Goal: Task Accomplishment & Management: Manage account settings

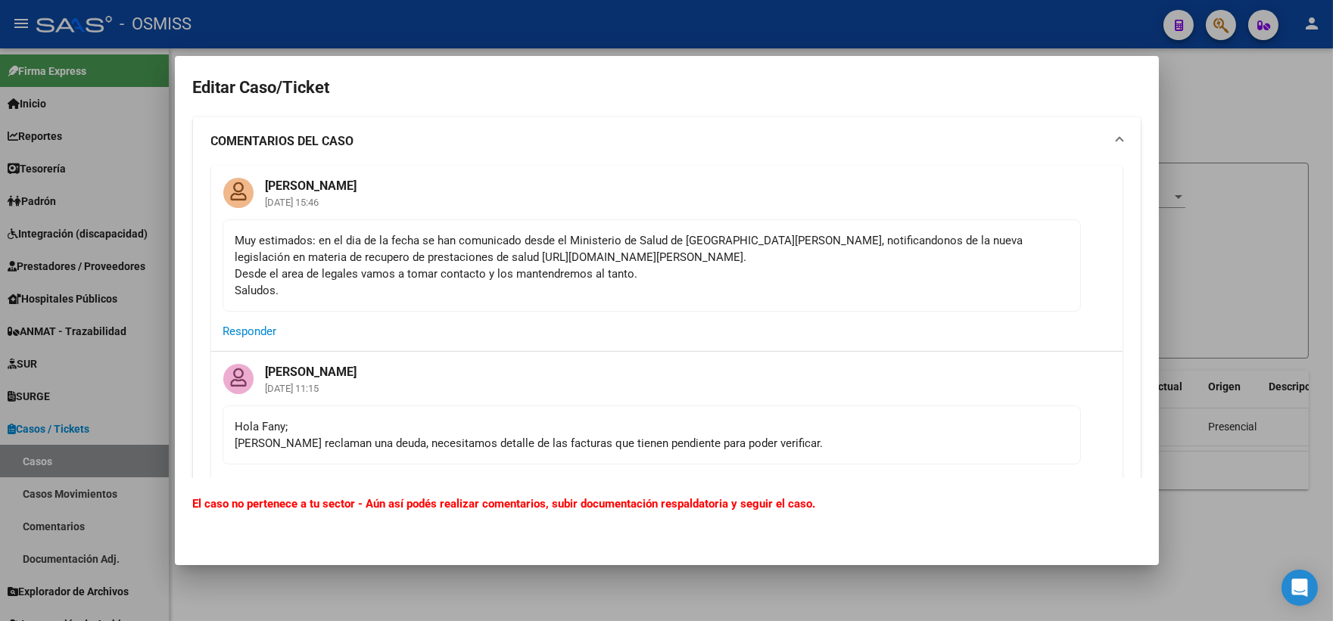
click at [1271, 235] on div at bounding box center [666, 310] width 1333 height 621
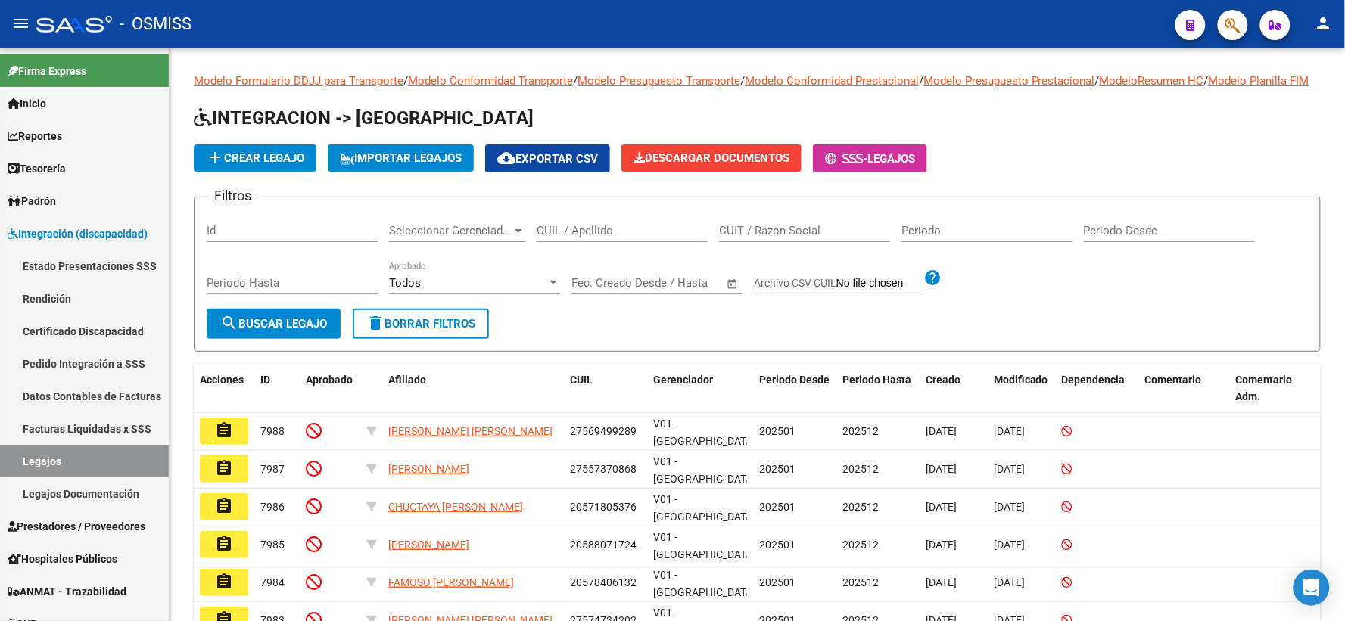
scroll to position [247, 0]
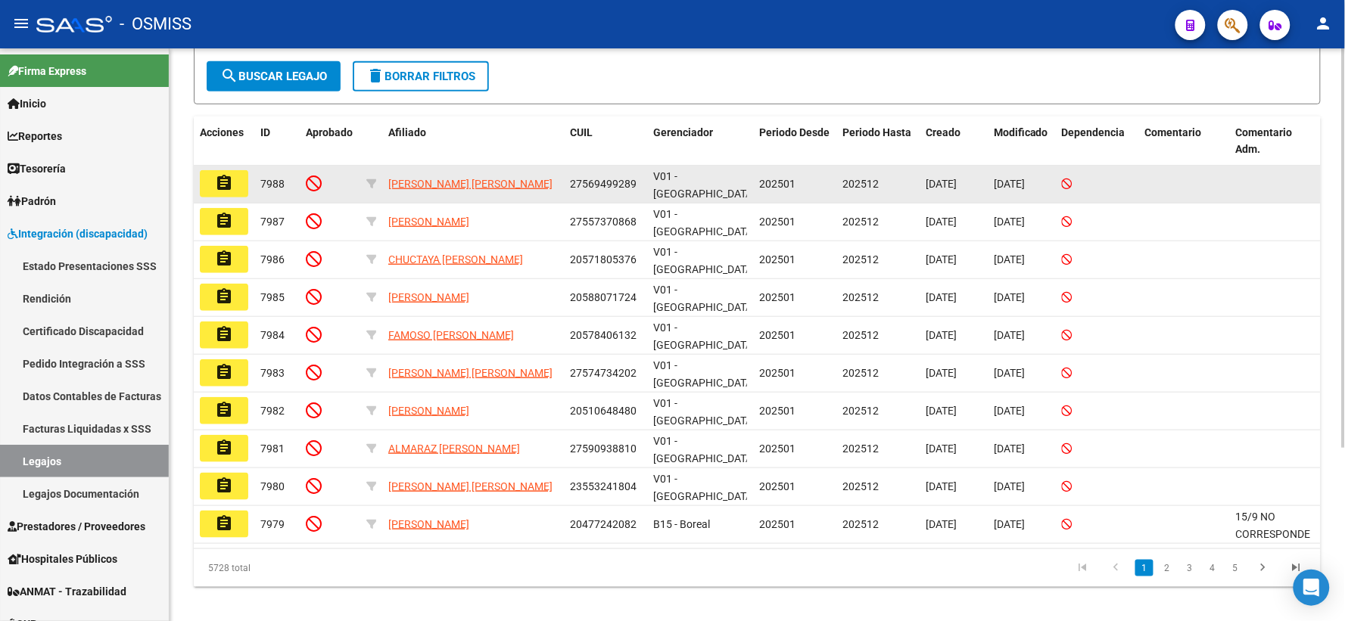
click at [222, 191] on mat-icon "assignment" at bounding box center [224, 183] width 18 height 18
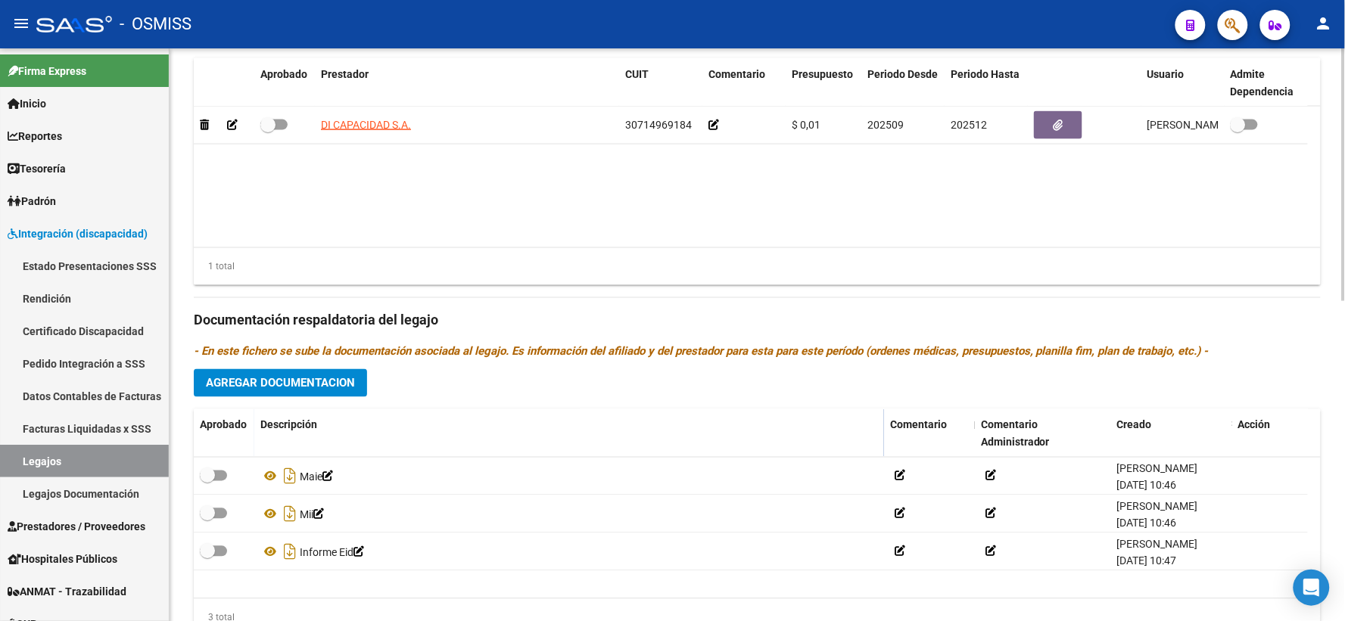
scroll to position [672, 0]
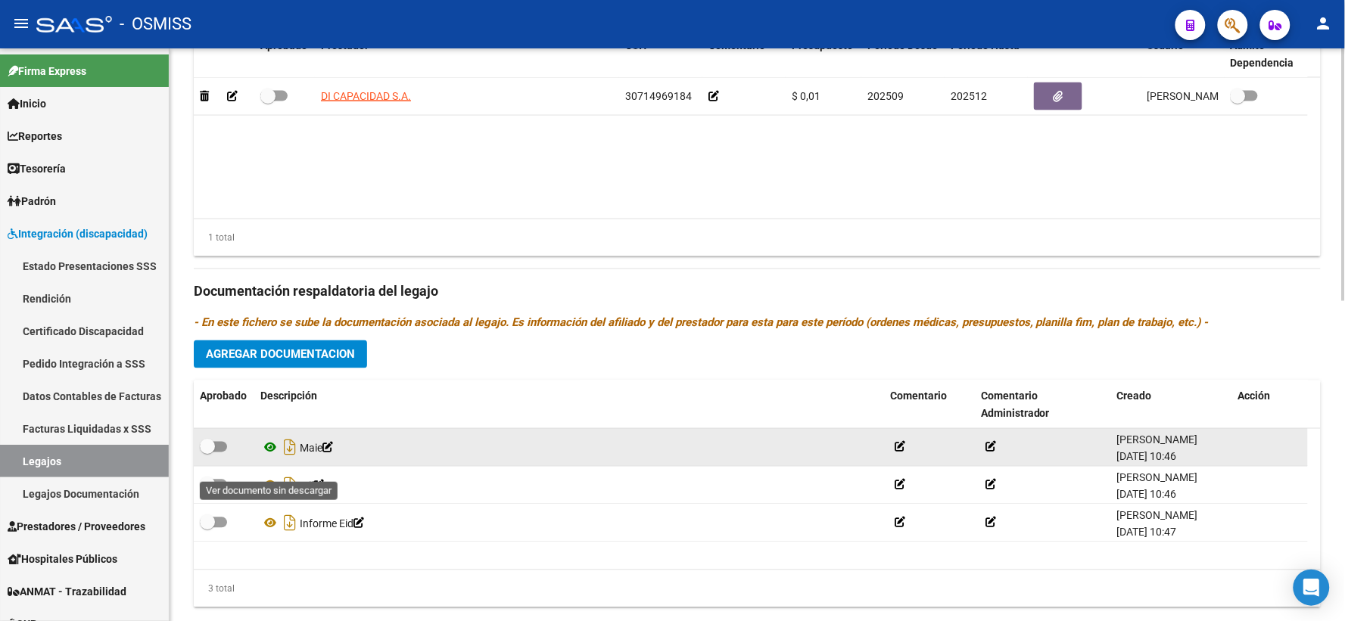
click at [269, 457] on icon at bounding box center [270, 448] width 20 height 18
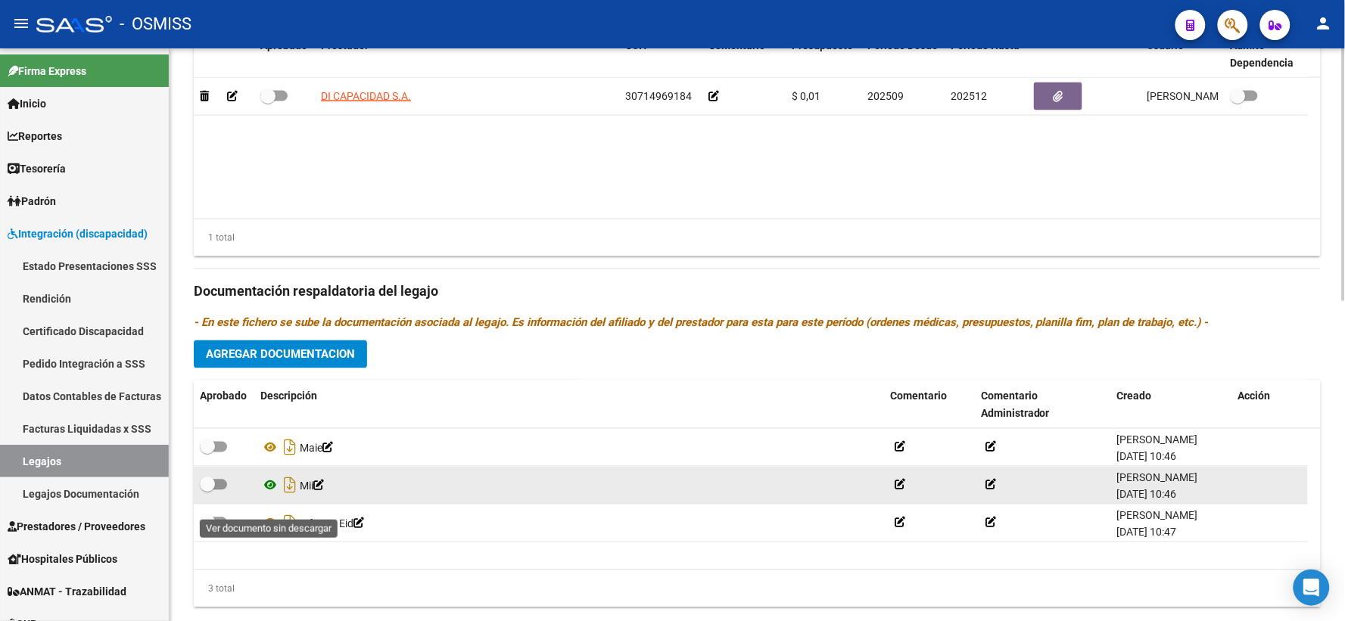
click at [271, 495] on icon at bounding box center [270, 486] width 20 height 18
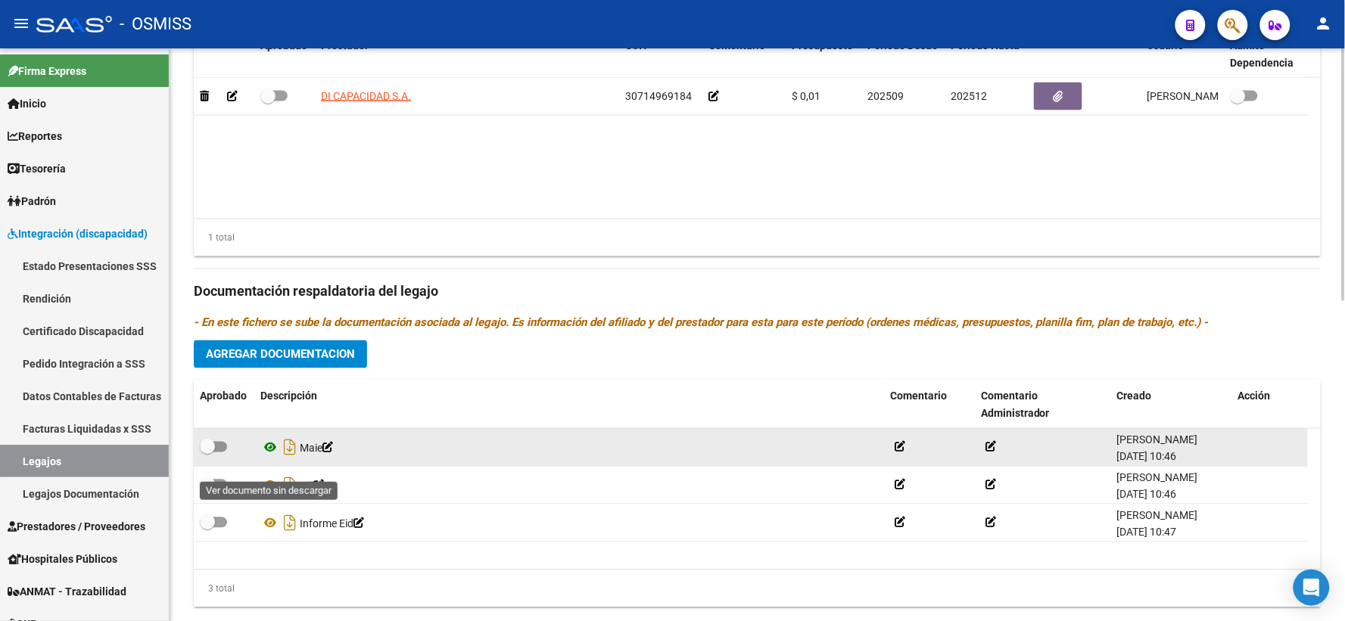
click at [269, 457] on icon at bounding box center [270, 448] width 20 height 18
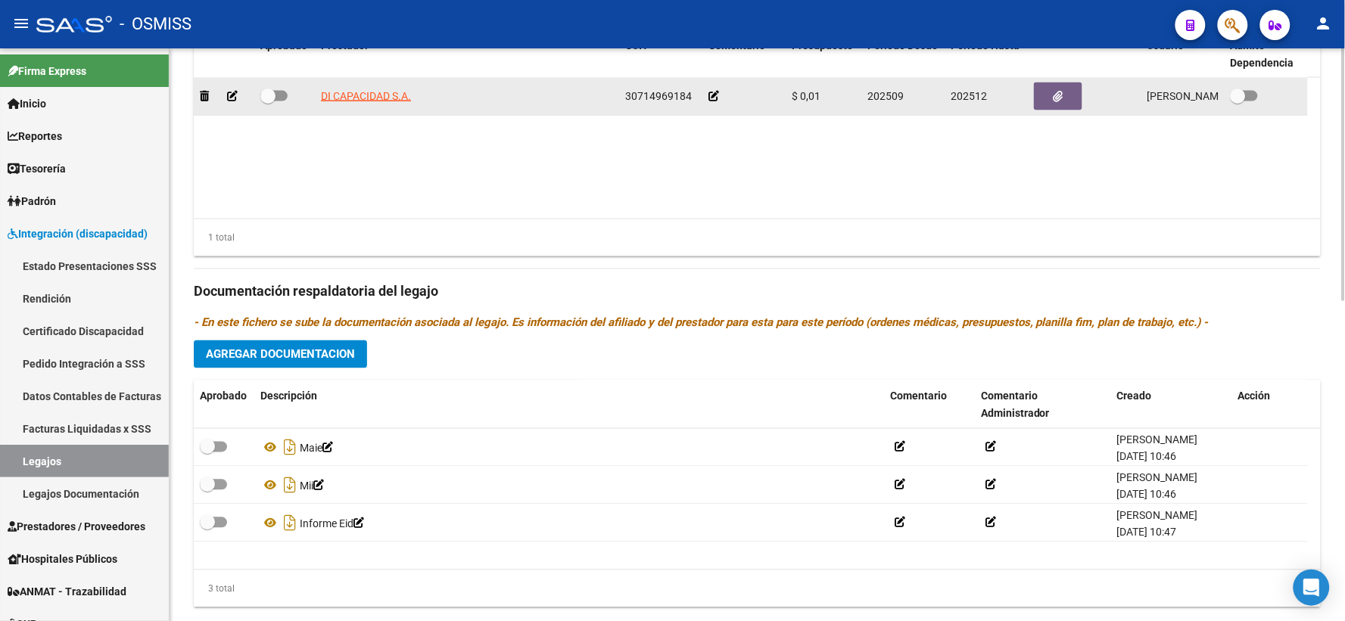
click at [710, 101] on icon at bounding box center [713, 96] width 11 height 11
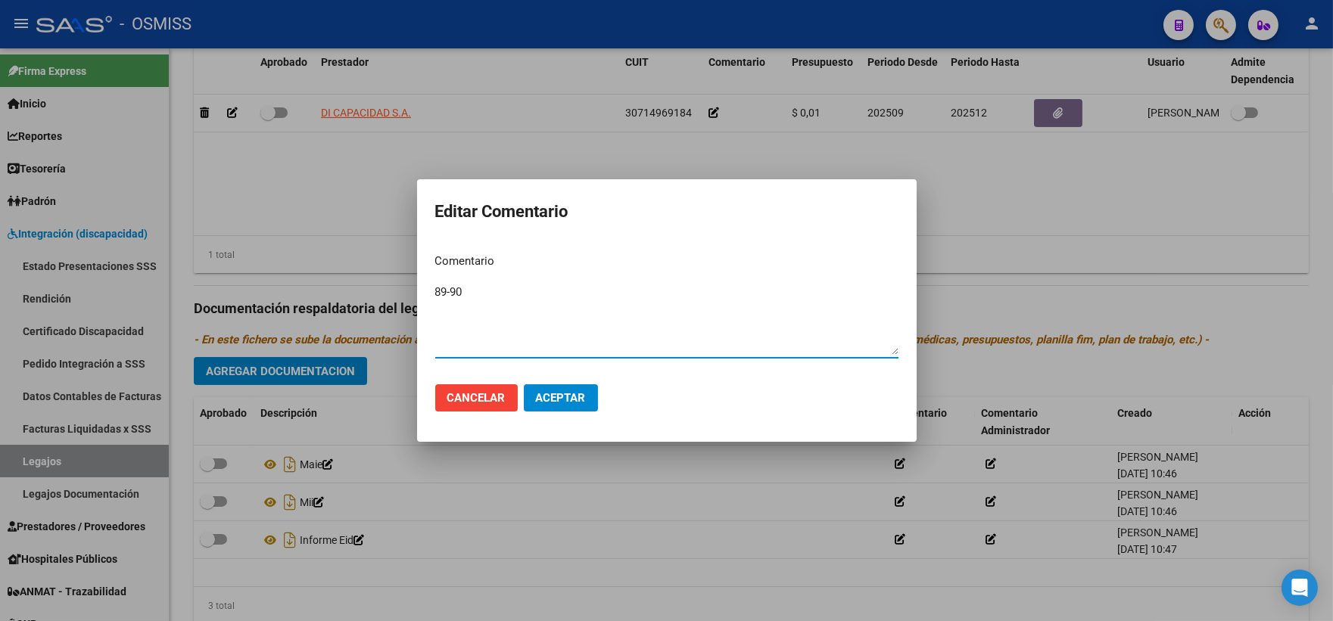
type textarea "89-90"
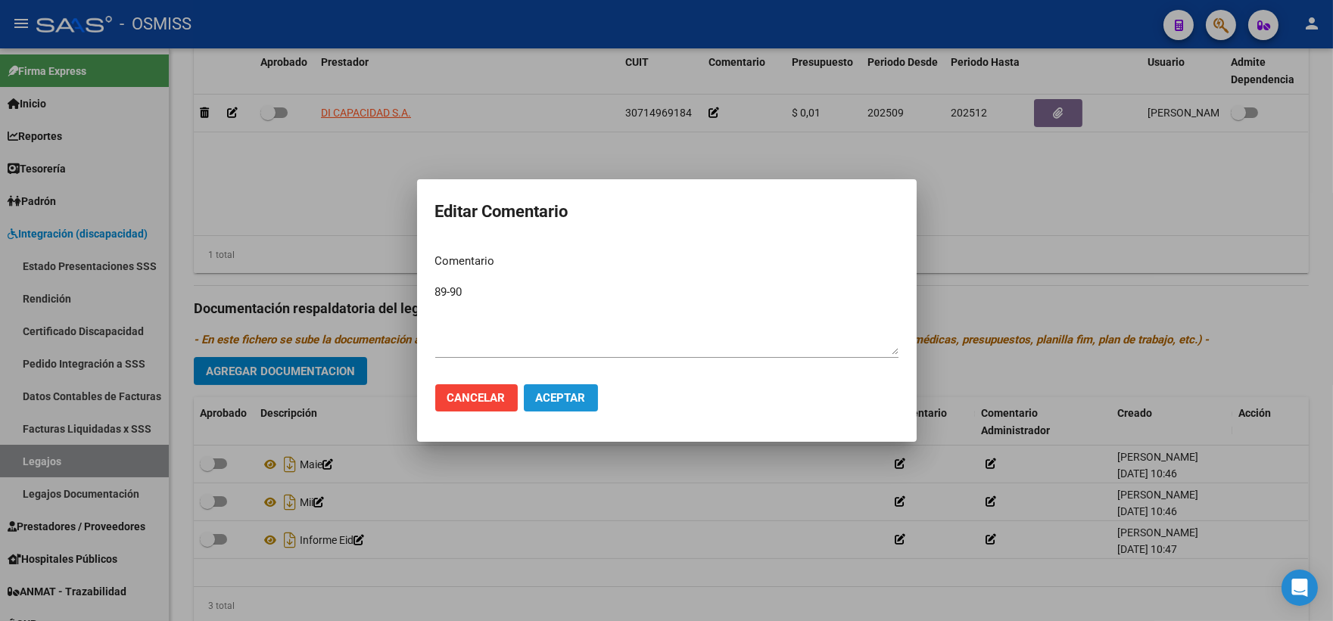
click at [568, 398] on span "Aceptar" at bounding box center [561, 398] width 50 height 14
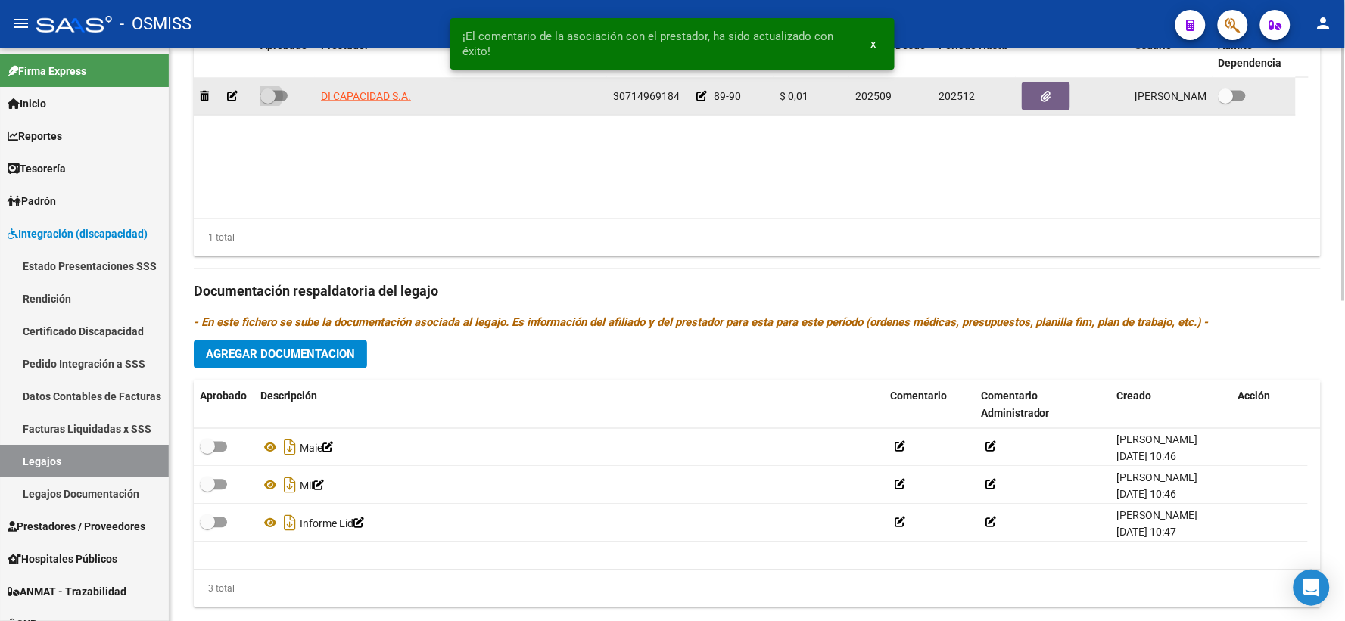
click at [269, 104] on span at bounding box center [267, 96] width 15 height 15
click at [268, 102] on input "checkbox" at bounding box center [267, 101] width 1 height 1
checkbox input "true"
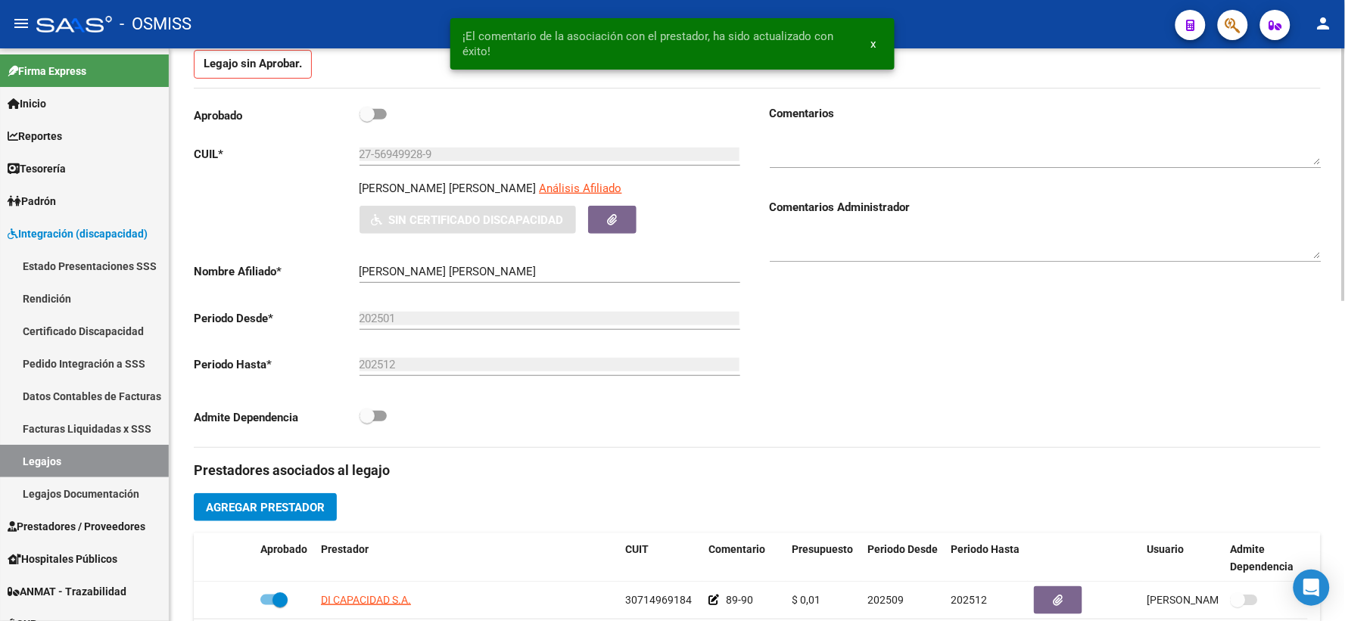
click at [366, 122] on span at bounding box center [366, 114] width 15 height 15
click at [366, 120] on input "checkbox" at bounding box center [366, 120] width 1 height 1
checkbox input "true"
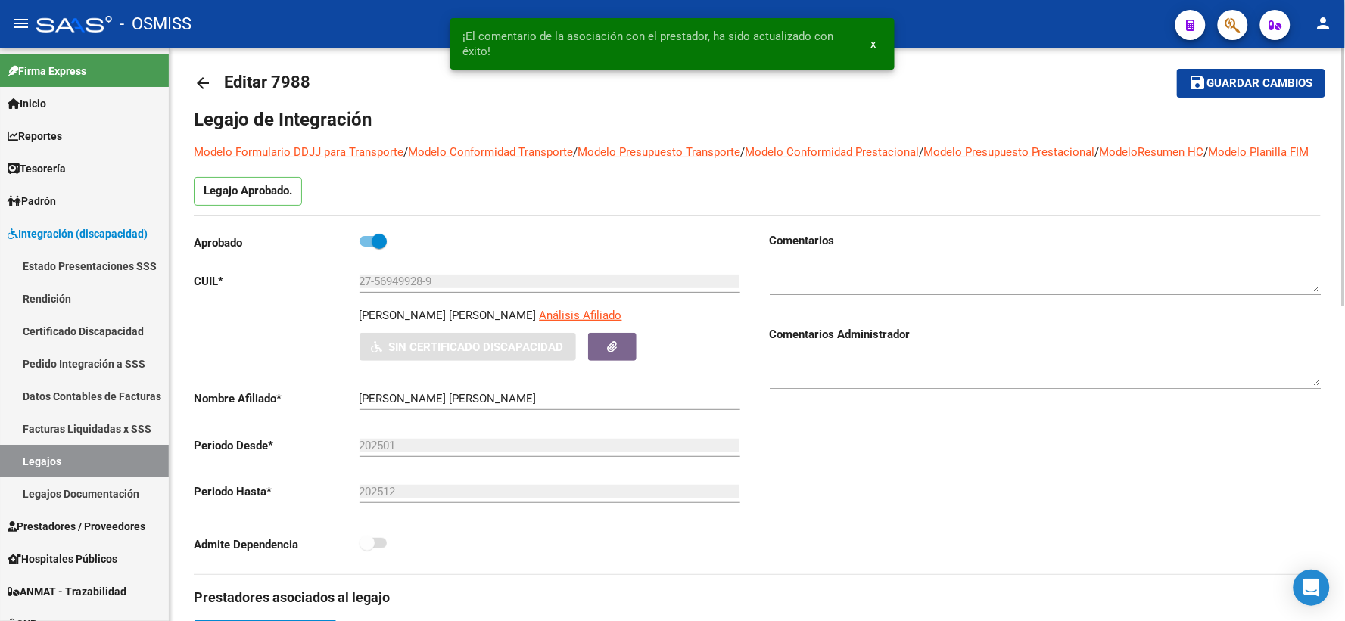
scroll to position [0, 0]
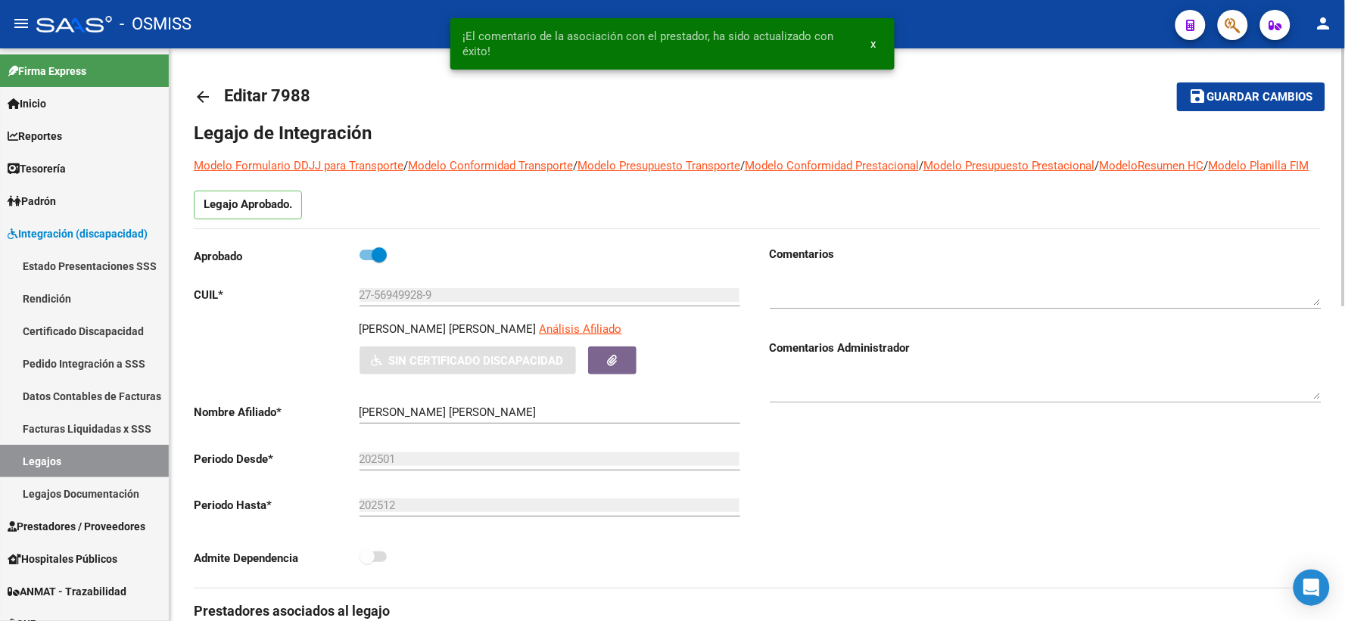
click at [1246, 91] on span "Guardar cambios" at bounding box center [1260, 98] width 106 height 14
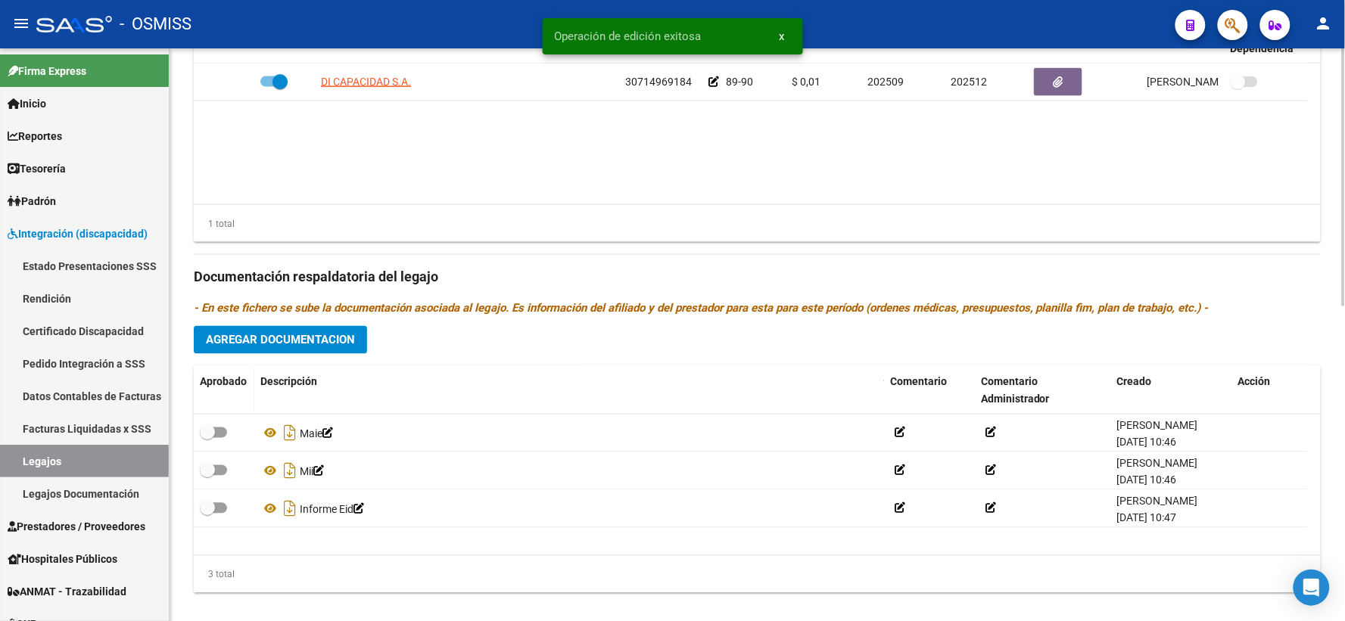
scroll to position [672, 0]
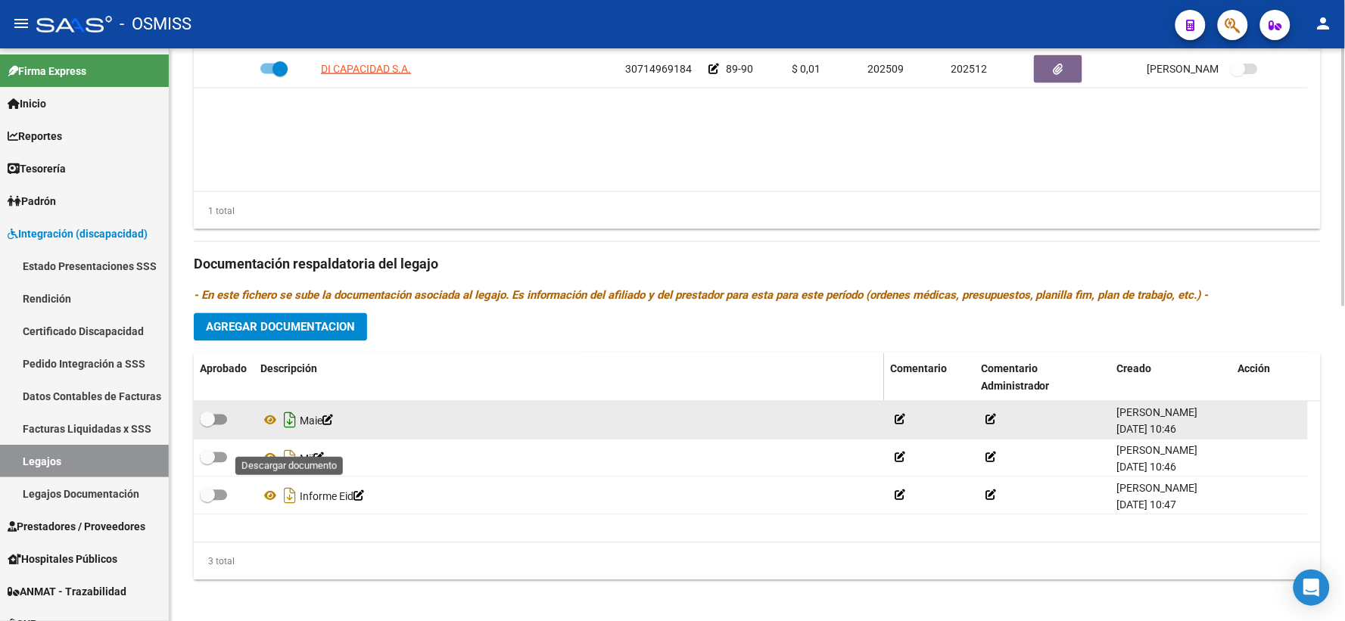
click at [291, 433] on icon "Descargar documento" at bounding box center [290, 421] width 20 height 24
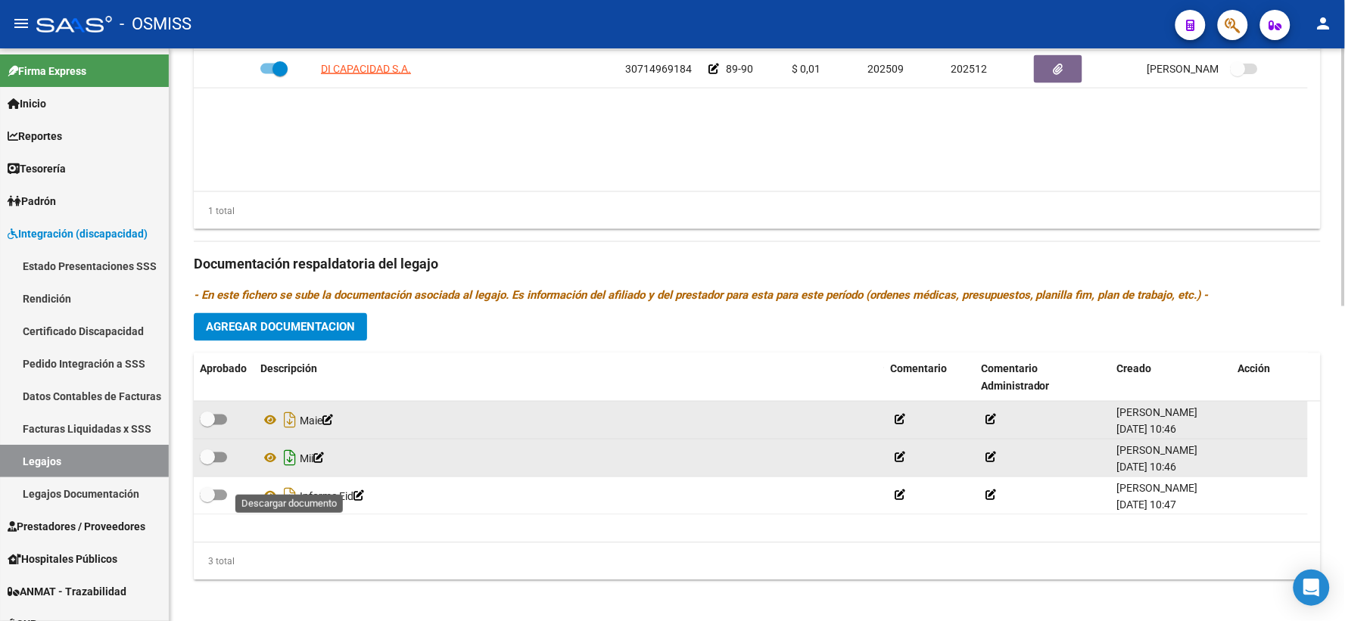
drag, startPoint x: 285, startPoint y: 477, endPoint x: 285, endPoint y: 511, distance: 34.1
click at [285, 471] on icon "Descargar documento" at bounding box center [290, 458] width 20 height 24
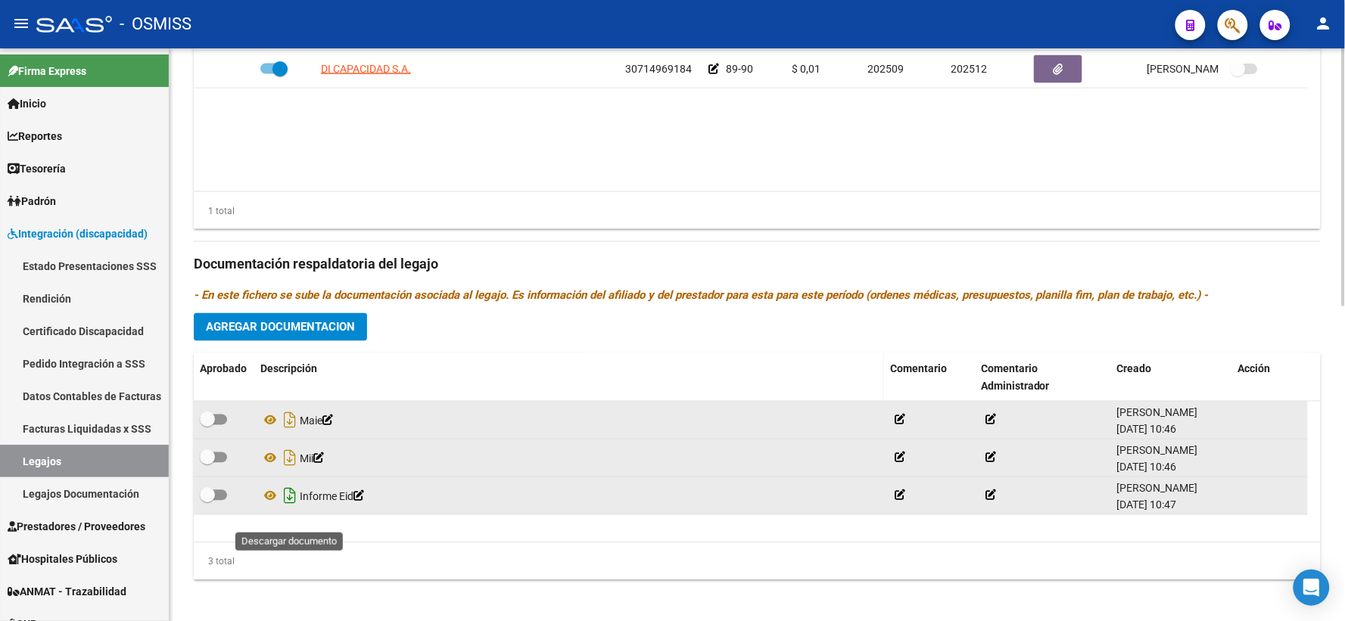
click at [288, 509] on icon "Descargar documento" at bounding box center [290, 496] width 20 height 24
click at [243, 334] on span "Agregar Documentacion" at bounding box center [280, 328] width 149 height 14
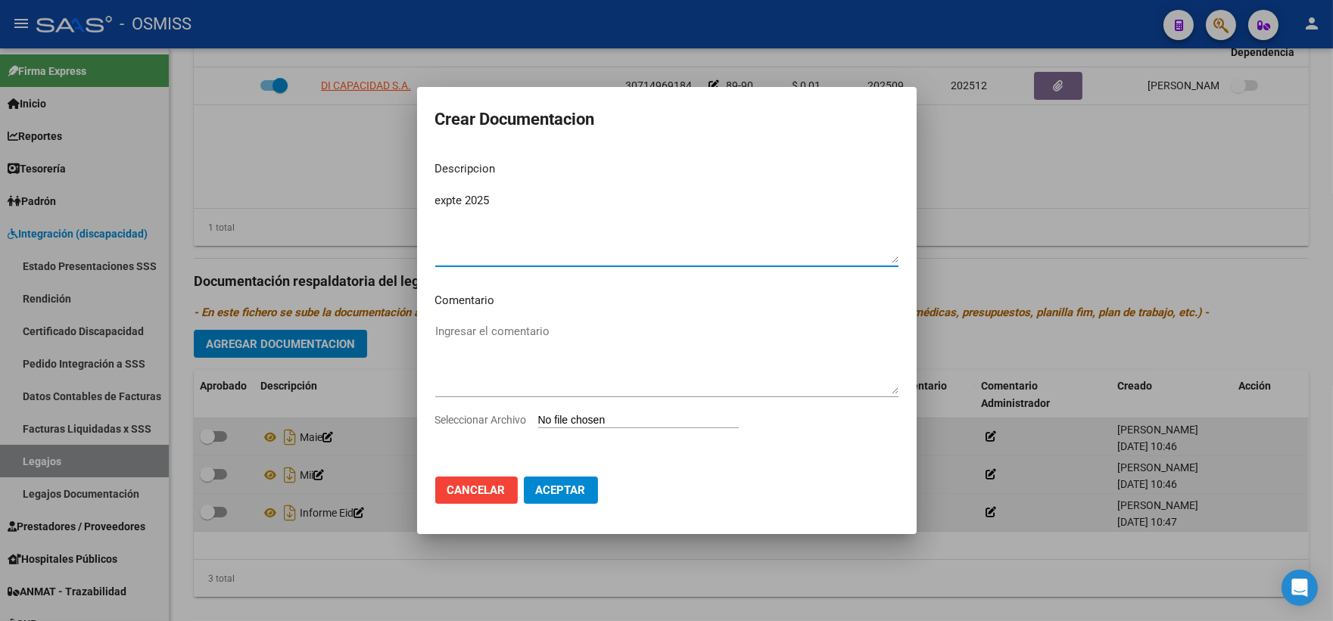
type textarea "expte 2025"
type input "C:\fakepath\ilovepdf_merged_compressed - 2025-09-18T142325.994.pdf"
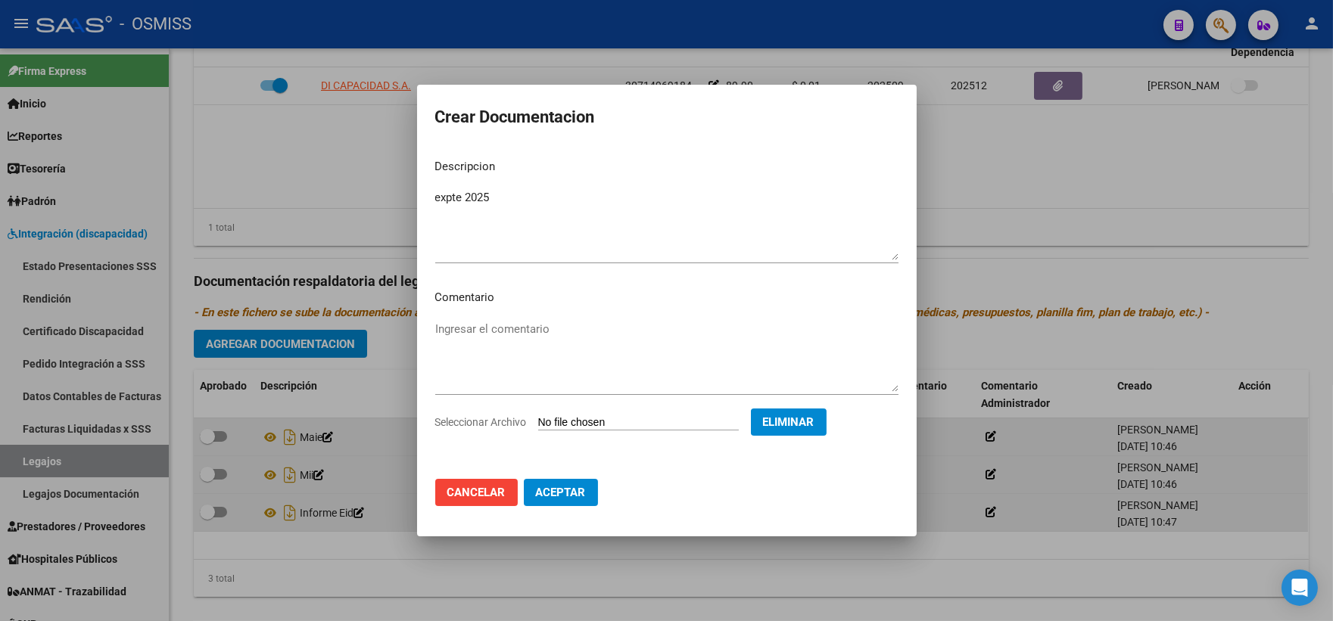
click at [580, 489] on span "Aceptar" at bounding box center [561, 493] width 50 height 14
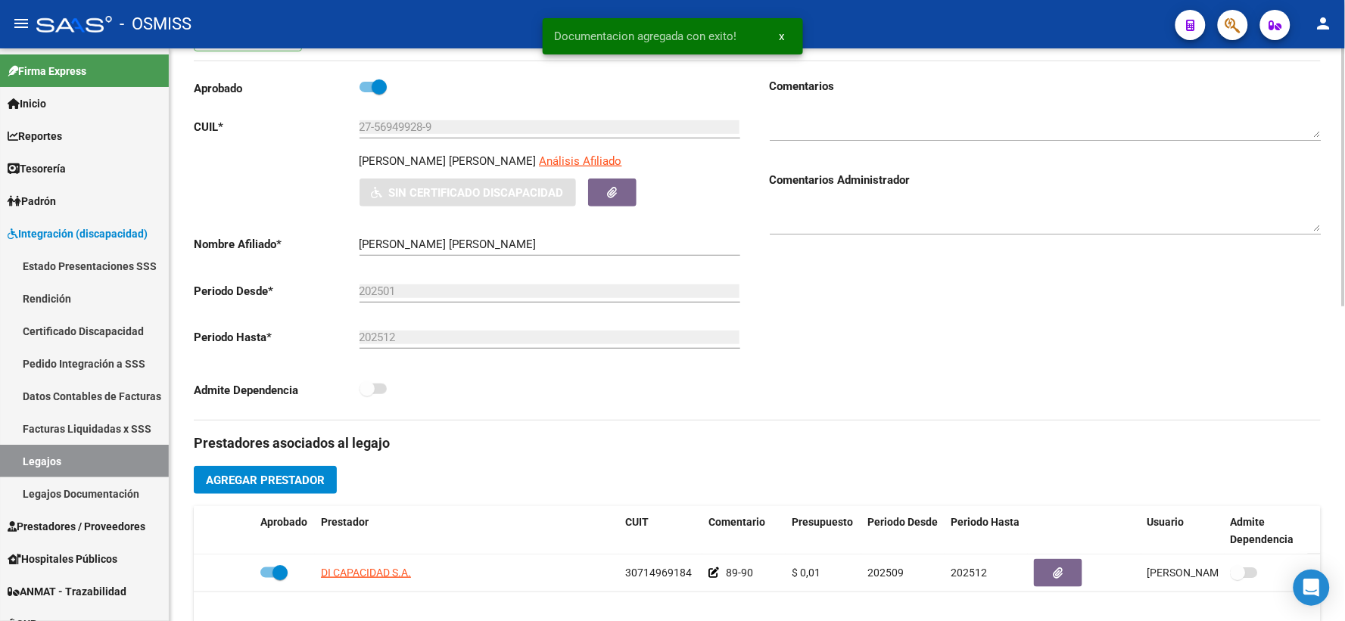
scroll to position [0, 0]
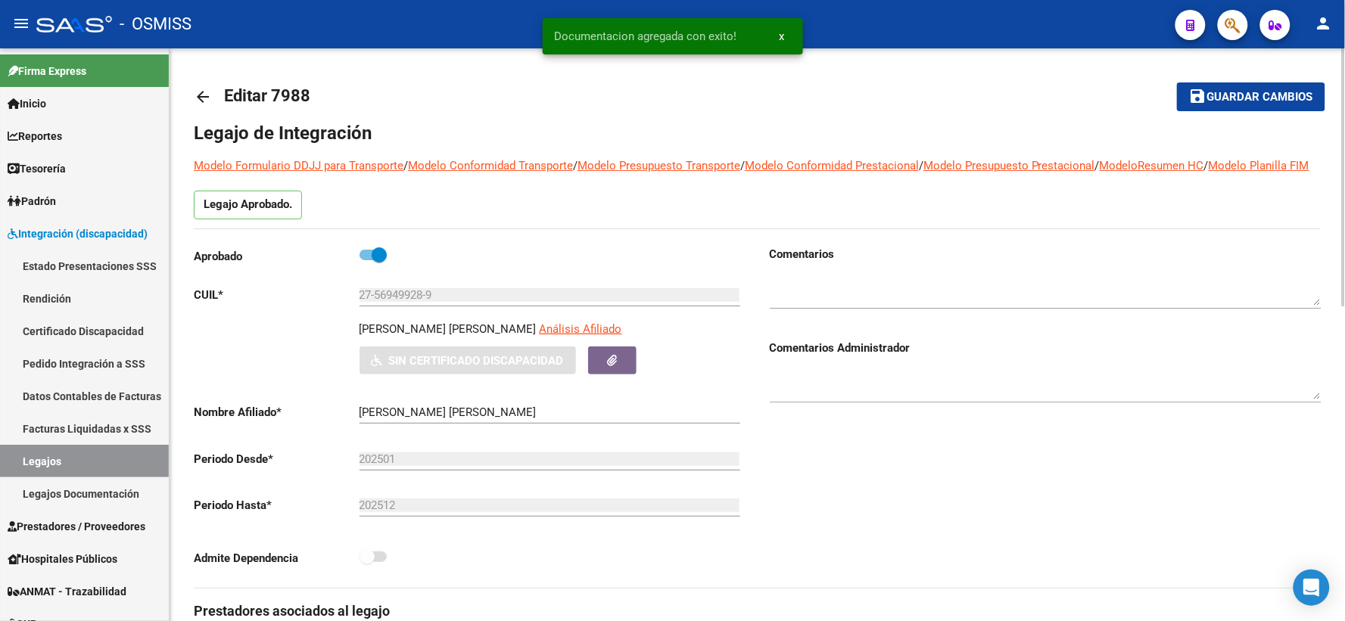
click at [1244, 92] on span "Guardar cambios" at bounding box center [1260, 98] width 106 height 14
click at [206, 95] on mat-icon "arrow_back" at bounding box center [203, 97] width 18 height 18
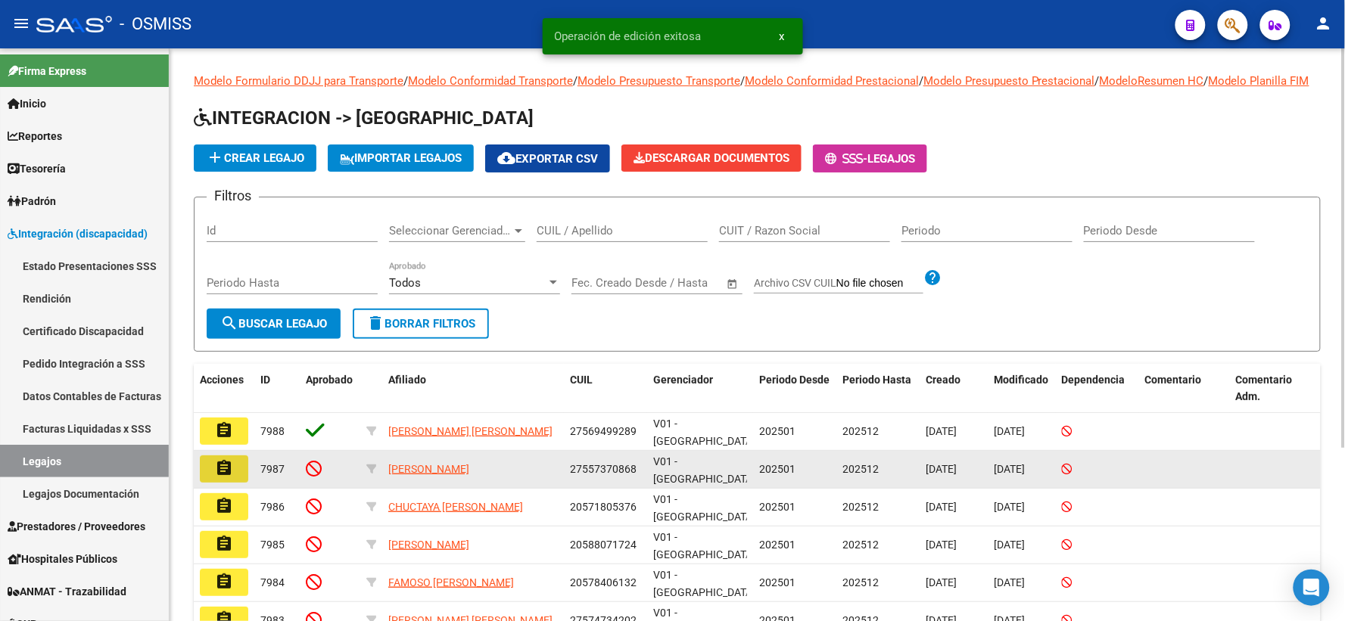
click at [217, 478] on mat-icon "assignment" at bounding box center [224, 468] width 18 height 18
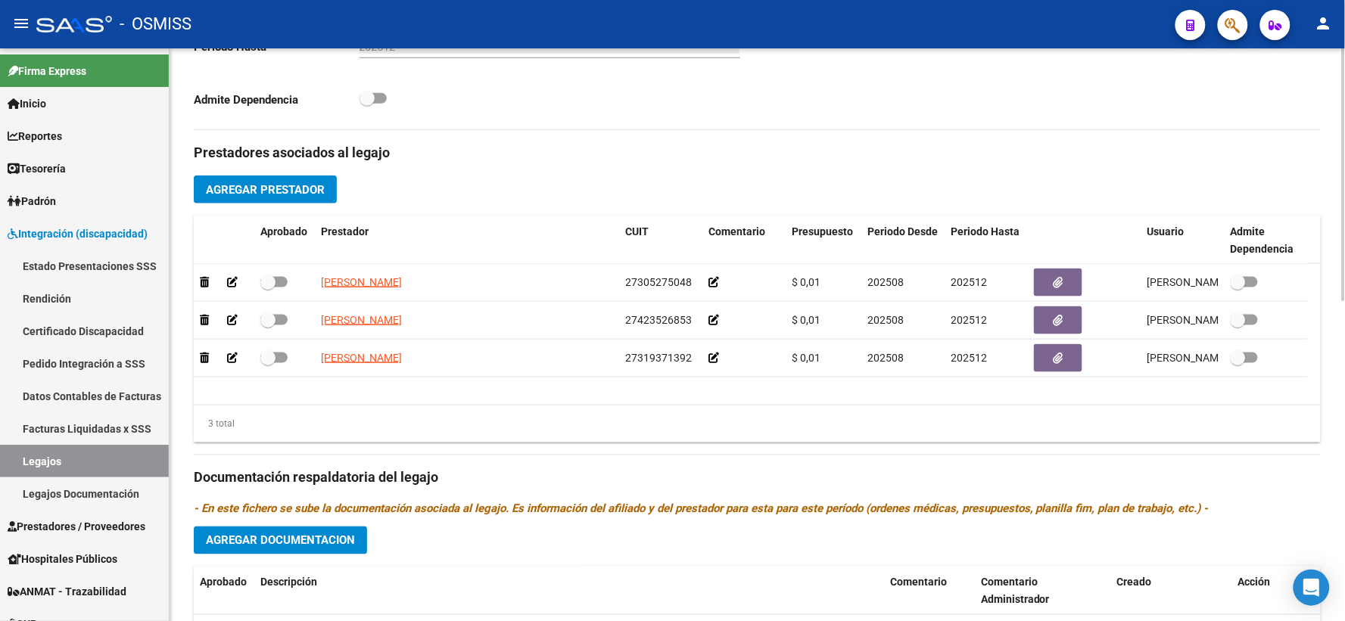
scroll to position [504, 0]
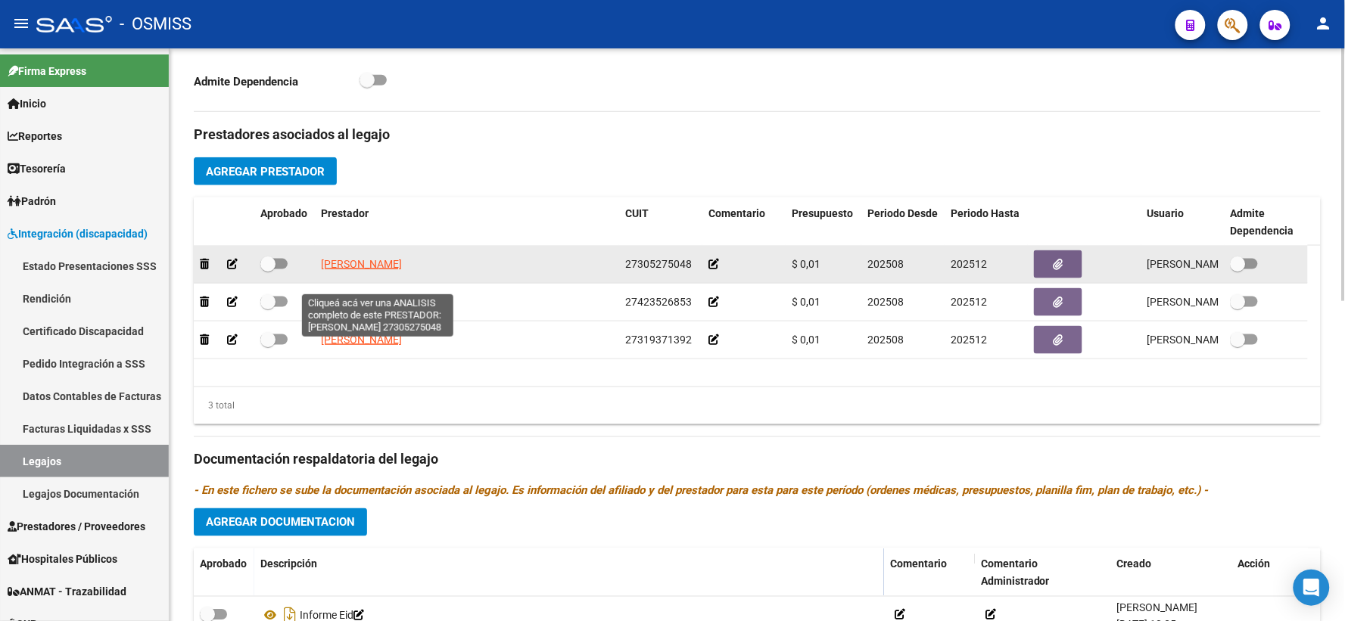
click at [372, 270] on span "NAVARRO NURIA ELINA" at bounding box center [361, 264] width 81 height 12
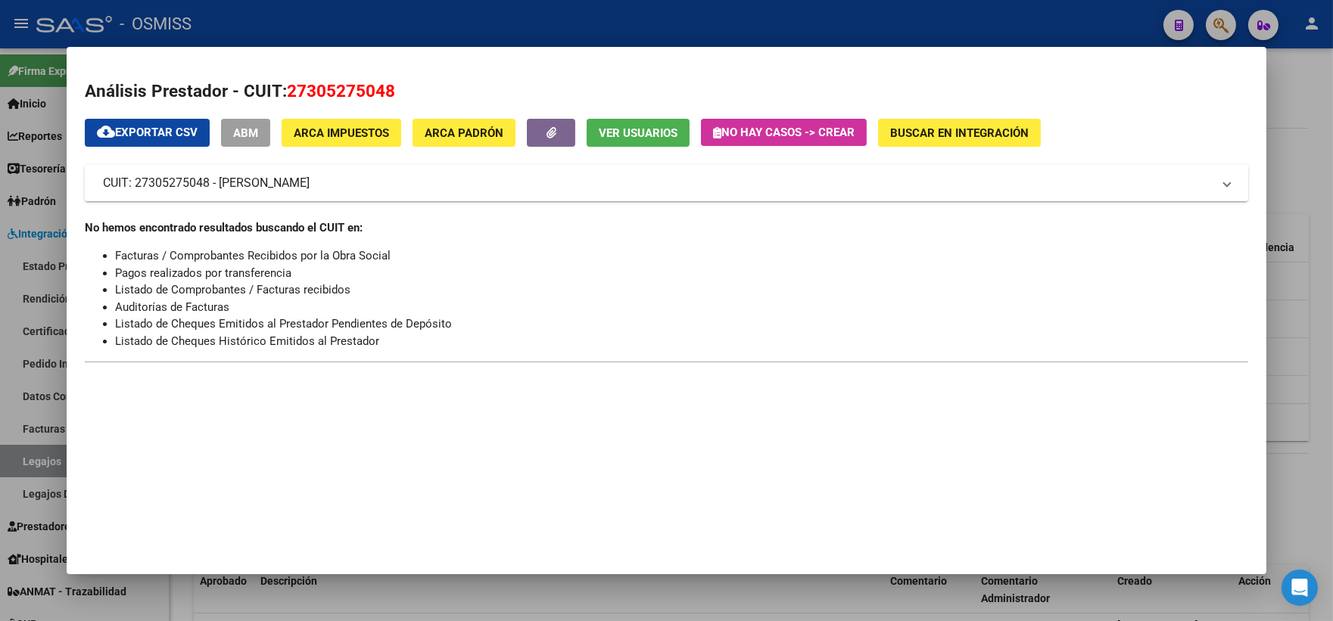
click at [1305, 357] on div at bounding box center [666, 310] width 1333 height 621
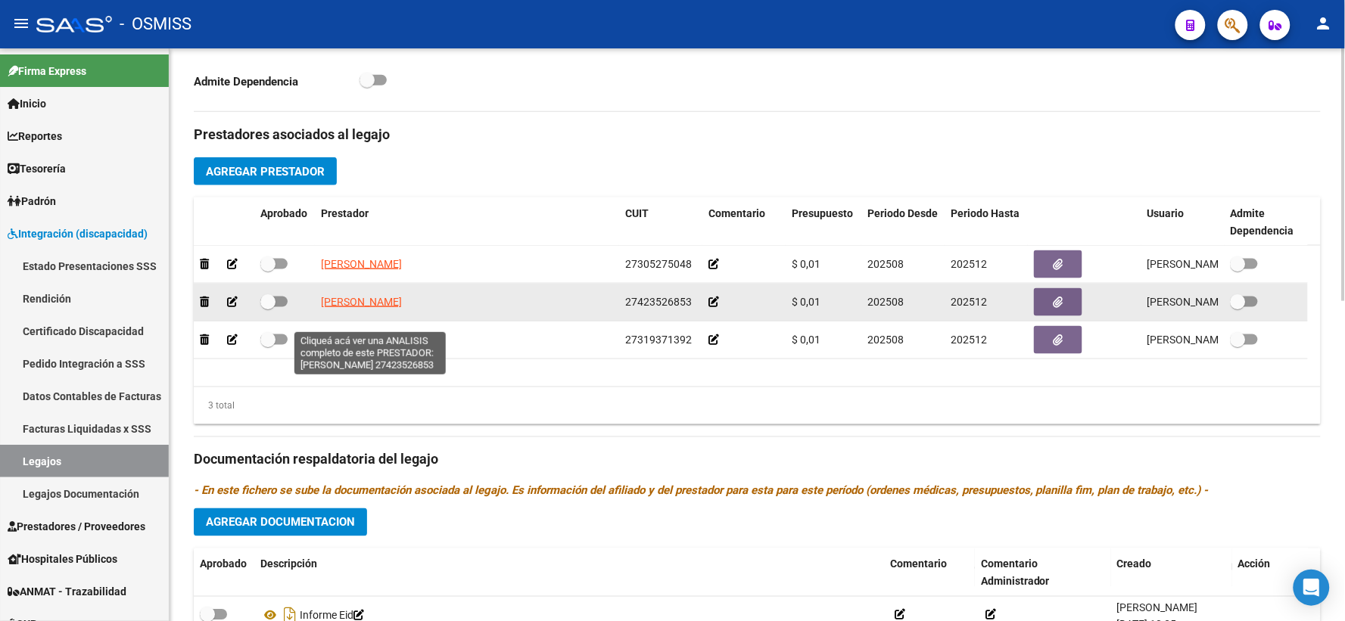
click at [402, 308] on span "MIRADA VALENTINA" at bounding box center [361, 302] width 81 height 12
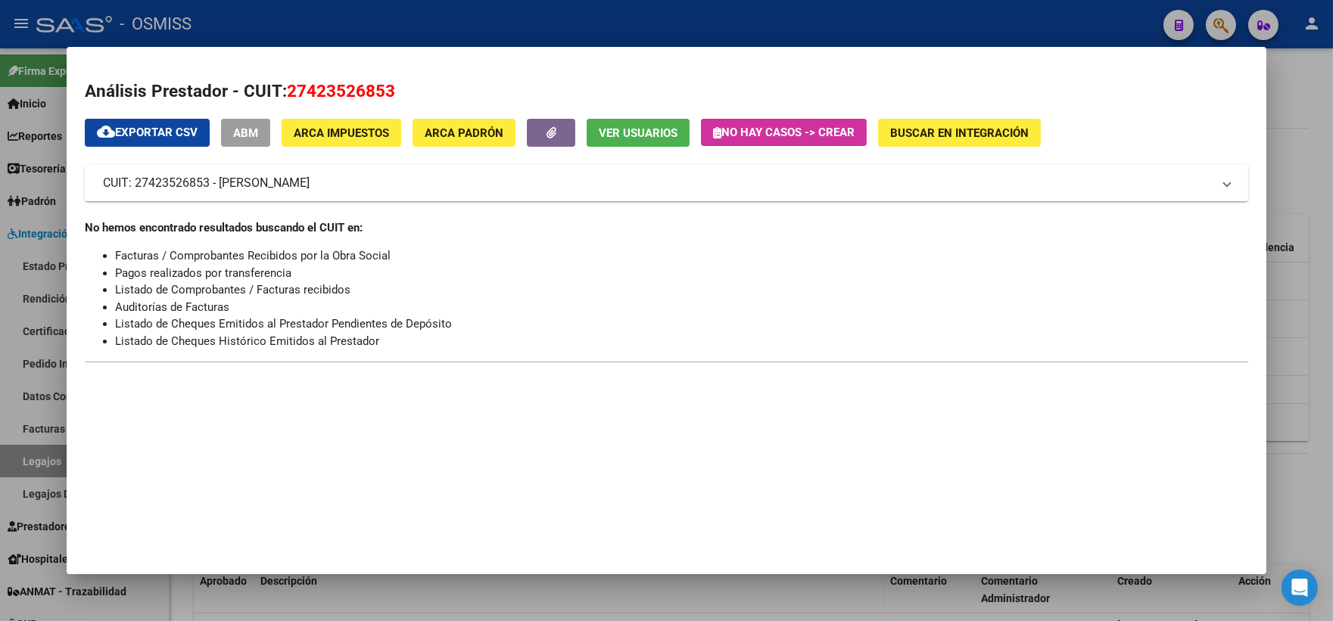
click at [1307, 347] on div at bounding box center [666, 310] width 1333 height 621
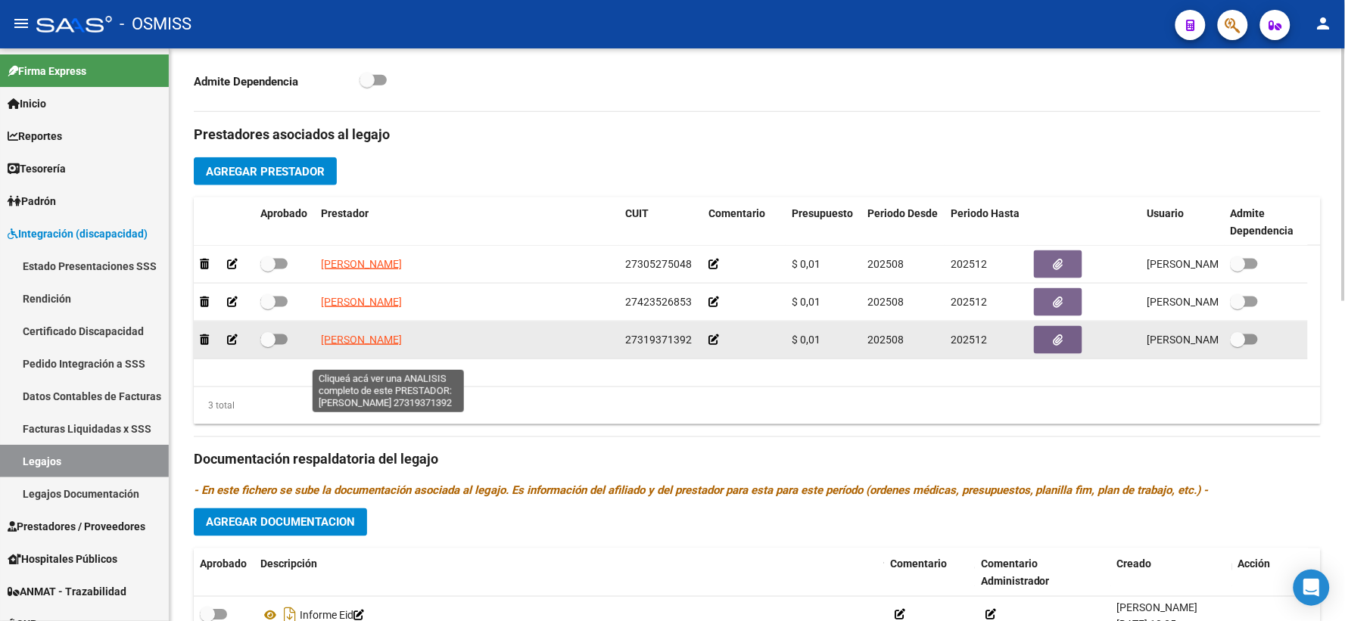
click at [384, 346] on span "LEONE MAGDALENA MARIA" at bounding box center [361, 340] width 81 height 12
type textarea "27319371392"
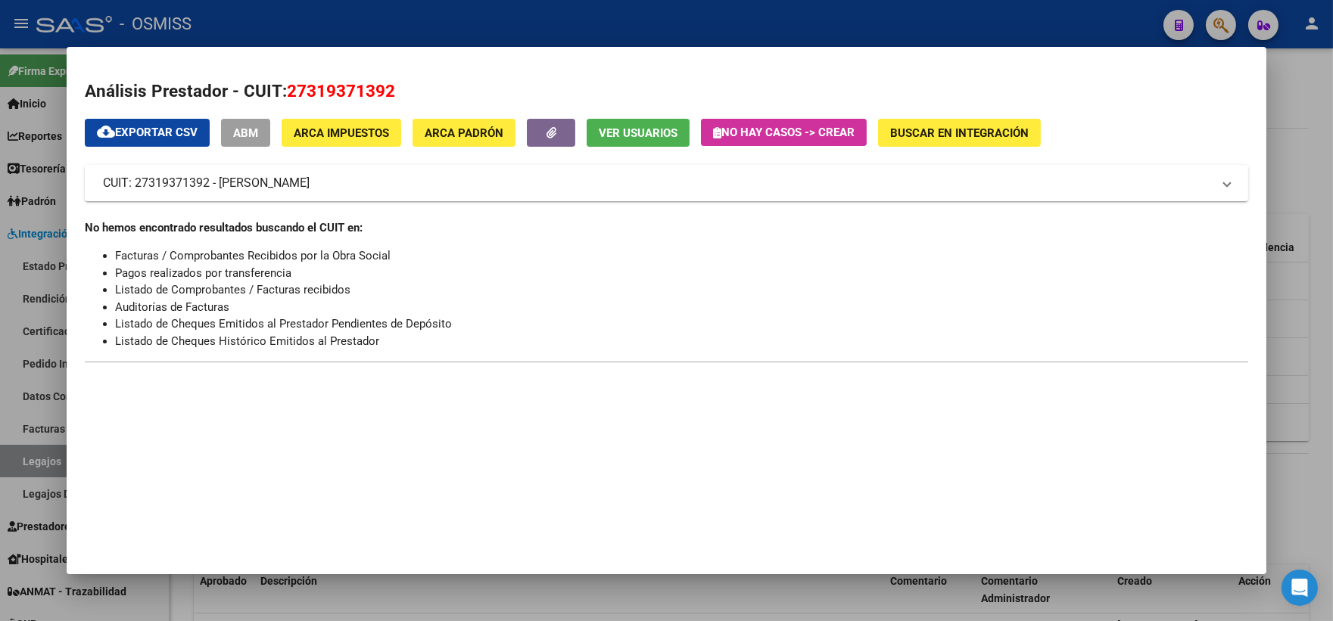
click at [1281, 394] on div at bounding box center [666, 310] width 1333 height 621
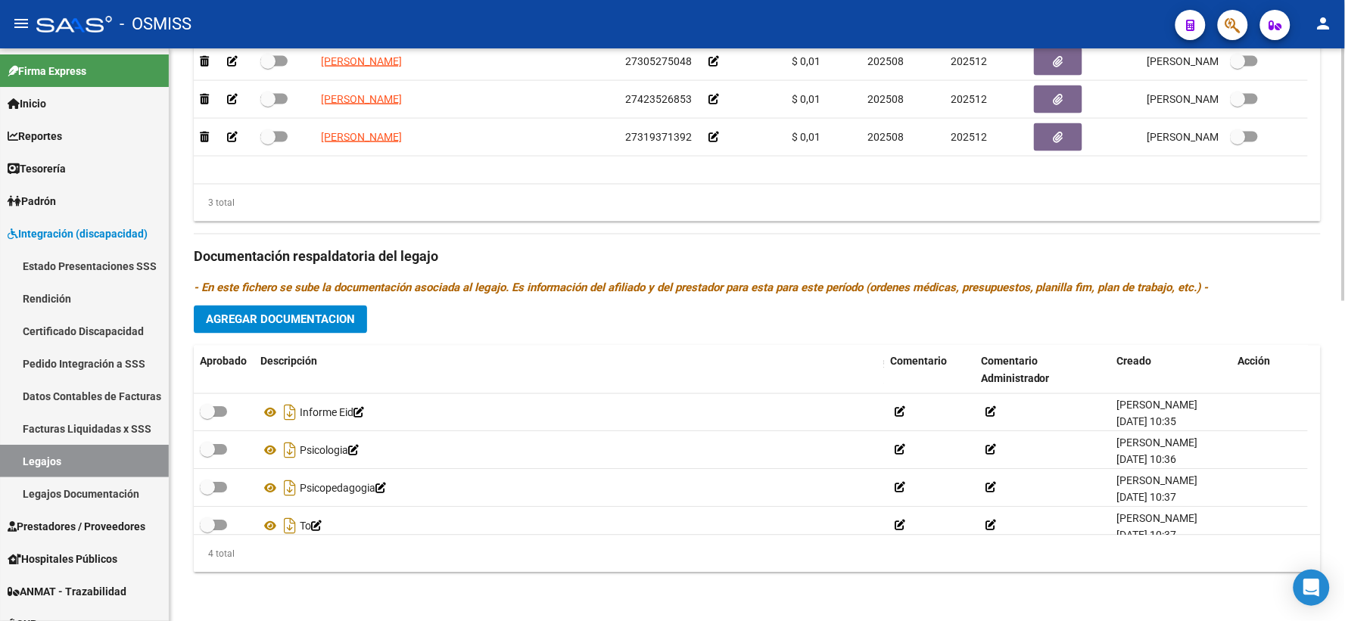
scroll to position [726, 0]
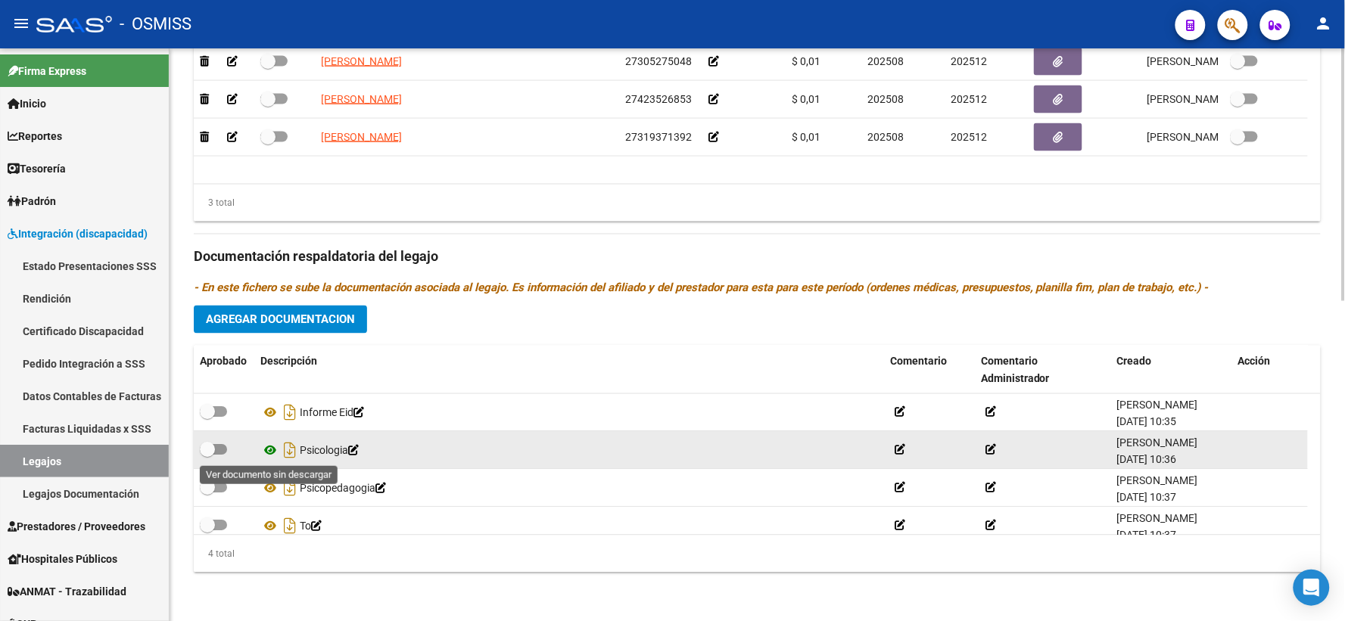
click at [273, 448] on icon at bounding box center [270, 451] width 20 height 18
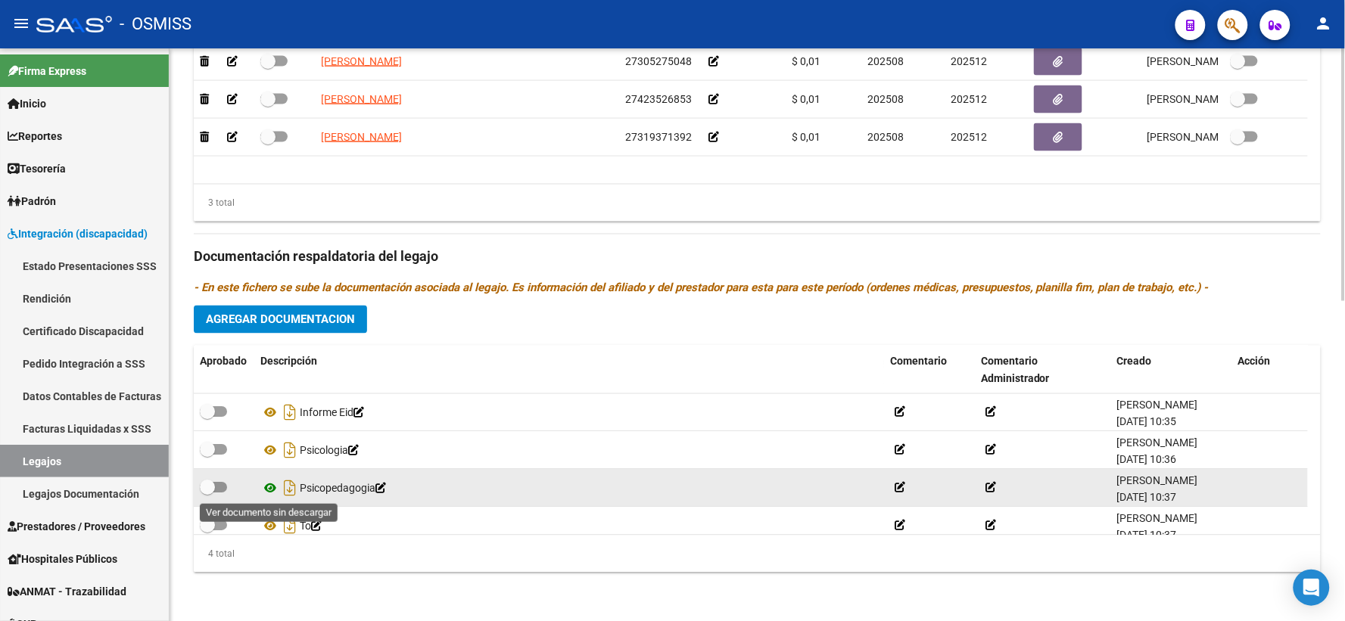
click at [269, 489] on icon at bounding box center [270, 489] width 20 height 18
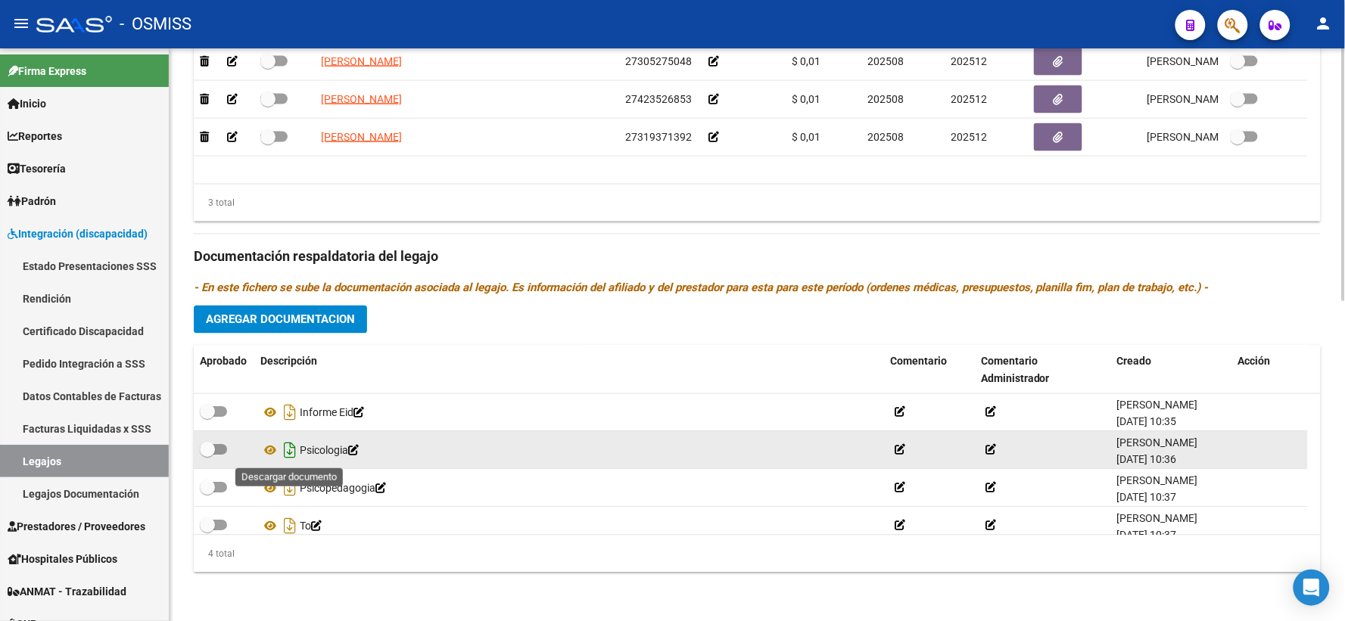
click at [291, 452] on icon "Descargar documento" at bounding box center [290, 451] width 20 height 24
click at [269, 447] on icon at bounding box center [270, 451] width 20 height 18
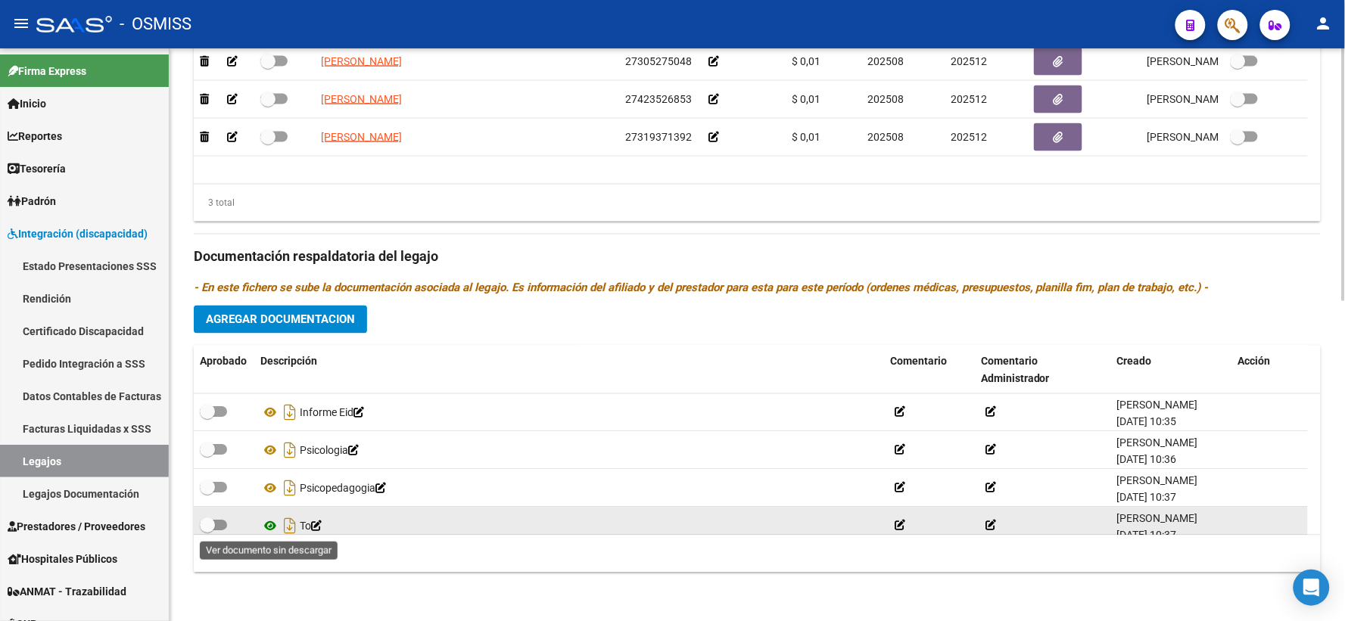
click at [266, 525] on icon at bounding box center [270, 527] width 20 height 18
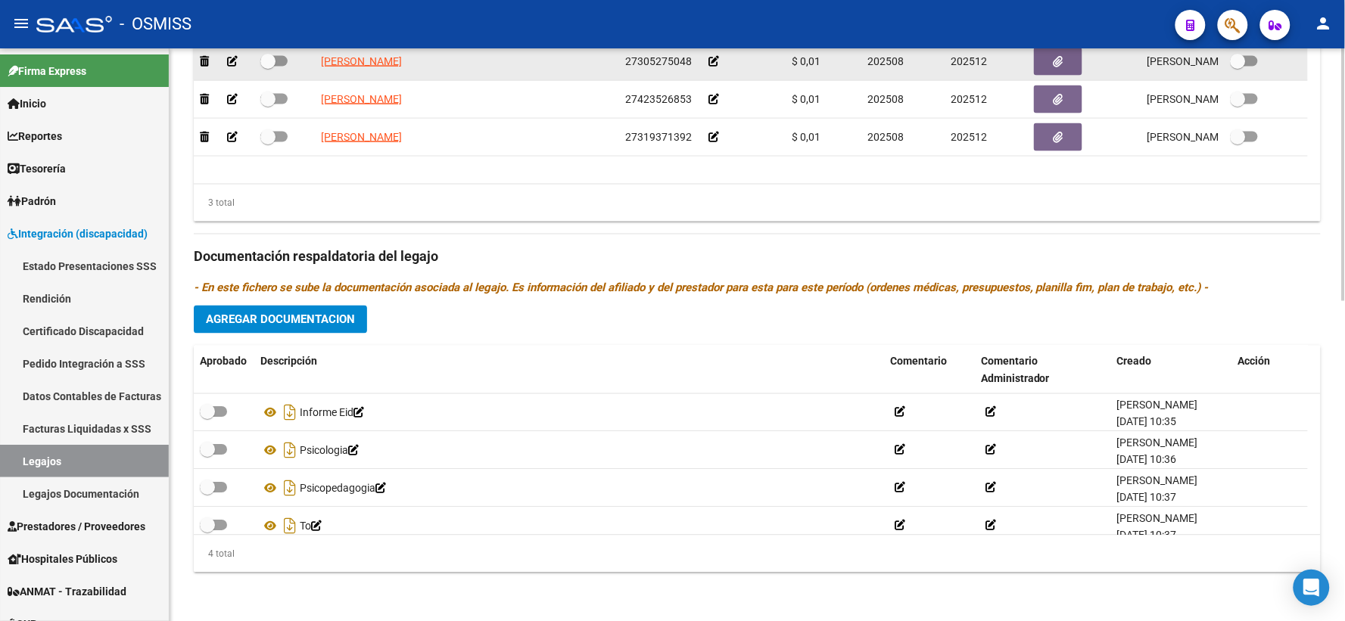
click at [710, 61] on icon at bounding box center [713, 61] width 11 height 11
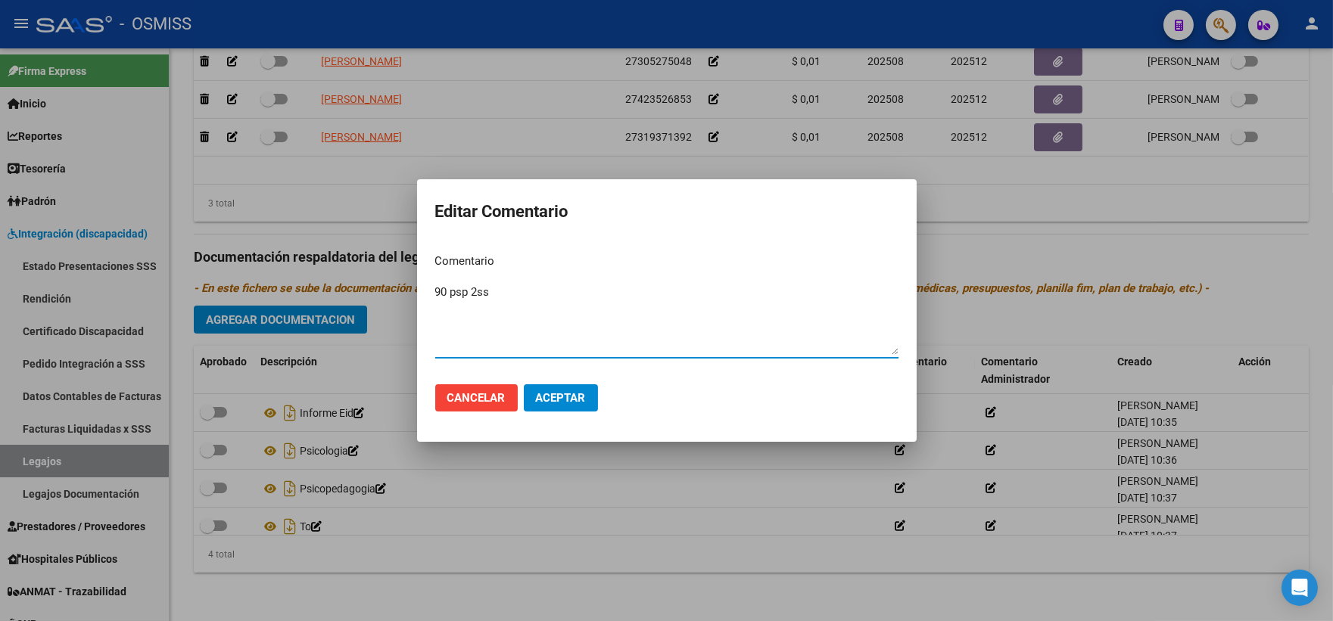
type textarea "90 psp 2ss"
click at [568, 394] on span "Aceptar" at bounding box center [561, 398] width 50 height 14
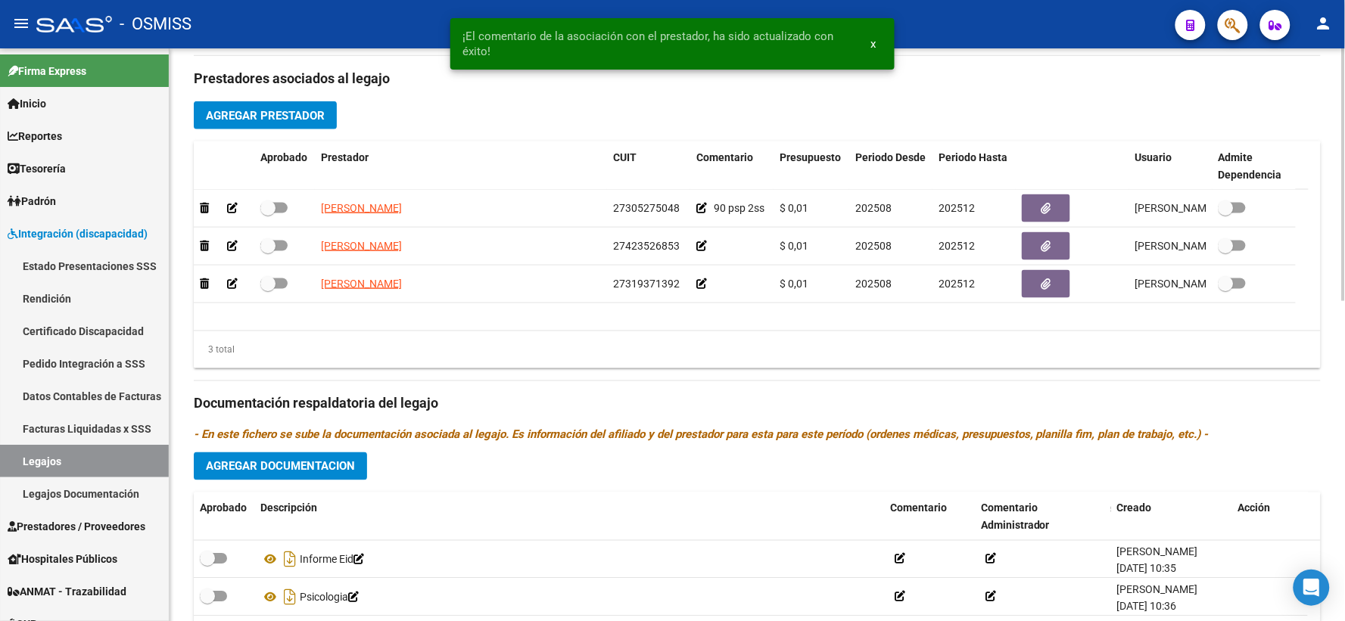
scroll to position [216, 0]
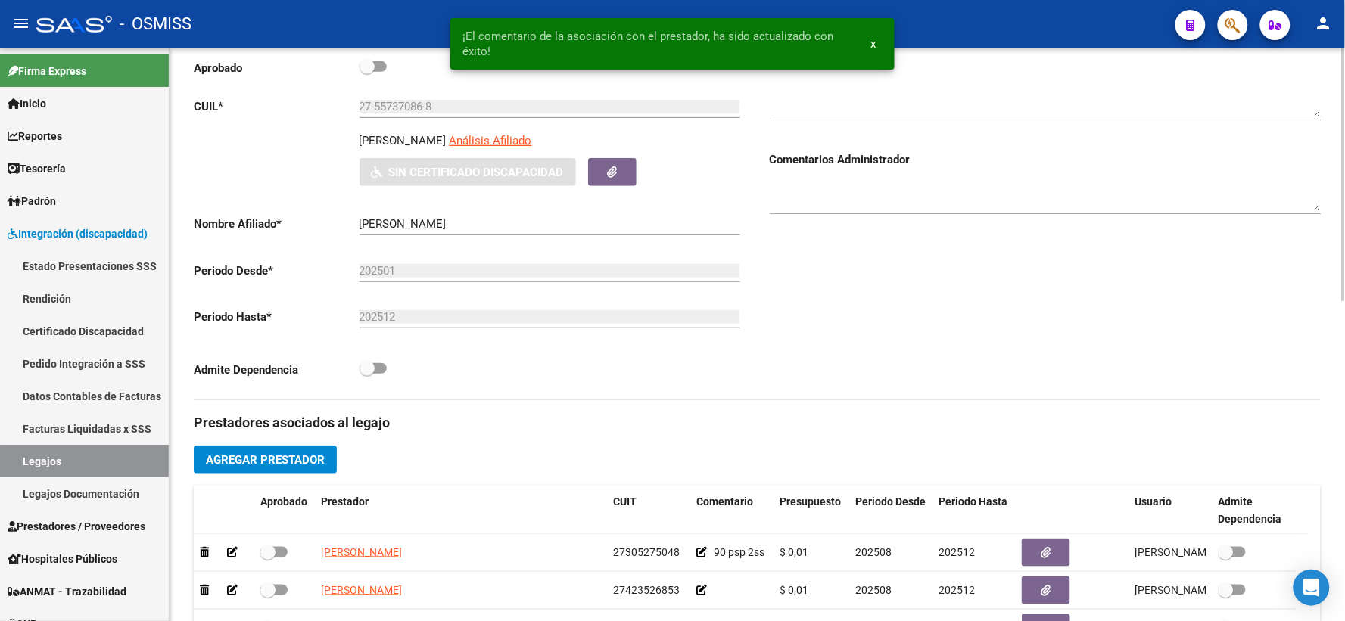
click at [434, 149] on p "ARIAS MALENA ABIGAIL" at bounding box center [402, 140] width 87 height 17
copy p "ARIAS MALENA ABIGAIL"
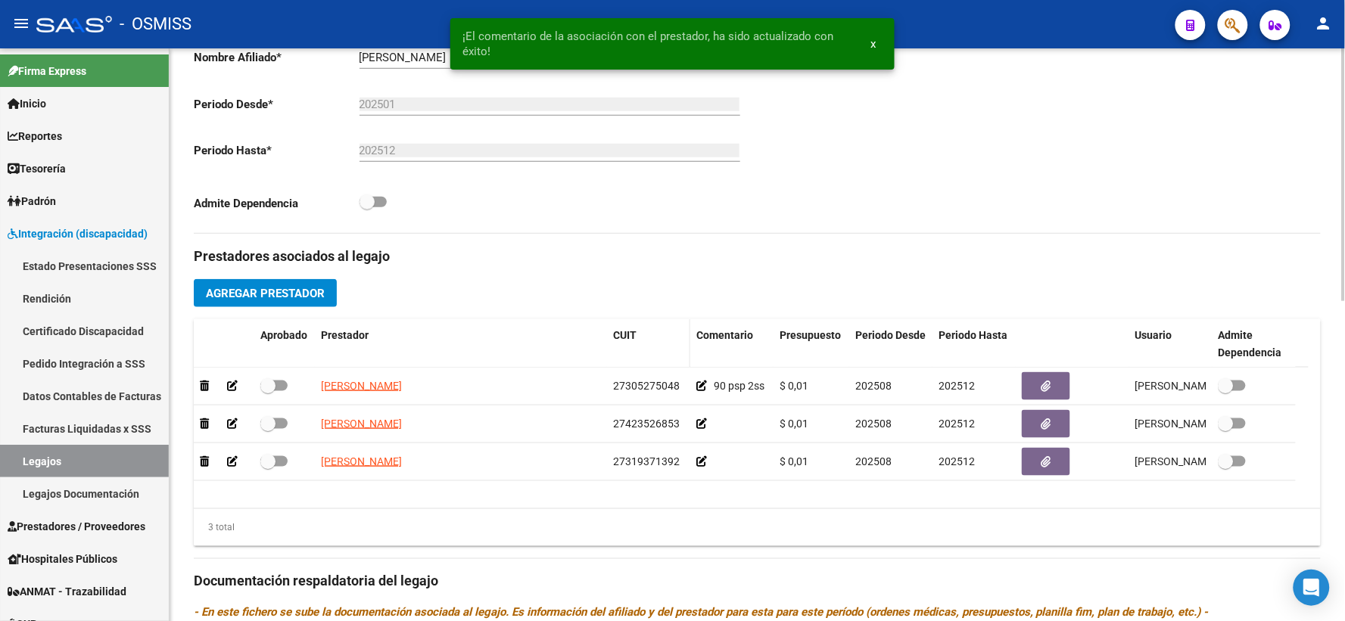
scroll to position [384, 0]
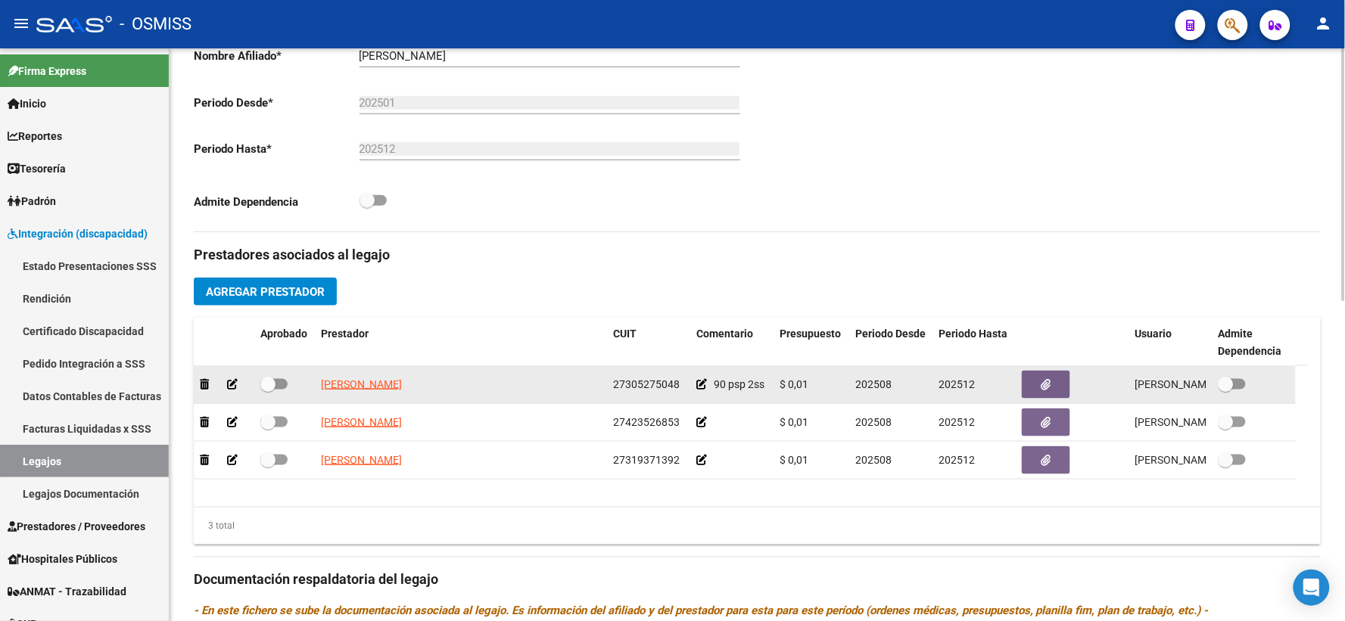
click at [702, 390] on icon at bounding box center [701, 384] width 11 height 11
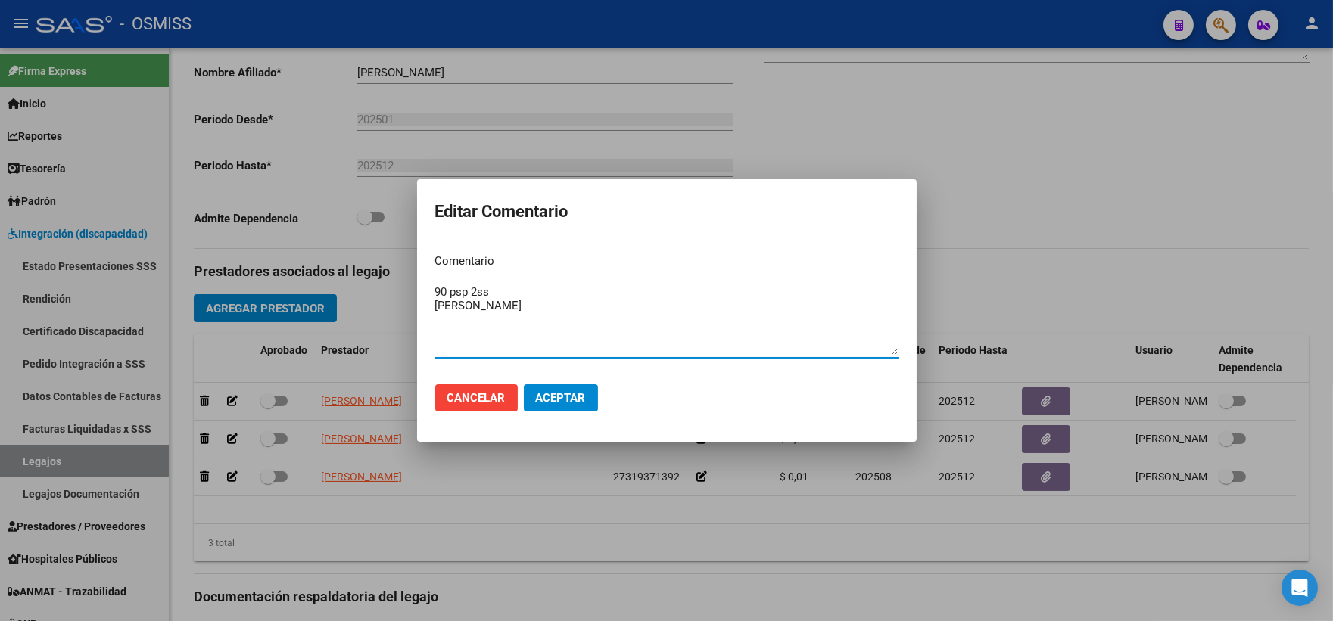
type textarea "90 psp 2ss ARIAS MALENA ABIGAIL"
click at [576, 396] on span "Aceptar" at bounding box center [561, 398] width 50 height 14
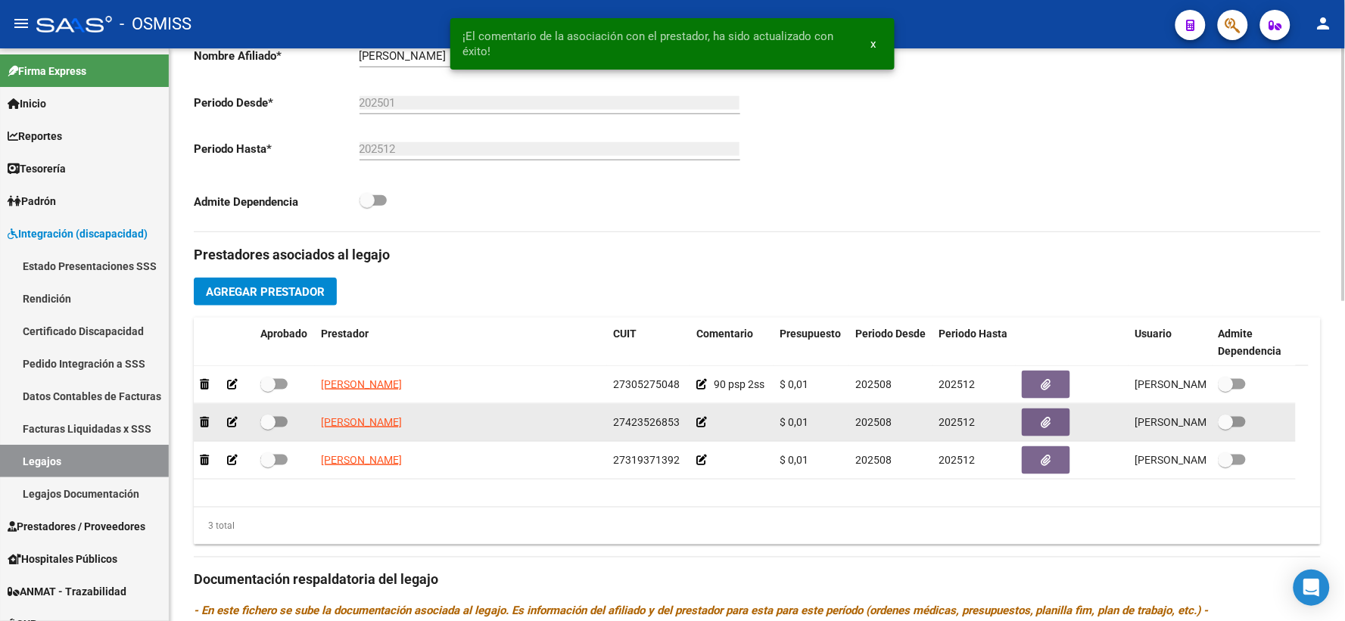
click at [702, 428] on icon at bounding box center [701, 422] width 11 height 11
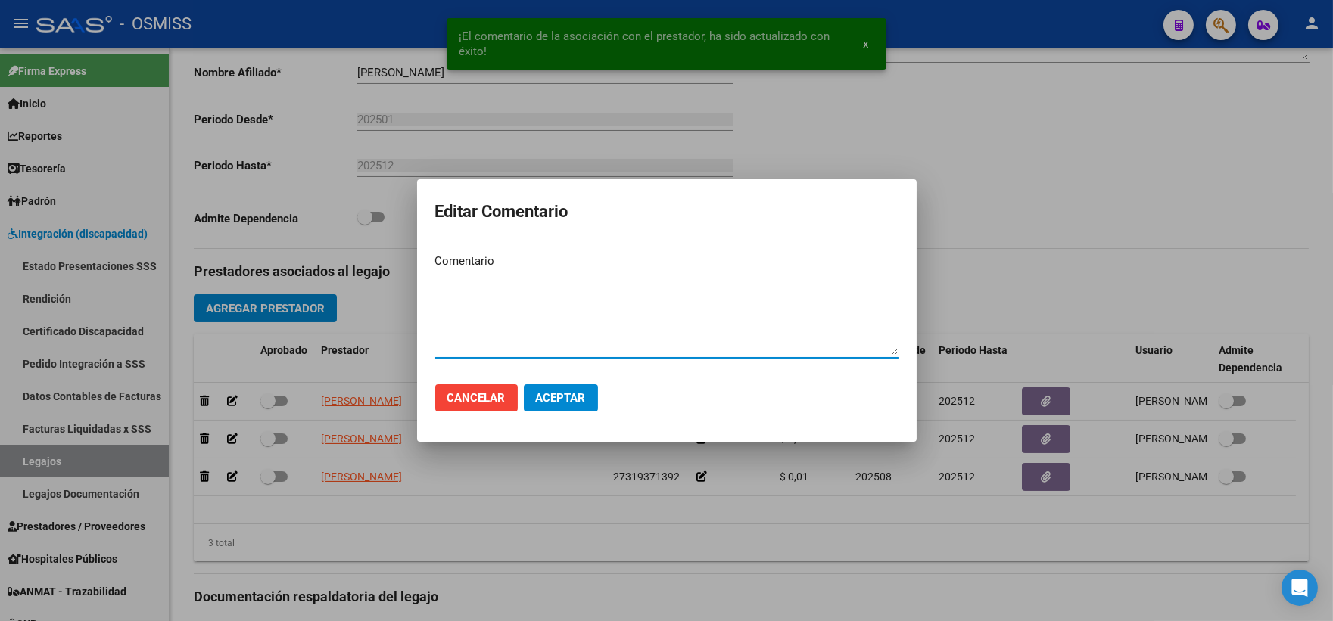
paste textarea "ARIAS MALENA ABIGAIL"
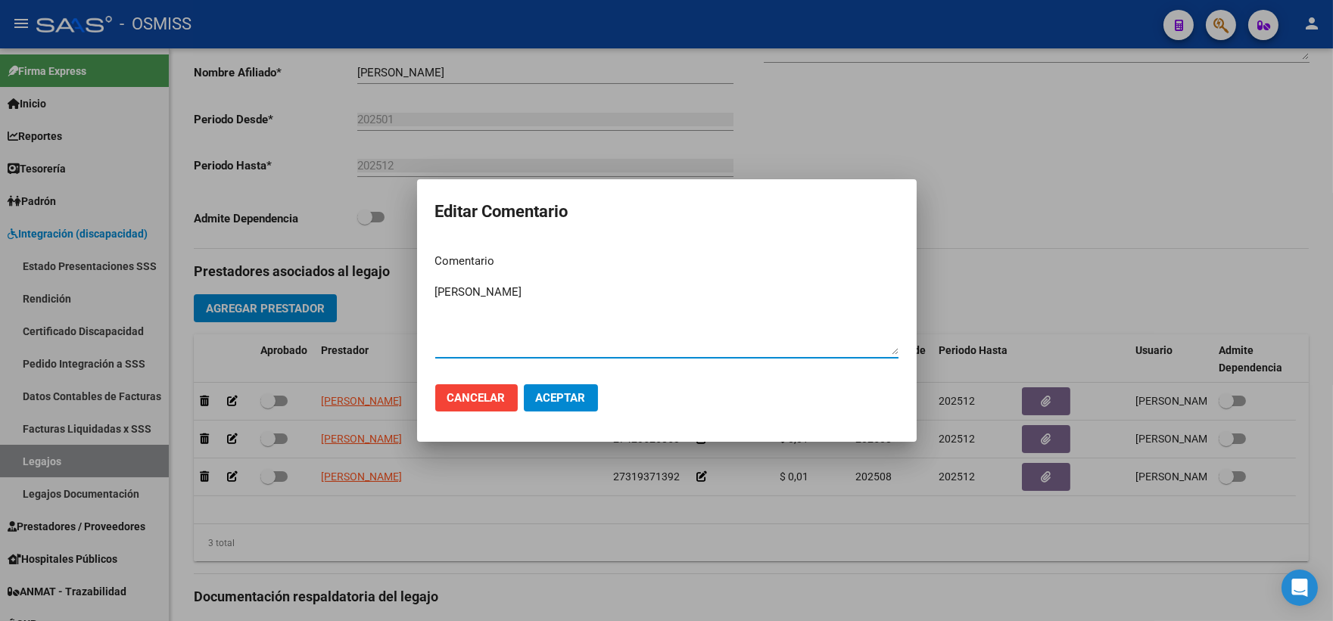
click at [437, 285] on textarea "ARIAS MALENA ABIGAIL" at bounding box center [666, 319] width 463 height 71
type textarea "90 psicol 2ss ARIAS MALENA ABIGAIL"
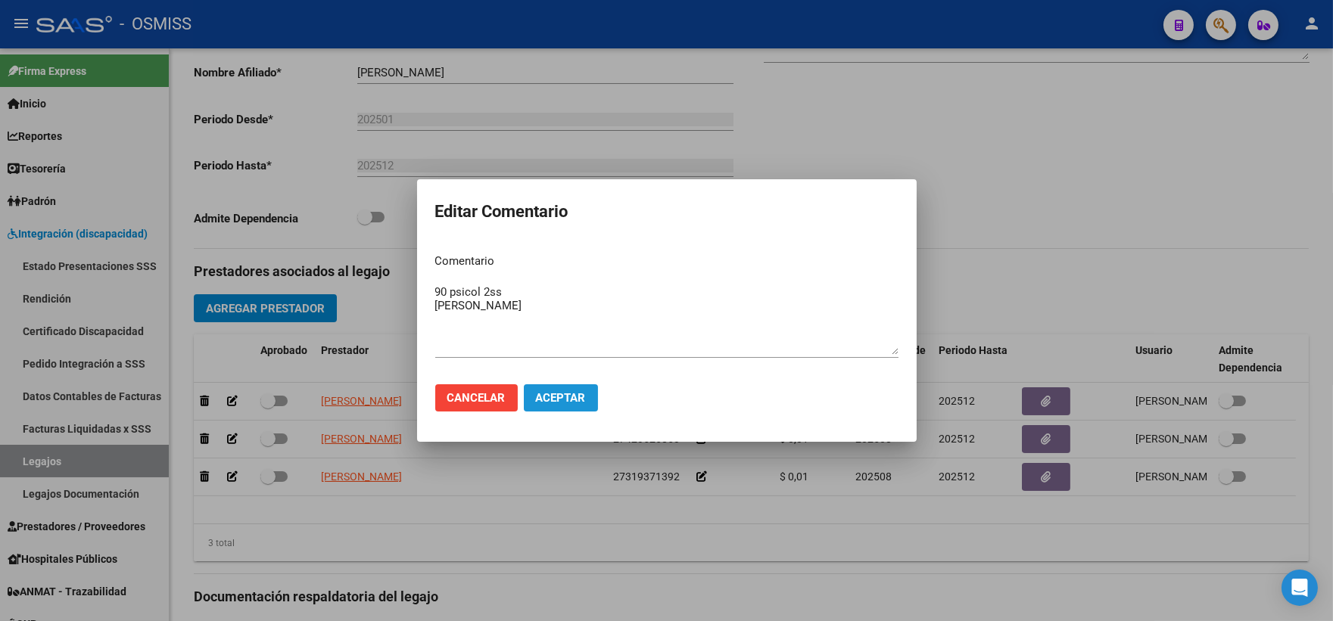
click at [568, 388] on button "Aceptar" at bounding box center [561, 397] width 74 height 27
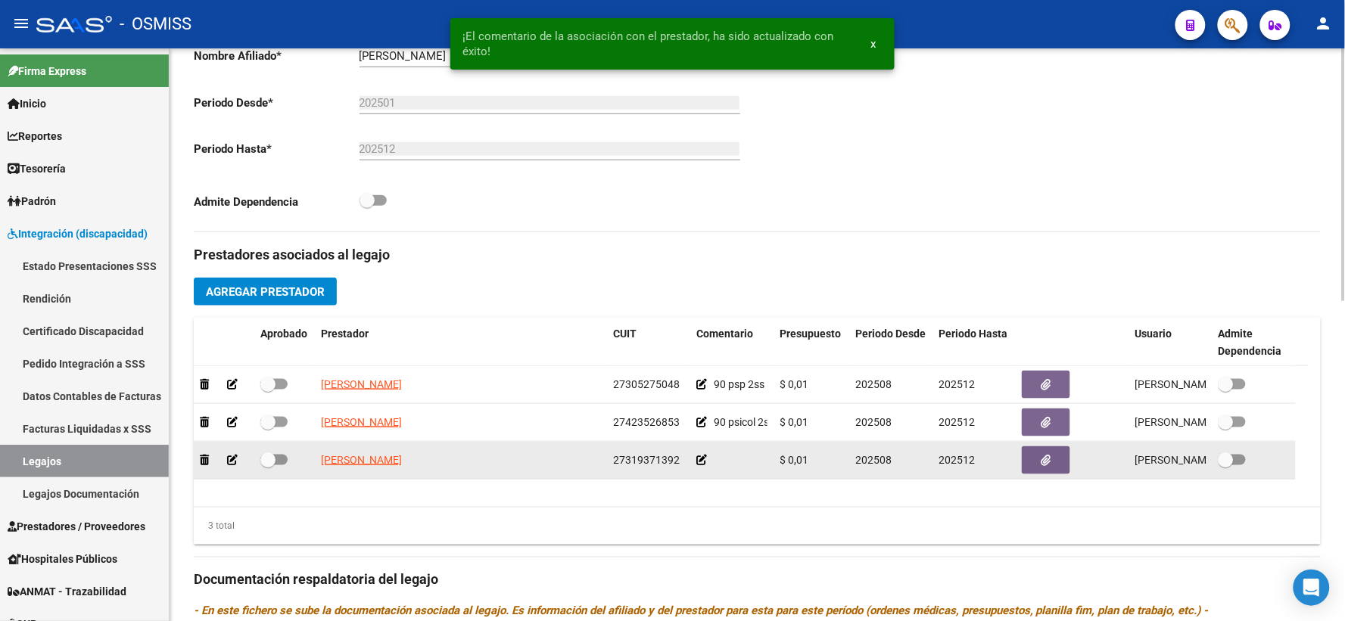
click at [700, 465] on icon at bounding box center [701, 460] width 11 height 11
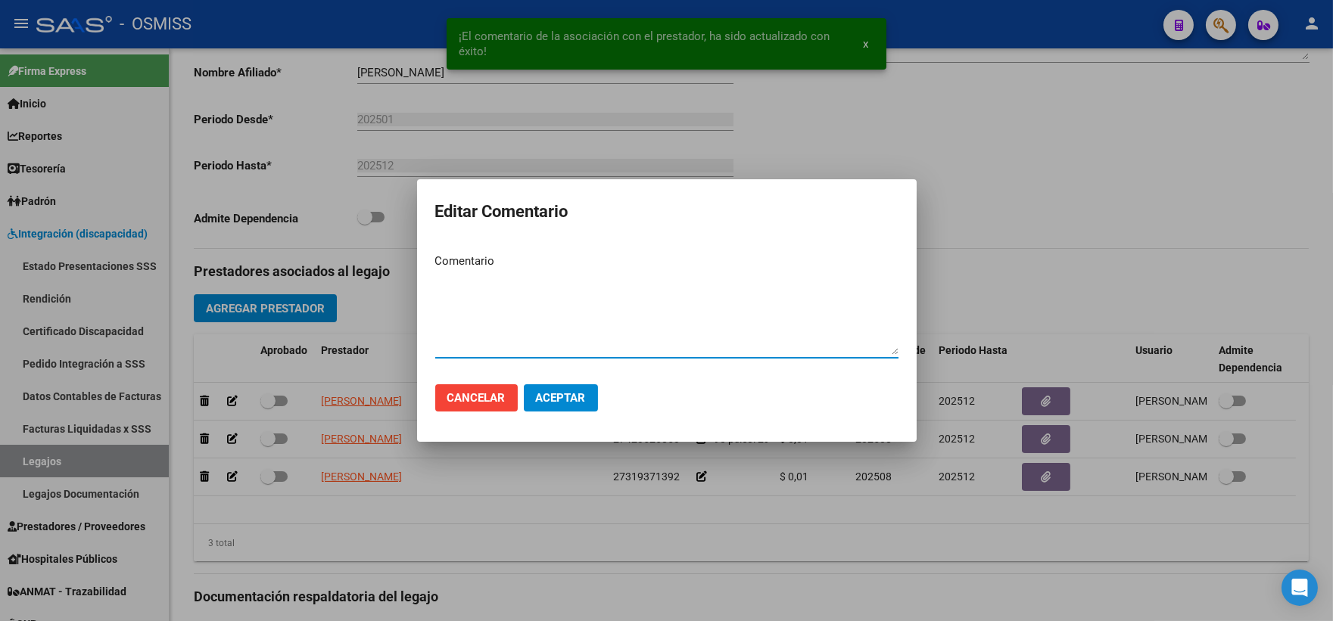
paste textarea "ARIAS MALENA ABIGAIL"
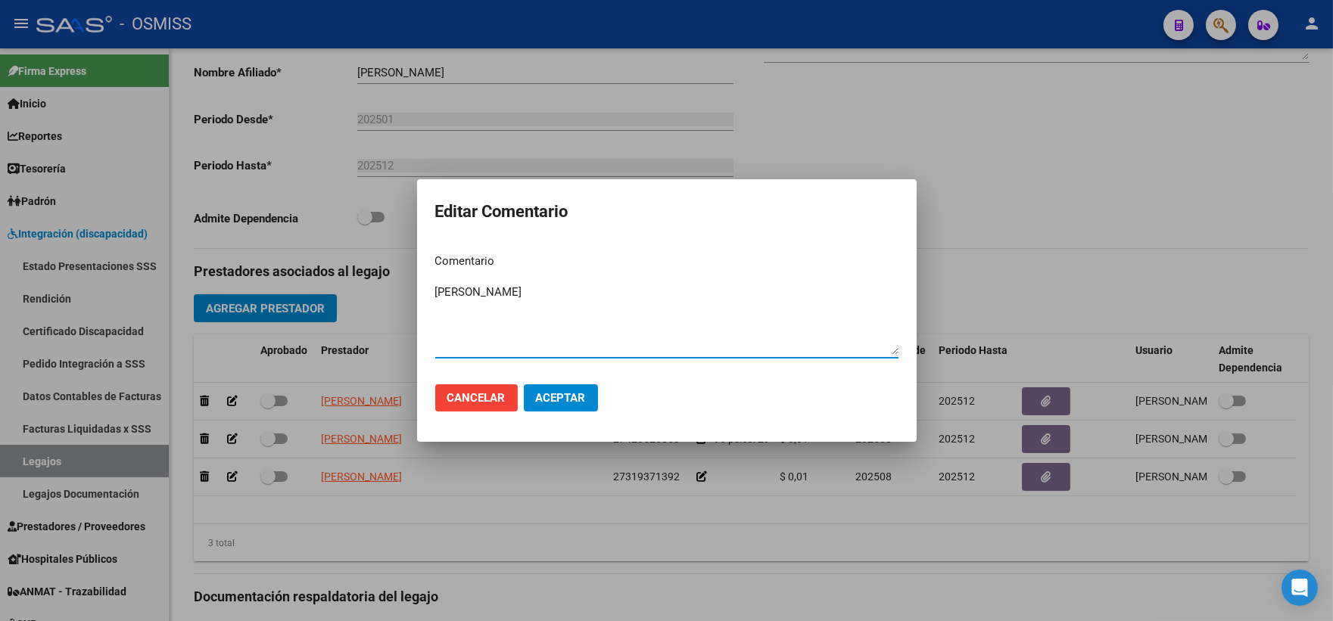
click at [440, 284] on textarea "ARIAS MALENA ABIGAIL" at bounding box center [666, 319] width 463 height 71
type textarea "90 to 2ss ARIAS MALENA ABIGAIL"
drag, startPoint x: 575, startPoint y: 402, endPoint x: 517, endPoint y: 402, distance: 58.3
click at [574, 402] on span "Aceptar" at bounding box center [561, 398] width 50 height 14
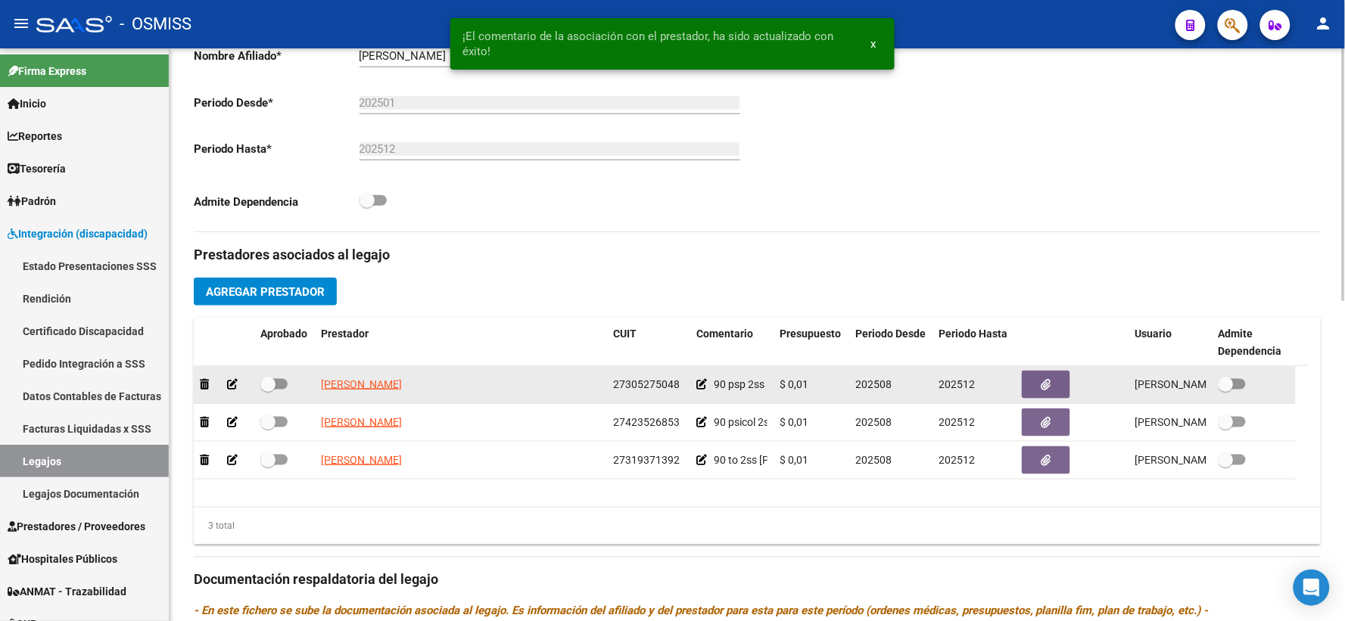
click at [268, 392] on span at bounding box center [267, 384] width 15 height 15
click at [268, 390] on input "checkbox" at bounding box center [267, 390] width 1 height 1
checkbox input "true"
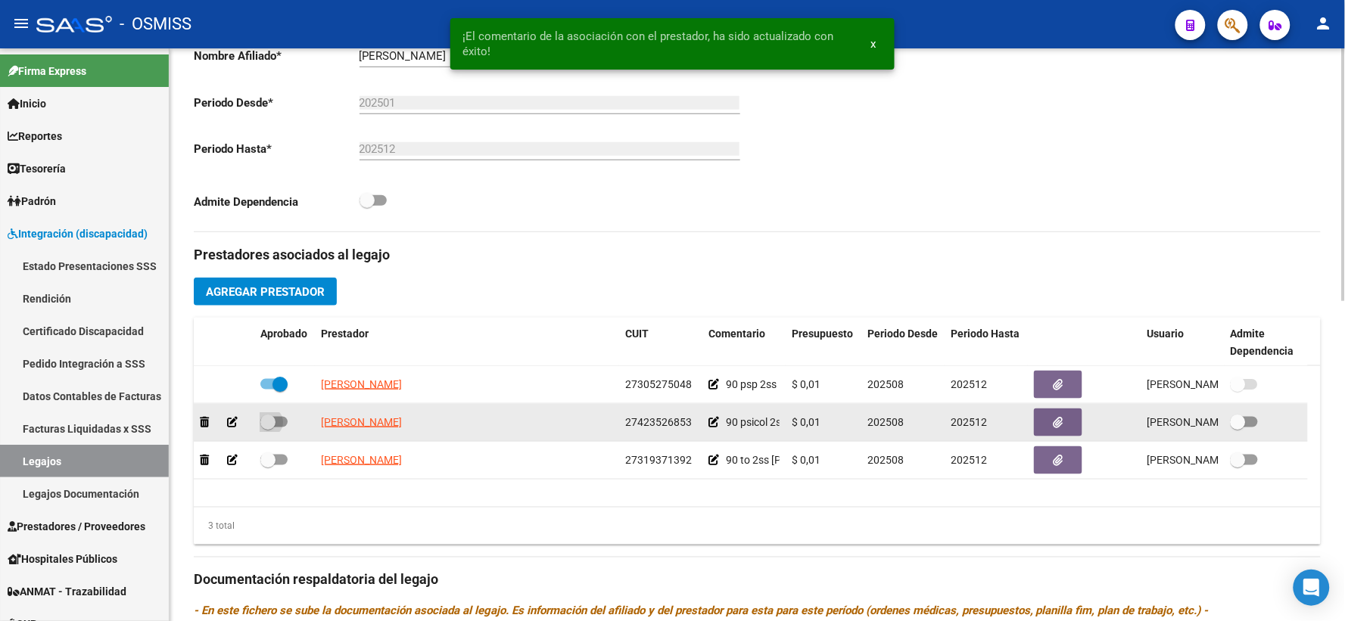
click at [268, 430] on span at bounding box center [267, 422] width 15 height 15
click at [268, 428] on input "checkbox" at bounding box center [267, 428] width 1 height 1
checkbox input "true"
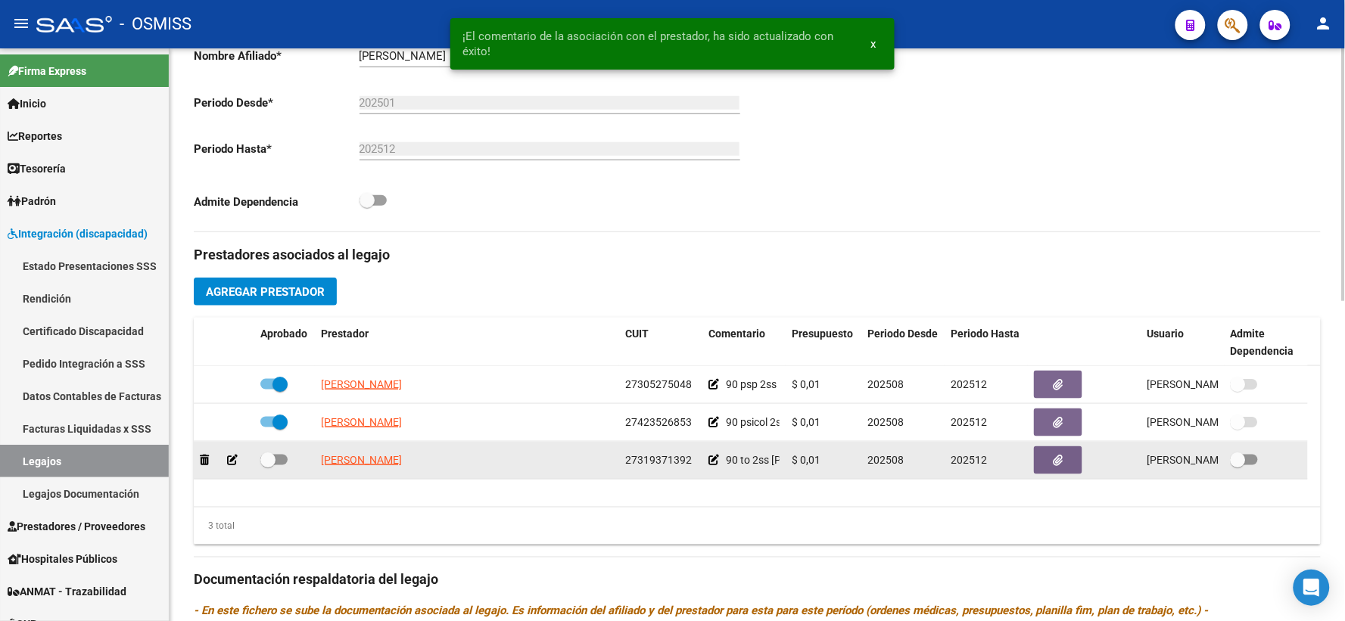
click at [267, 468] on span at bounding box center [267, 460] width 15 height 15
click at [267, 466] on input "checkbox" at bounding box center [267, 465] width 1 height 1
checkbox input "true"
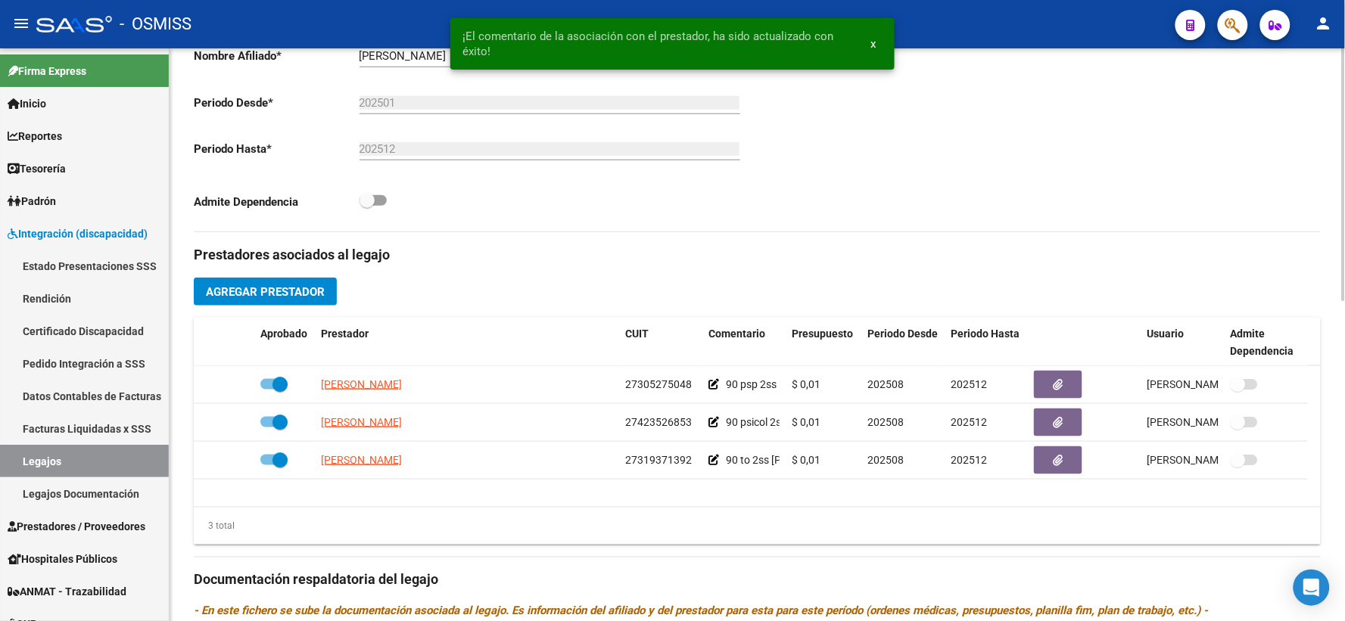
scroll to position [0, 0]
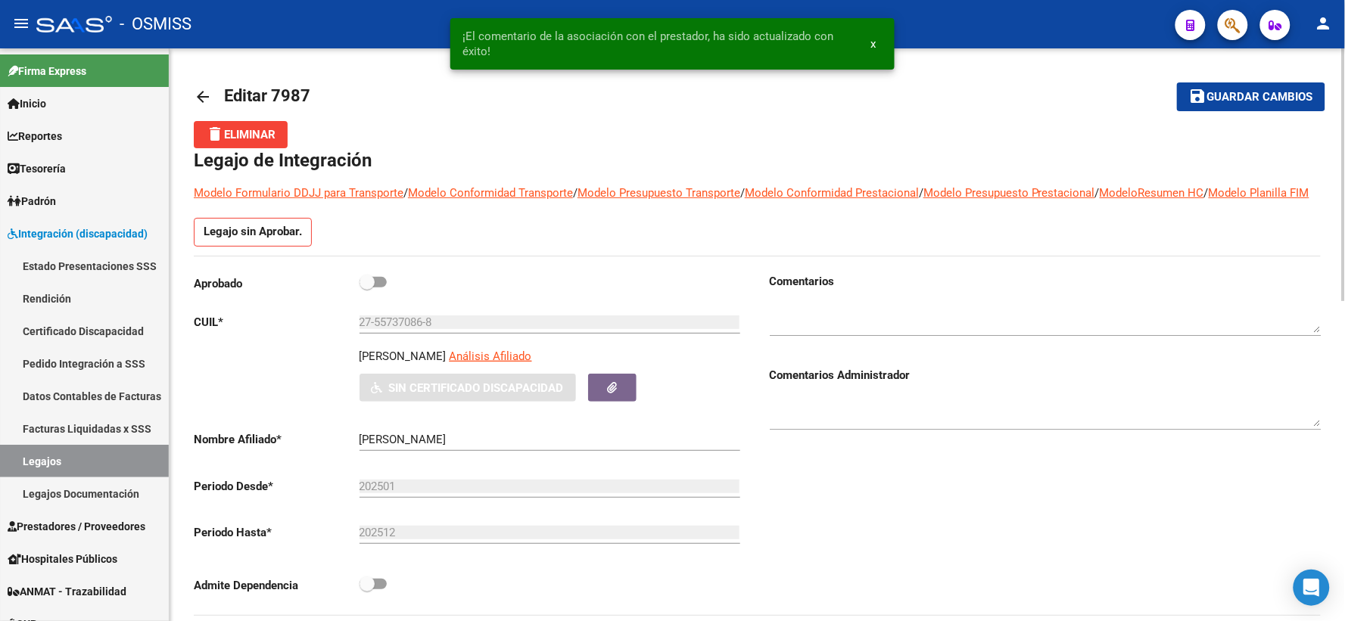
drag, startPoint x: 368, startPoint y: 294, endPoint x: 636, endPoint y: 217, distance: 278.6
click at [369, 290] on span at bounding box center [366, 282] width 15 height 15
click at [367, 288] on input "checkbox" at bounding box center [366, 288] width 1 height 1
checkbox input "true"
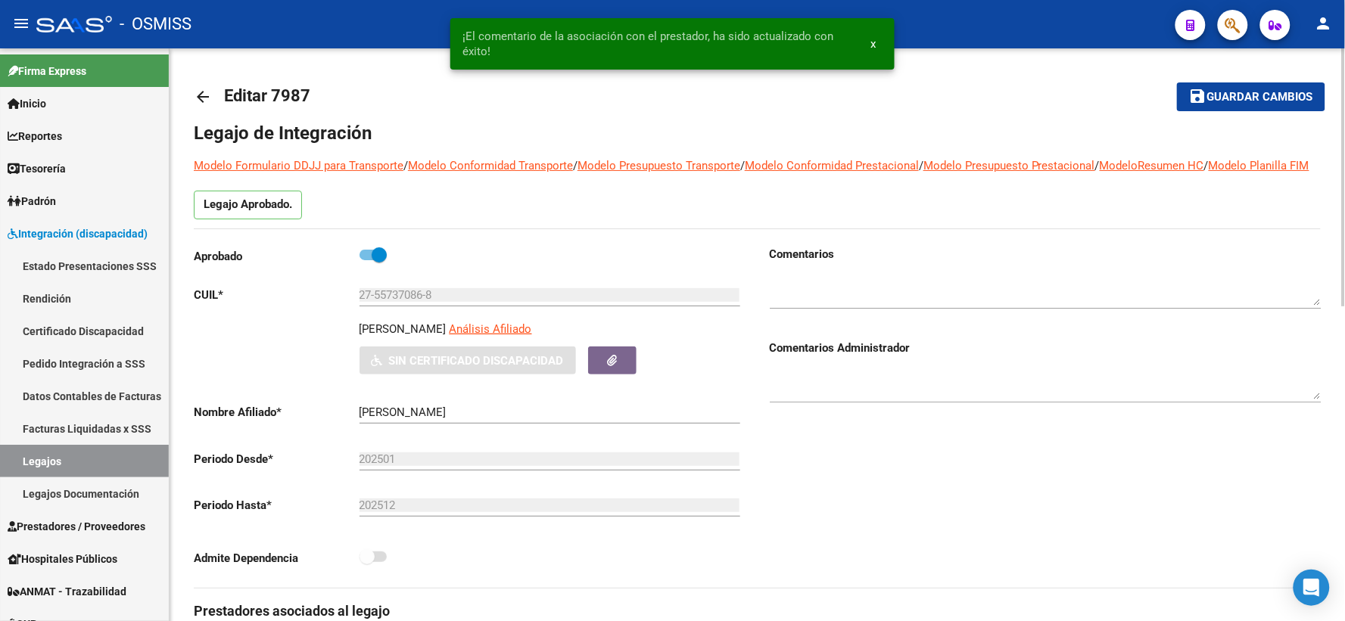
click at [1230, 92] on span "Guardar cambios" at bounding box center [1260, 98] width 106 height 14
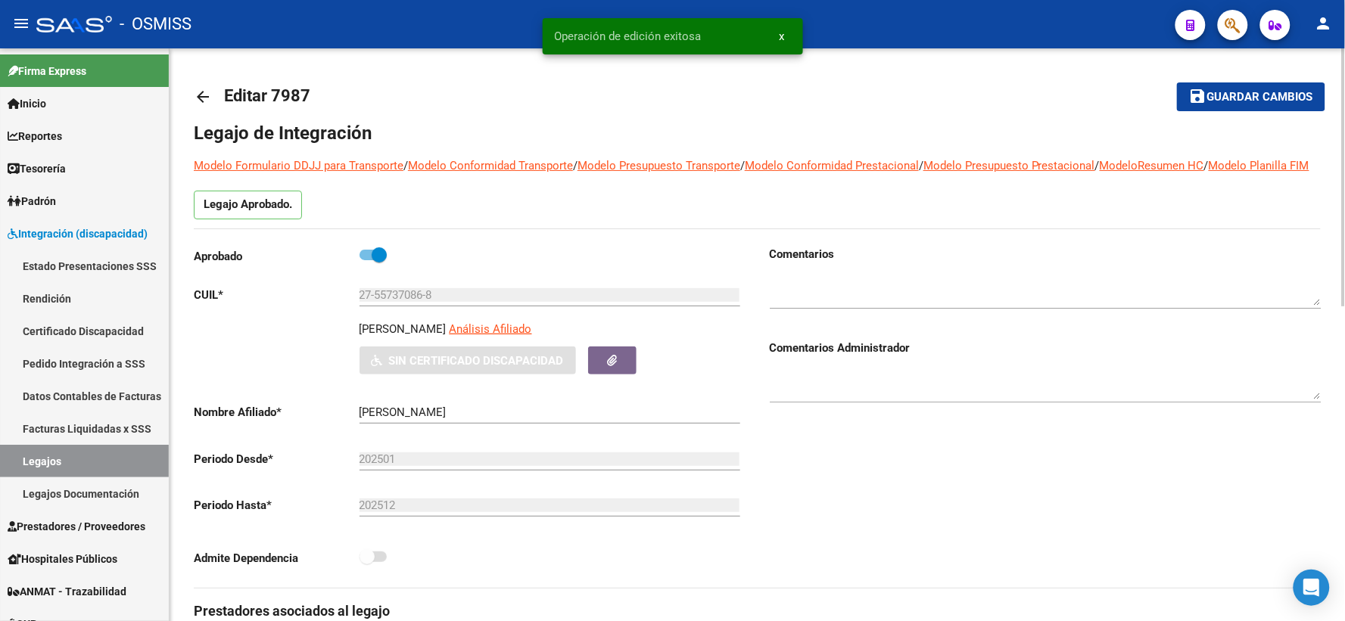
click at [201, 95] on mat-icon "arrow_back" at bounding box center [203, 97] width 18 height 18
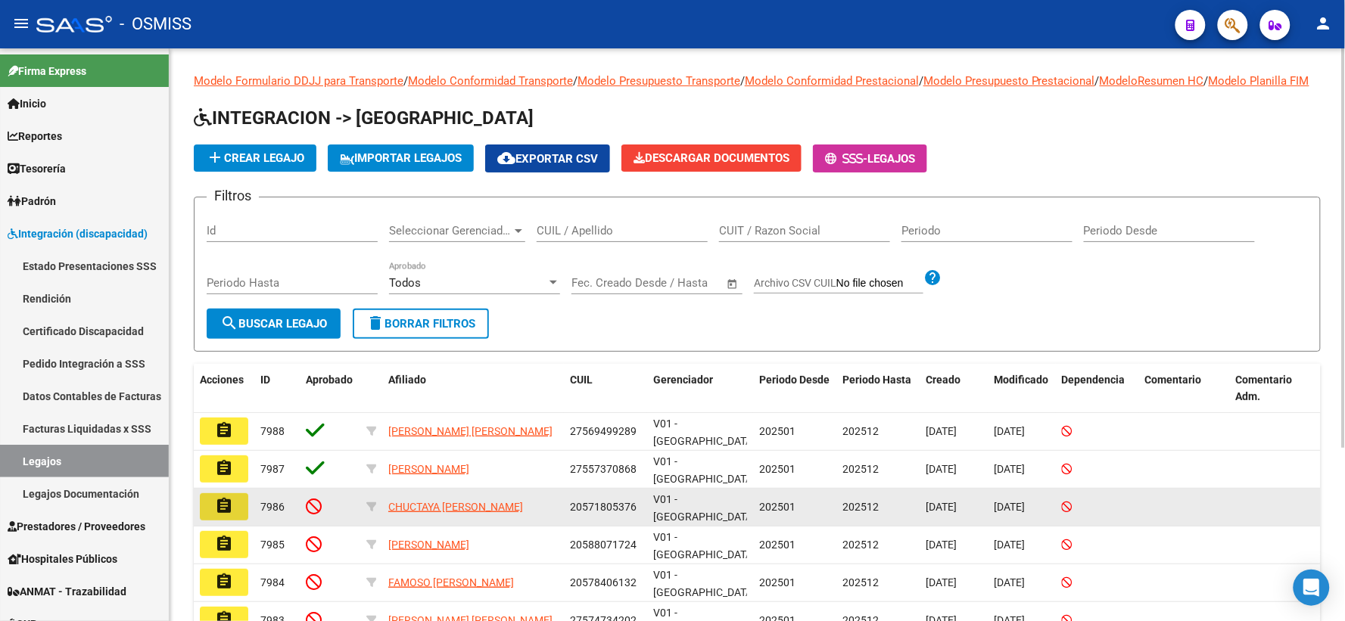
click at [226, 509] on mat-icon "assignment" at bounding box center [224, 506] width 18 height 18
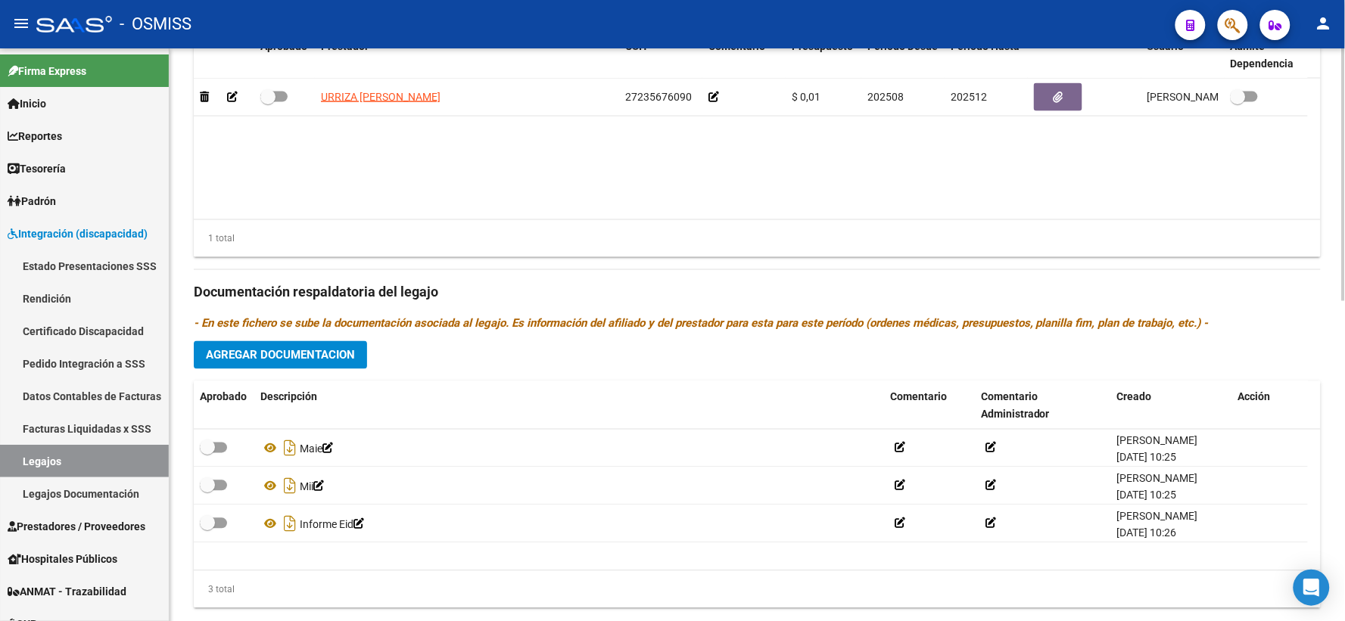
scroll to position [726, 0]
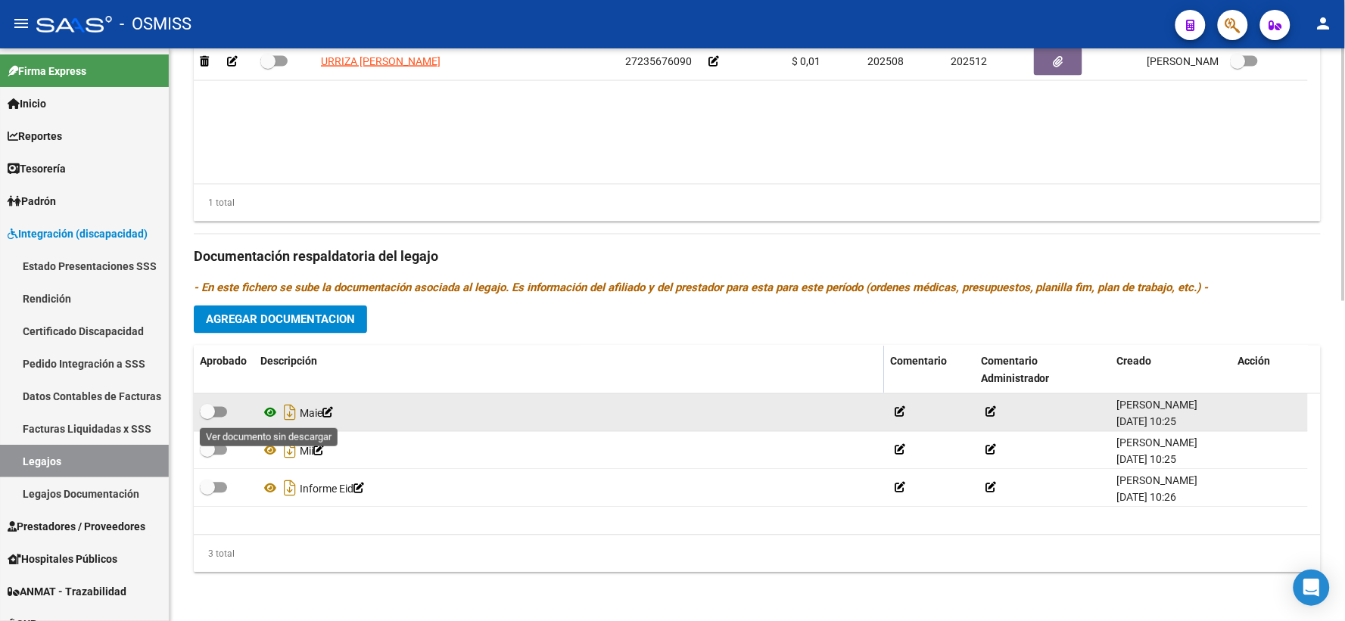
click at [269, 410] on icon at bounding box center [270, 413] width 20 height 18
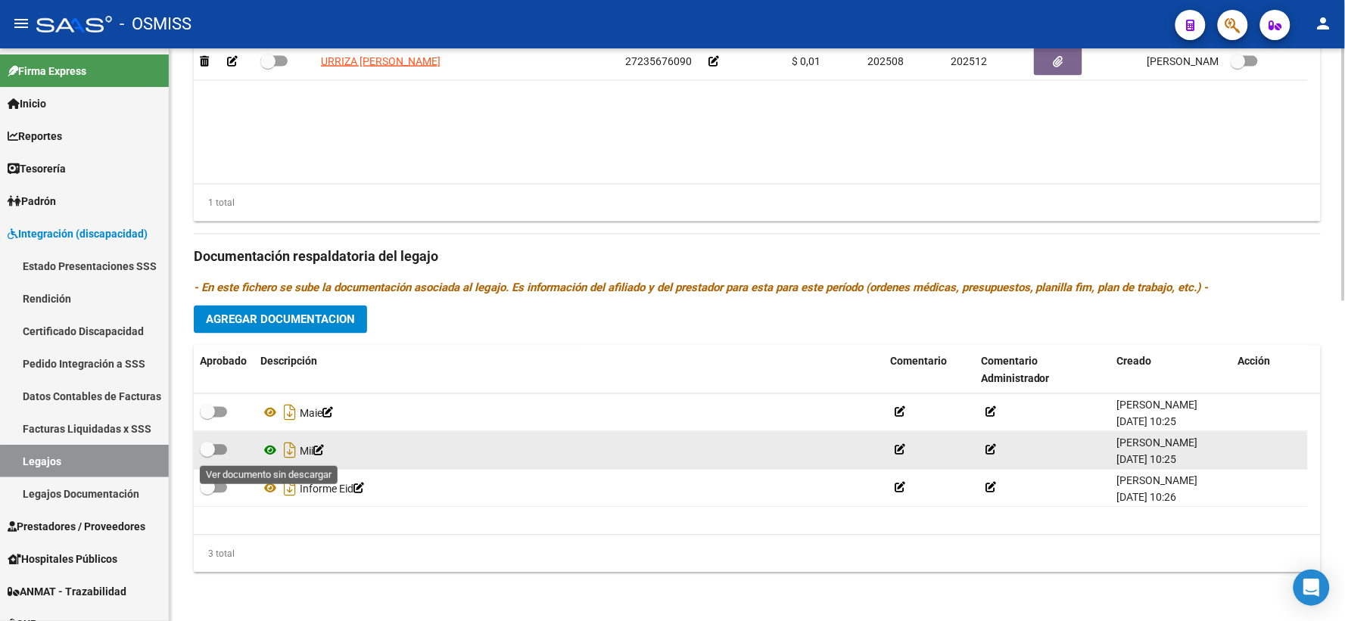
click at [275, 449] on icon at bounding box center [270, 451] width 20 height 18
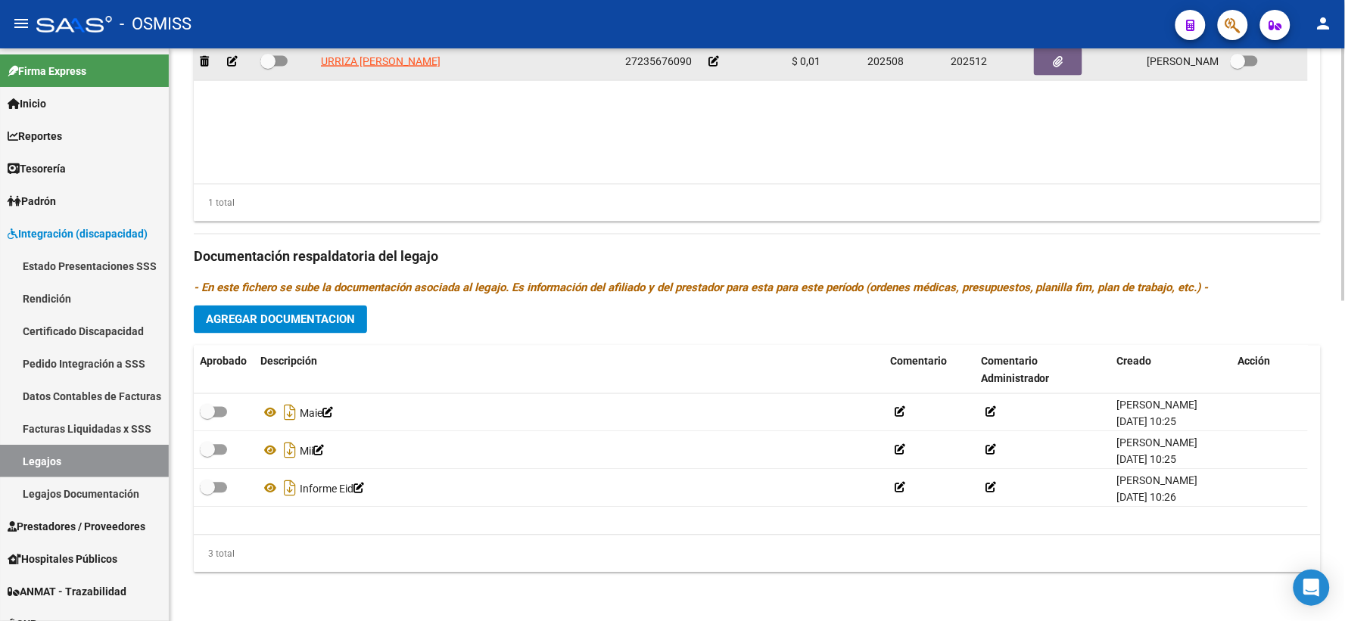
click at [714, 64] on icon at bounding box center [713, 61] width 11 height 11
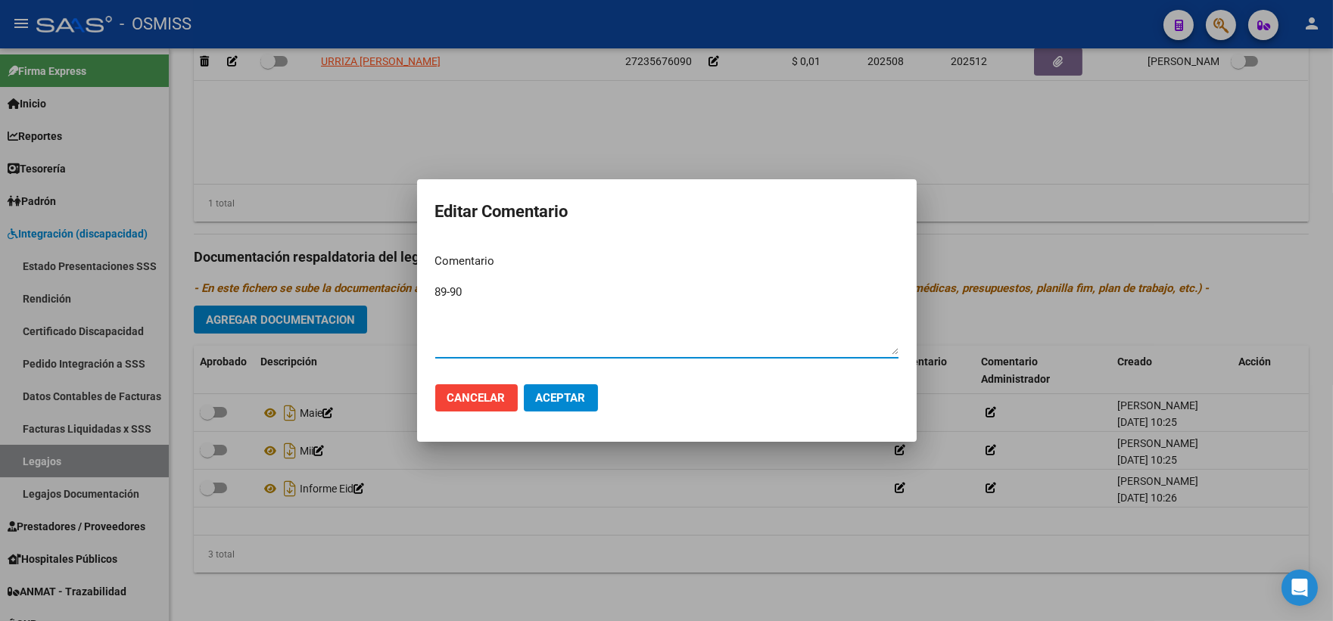
type textarea "89-90"
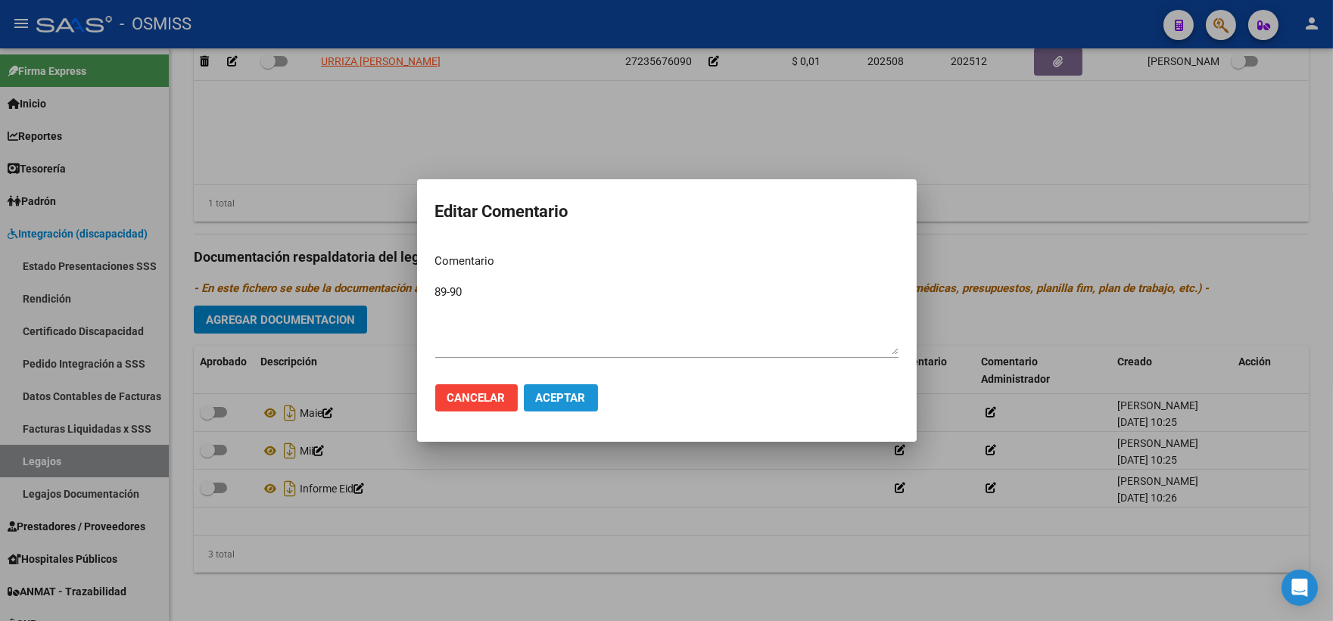
click at [556, 397] on span "Aceptar" at bounding box center [561, 398] width 50 height 14
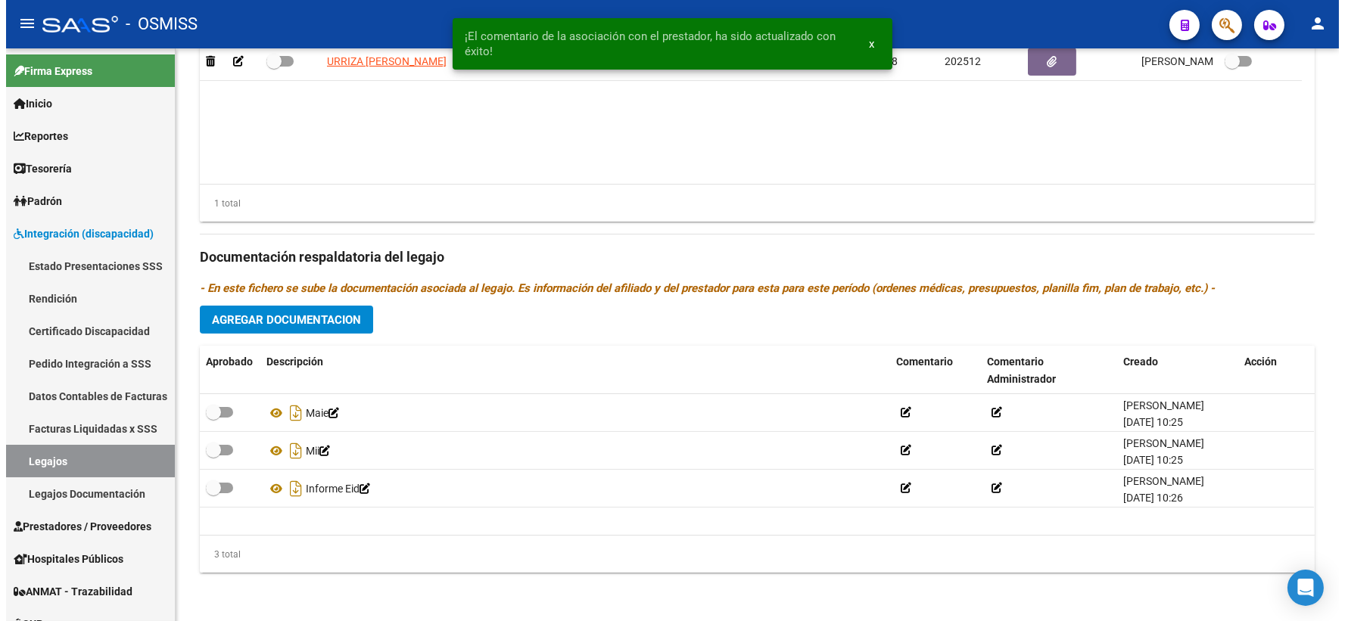
scroll to position [720, 0]
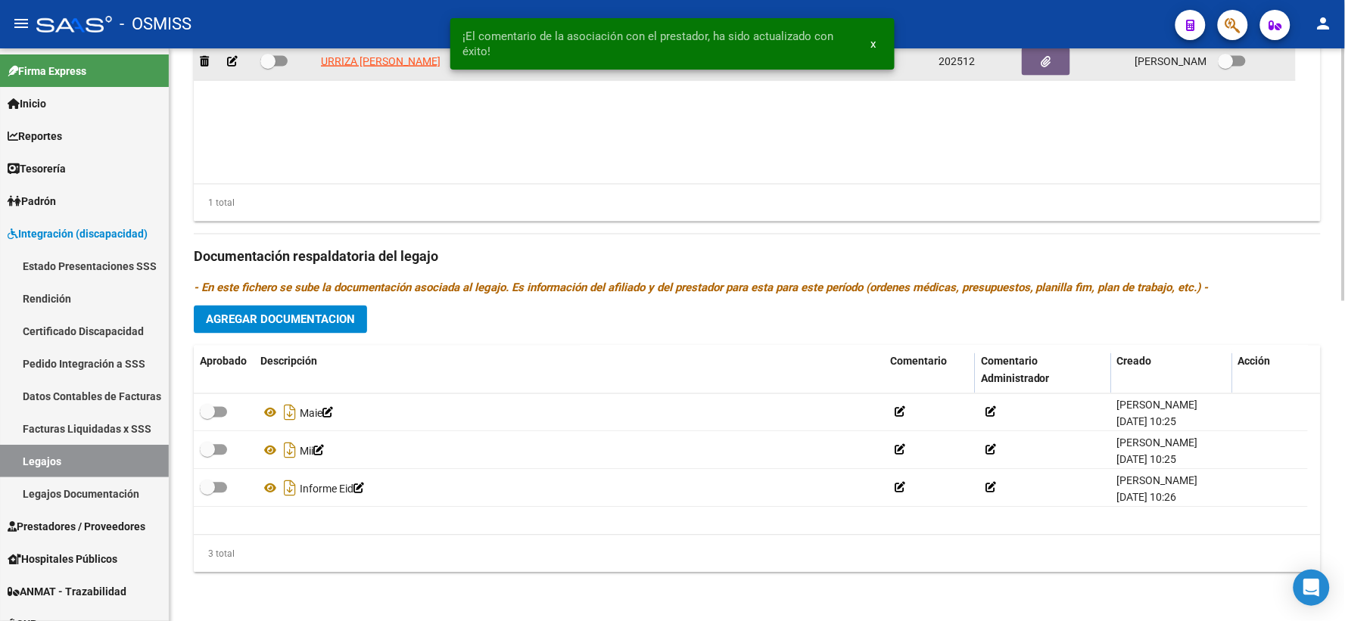
click at [267, 61] on span at bounding box center [267, 61] width 15 height 15
click at [267, 67] on input "checkbox" at bounding box center [267, 67] width 1 height 1
checkbox input "true"
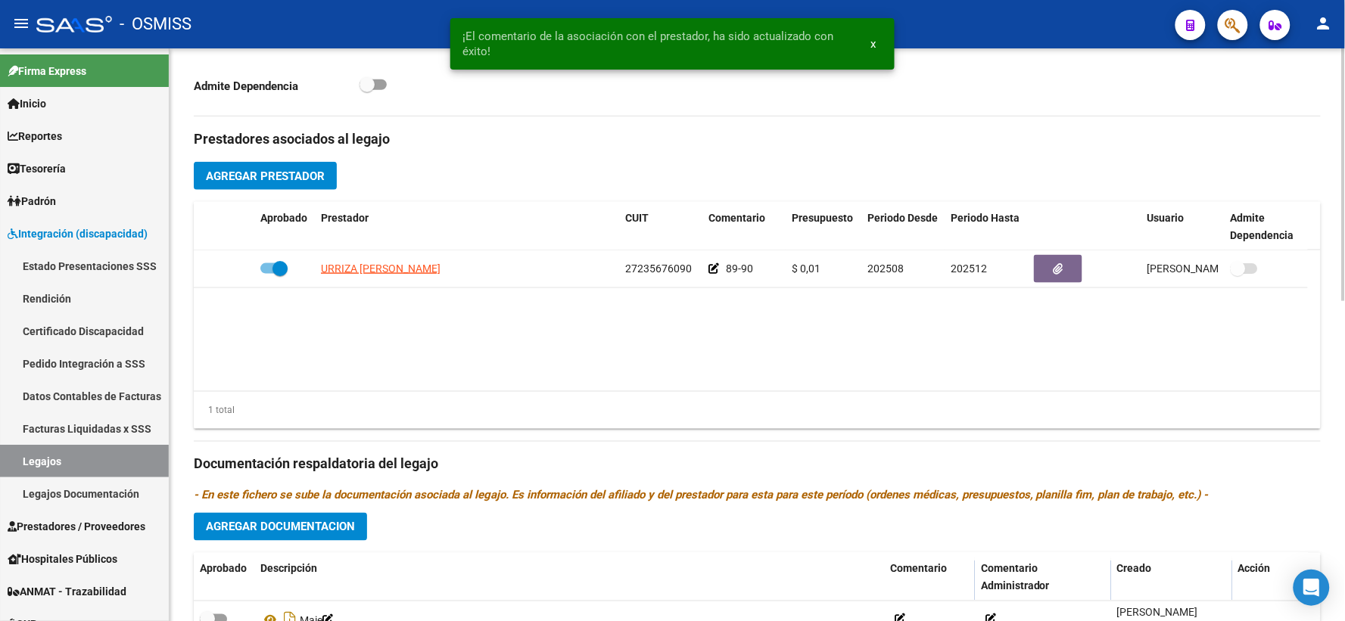
scroll to position [216, 0]
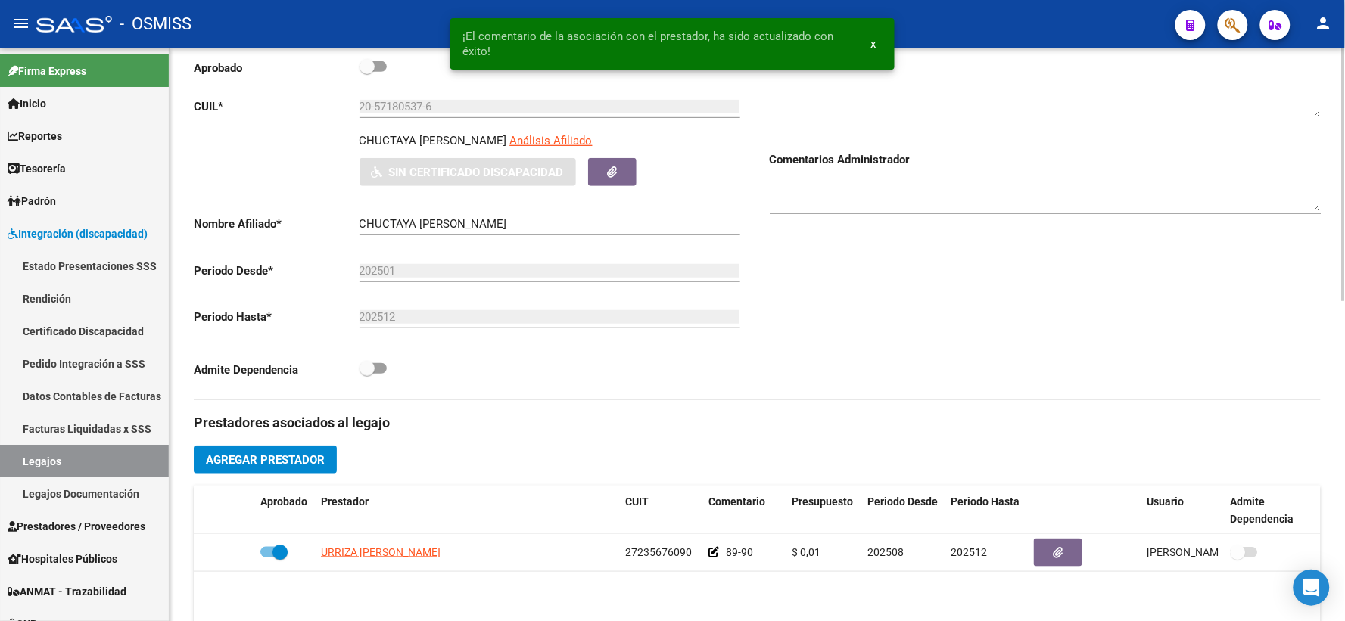
click at [365, 73] on label at bounding box center [372, 67] width 27 height 18
click at [366, 73] on input "checkbox" at bounding box center [366, 72] width 1 height 1
checkbox input "true"
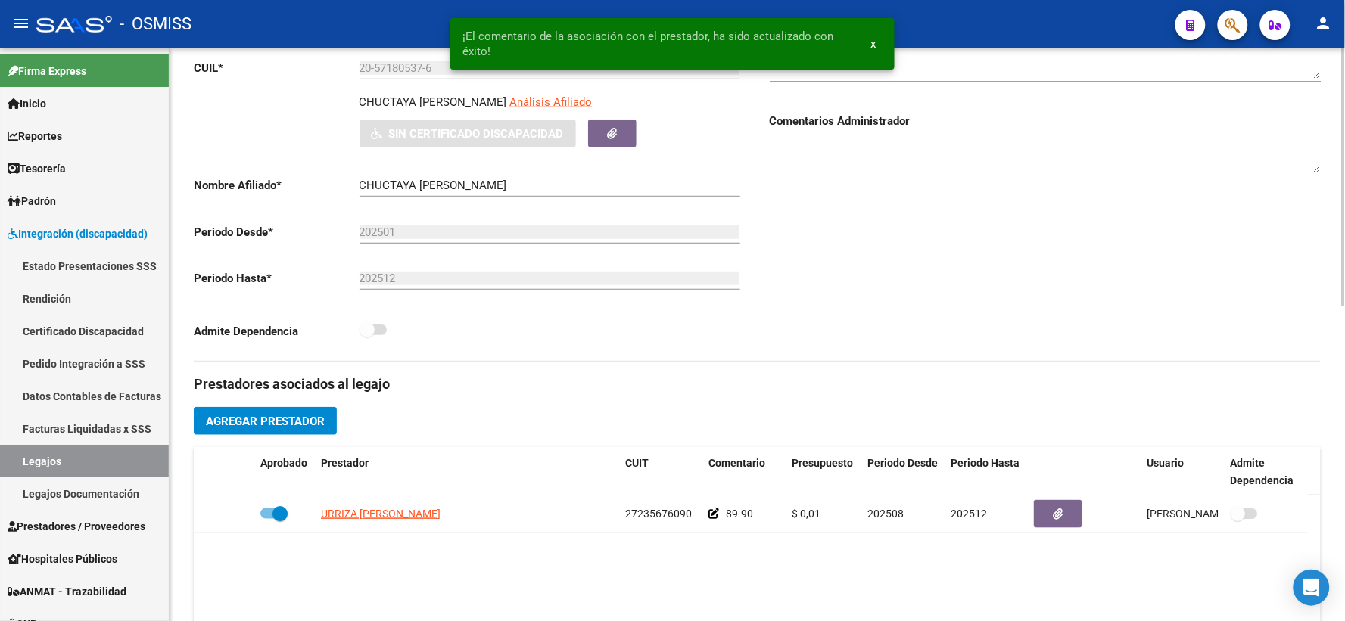
scroll to position [0, 0]
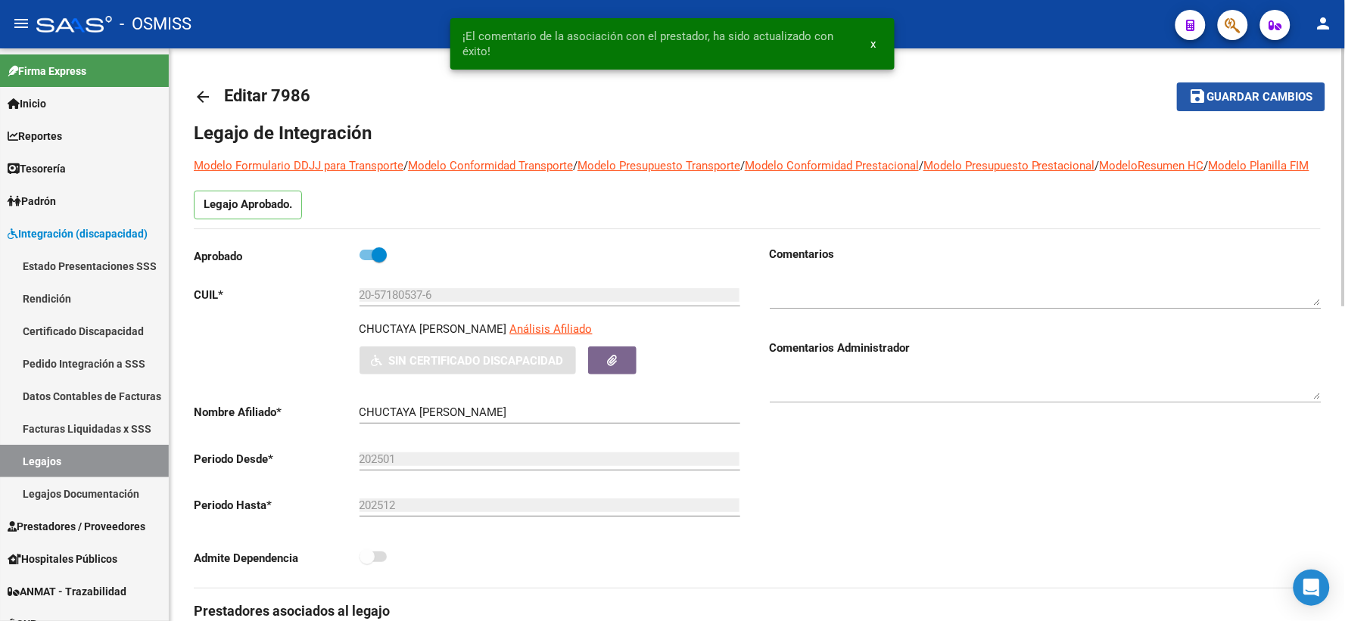
drag, startPoint x: 1258, startPoint y: 92, endPoint x: 929, endPoint y: 456, distance: 490.8
click at [1257, 92] on span "Guardar cambios" at bounding box center [1260, 98] width 106 height 14
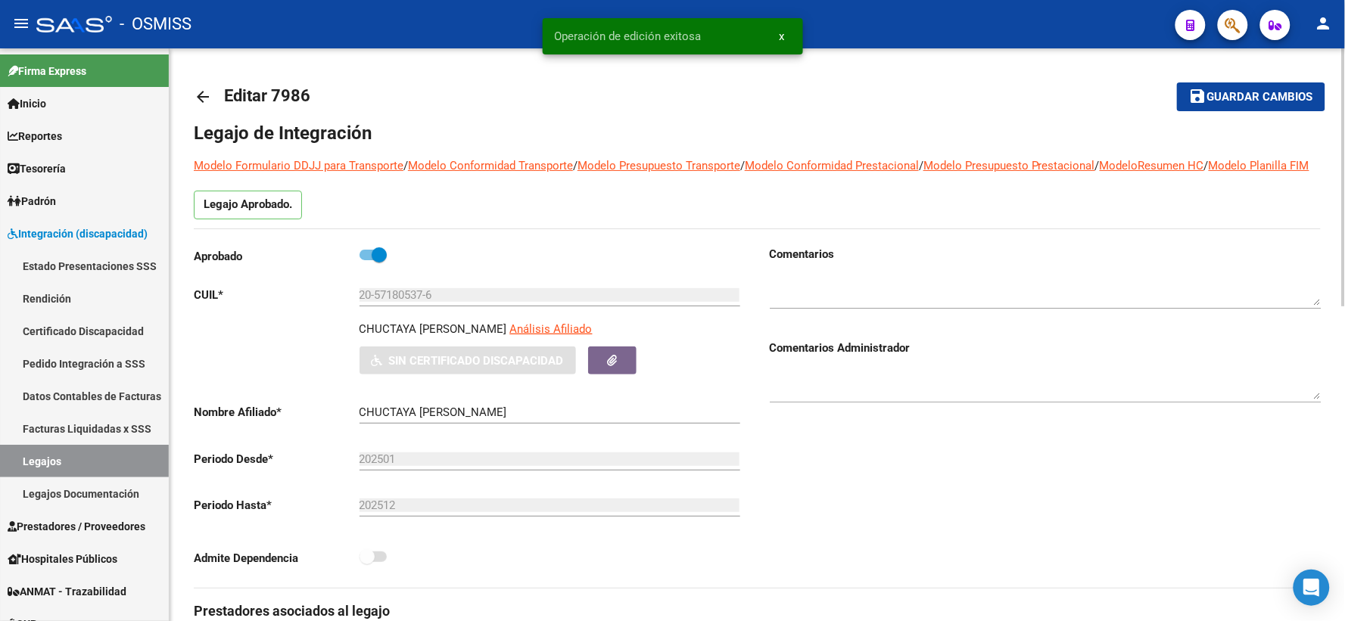
click at [197, 97] on mat-icon "arrow_back" at bounding box center [203, 97] width 18 height 18
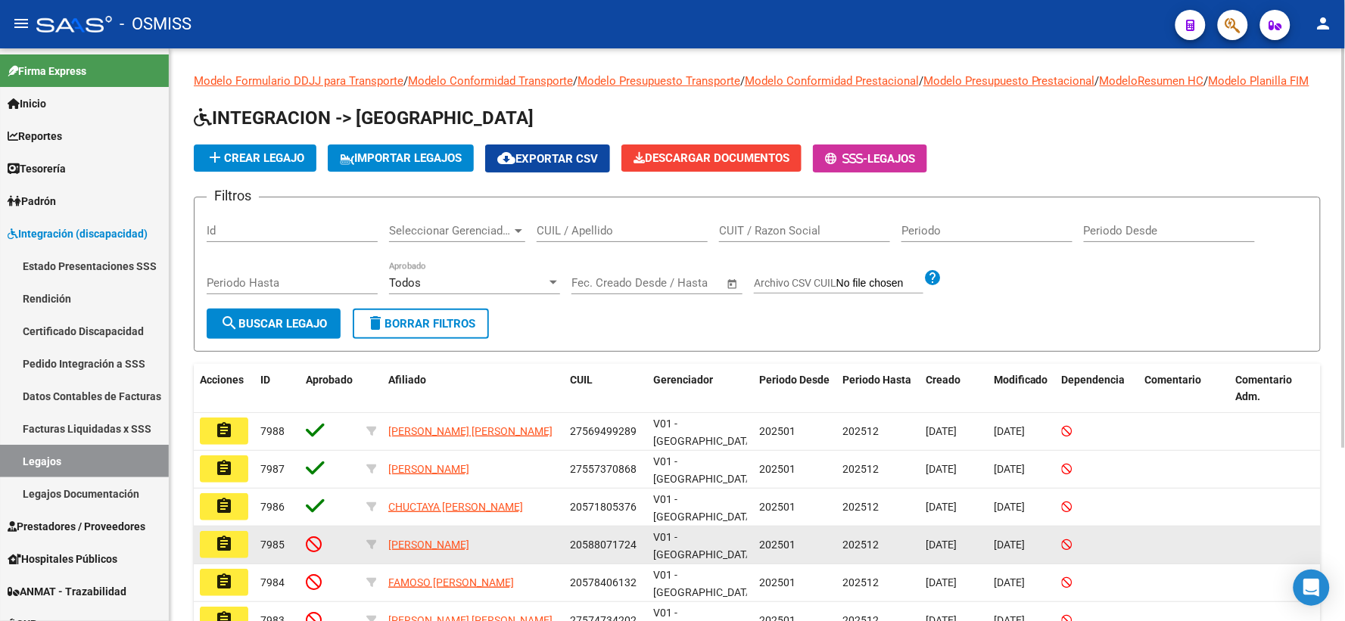
click at [225, 546] on mat-icon "assignment" at bounding box center [224, 544] width 18 height 18
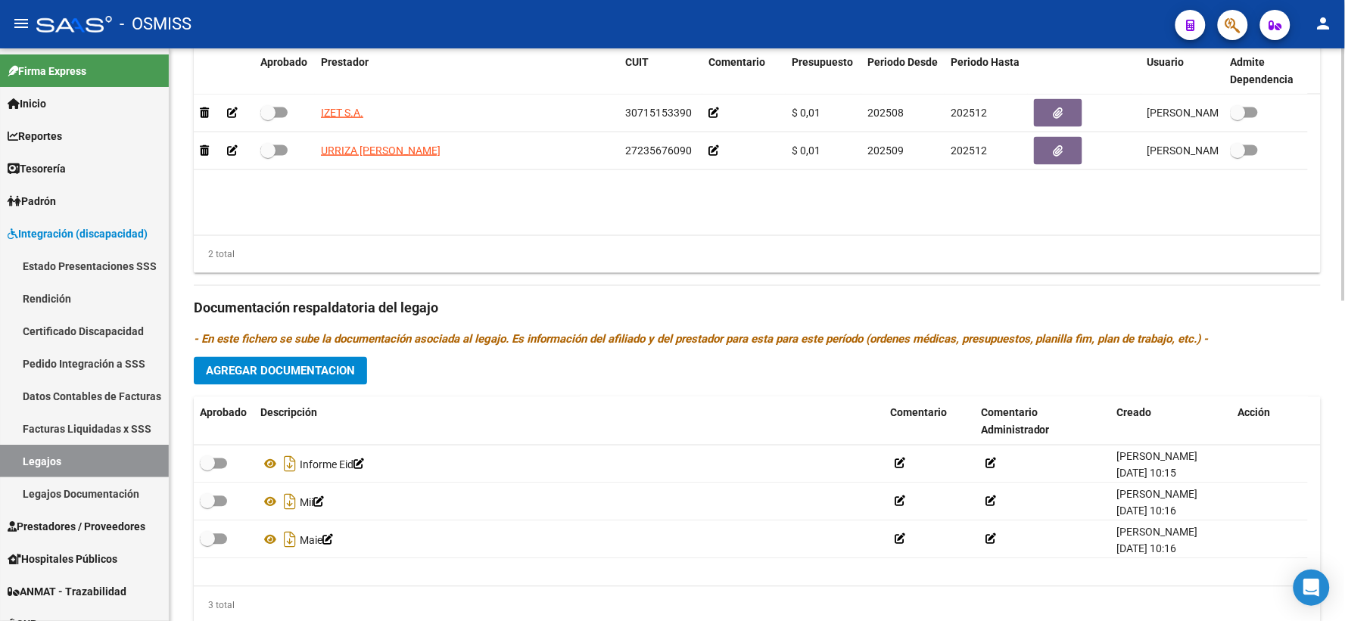
scroll to position [672, 0]
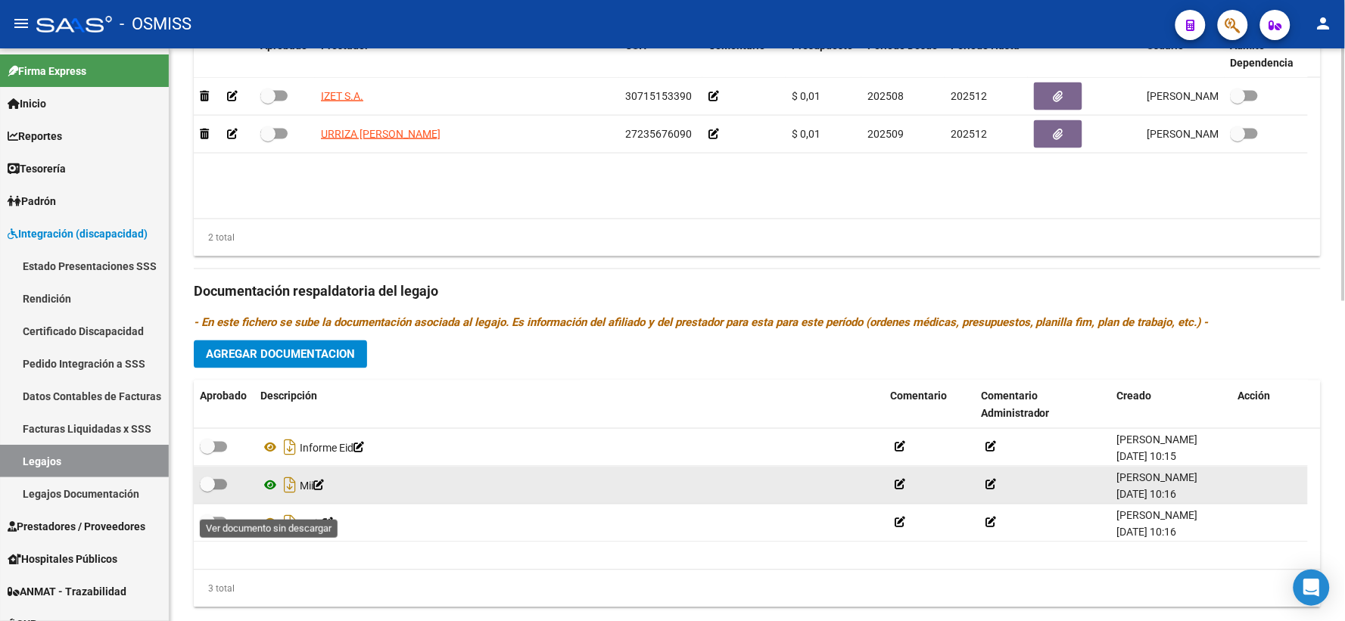
click at [269, 495] on icon at bounding box center [270, 486] width 20 height 18
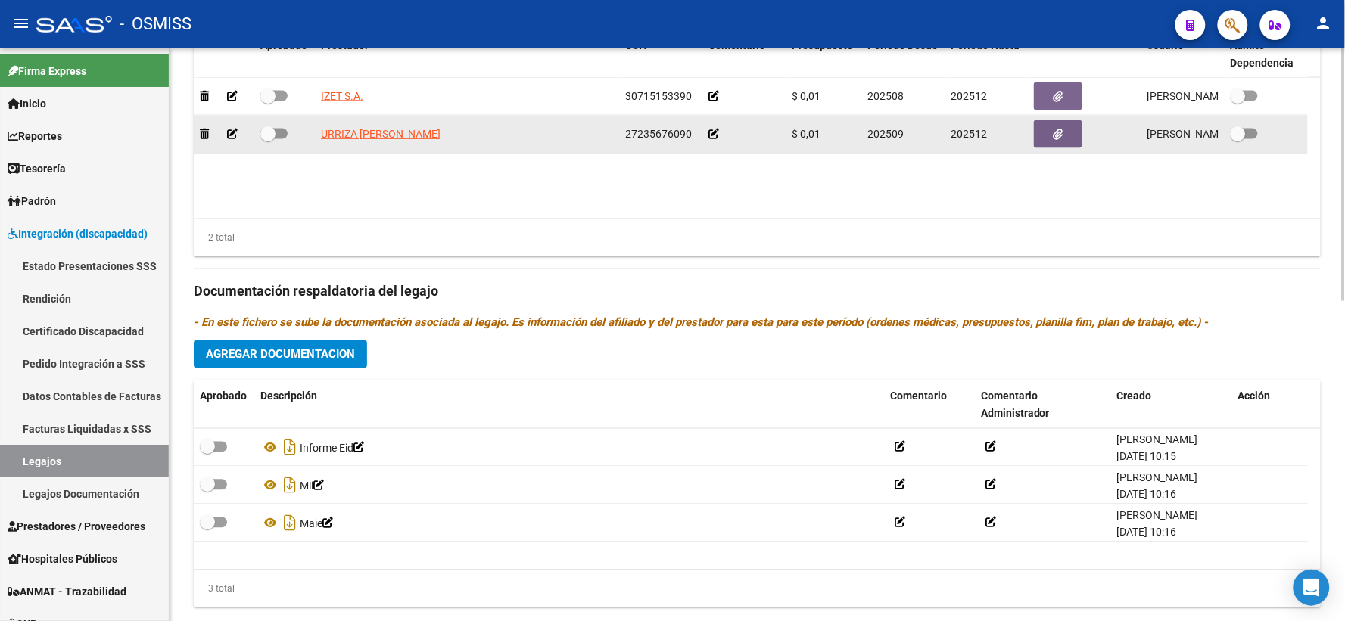
click at [712, 139] on icon at bounding box center [713, 134] width 11 height 11
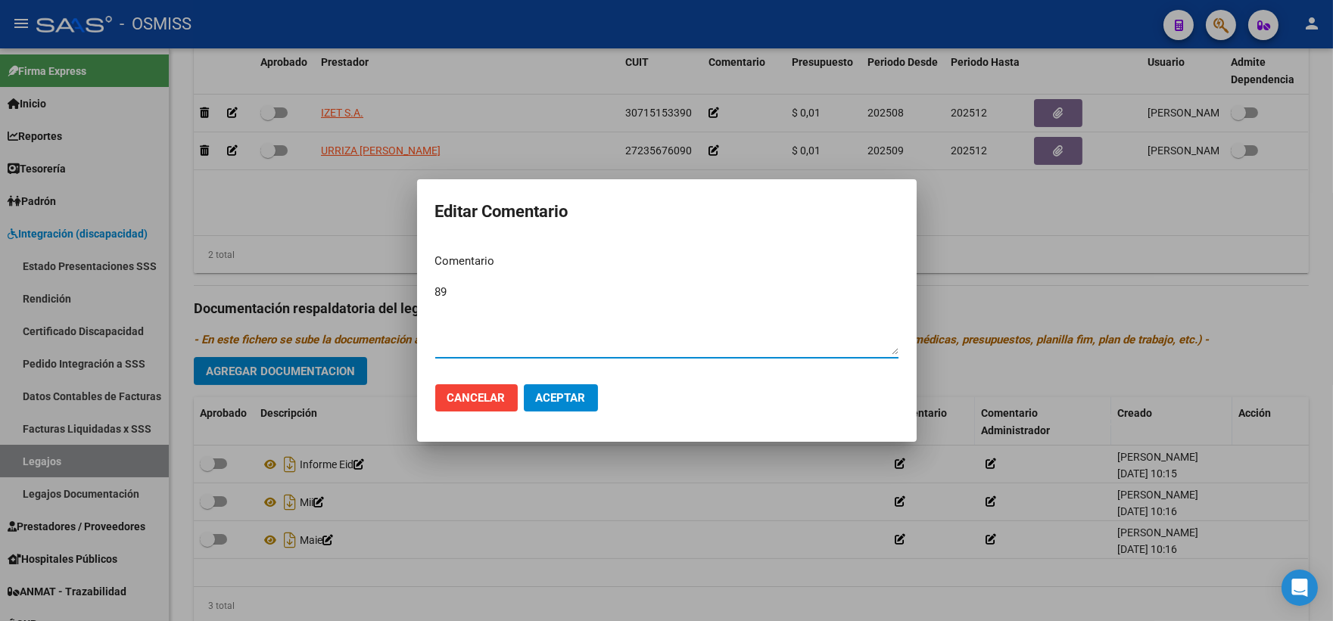
type textarea "89"
click at [547, 401] on span "Aceptar" at bounding box center [561, 398] width 50 height 14
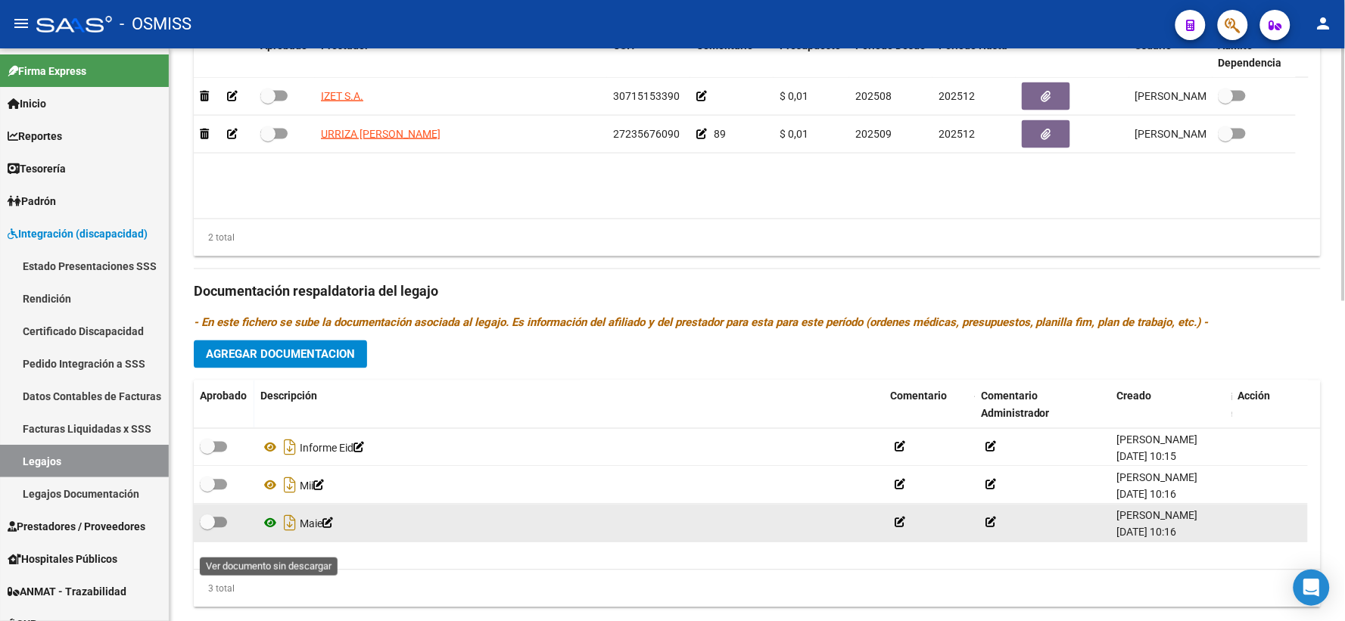
click at [270, 533] on icon at bounding box center [270, 524] width 20 height 18
click at [267, 533] on icon at bounding box center [270, 524] width 20 height 18
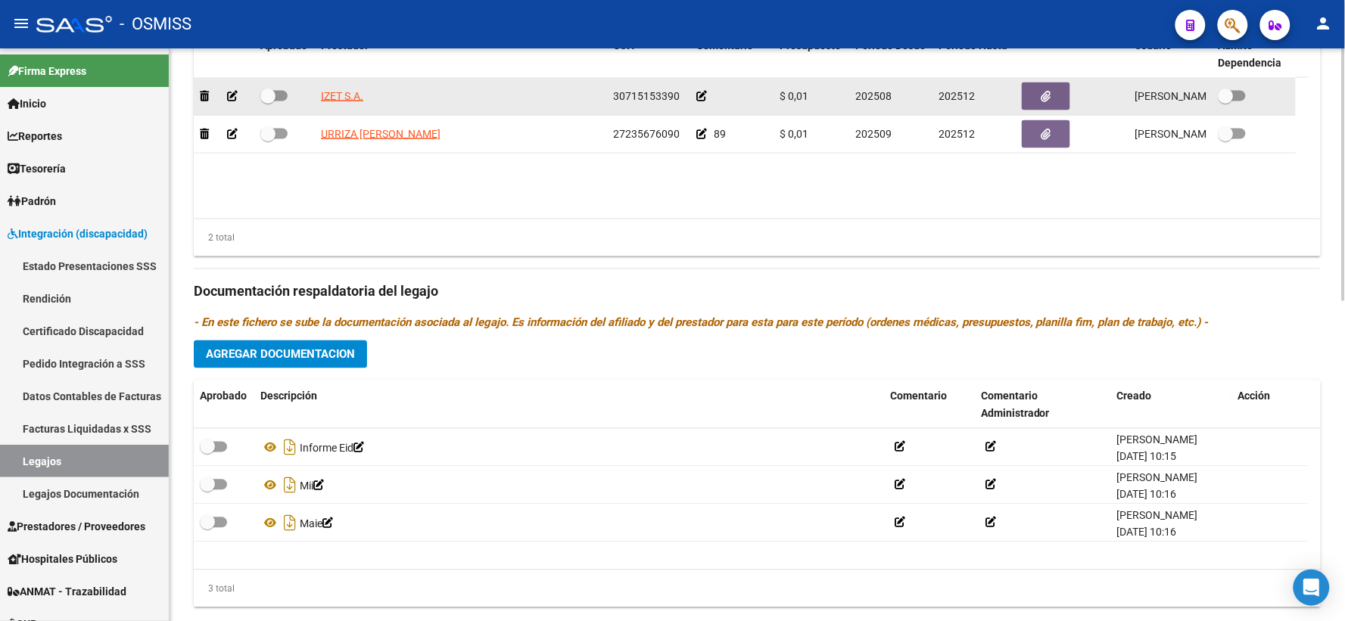
click at [702, 101] on icon at bounding box center [701, 96] width 11 height 11
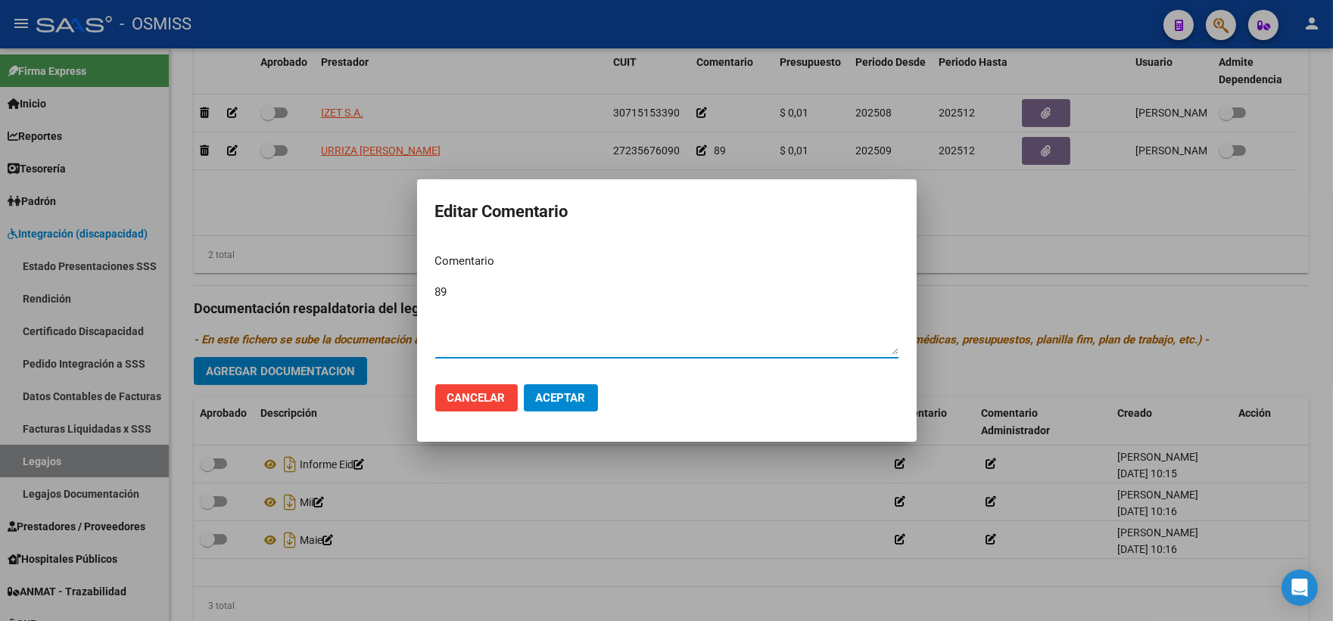
type textarea "89"
click at [555, 397] on span "Aceptar" at bounding box center [561, 398] width 50 height 14
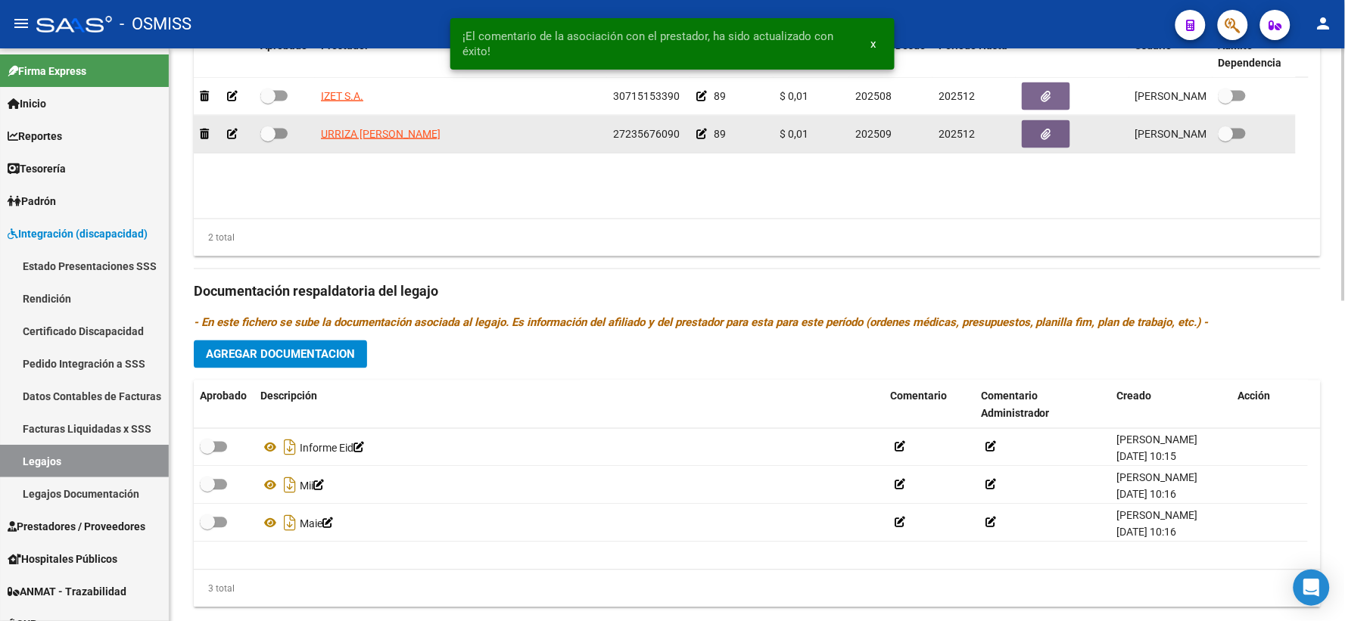
click at [699, 139] on icon at bounding box center [701, 134] width 11 height 11
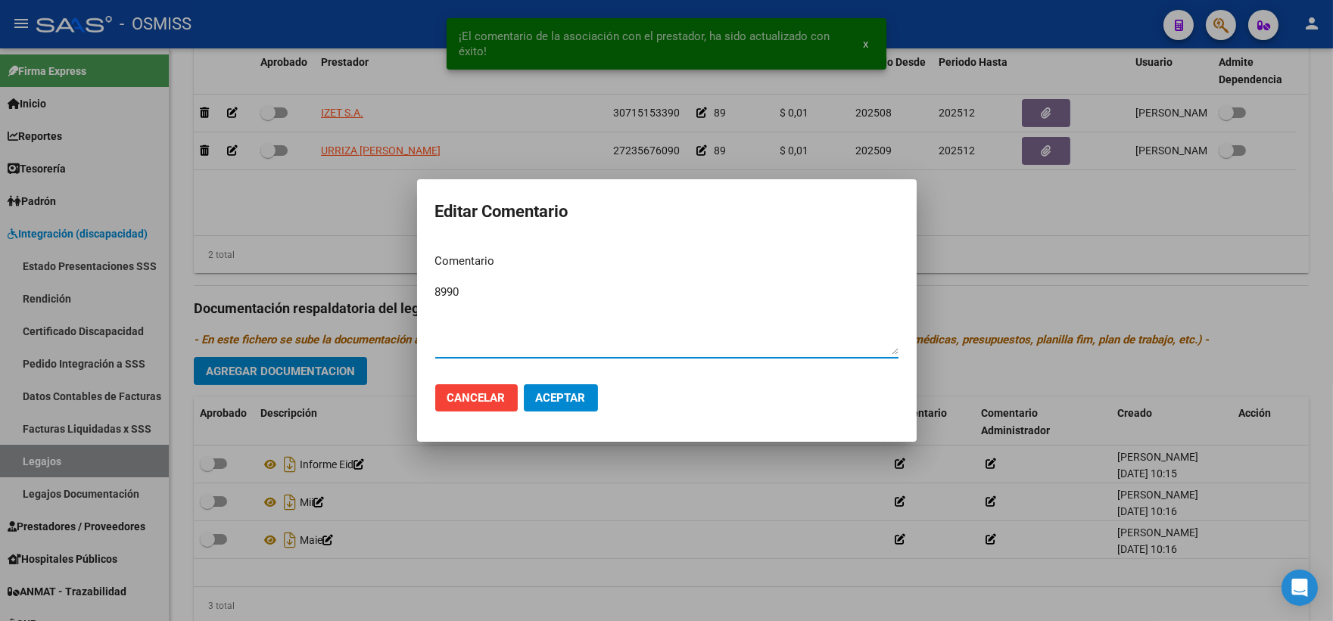
drag, startPoint x: 489, startPoint y: 291, endPoint x: 384, endPoint y: 296, distance: 105.3
click at [384, 296] on div "¡El comentario de la asociación con el prestador, ha sido actualizado con éxito…" at bounding box center [666, 310] width 1333 height 621
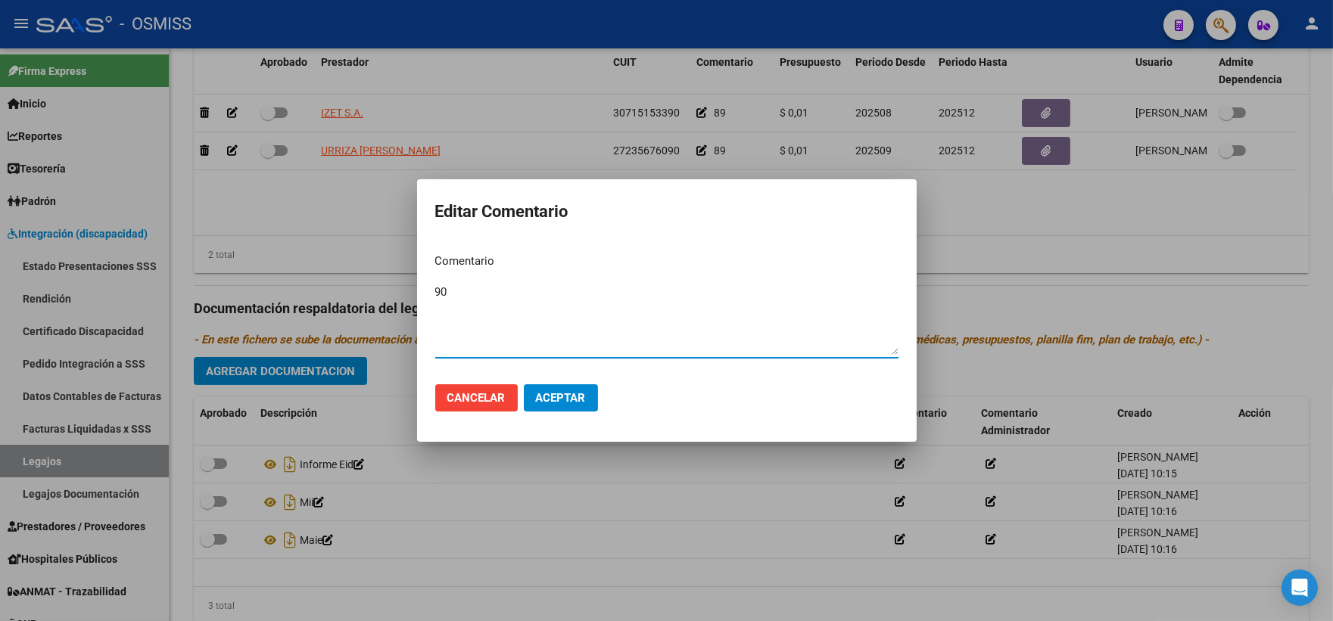
type textarea "90"
click at [541, 404] on span "Aceptar" at bounding box center [561, 398] width 50 height 14
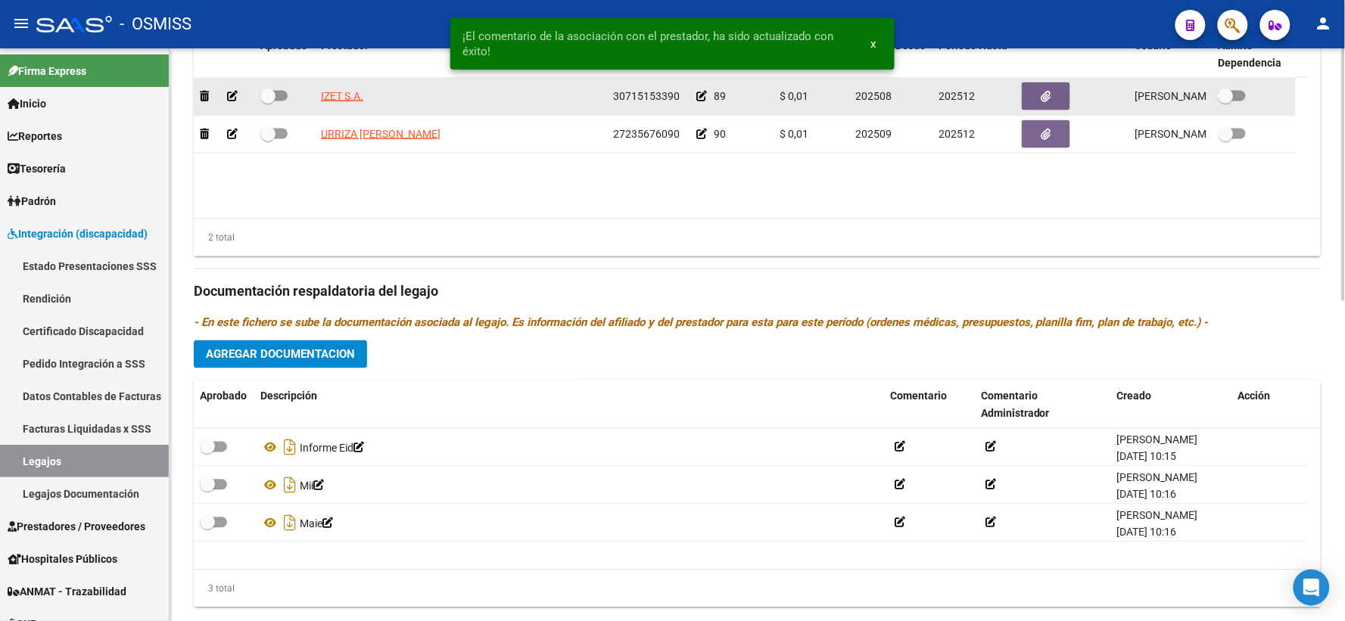
click at [267, 104] on span at bounding box center [267, 96] width 15 height 15
click at [267, 102] on input "checkbox" at bounding box center [267, 101] width 1 height 1
checkbox input "true"
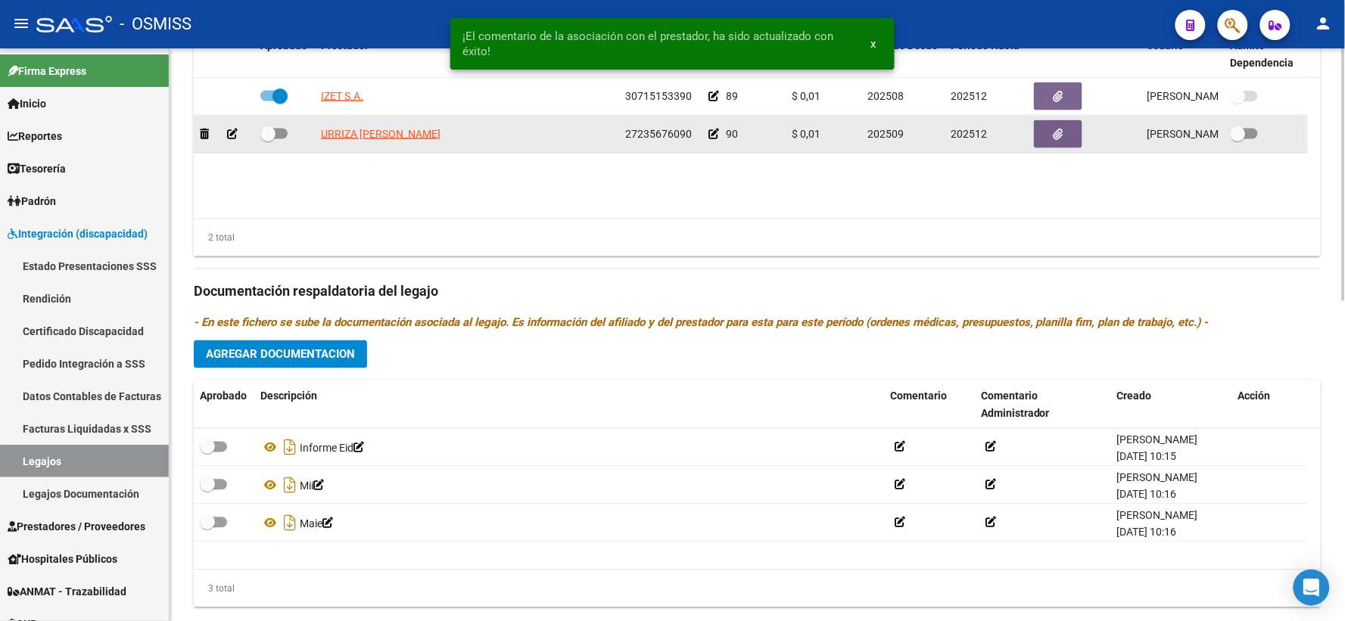
click at [266, 142] on span at bounding box center [267, 133] width 15 height 15
click at [267, 140] on input "checkbox" at bounding box center [267, 139] width 1 height 1
checkbox input "true"
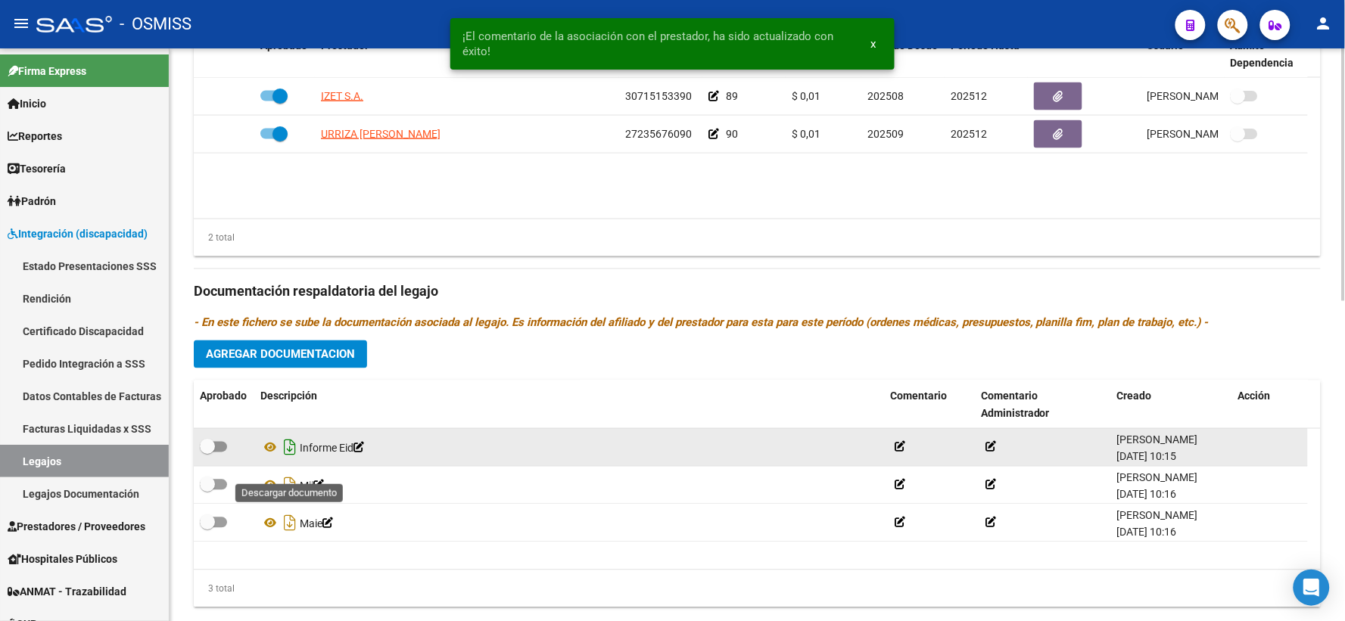
click at [289, 460] on icon "Descargar documento" at bounding box center [290, 448] width 20 height 24
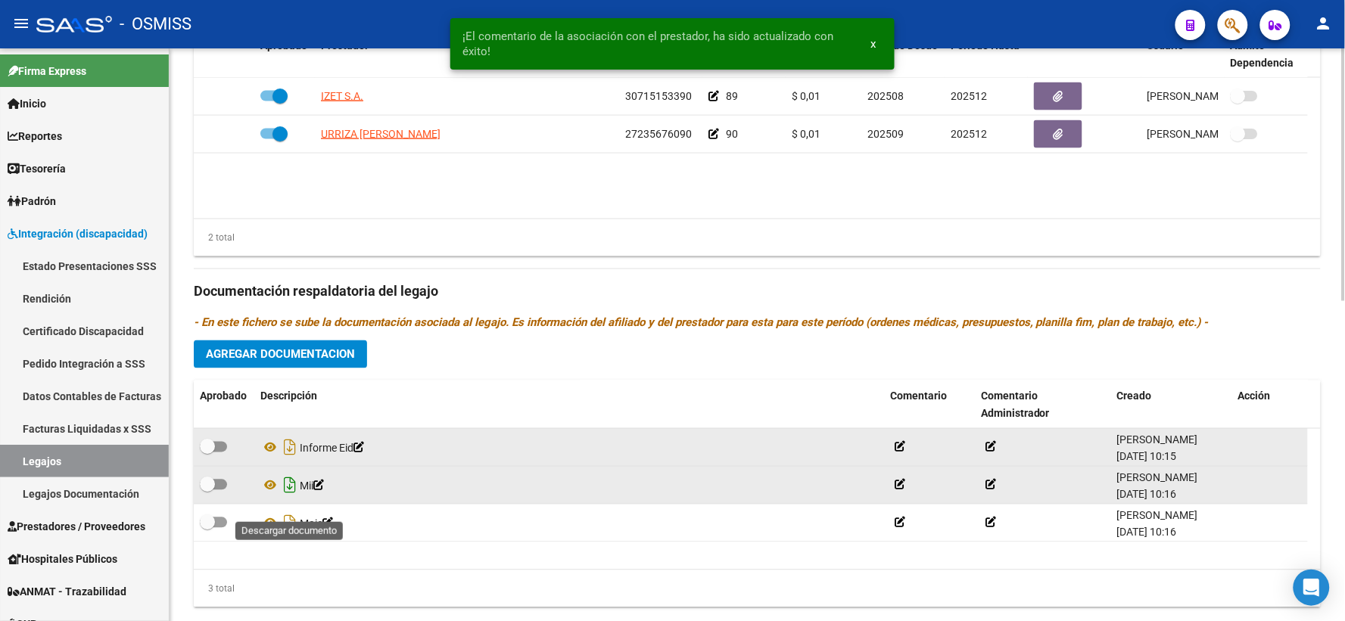
click at [292, 498] on icon "Descargar documento" at bounding box center [290, 486] width 20 height 24
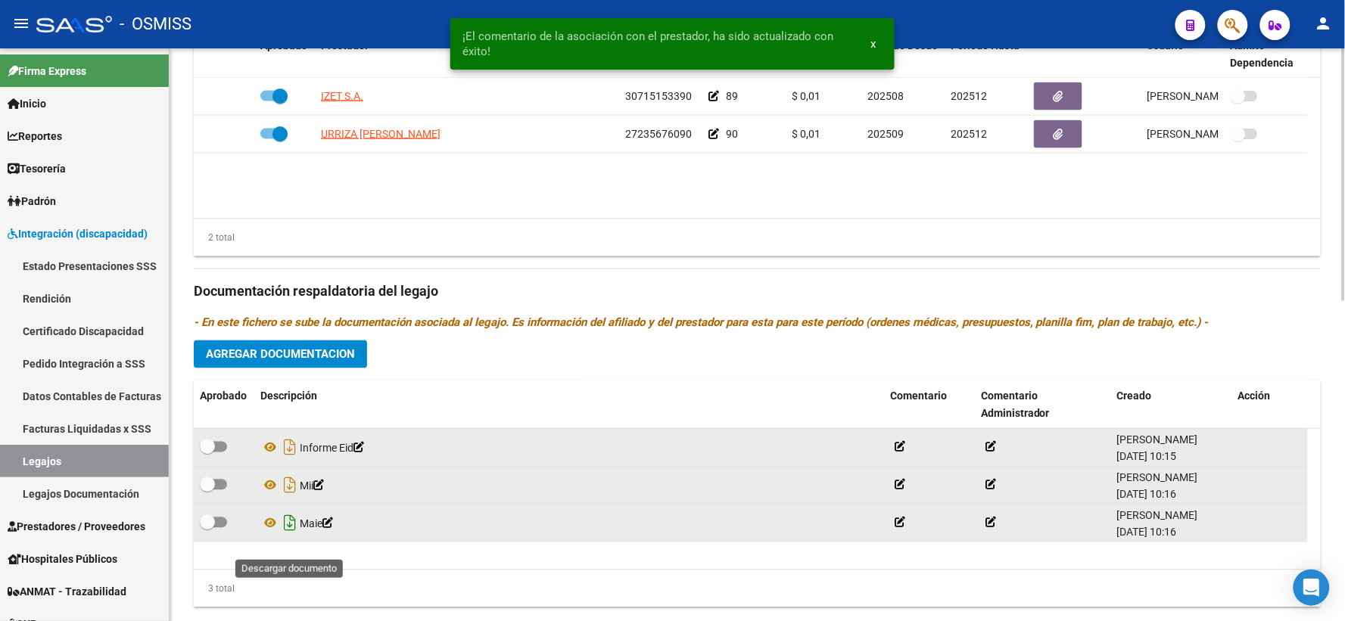
click at [284, 536] on icon "Descargar documento" at bounding box center [290, 524] width 20 height 24
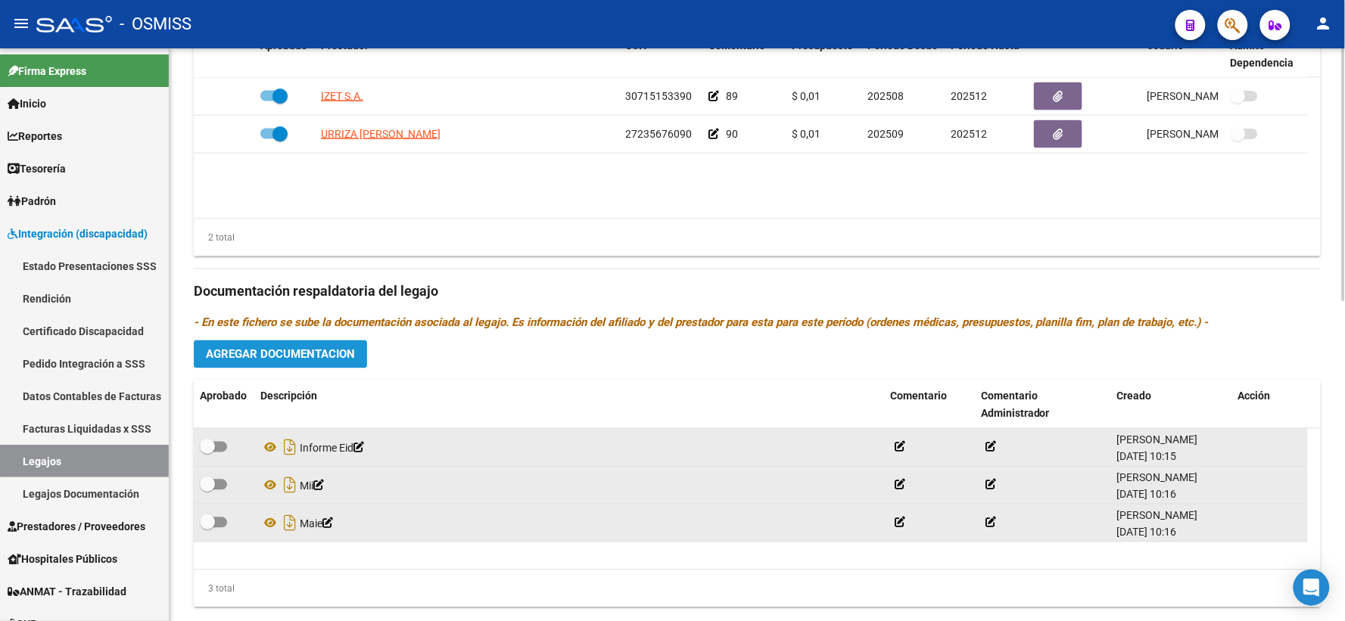
click at [275, 362] on span "Agregar Documentacion" at bounding box center [280, 355] width 149 height 14
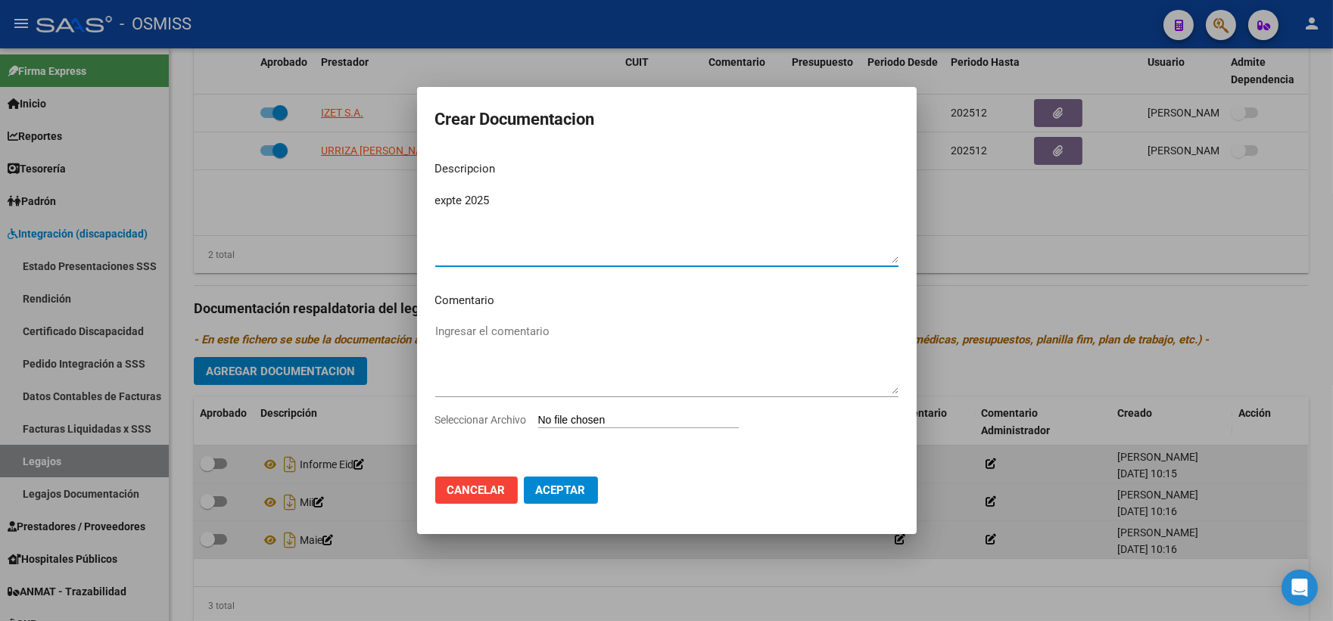
type textarea "expte 2025"
type input "C:\fakepath\ilovepdf_merged_compressed - 2025-09-18T144006.282.pdf"
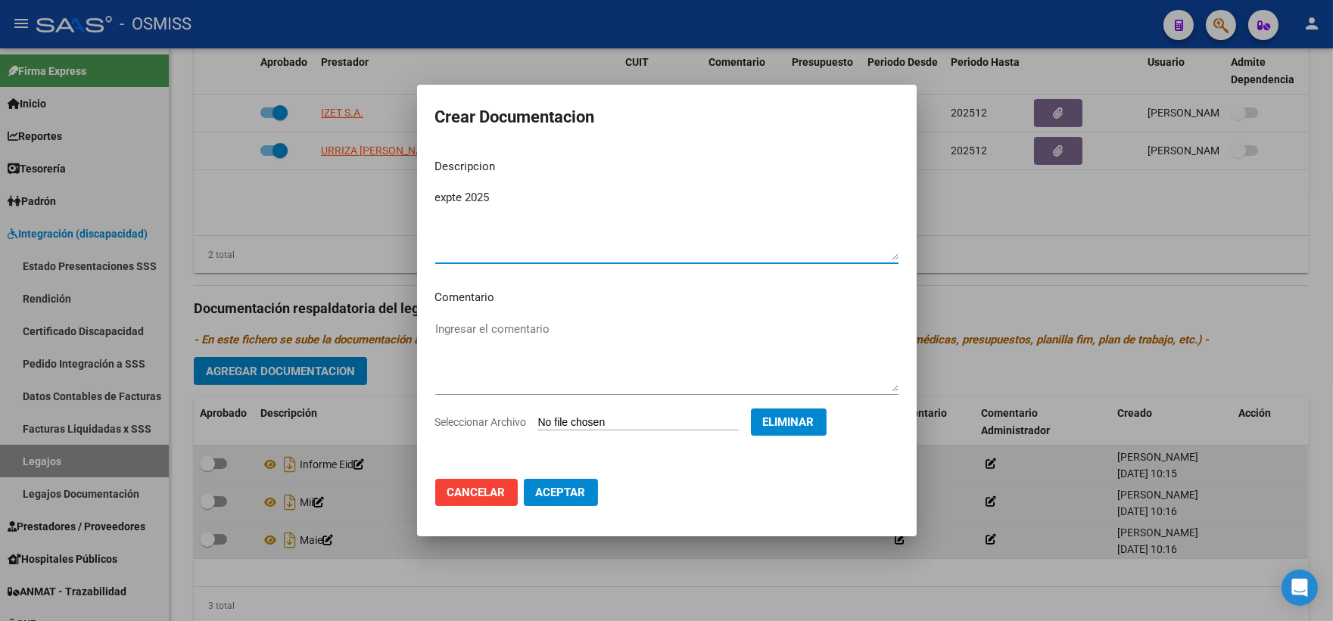
click at [558, 486] on span "Aceptar" at bounding box center [561, 493] width 50 height 14
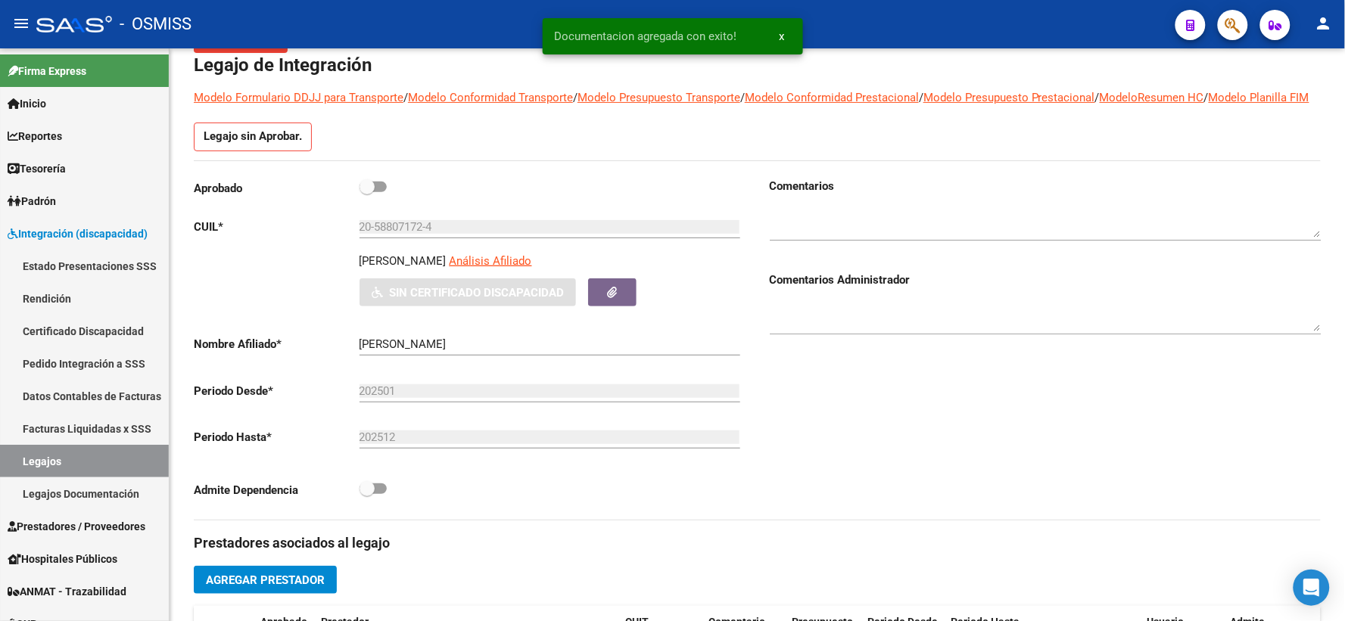
scroll to position [84, 0]
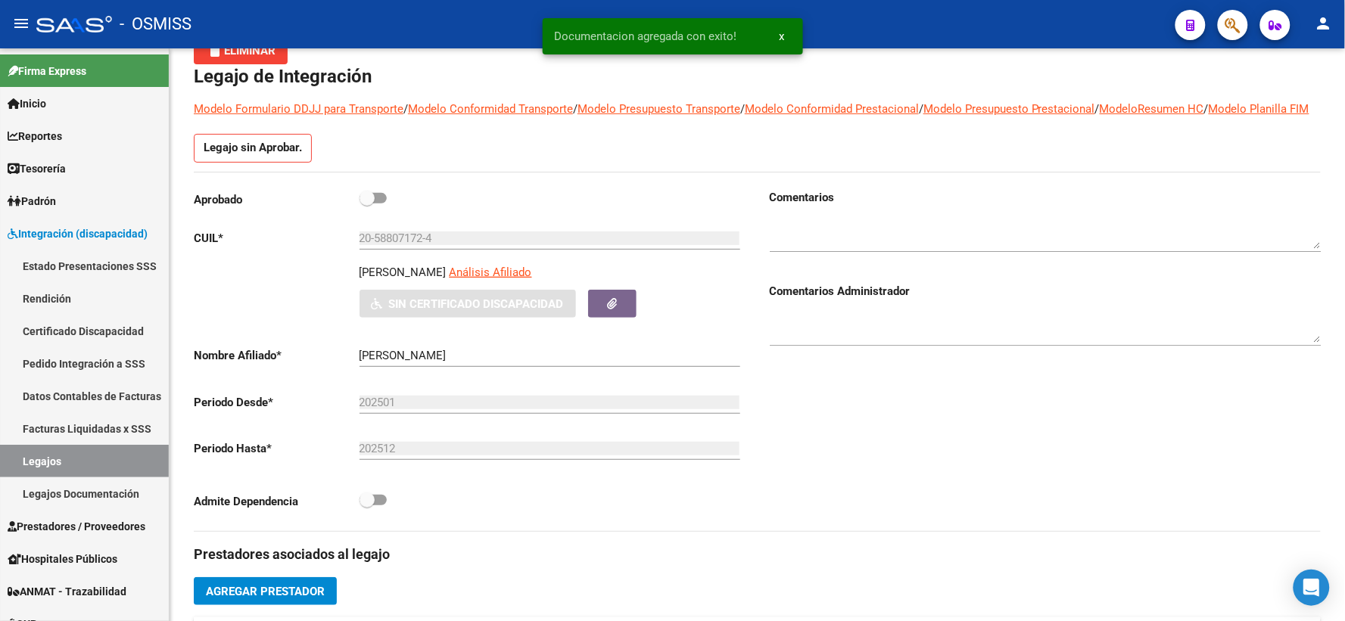
click at [372, 206] on span at bounding box center [366, 198] width 15 height 15
click at [367, 204] on input "checkbox" at bounding box center [366, 204] width 1 height 1
checkbox input "true"
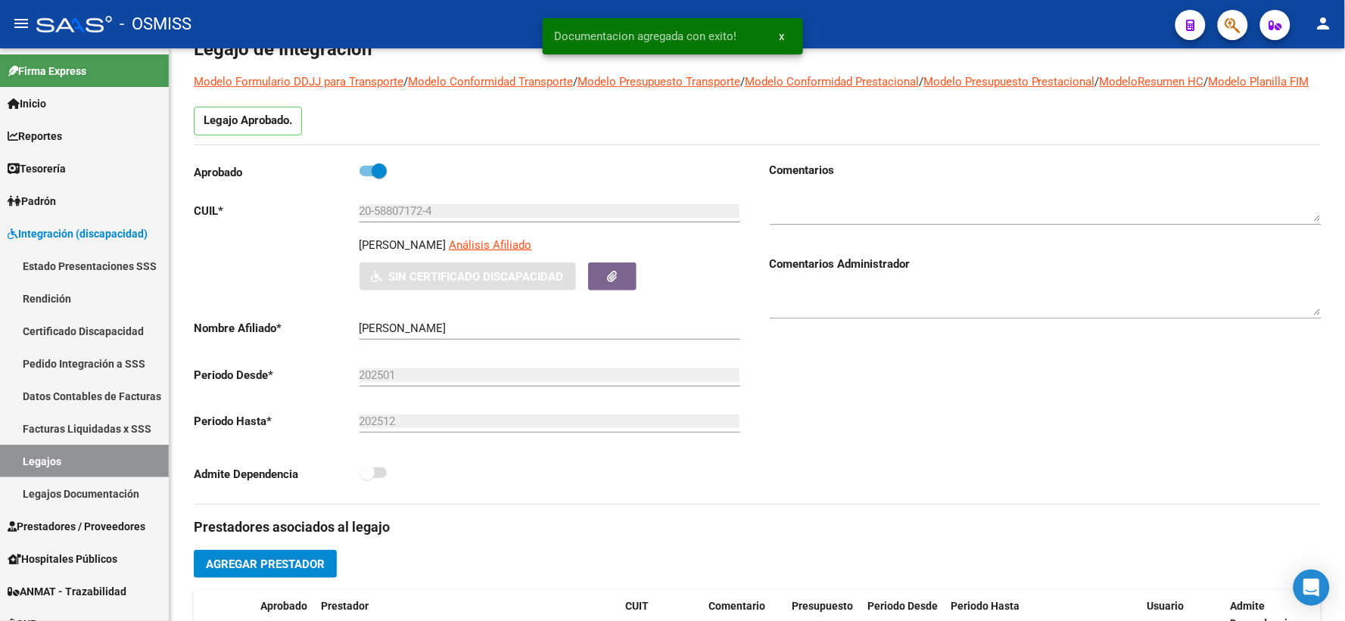
scroll to position [0, 0]
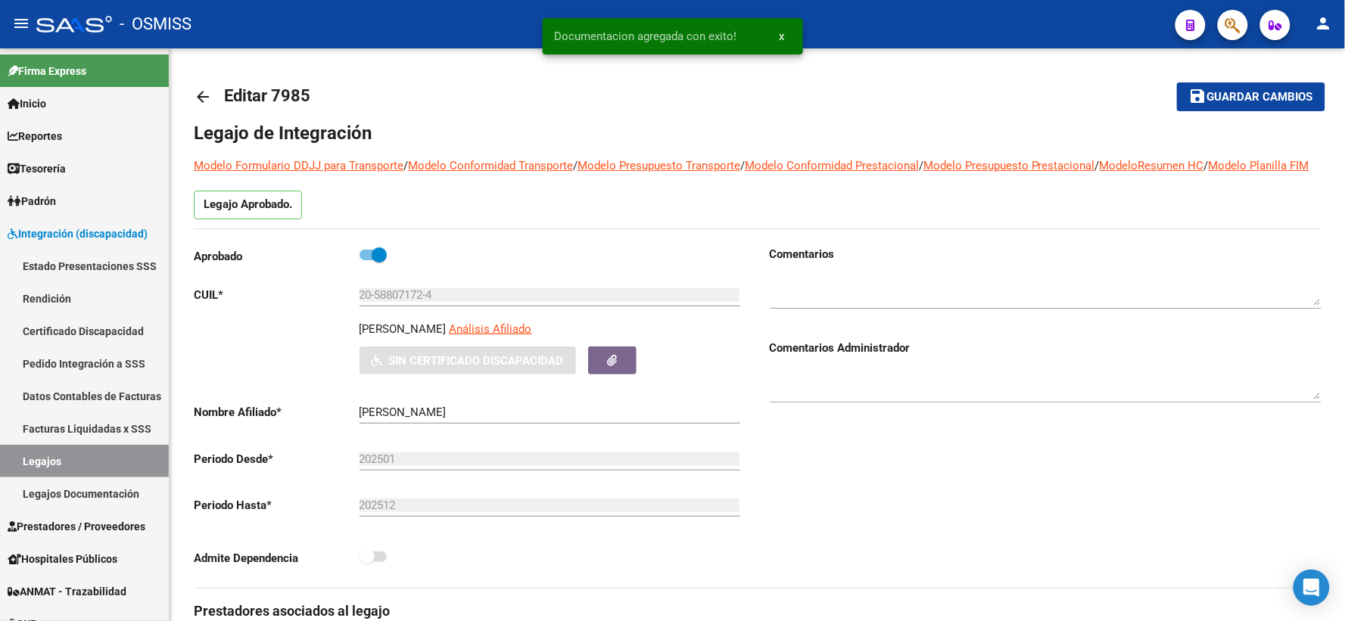
drag, startPoint x: 1250, startPoint y: 92, endPoint x: 795, endPoint y: 69, distance: 456.2
click at [1242, 93] on span "Guardar cambios" at bounding box center [1260, 98] width 106 height 14
click at [204, 95] on mat-icon "arrow_back" at bounding box center [203, 97] width 18 height 18
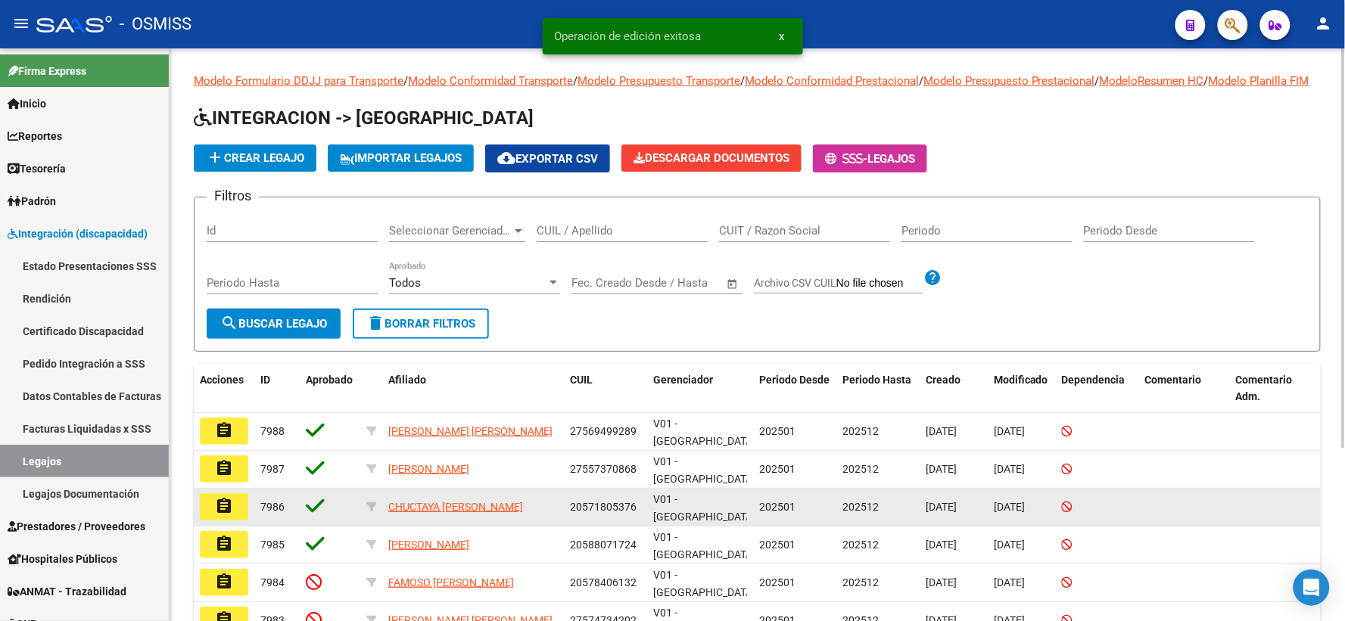
click at [226, 511] on mat-icon "assignment" at bounding box center [224, 506] width 18 height 18
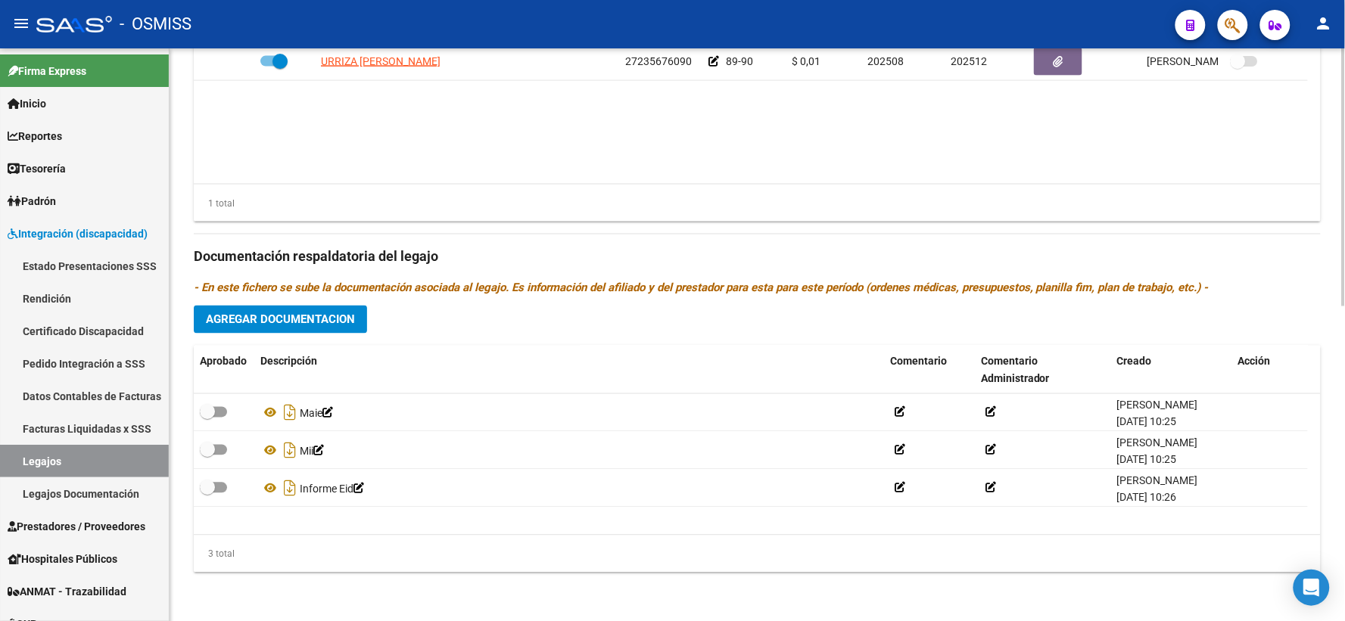
scroll to position [698, 0]
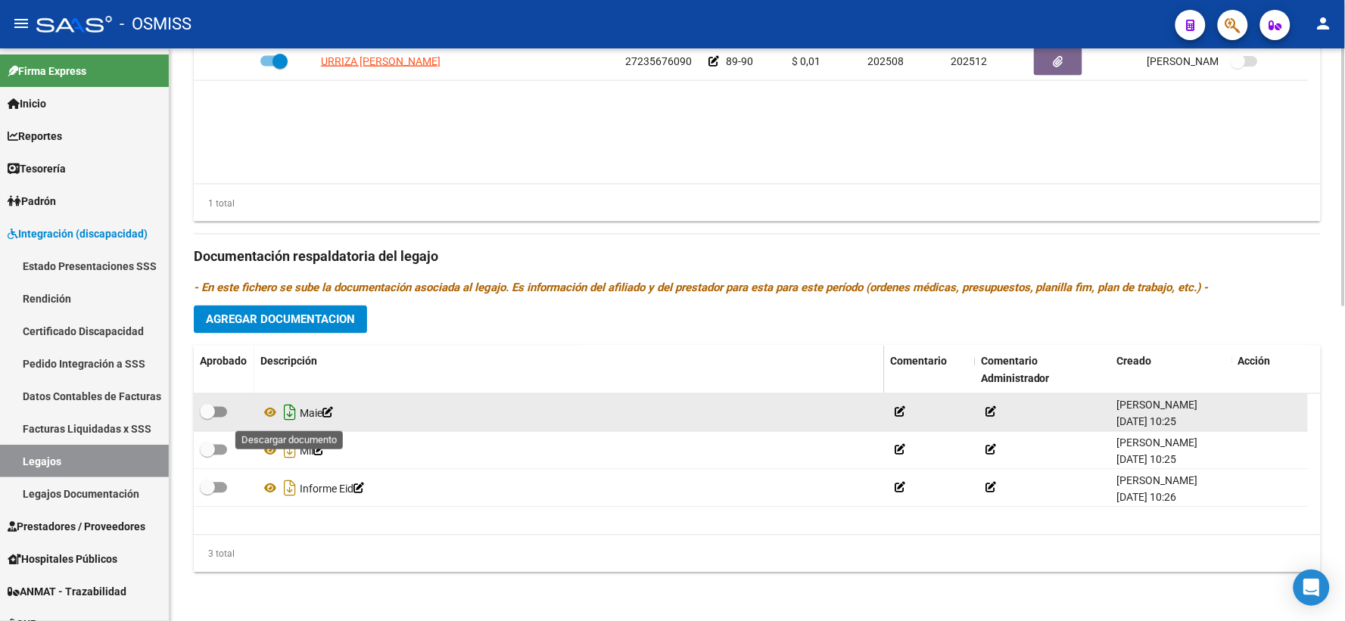
click at [286, 412] on icon "Descargar documento" at bounding box center [290, 413] width 20 height 24
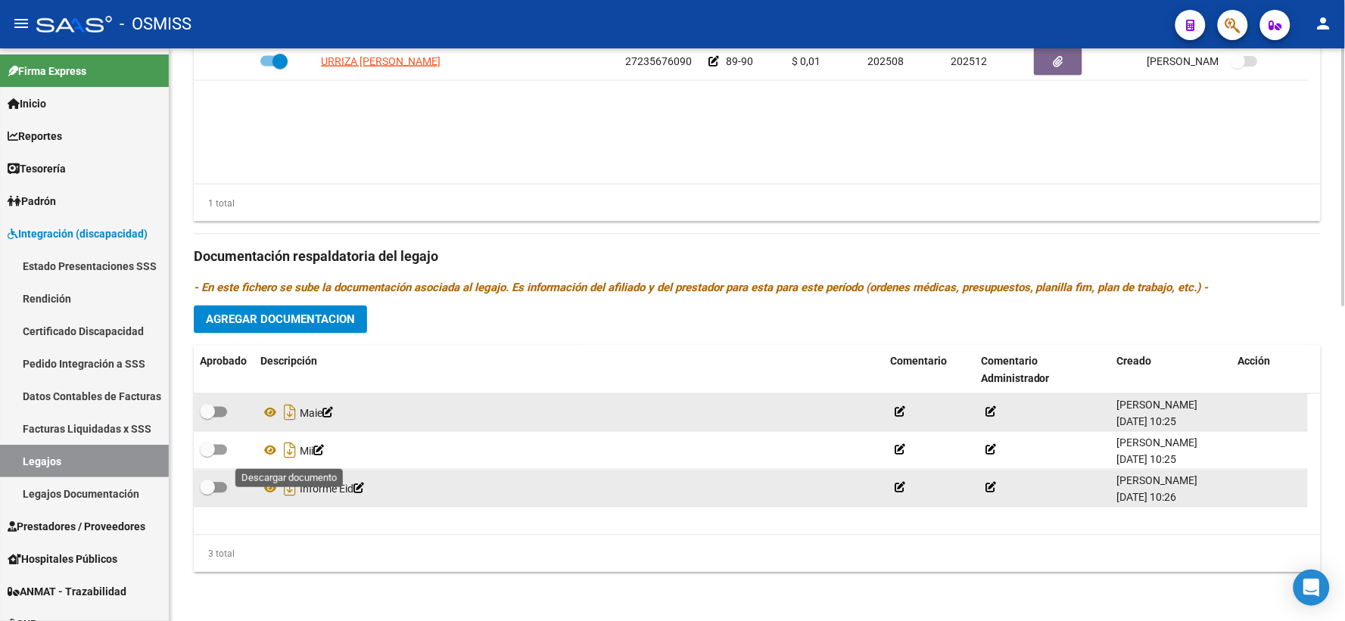
drag, startPoint x: 288, startPoint y: 450, endPoint x: 288, endPoint y: 474, distance: 24.2
click at [288, 450] on icon "Descargar documento" at bounding box center [290, 451] width 20 height 24
click at [288, 486] on icon "Descargar documento" at bounding box center [290, 489] width 20 height 24
click at [266, 318] on span "Agregar Documentacion" at bounding box center [280, 320] width 149 height 14
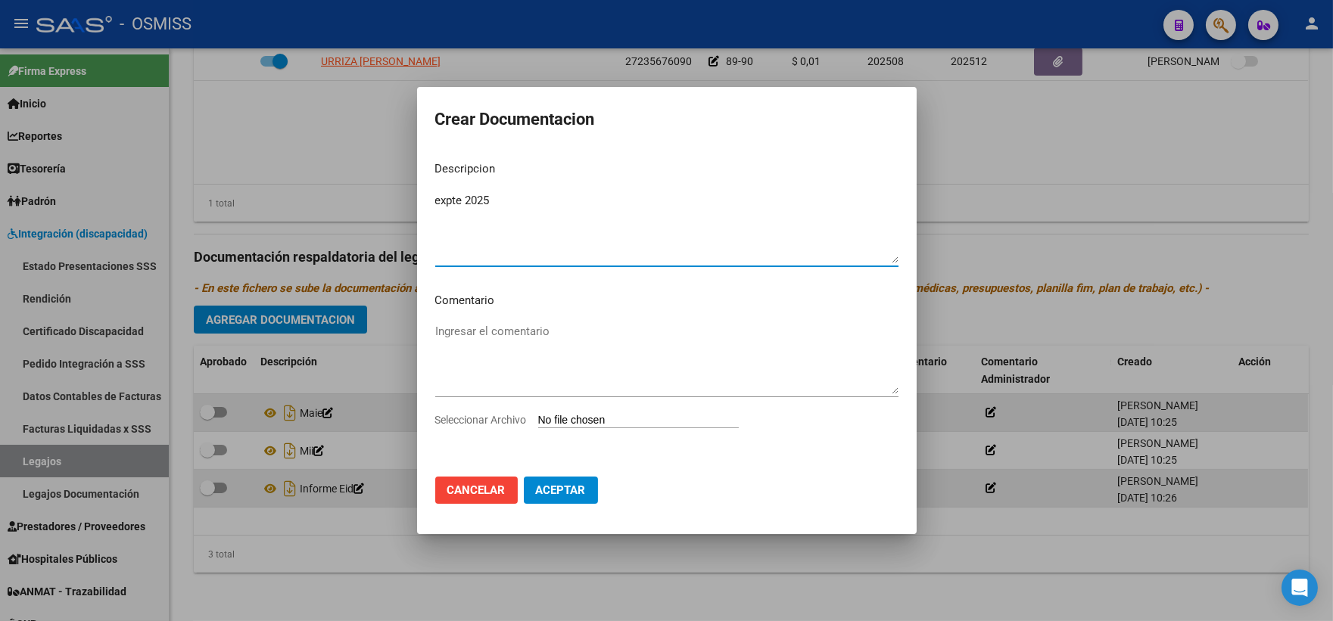
type textarea "expte 2025"
type input "C:\fakepath\ilovepdf_merged_compressed - 2025-09-18T144130.722.pdf"
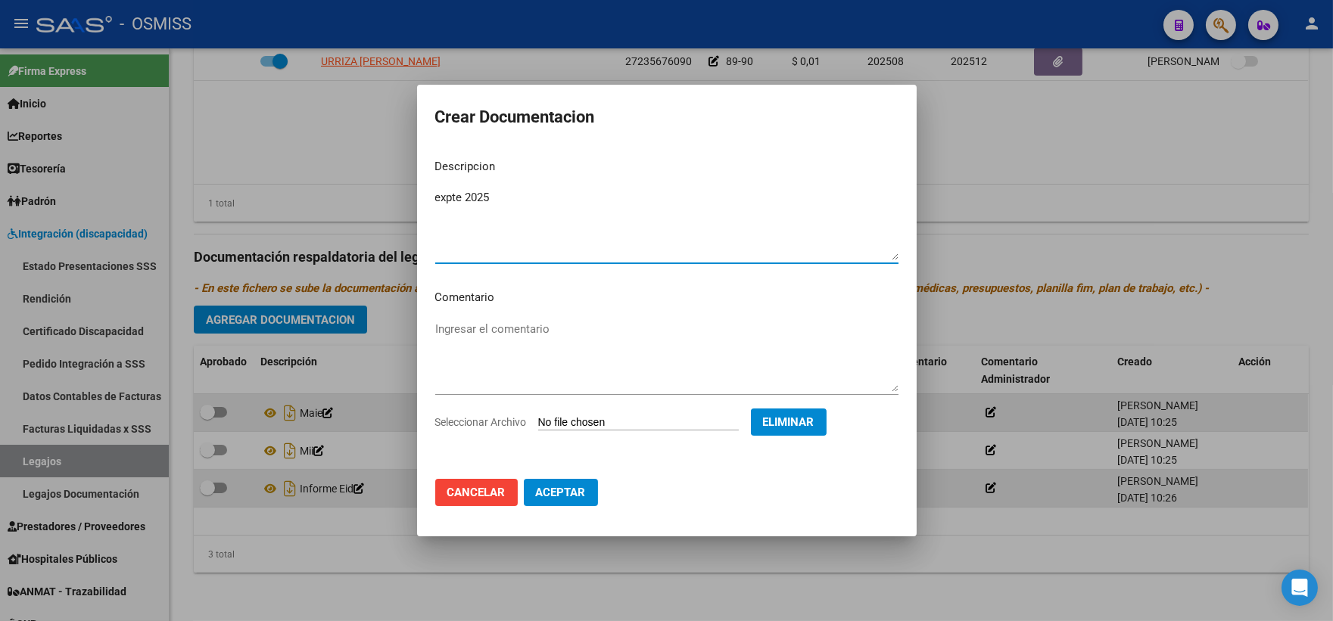
drag, startPoint x: 555, startPoint y: 496, endPoint x: 580, endPoint y: 496, distance: 25.0
click at [555, 496] on span "Aceptar" at bounding box center [561, 493] width 50 height 14
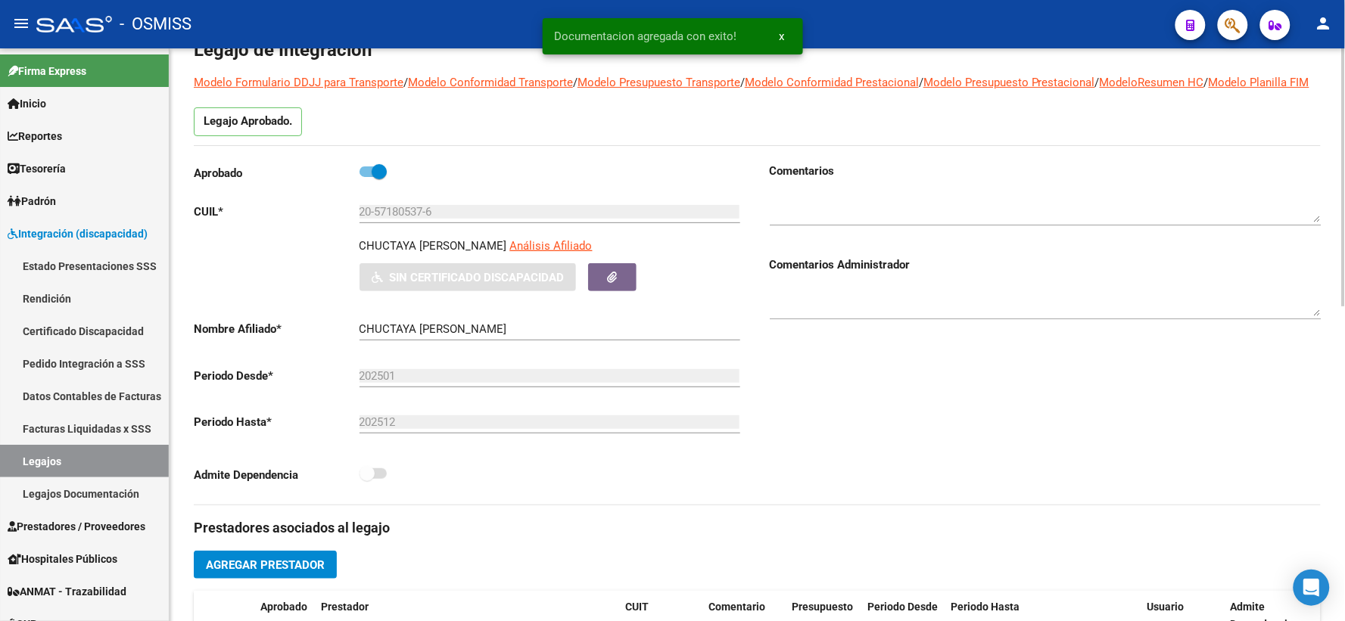
scroll to position [0, 0]
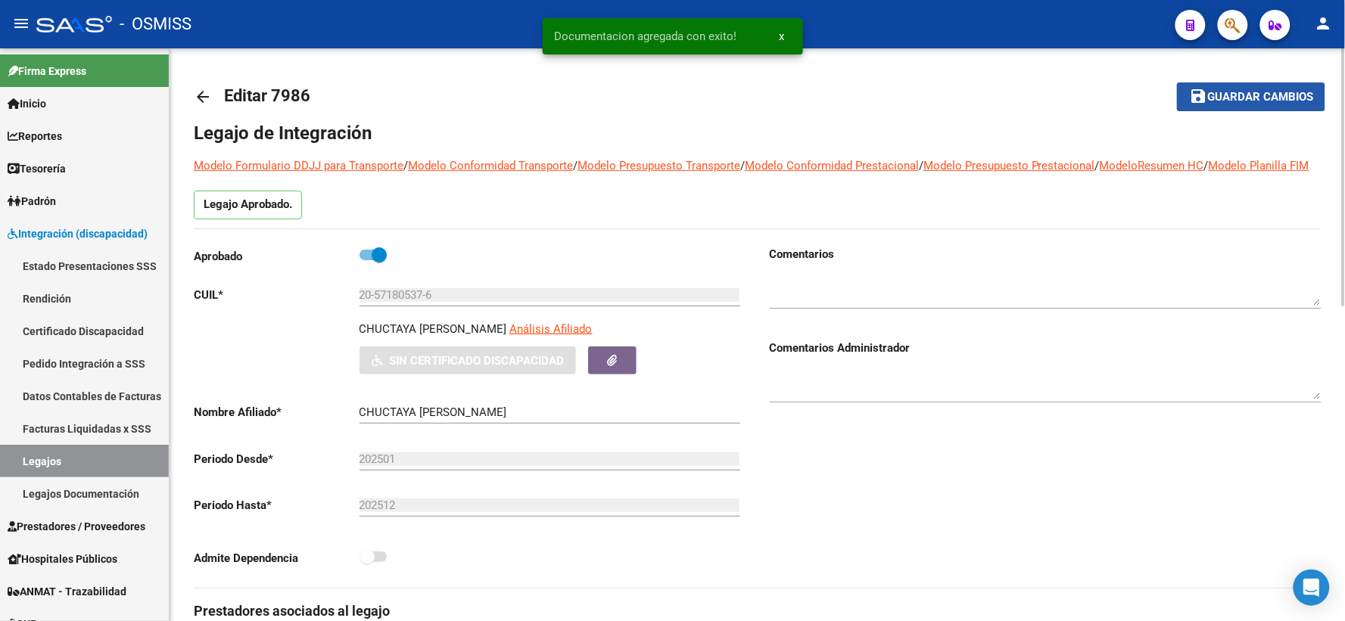
drag, startPoint x: 1214, startPoint y: 93, endPoint x: 394, endPoint y: 111, distance: 820.5
click at [1182, 99] on button "save Guardar cambios" at bounding box center [1251, 96] width 148 height 28
click at [201, 92] on mat-icon "arrow_back" at bounding box center [203, 97] width 18 height 18
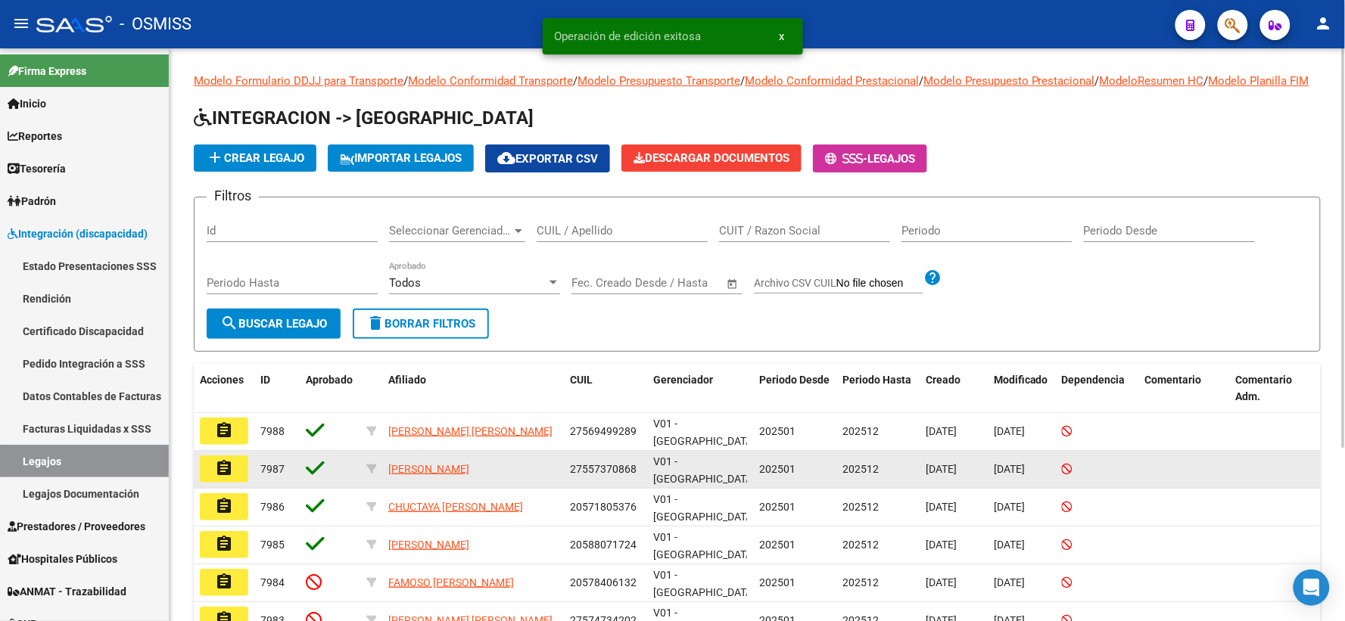
click at [221, 478] on mat-icon "assignment" at bounding box center [224, 468] width 18 height 18
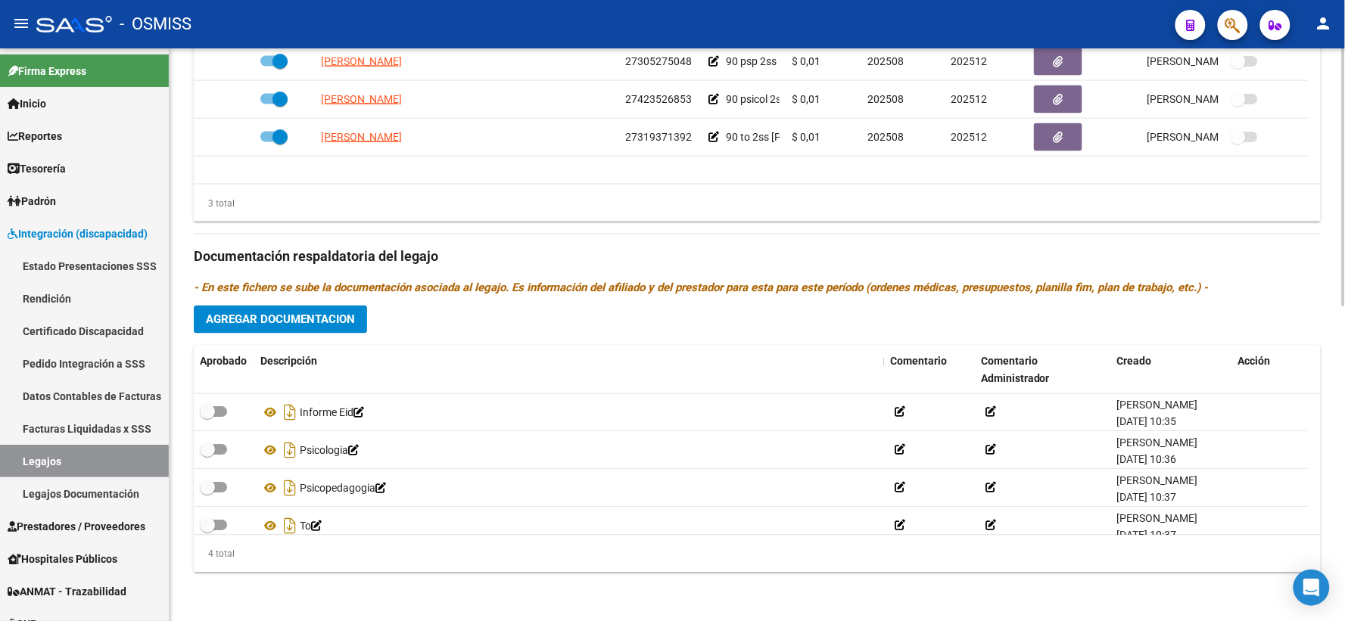
scroll to position [15, 0]
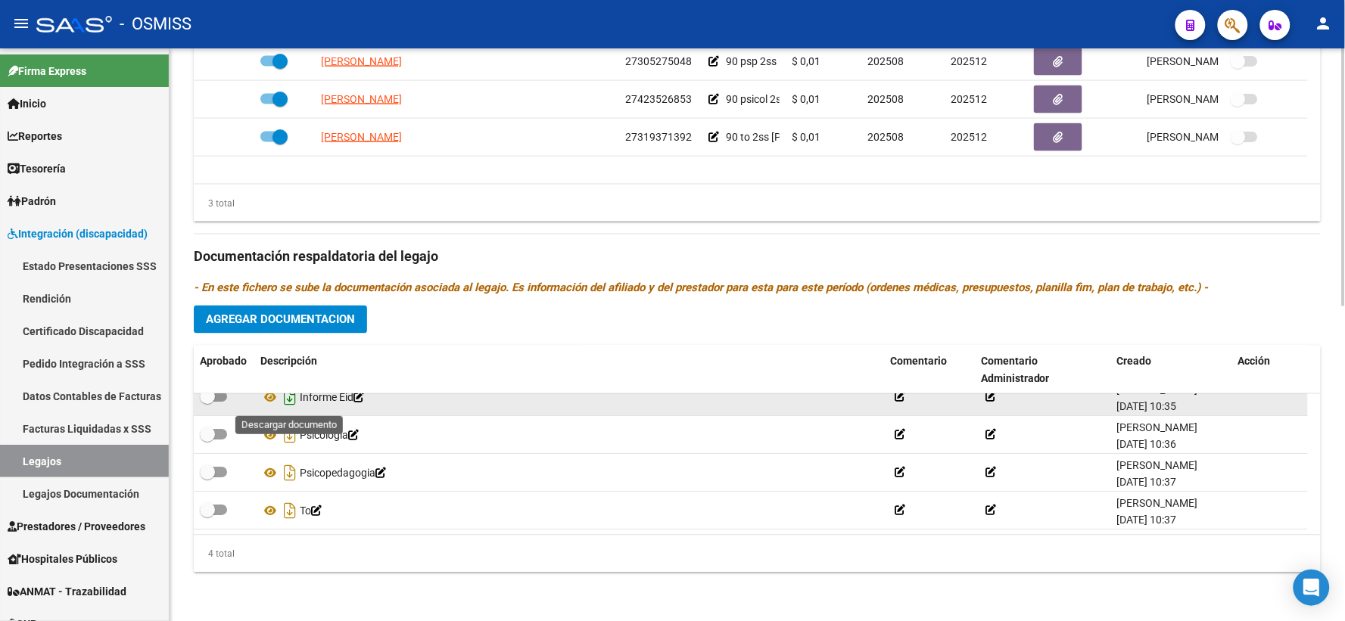
click at [291, 395] on icon "Descargar documento" at bounding box center [290, 398] width 20 height 24
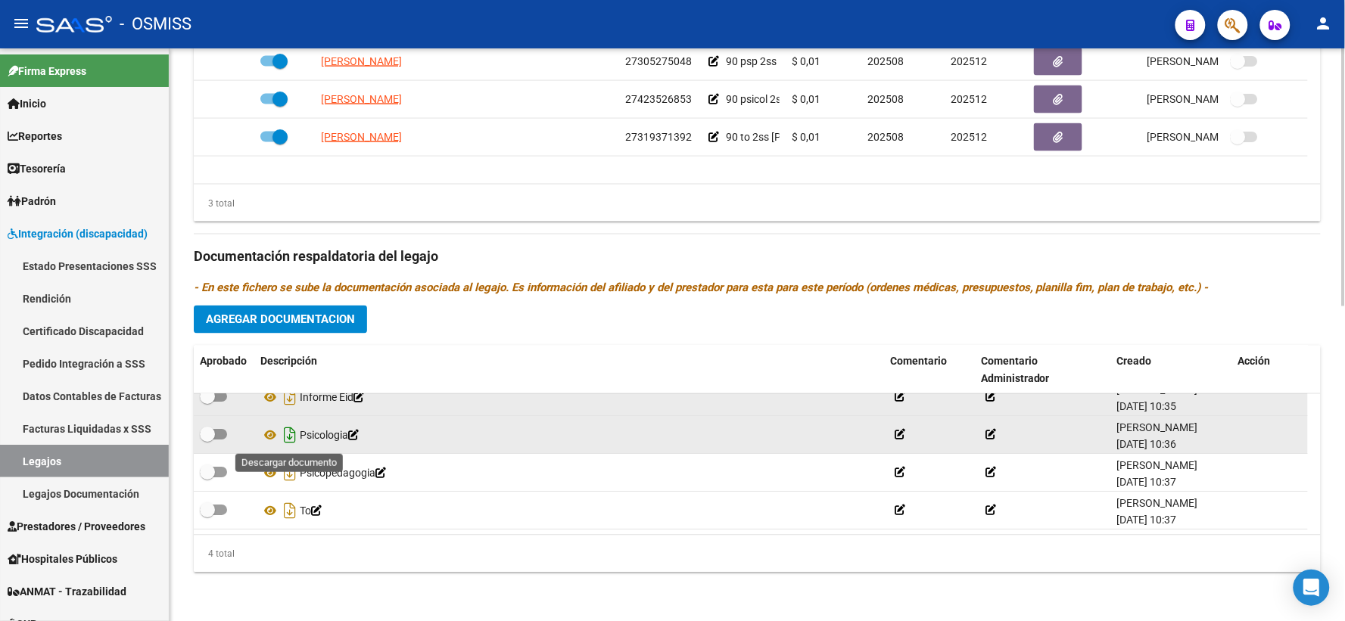
click at [286, 435] on icon "Descargar documento" at bounding box center [290, 436] width 20 height 24
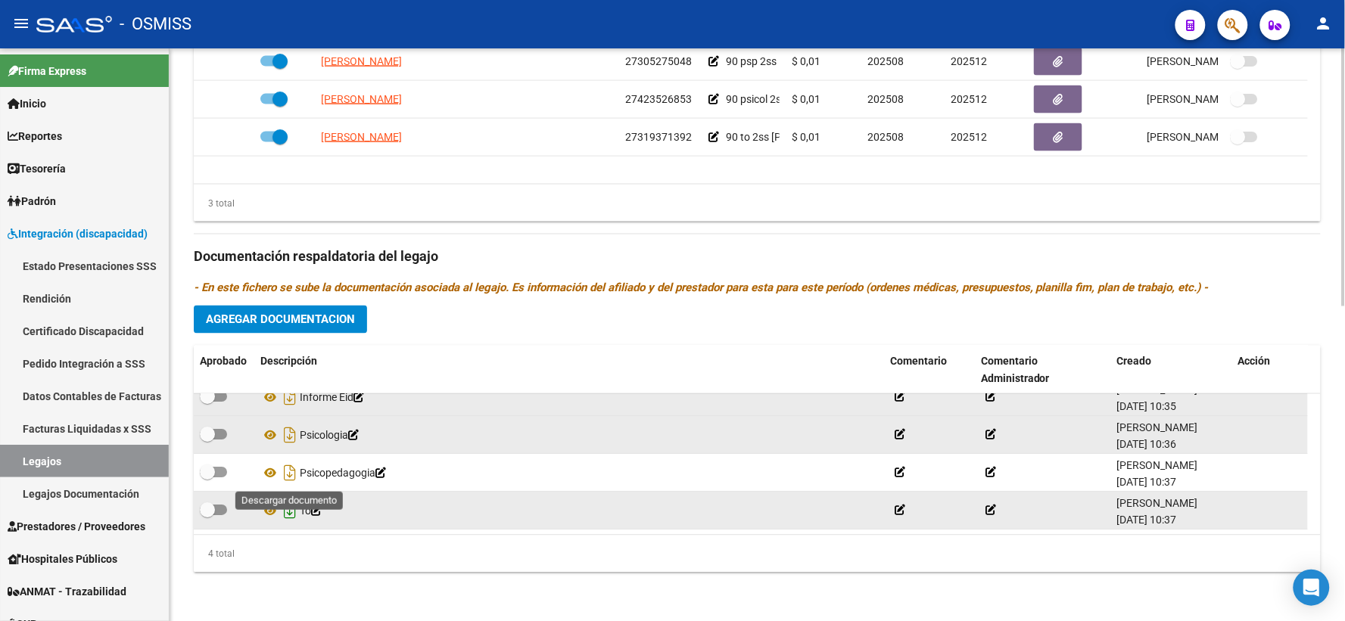
drag, startPoint x: 289, startPoint y: 469, endPoint x: 291, endPoint y: 509, distance: 40.2
click at [289, 469] on icon "Descargar documento" at bounding box center [290, 474] width 20 height 24
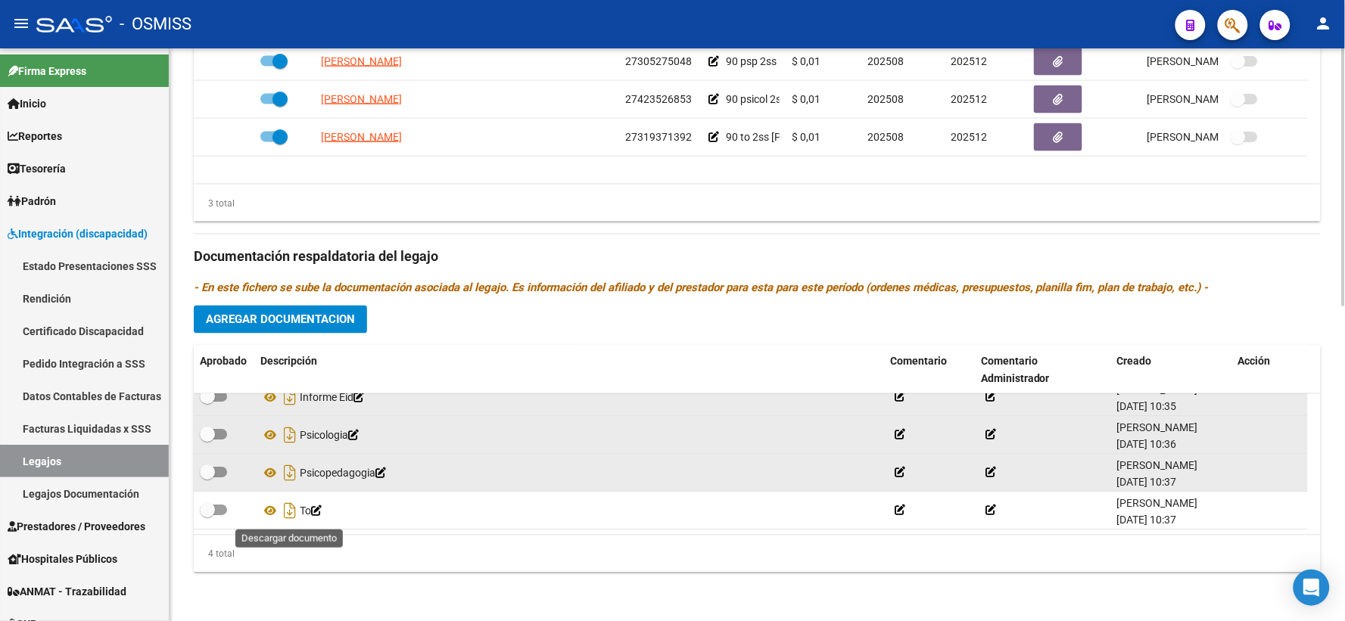
drag, startPoint x: 291, startPoint y: 512, endPoint x: 319, endPoint y: 487, distance: 37.0
click at [291, 512] on icon "Descargar documento" at bounding box center [290, 511] width 20 height 24
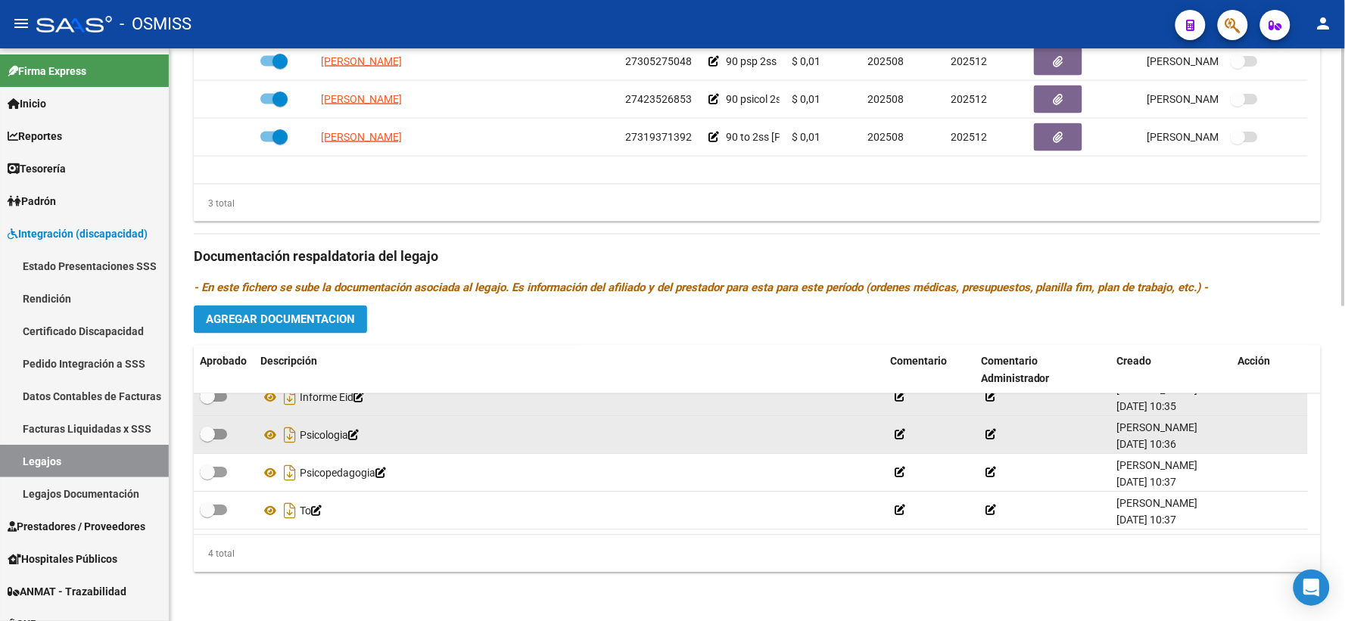
click at [269, 311] on button "Agregar Documentacion" at bounding box center [280, 320] width 173 height 28
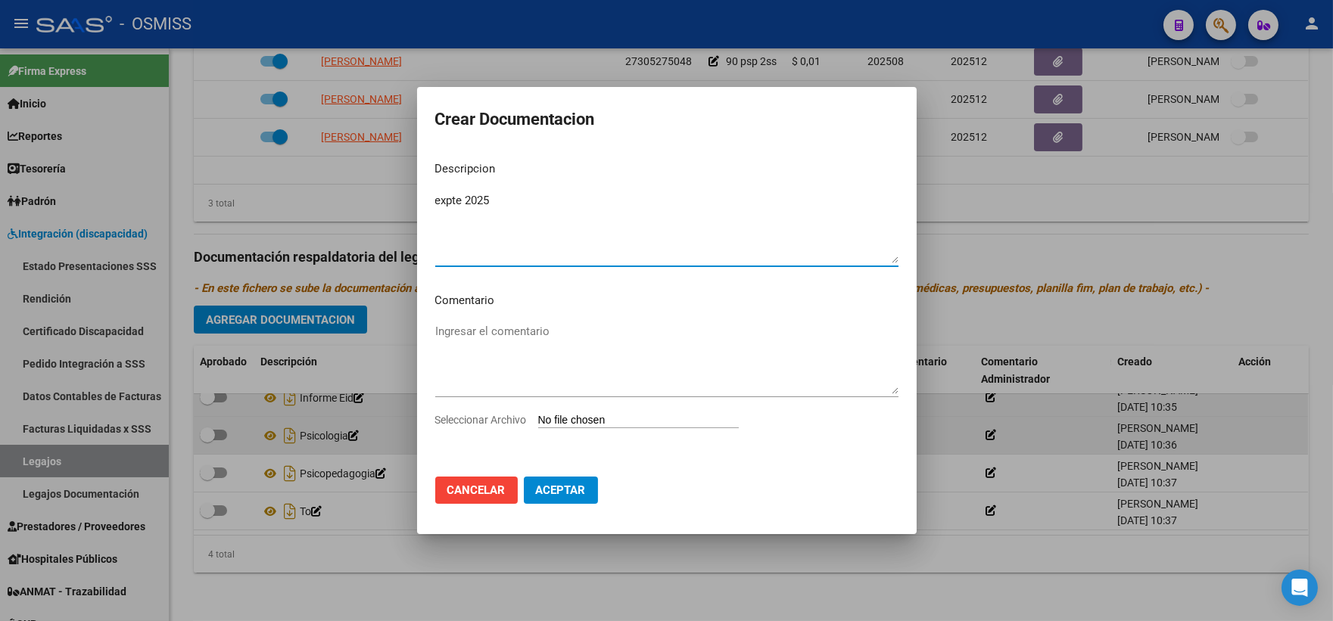
type textarea "expte 2025"
type input "C:\fakepath\ilovepdf_merged_compressed - 2025-09-18T144227.297.pdf"
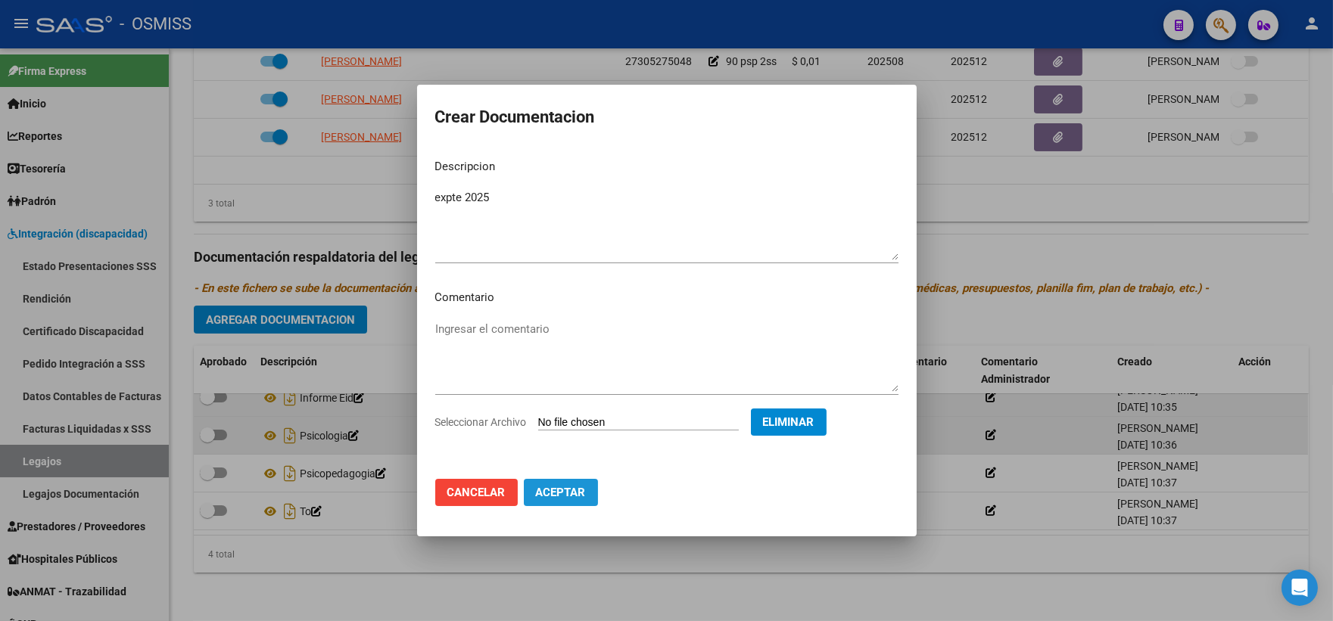
click at [543, 493] on span "Aceptar" at bounding box center [561, 493] width 50 height 14
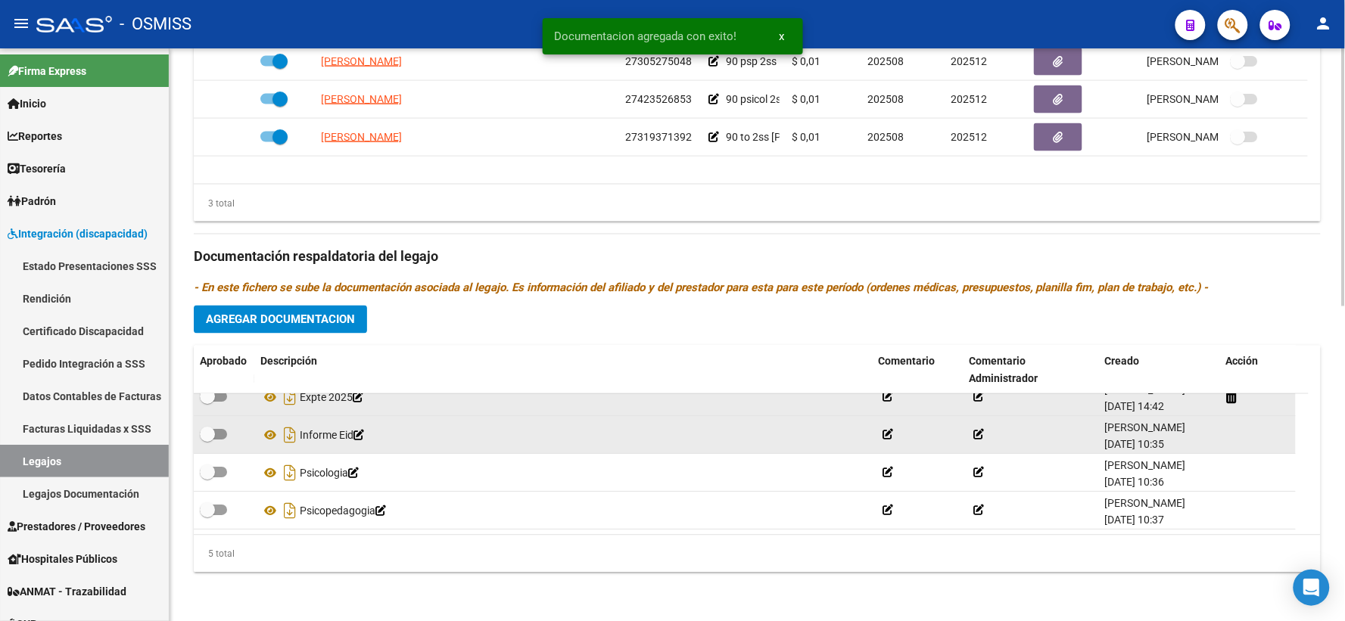
click at [1016, 256] on h3 "Documentación respaldatoria del legajo" at bounding box center [757, 257] width 1127 height 21
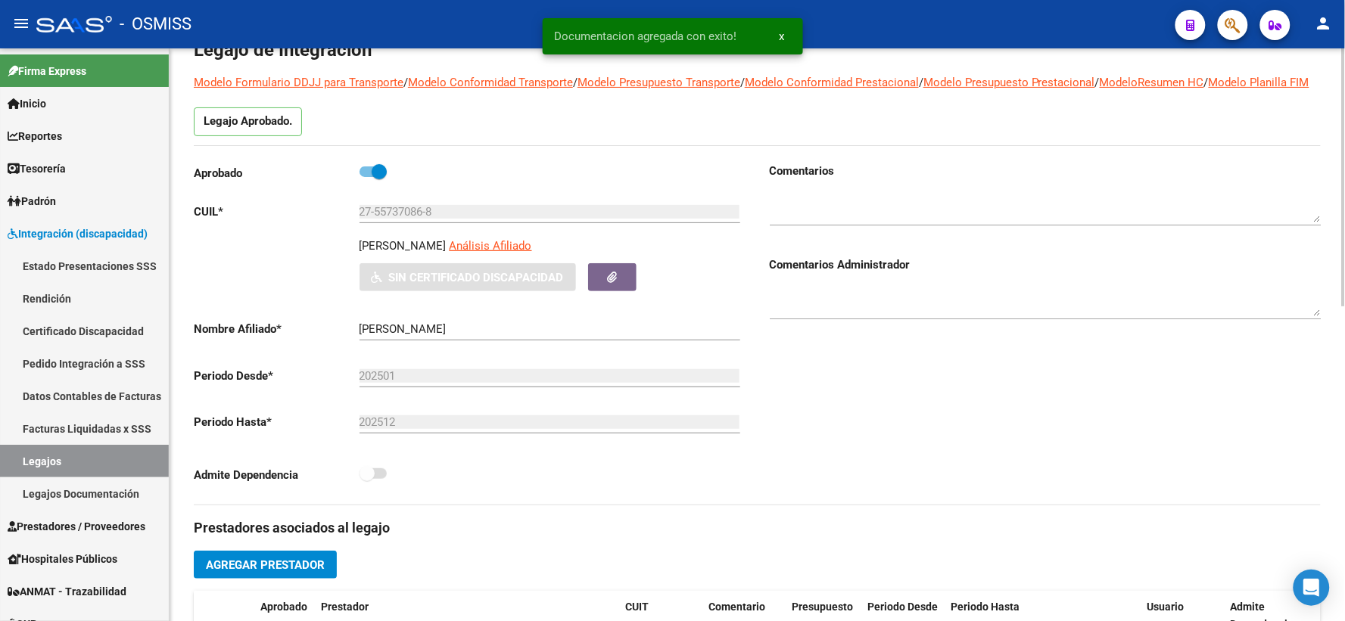
scroll to position [0, 0]
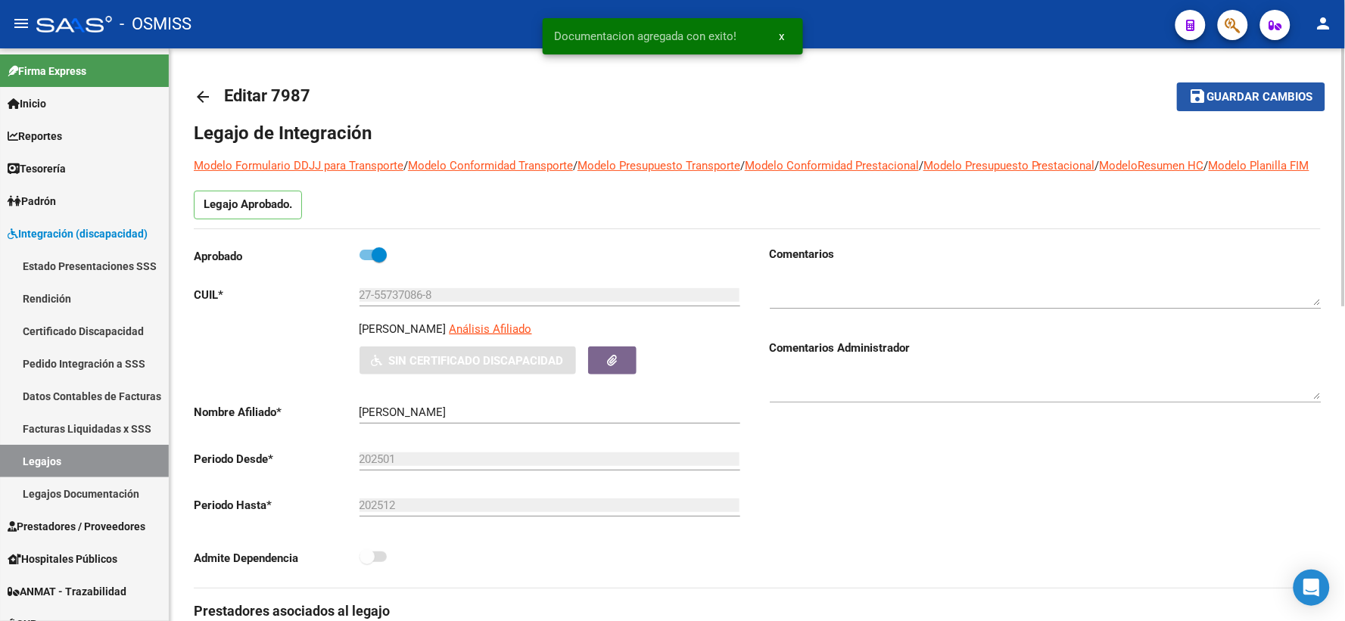
drag, startPoint x: 1254, startPoint y: 95, endPoint x: 290, endPoint y: 95, distance: 964.1
click at [1254, 95] on span "Guardar cambios" at bounding box center [1260, 98] width 106 height 14
click at [204, 93] on mat-icon "arrow_back" at bounding box center [203, 97] width 18 height 18
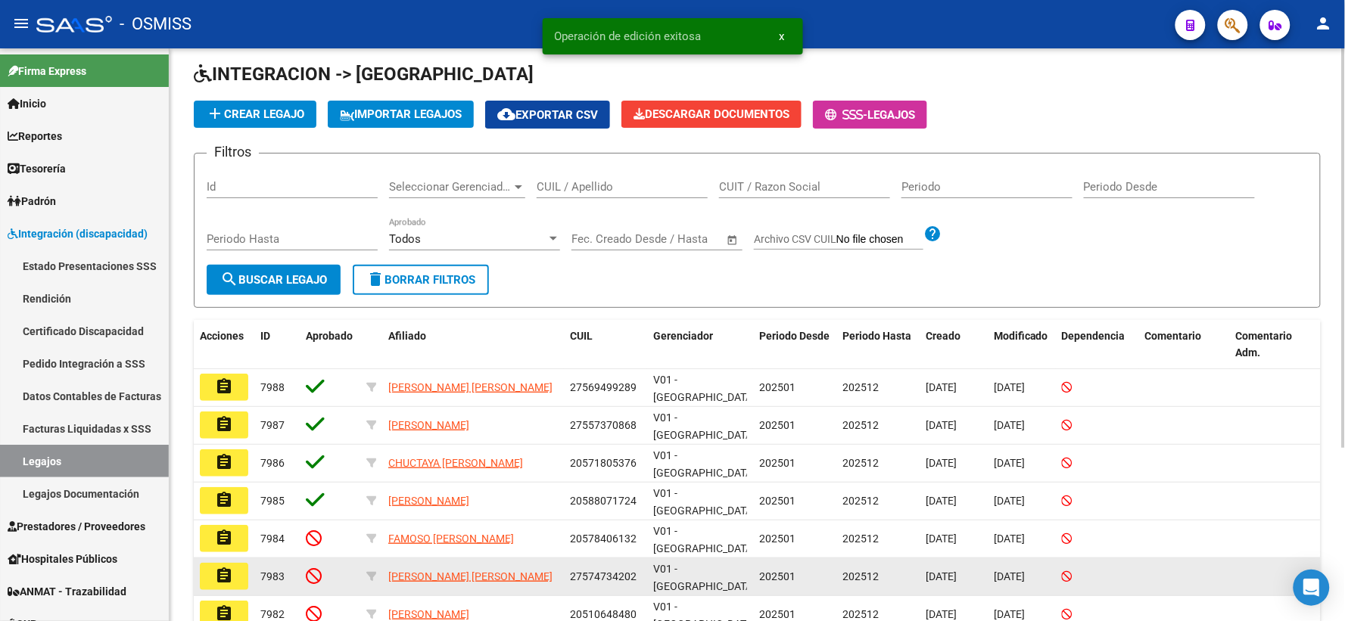
scroll to position [84, 0]
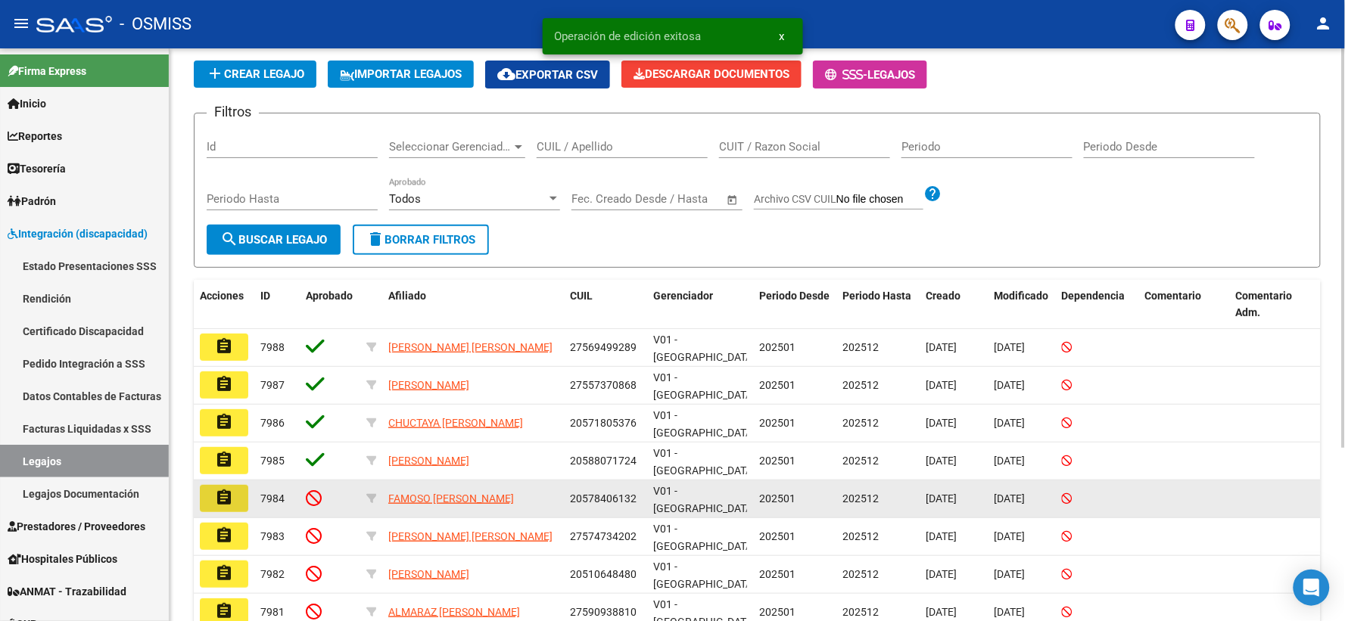
click at [226, 494] on mat-icon "assignment" at bounding box center [224, 498] width 18 height 18
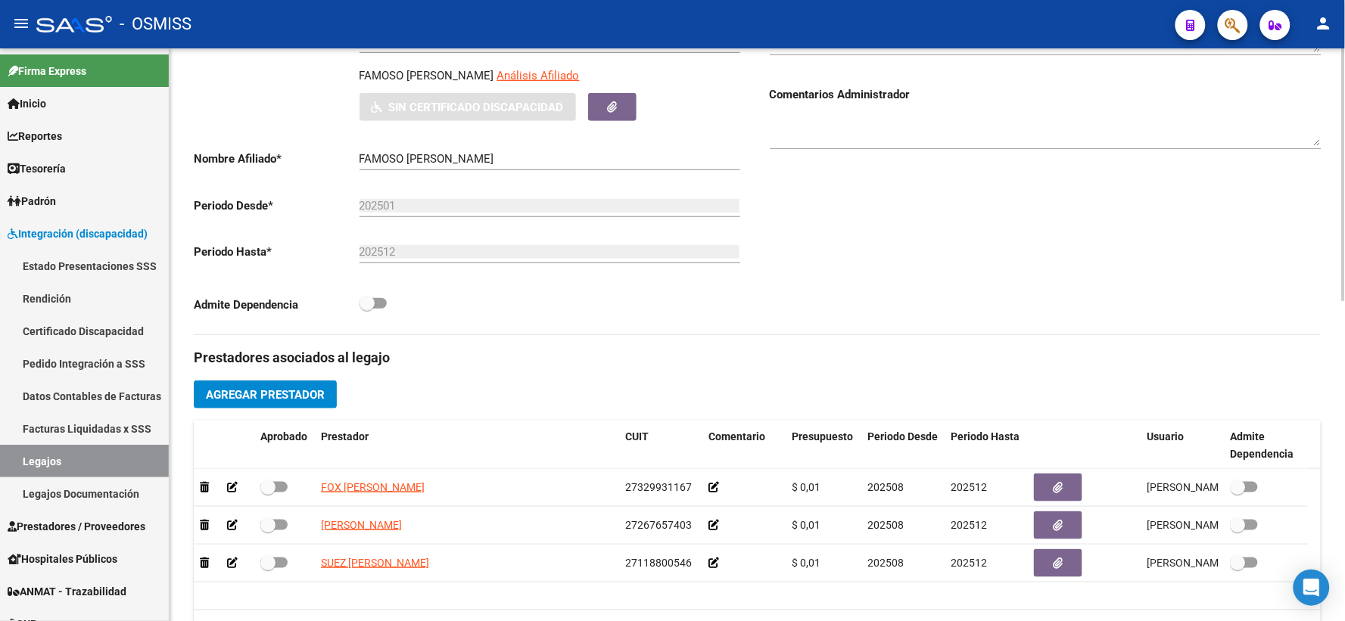
scroll to position [420, 0]
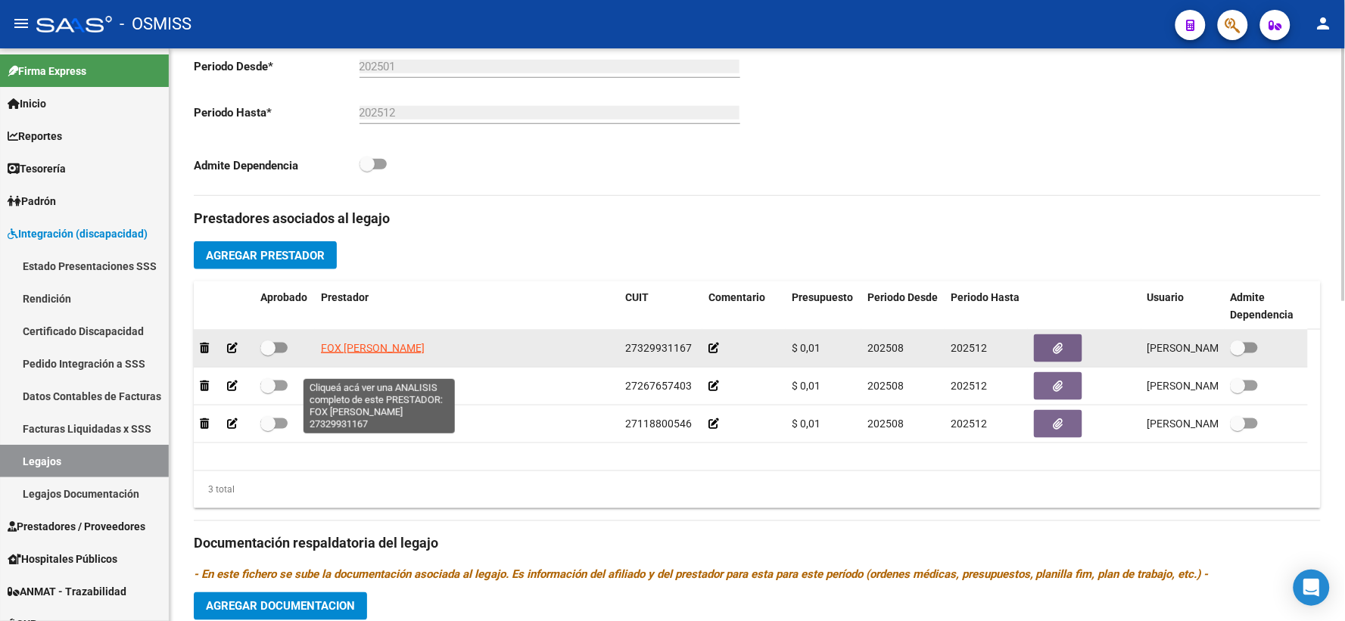
click at [359, 354] on span "FOX MARIA GUADALUPE" at bounding box center [373, 348] width 104 height 12
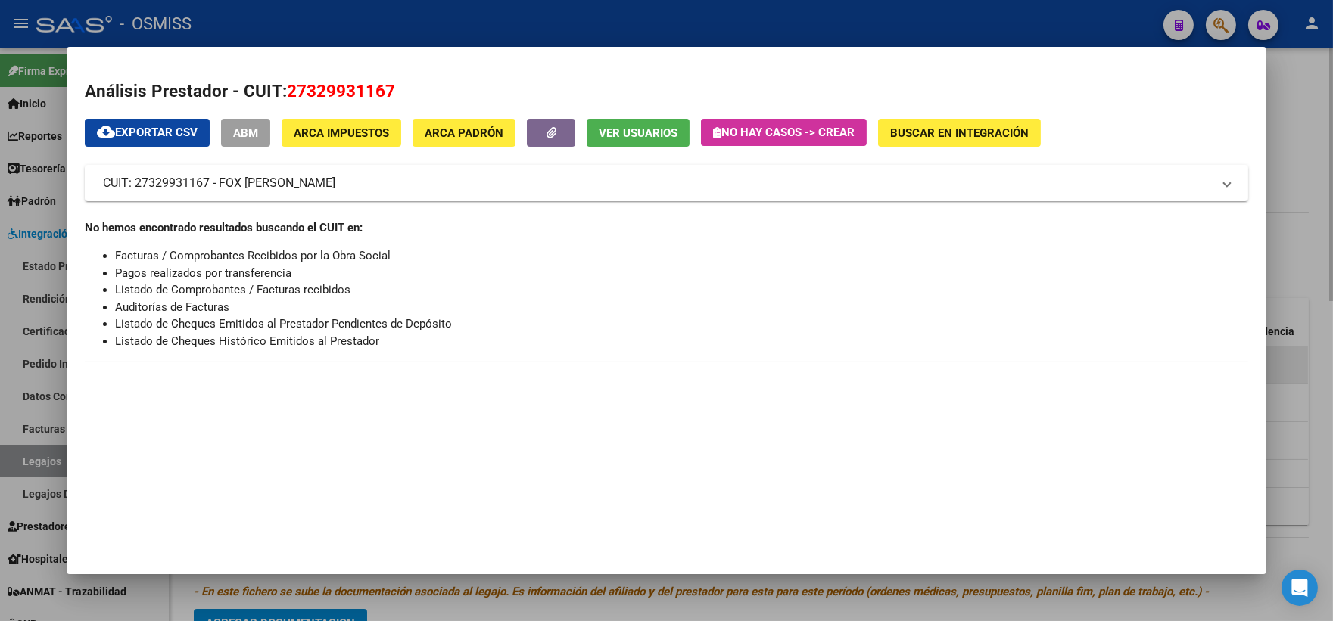
drag, startPoint x: 1306, startPoint y: 399, endPoint x: 801, endPoint y: 373, distance: 506.2
click at [1302, 399] on div at bounding box center [666, 310] width 1333 height 621
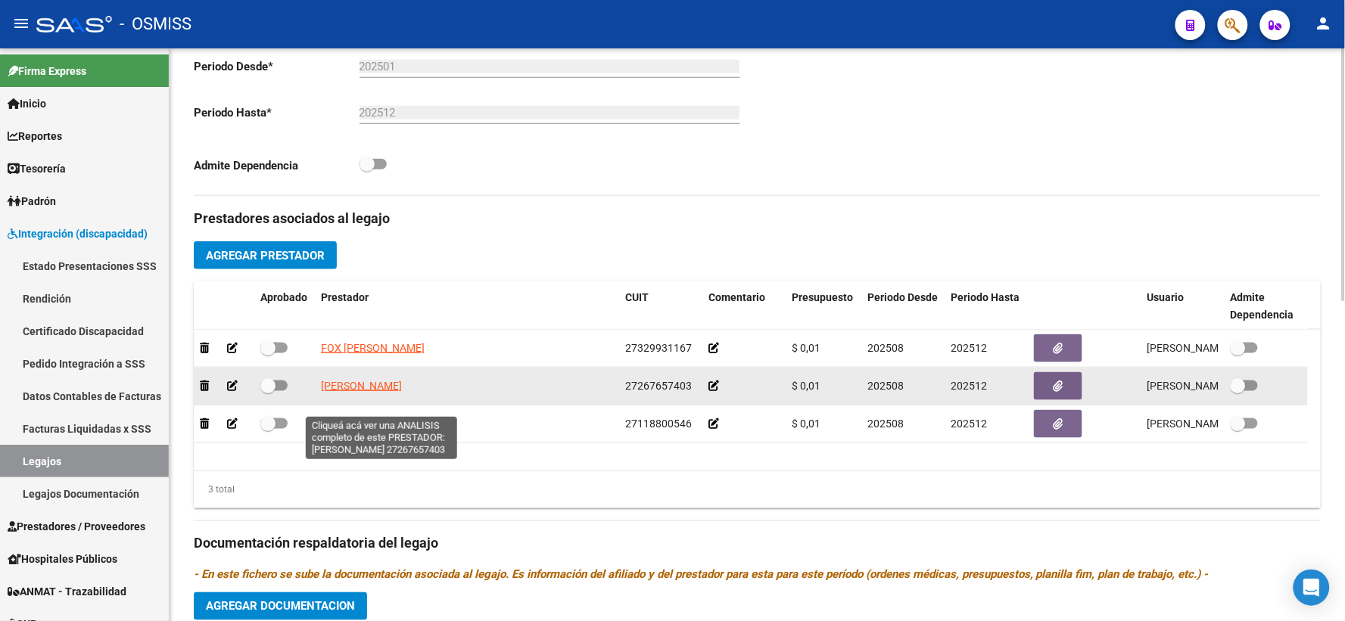
click at [359, 392] on span "ULLOA NATALIA ANDREA" at bounding box center [361, 386] width 81 height 12
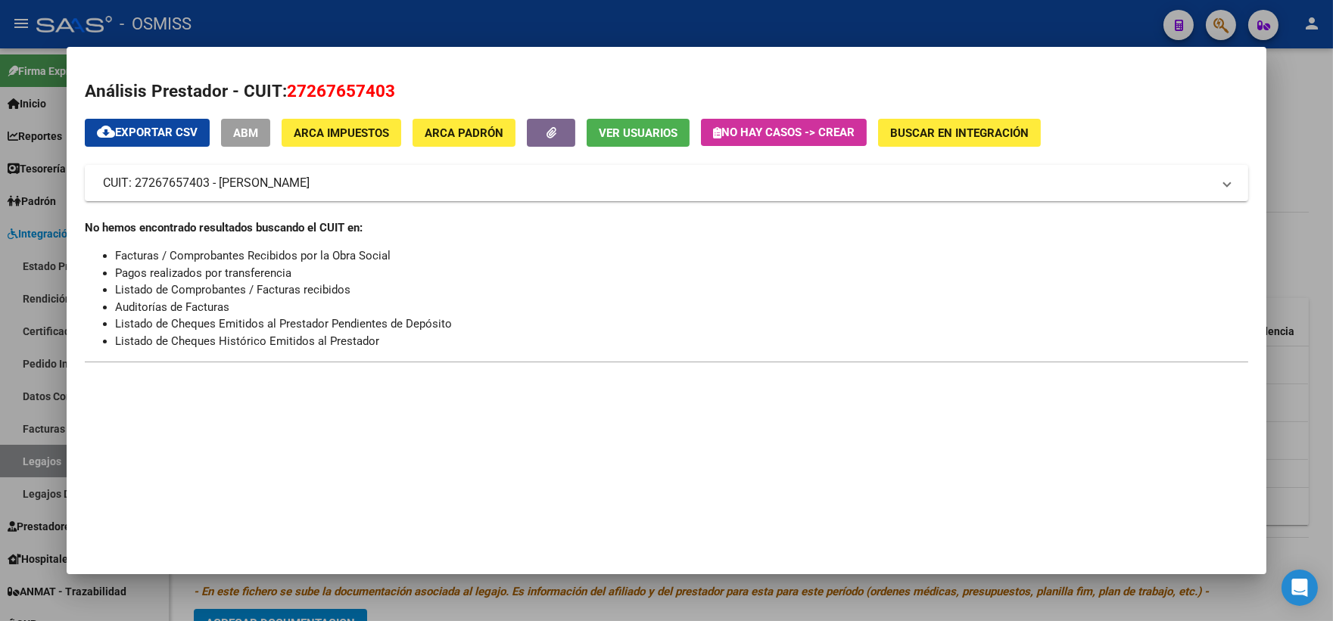
drag, startPoint x: 1286, startPoint y: 390, endPoint x: 748, endPoint y: 428, distance: 540.2
click at [1285, 390] on div at bounding box center [666, 310] width 1333 height 621
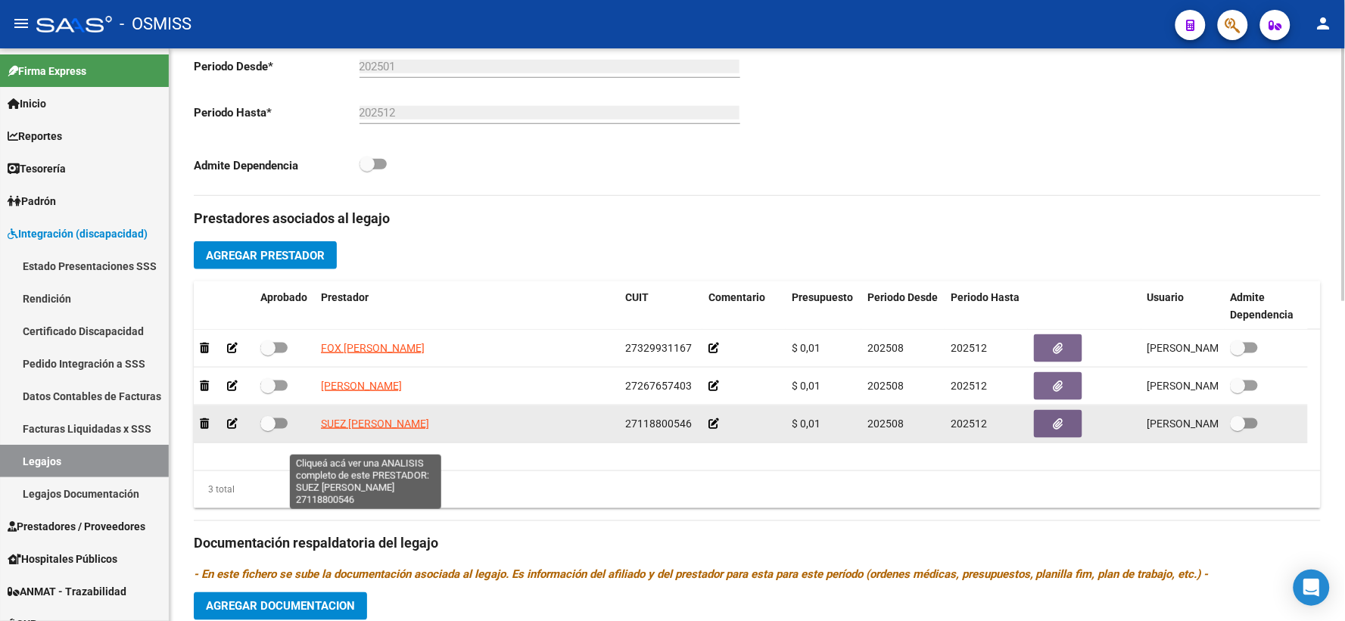
click at [360, 430] on span "SUEZ MARTA INES" at bounding box center [375, 424] width 108 height 12
type textarea "27118800546"
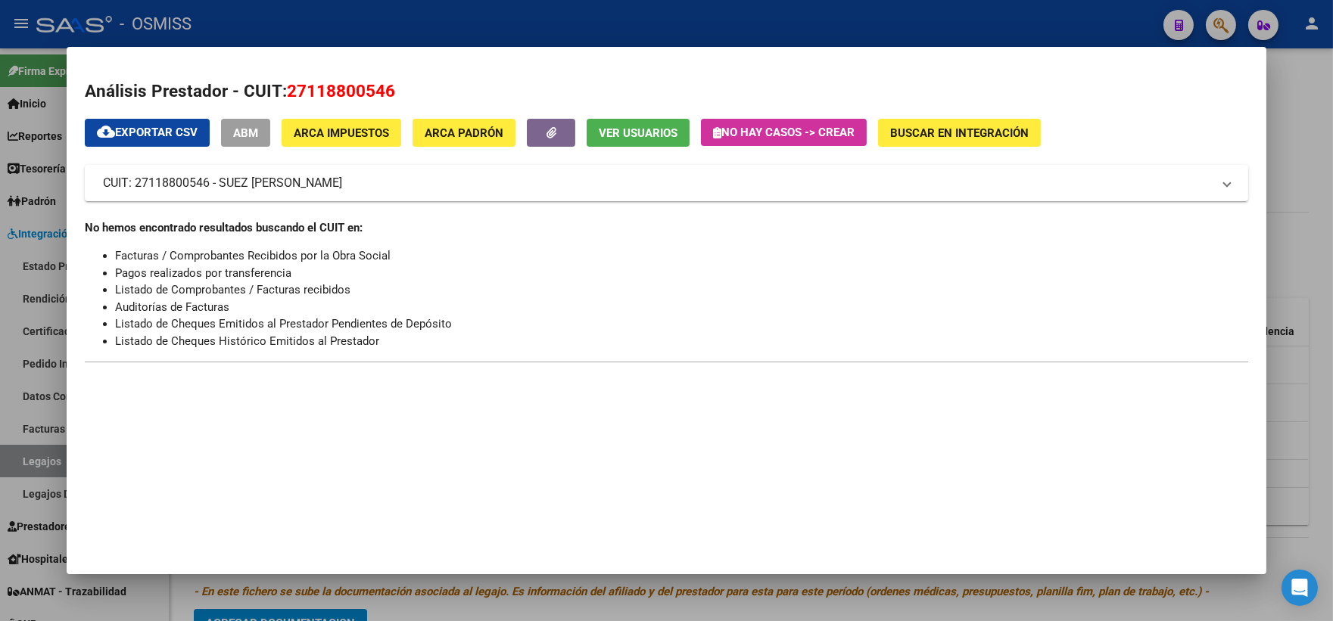
drag, startPoint x: 1302, startPoint y: 436, endPoint x: 1138, endPoint y: 511, distance: 180.5
click at [1302, 437] on div at bounding box center [666, 310] width 1333 height 621
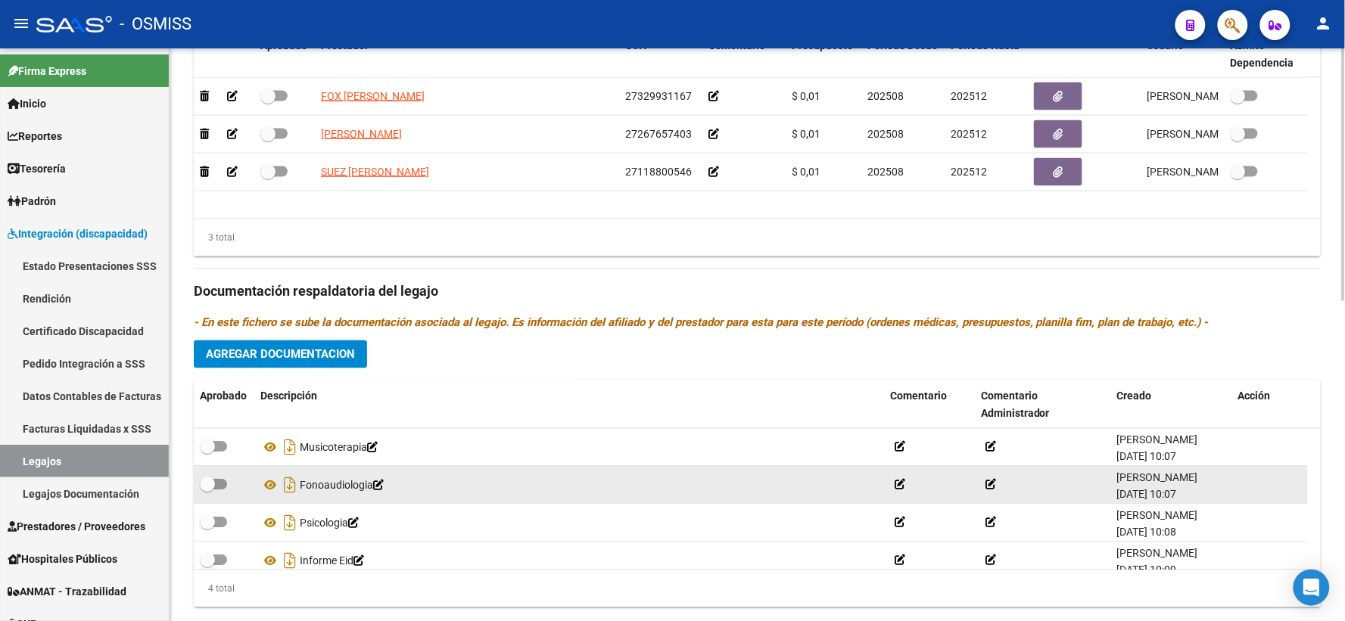
scroll to position [16, 0]
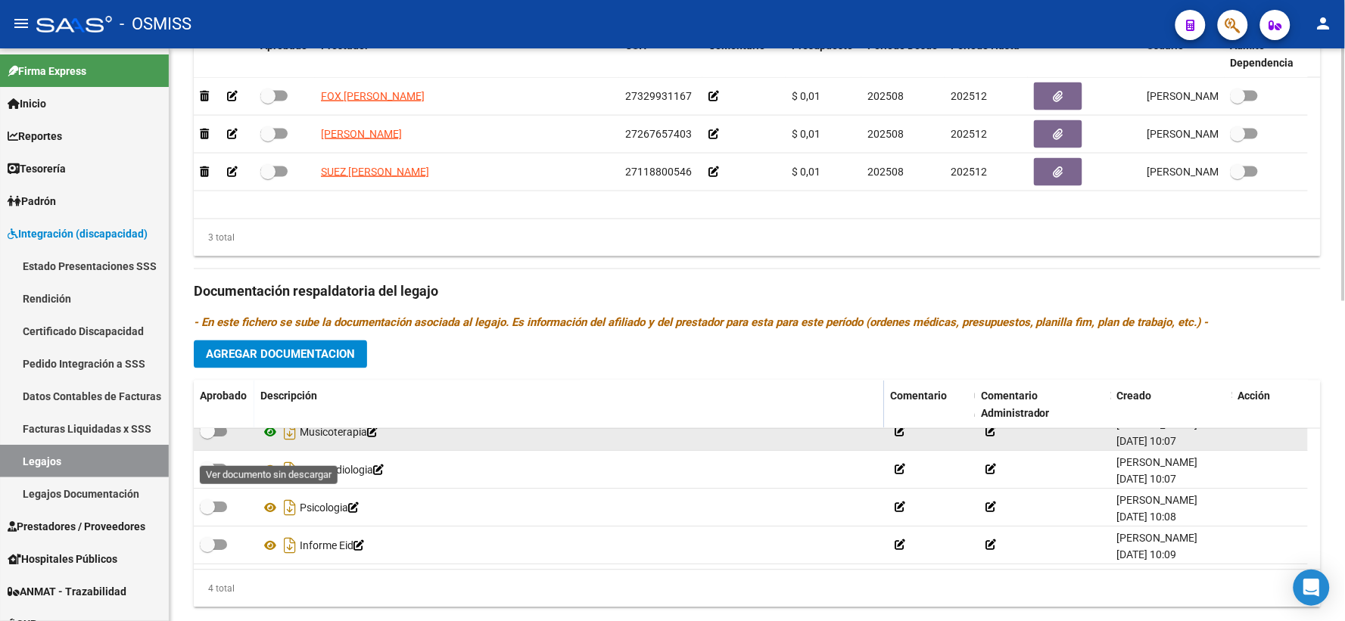
click at [269, 442] on icon at bounding box center [270, 433] width 20 height 18
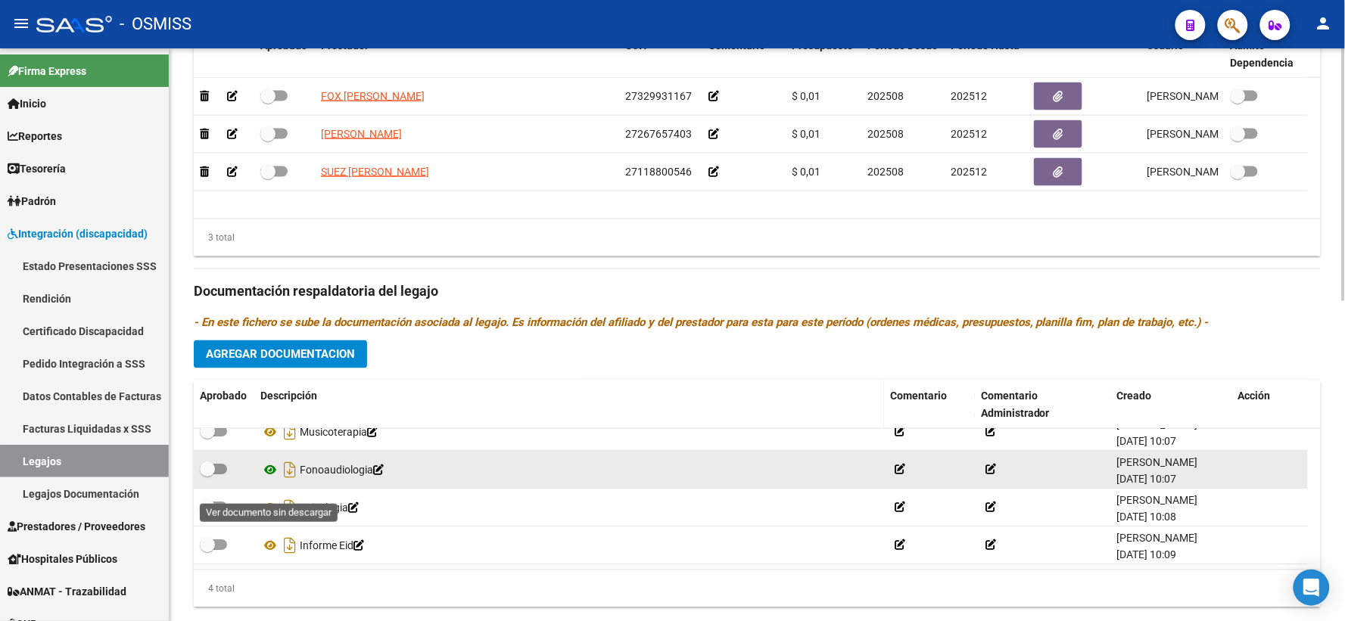
click at [268, 480] on icon at bounding box center [270, 471] width 20 height 18
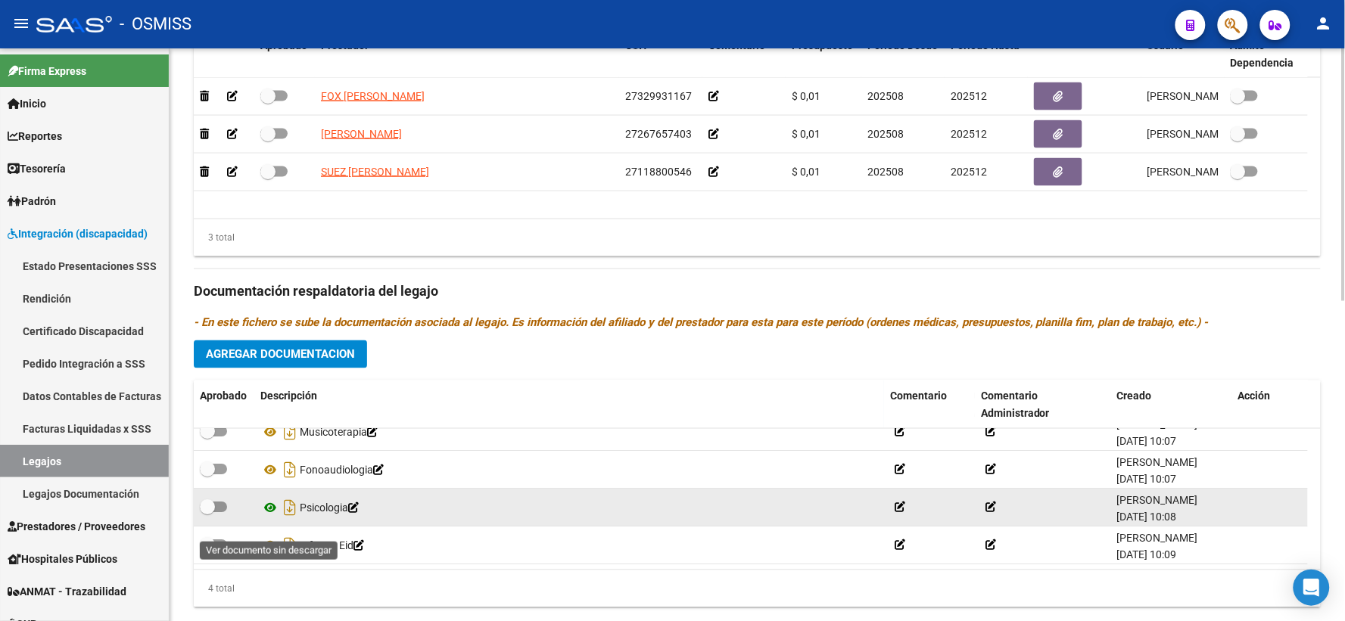
click at [269, 518] on icon at bounding box center [270, 508] width 20 height 18
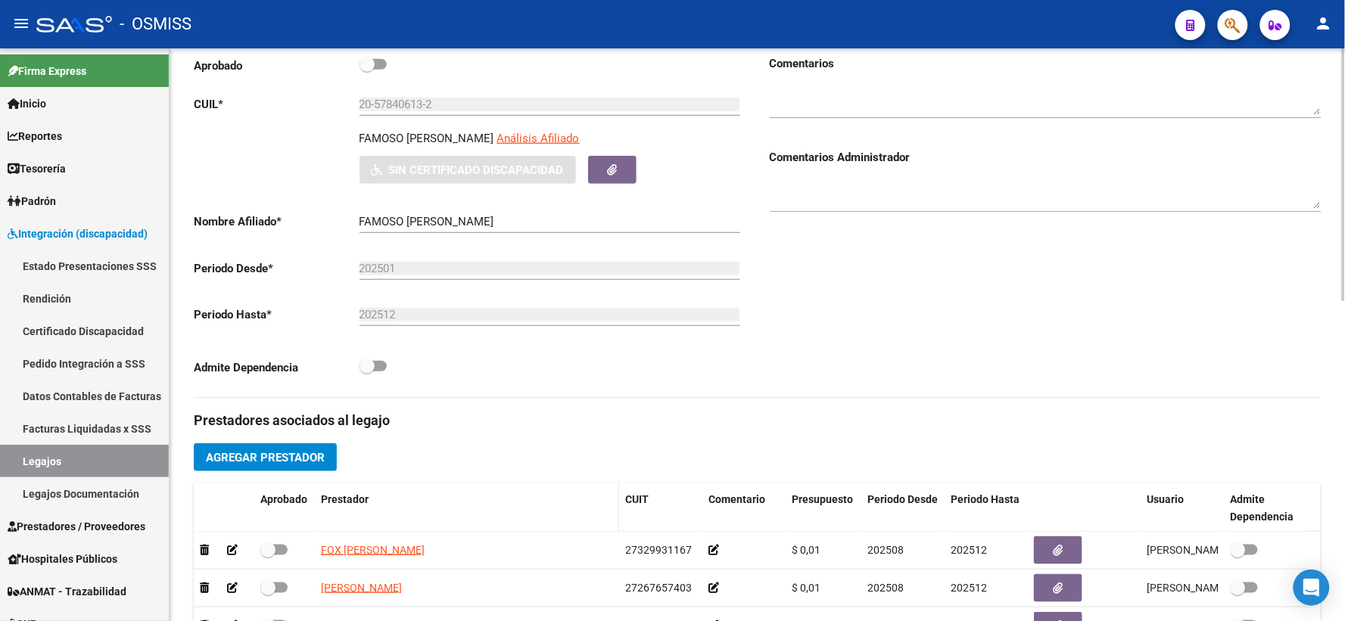
scroll to position [168, 0]
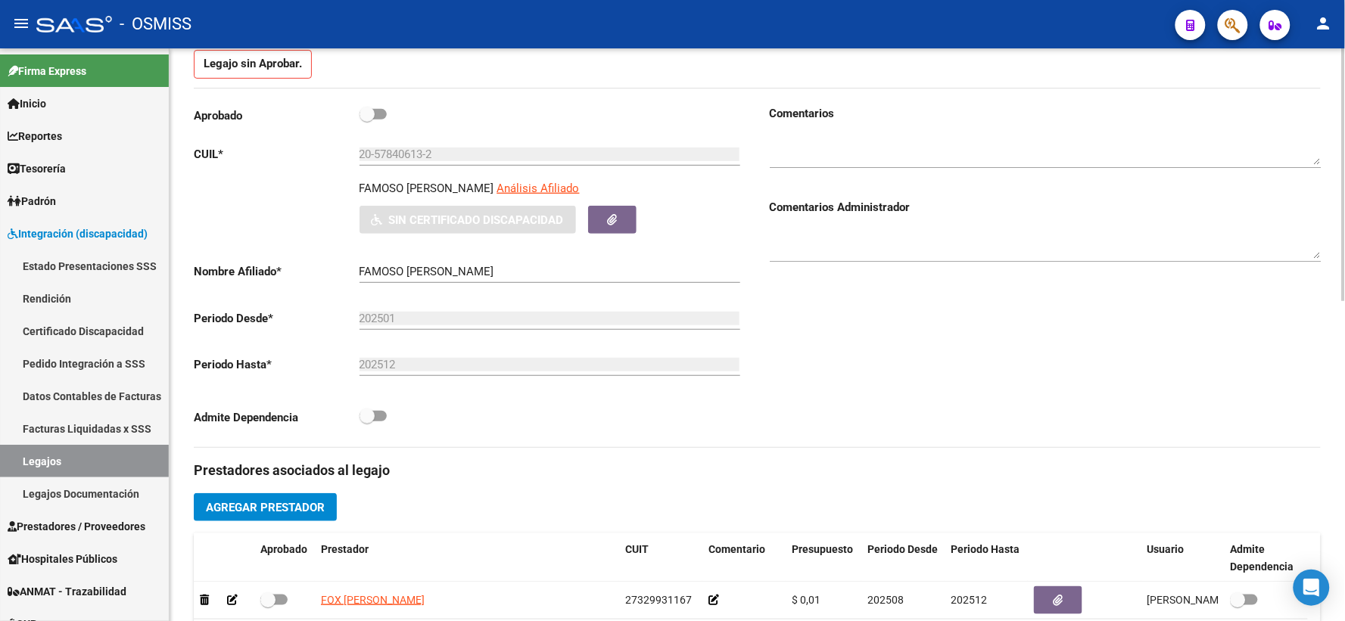
click at [436, 197] on p "FAMOSO BRANDON URIEL" at bounding box center [426, 188] width 135 height 17
copy p "FAMOSO BRANDON URIEL"
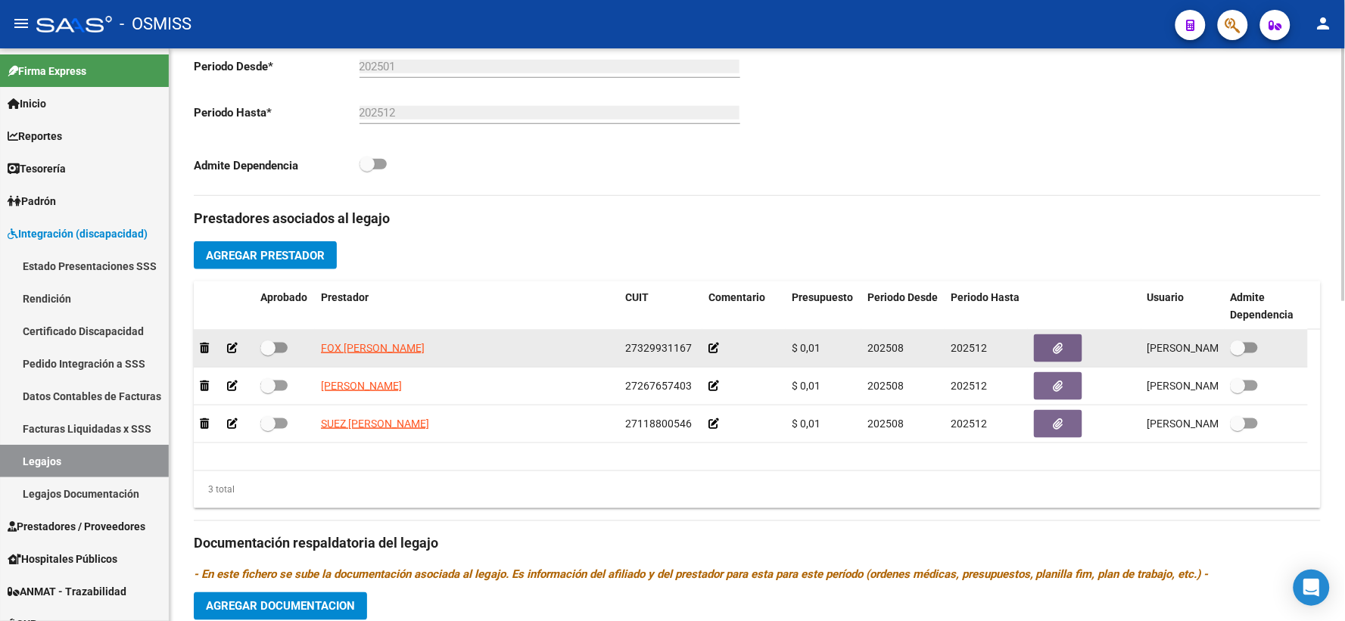
click at [714, 353] on icon at bounding box center [713, 348] width 11 height 11
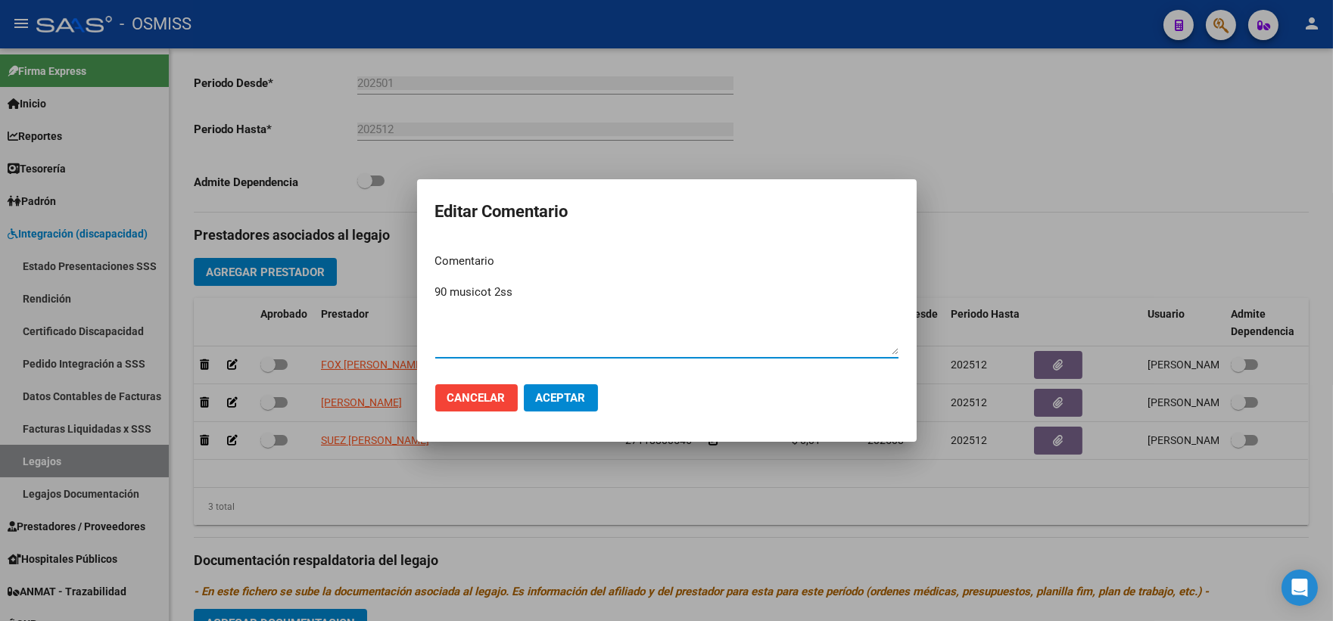
paste textarea "FAMOSO BRANDON URIEL"
type textarea "90 musicot 2ss FAMOSO BRANDON URIEL"
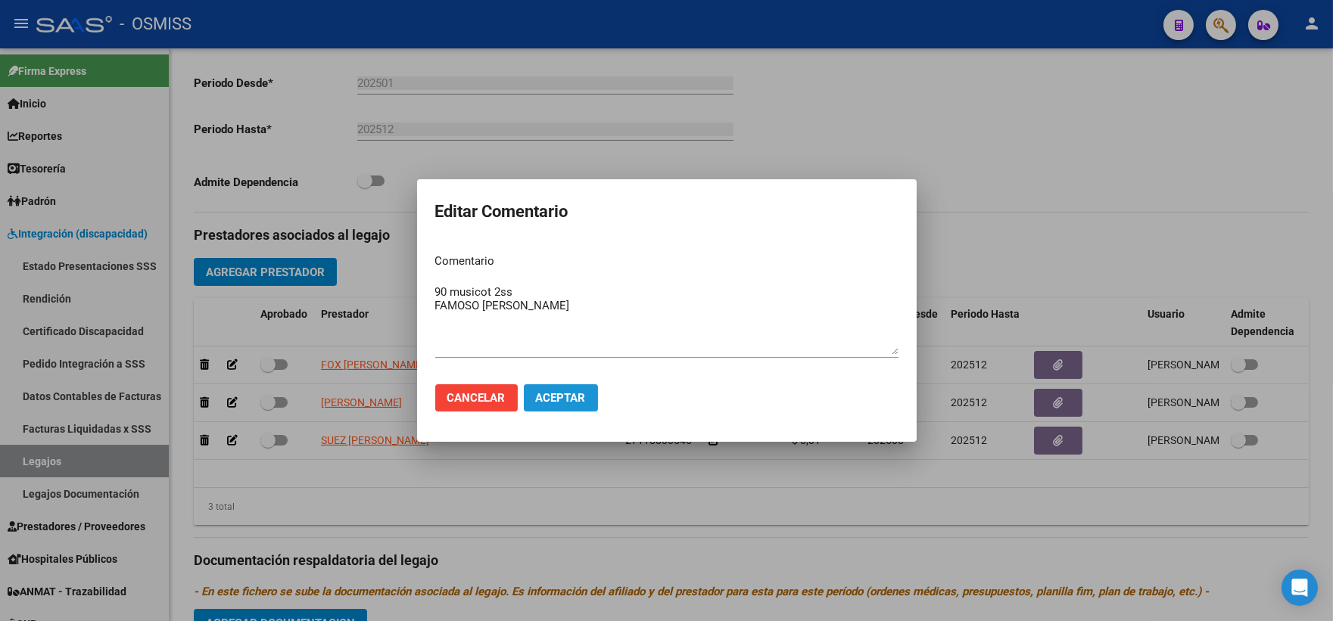
click at [577, 395] on span "Aceptar" at bounding box center [561, 398] width 50 height 14
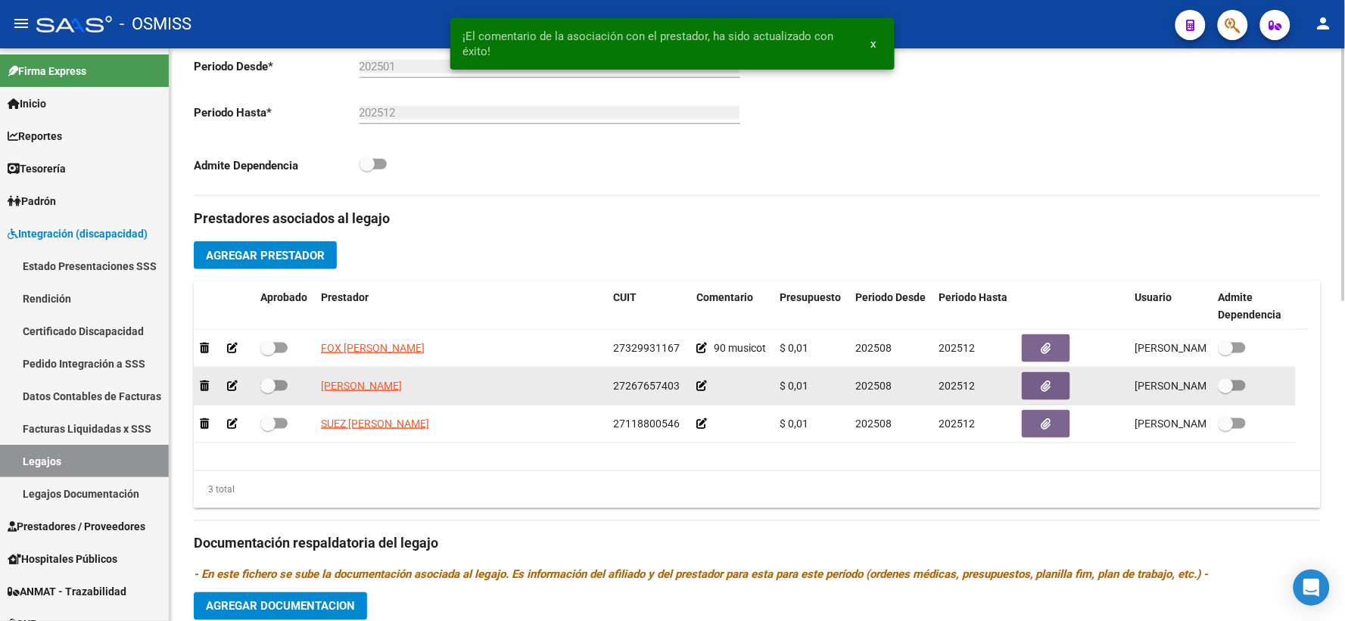
click at [699, 391] on icon at bounding box center [701, 386] width 11 height 11
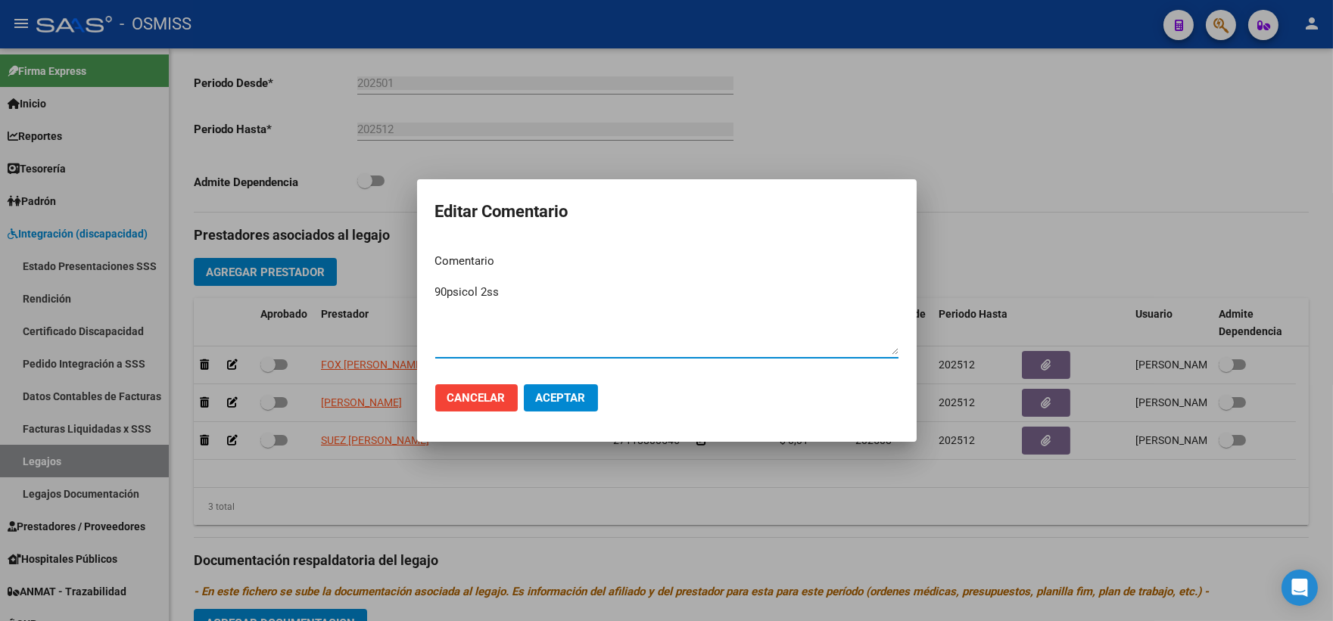
click at [448, 306] on textarea "90psicol 2ss" at bounding box center [666, 319] width 463 height 71
click at [447, 288] on textarea "90psicol 2ss FAMOSO BRANDON URIEL" at bounding box center [666, 319] width 463 height 71
type textarea "90 psicol 2ss FAMOSO BRANDON URIEL"
click at [551, 397] on span "Aceptar" at bounding box center [561, 398] width 50 height 14
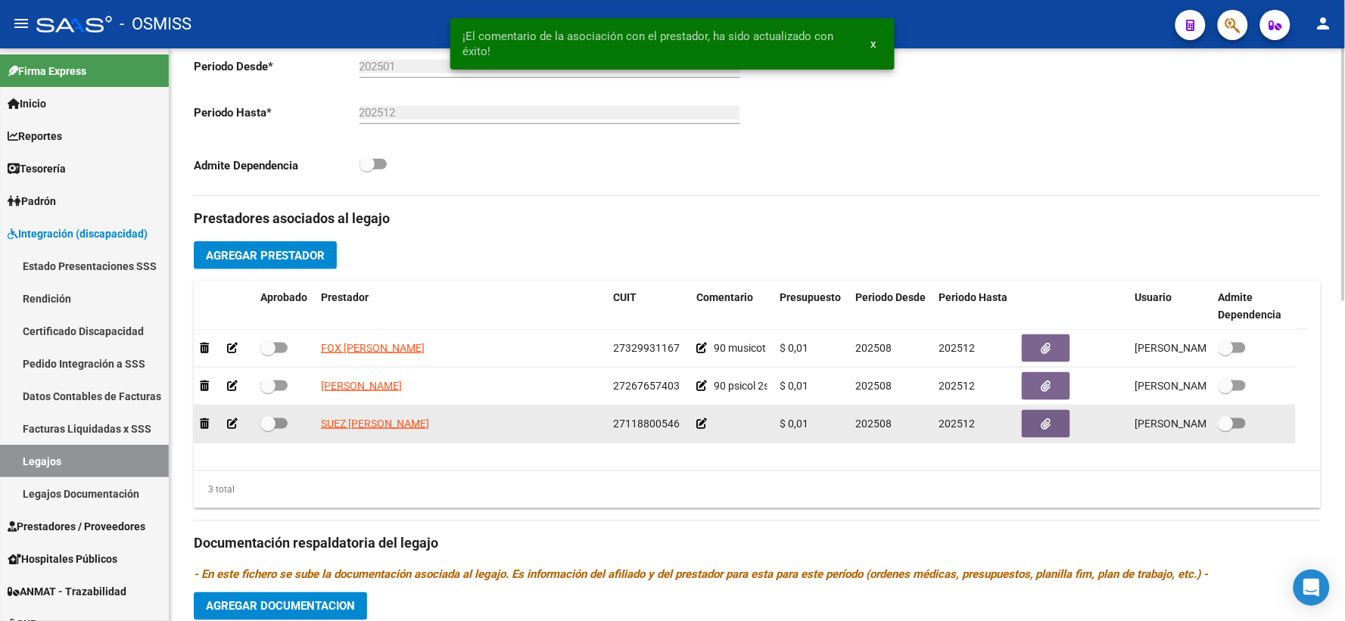
click at [699, 429] on icon at bounding box center [701, 423] width 11 height 11
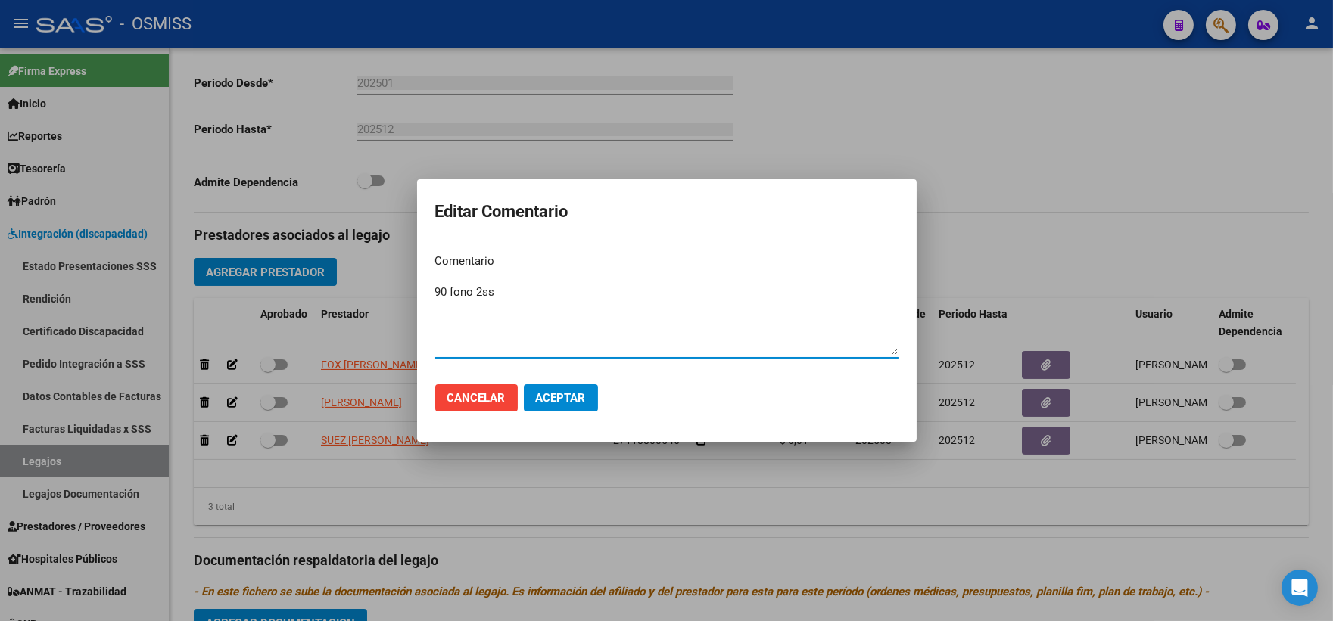
paste textarea "FAMOSO BRANDON URIEL"
type textarea "90 fono 2ss FAMOSO BRANDON URIEL"
click at [571, 392] on span "Aceptar" at bounding box center [561, 398] width 50 height 14
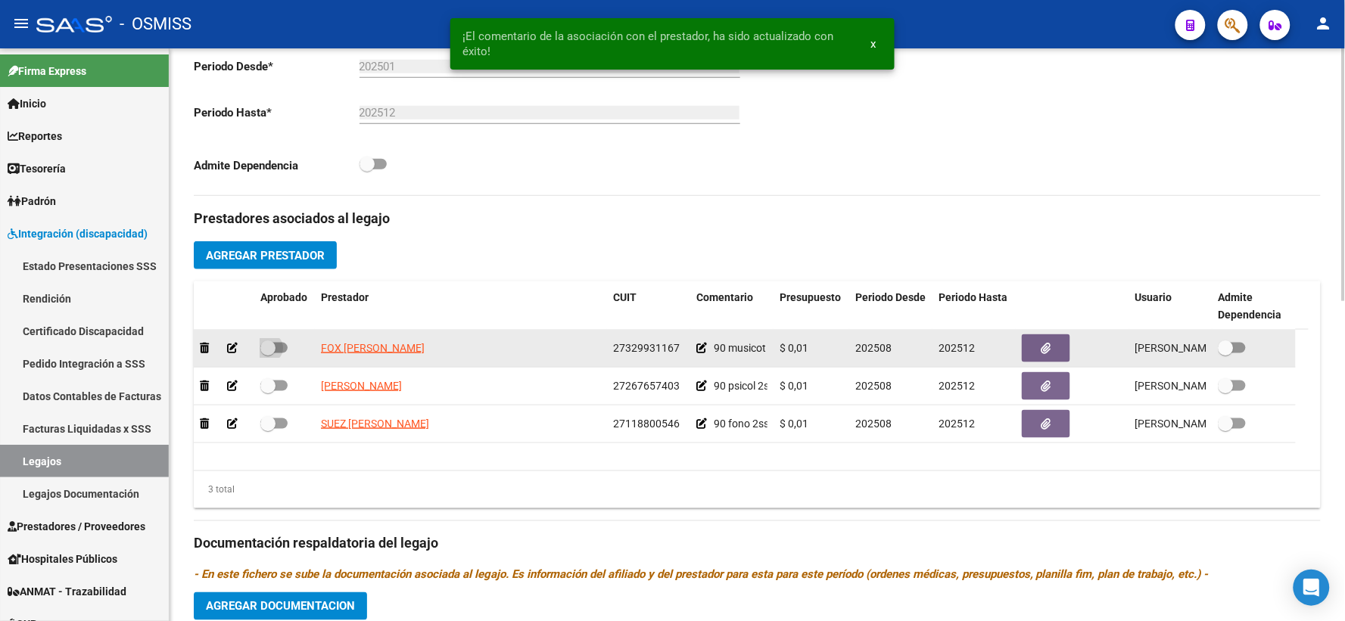
click at [266, 356] on span at bounding box center [267, 348] width 15 height 15
click at [267, 354] on input "checkbox" at bounding box center [267, 353] width 1 height 1
checkbox input "true"
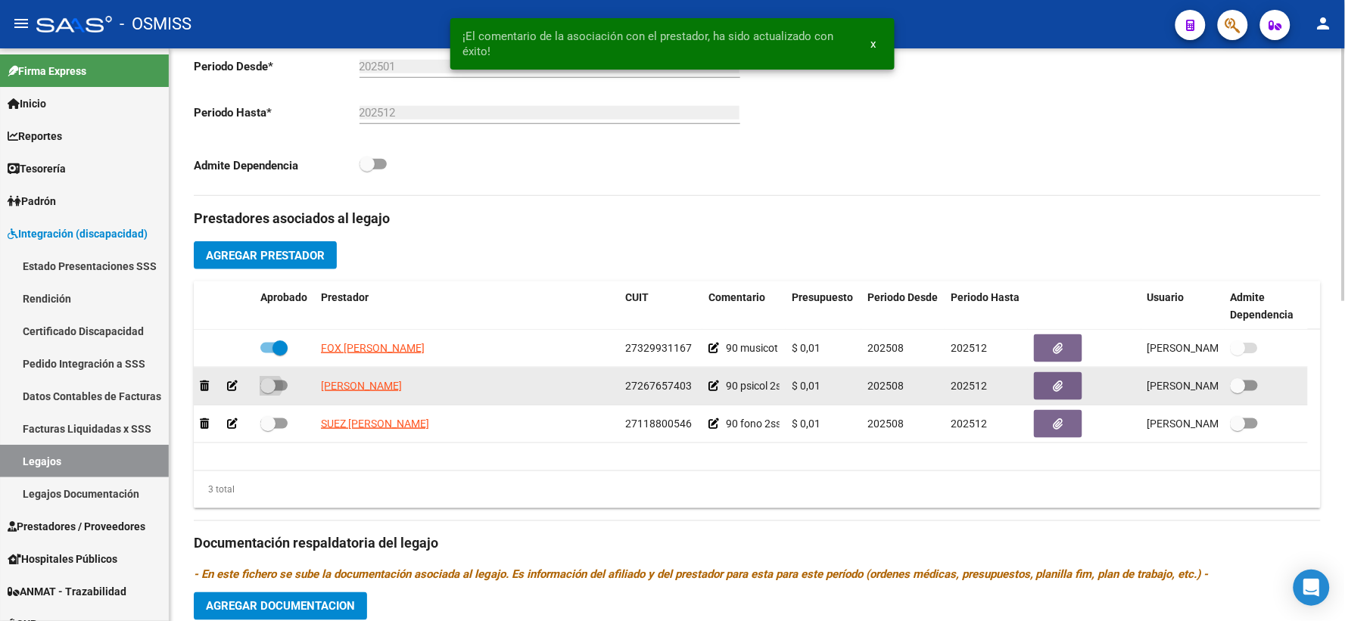
click at [269, 394] on span at bounding box center [267, 385] width 15 height 15
click at [268, 392] on input "checkbox" at bounding box center [267, 391] width 1 height 1
checkbox input "true"
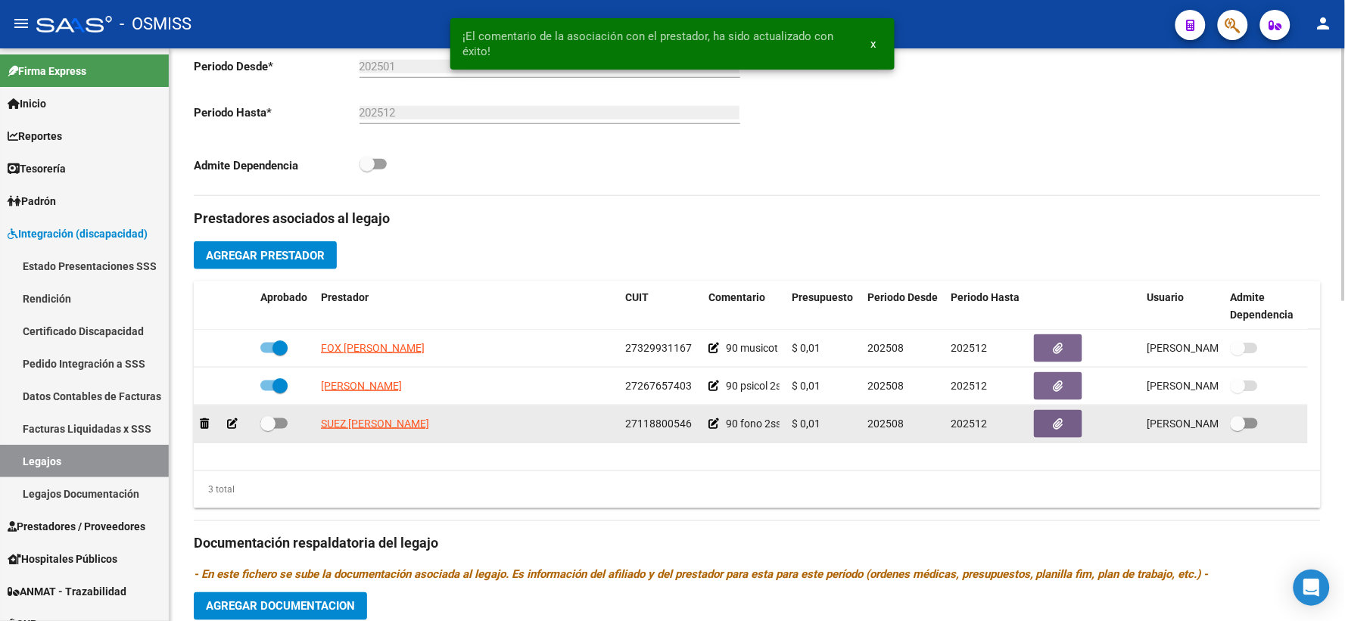
click at [267, 431] on span at bounding box center [267, 423] width 15 height 15
click at [267, 430] on input "checkbox" at bounding box center [267, 429] width 1 height 1
checkbox input "true"
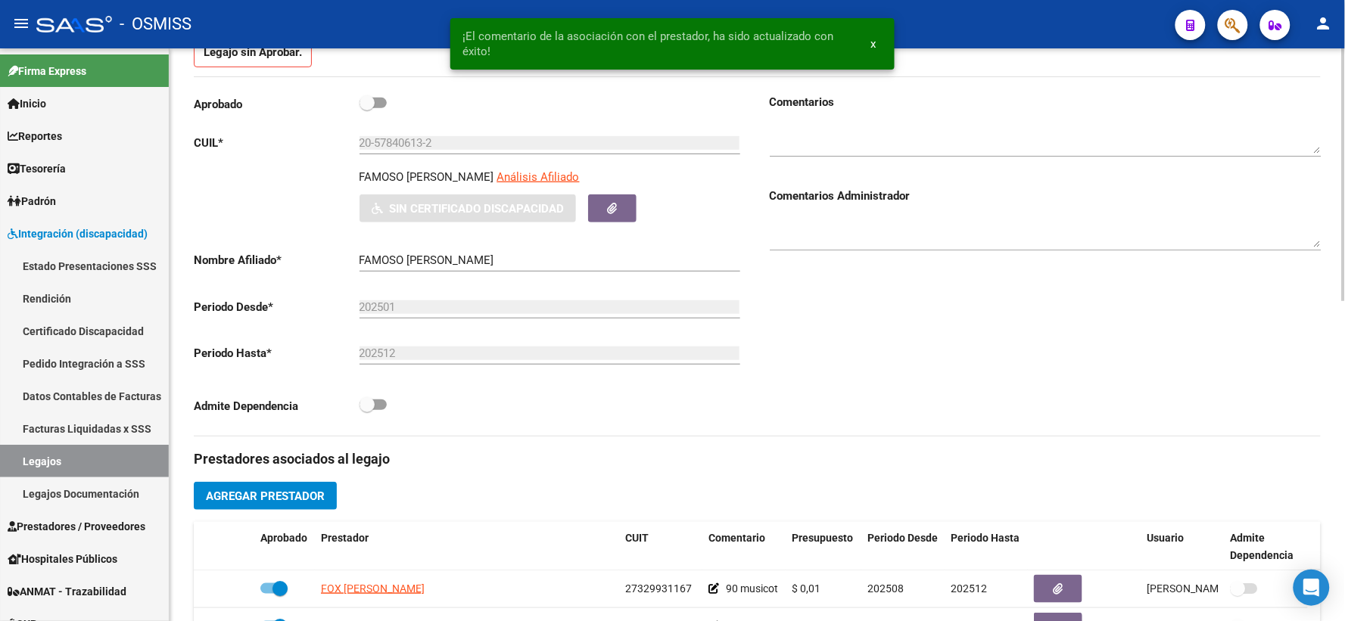
scroll to position [168, 0]
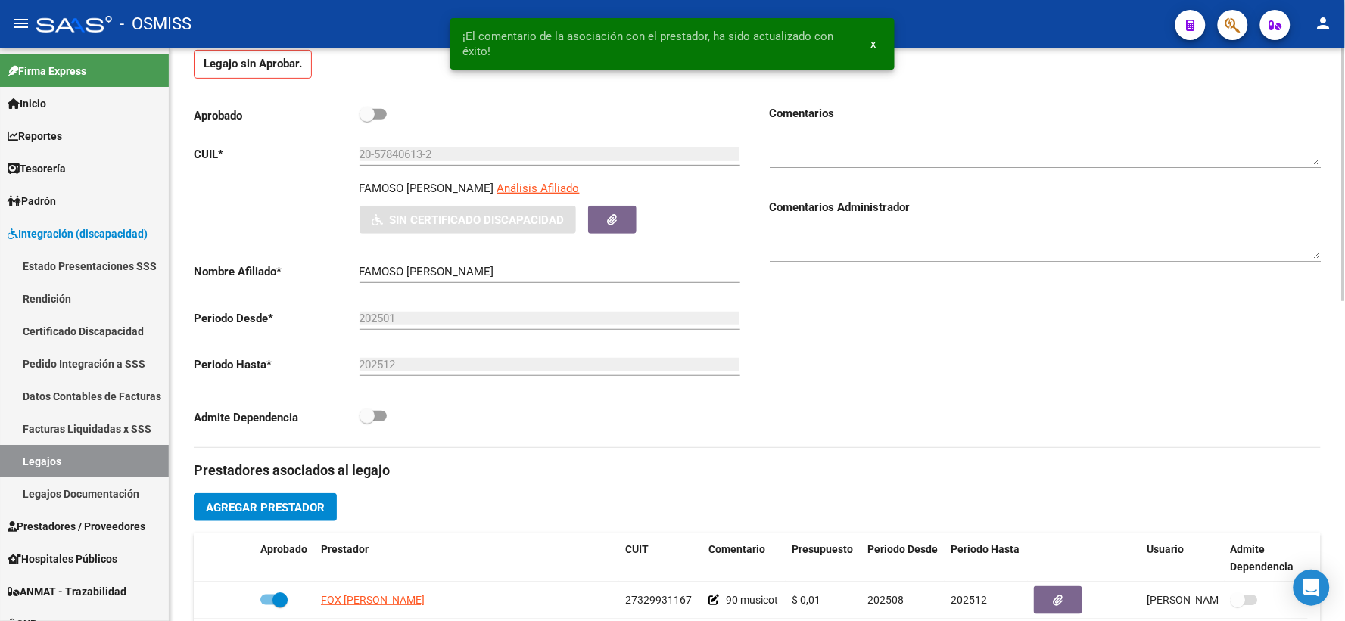
click at [366, 122] on span at bounding box center [366, 114] width 15 height 15
click at [366, 120] on input "checkbox" at bounding box center [366, 120] width 1 height 1
checkbox input "true"
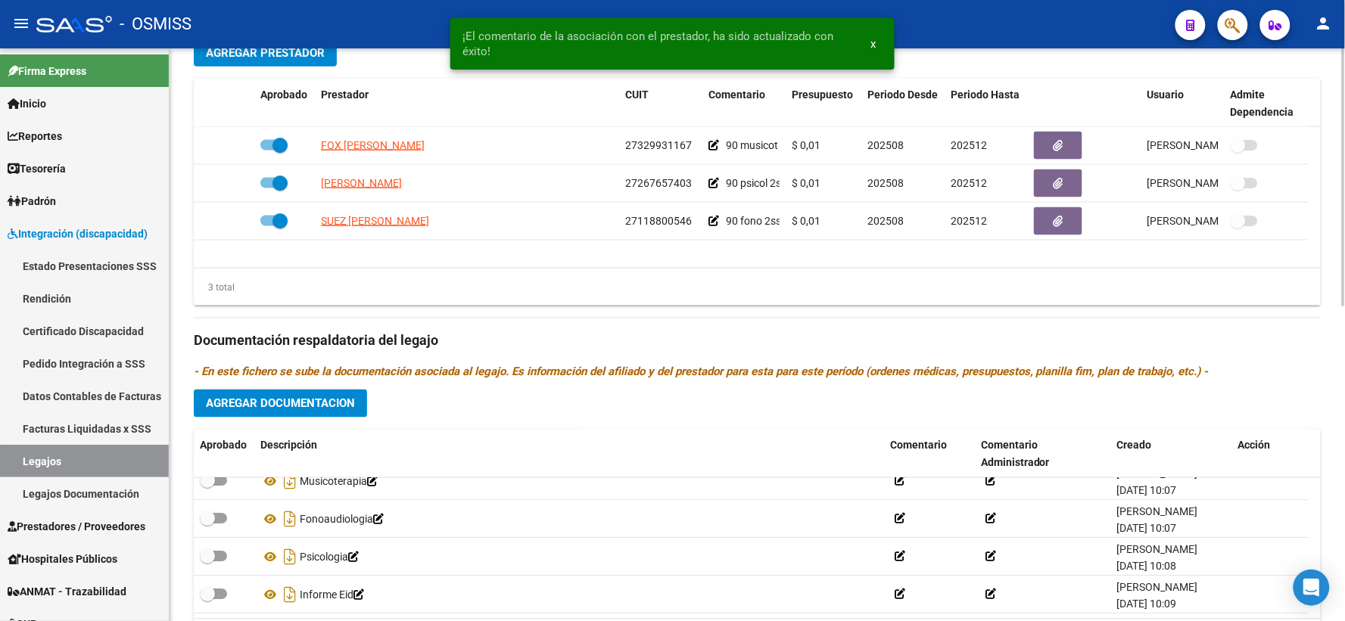
scroll to position [698, 0]
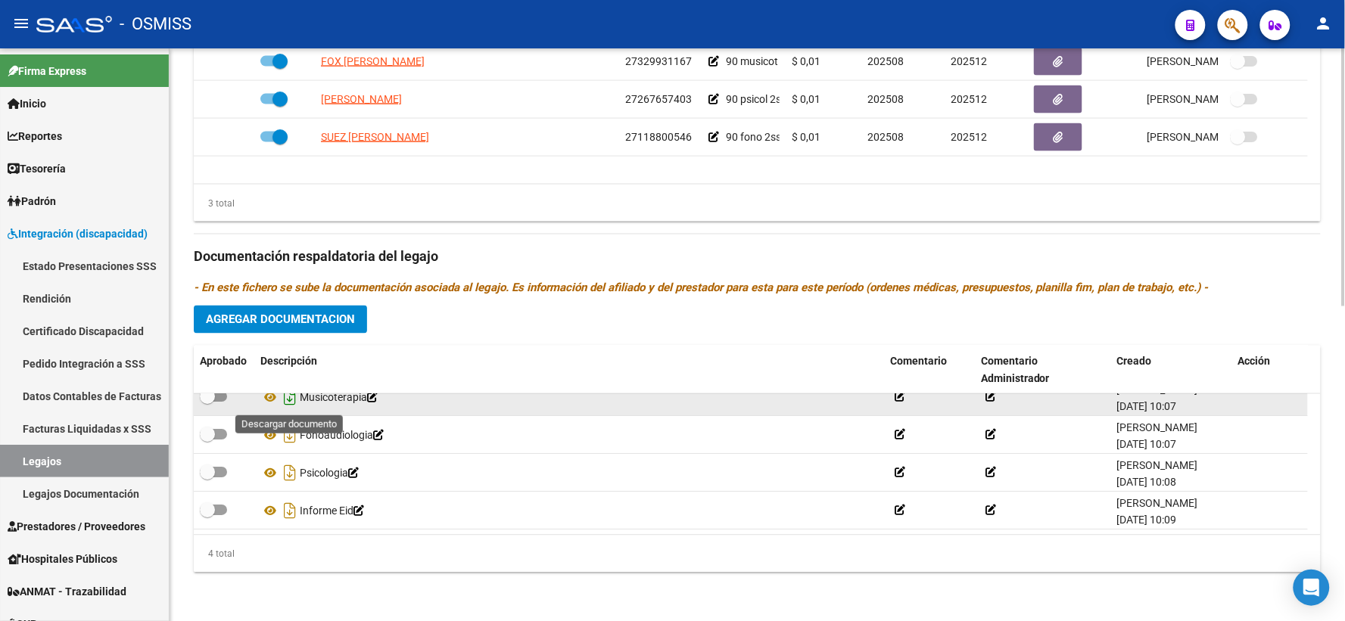
click at [290, 400] on icon "Descargar documento" at bounding box center [290, 398] width 20 height 24
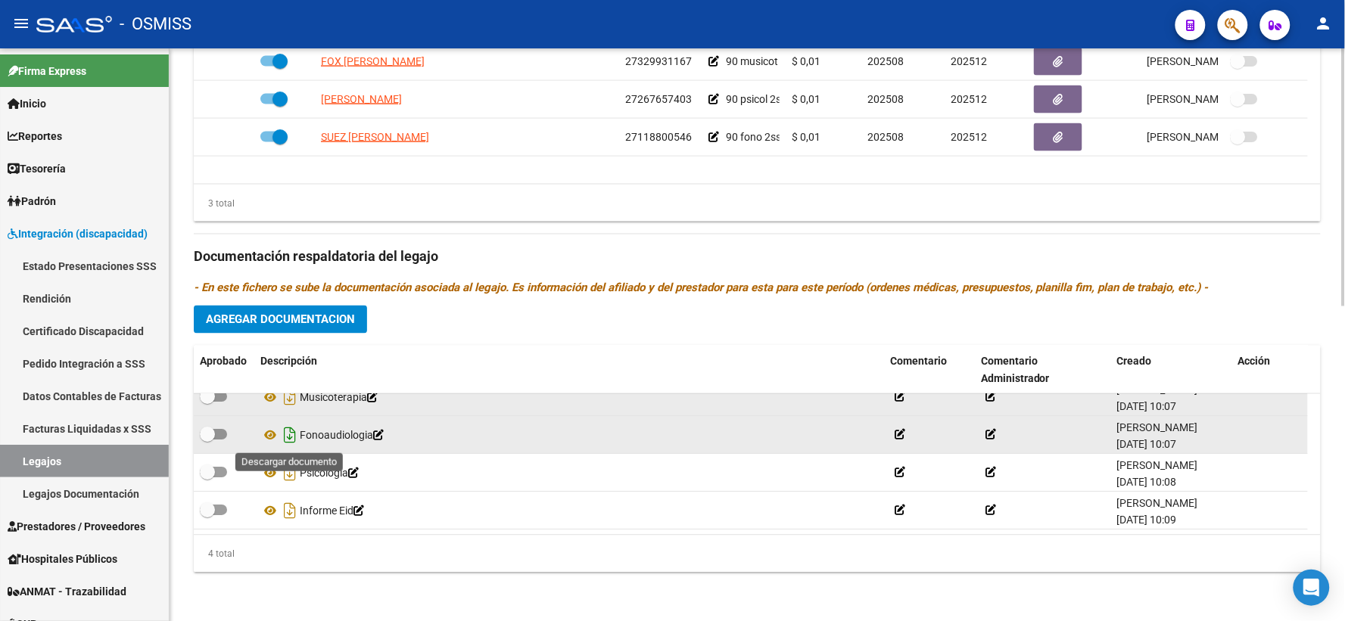
drag, startPoint x: 291, startPoint y: 432, endPoint x: 291, endPoint y: 462, distance: 29.5
click at [291, 432] on icon "Descargar documento" at bounding box center [290, 436] width 20 height 24
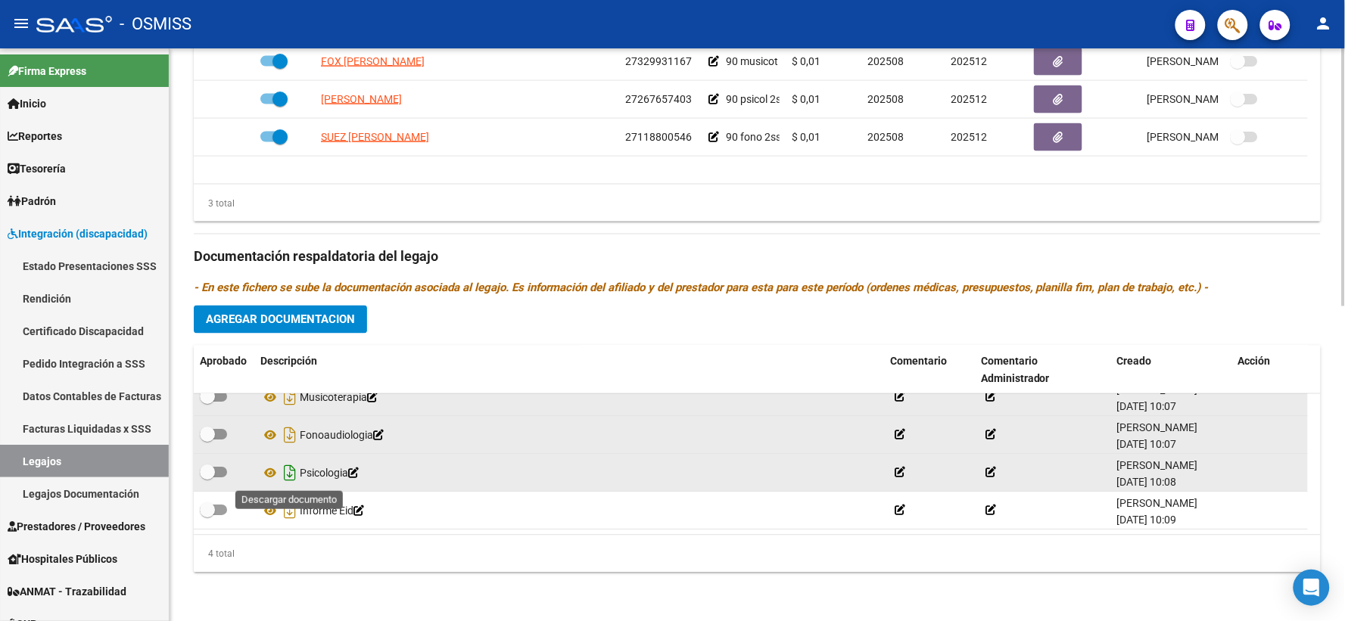
click at [291, 471] on icon "Descargar documento" at bounding box center [290, 474] width 20 height 24
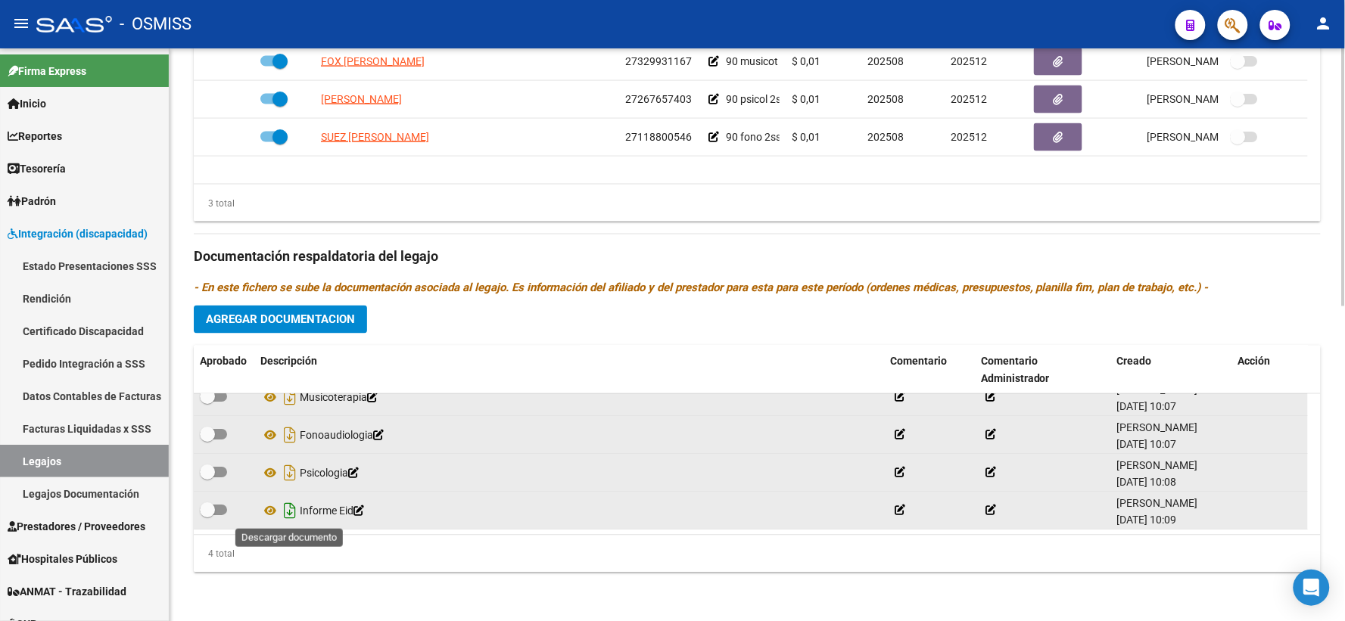
click at [288, 509] on icon "Descargar documento" at bounding box center [290, 511] width 20 height 24
click at [291, 322] on span "Agregar Documentacion" at bounding box center [280, 320] width 149 height 14
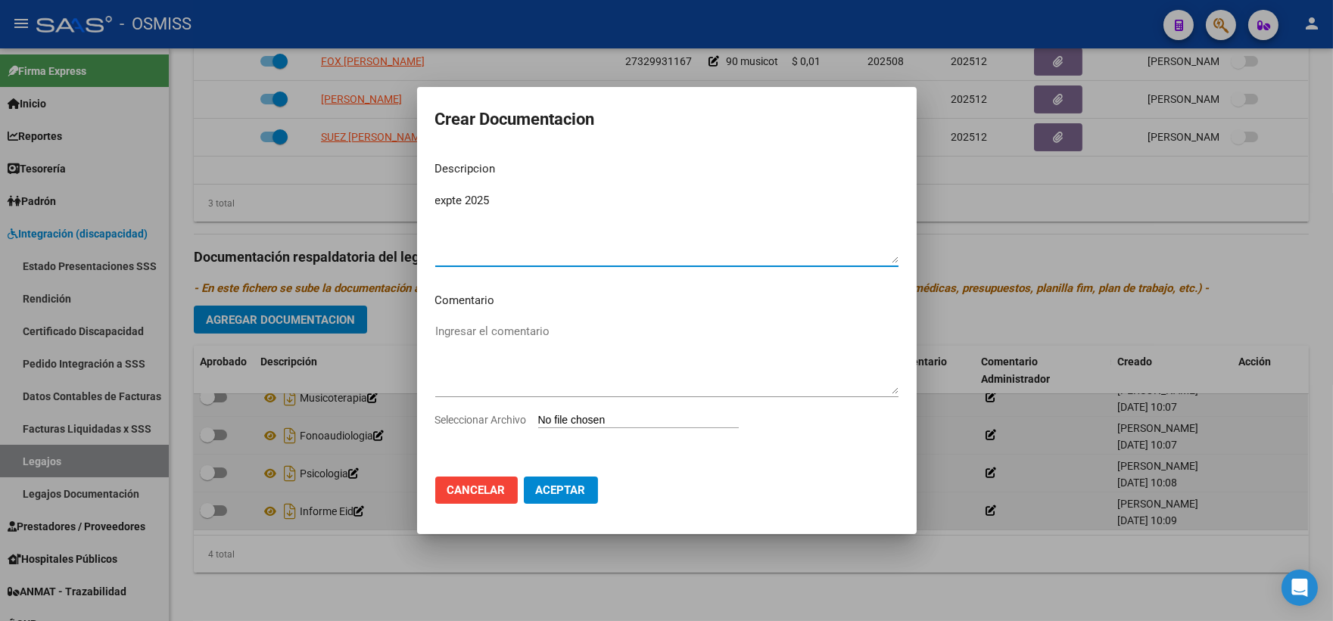
type textarea "expte 2025"
type input "C:\fakepath\ilovepdf_merged_compressed - 2025-09-18T144816.166.pdf"
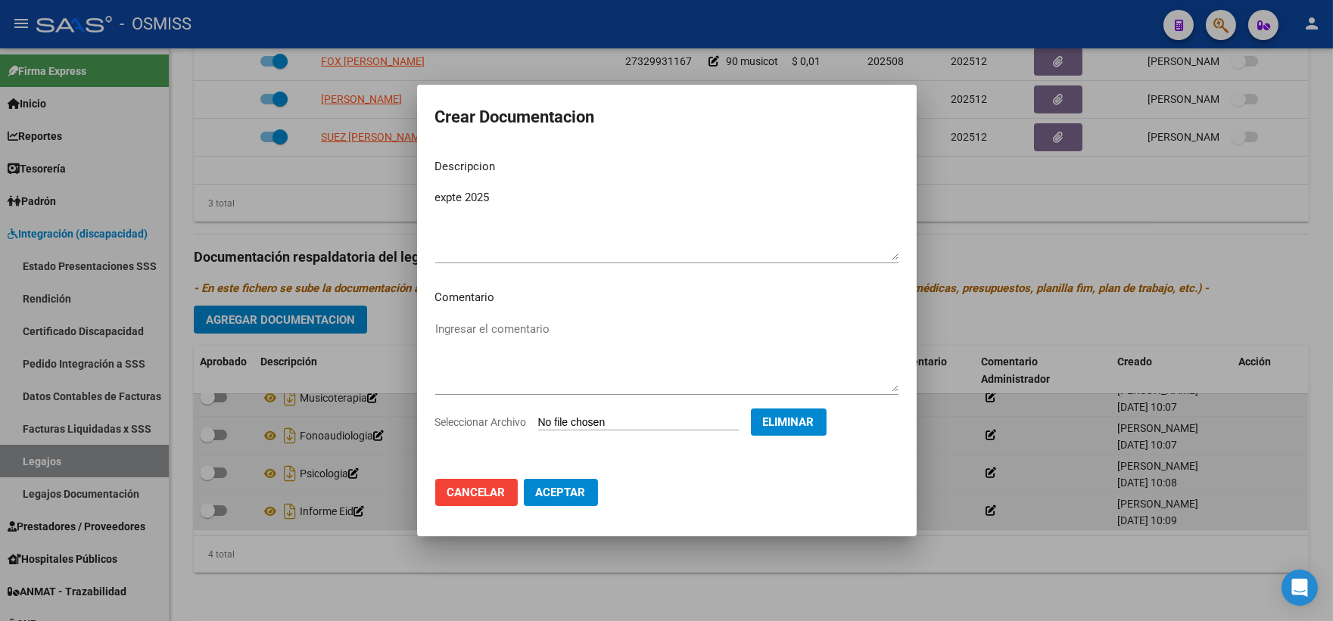
click at [548, 508] on mat-dialog-actions "Cancelar Aceptar" at bounding box center [666, 492] width 463 height 51
click at [548, 487] on span "Aceptar" at bounding box center [561, 493] width 50 height 14
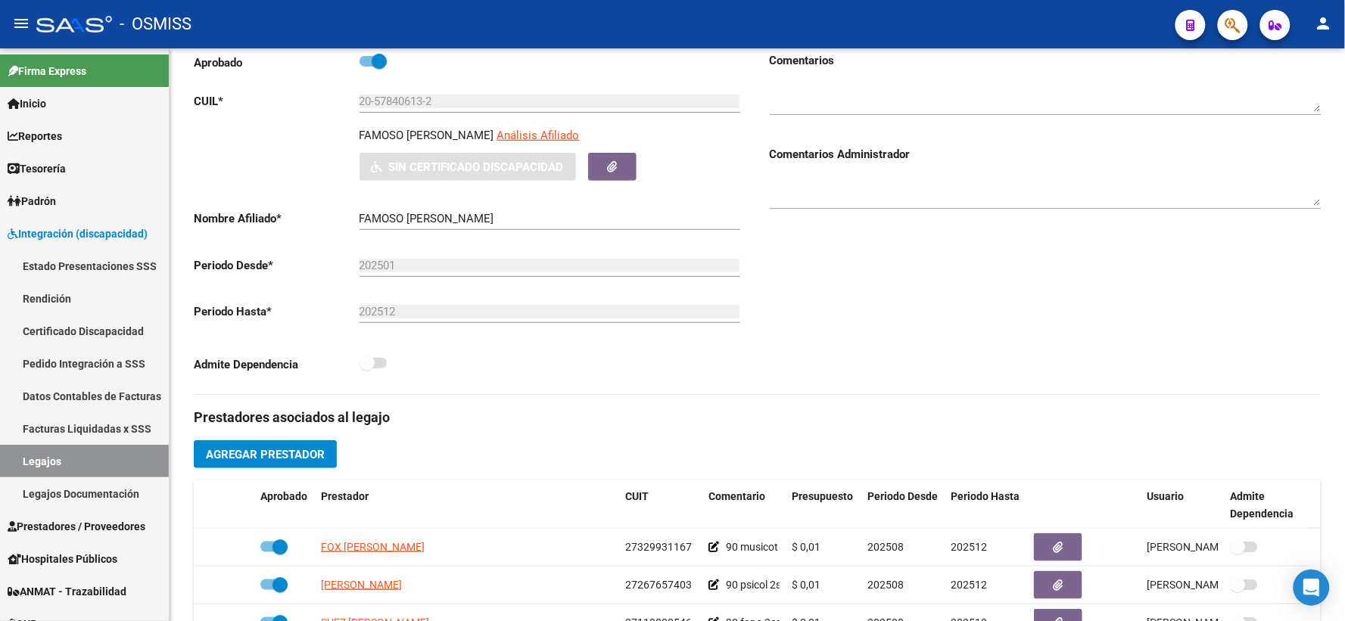
scroll to position [0, 0]
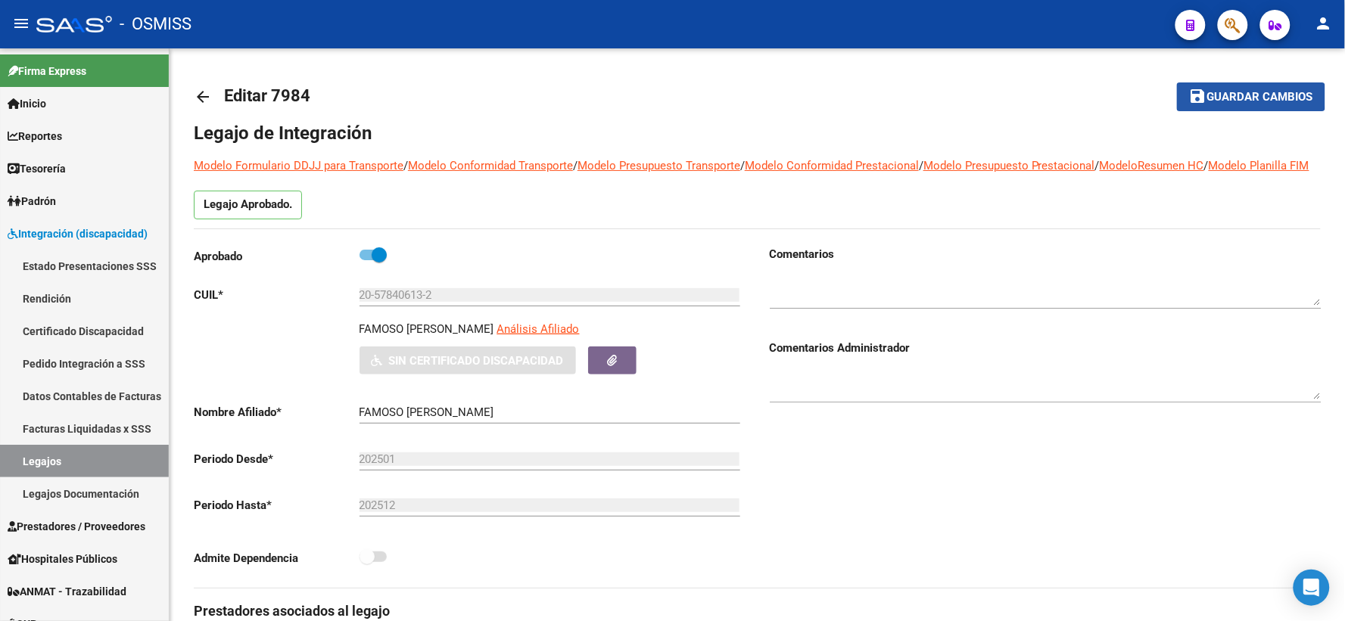
click at [1230, 94] on span "Guardar cambios" at bounding box center [1260, 98] width 106 height 14
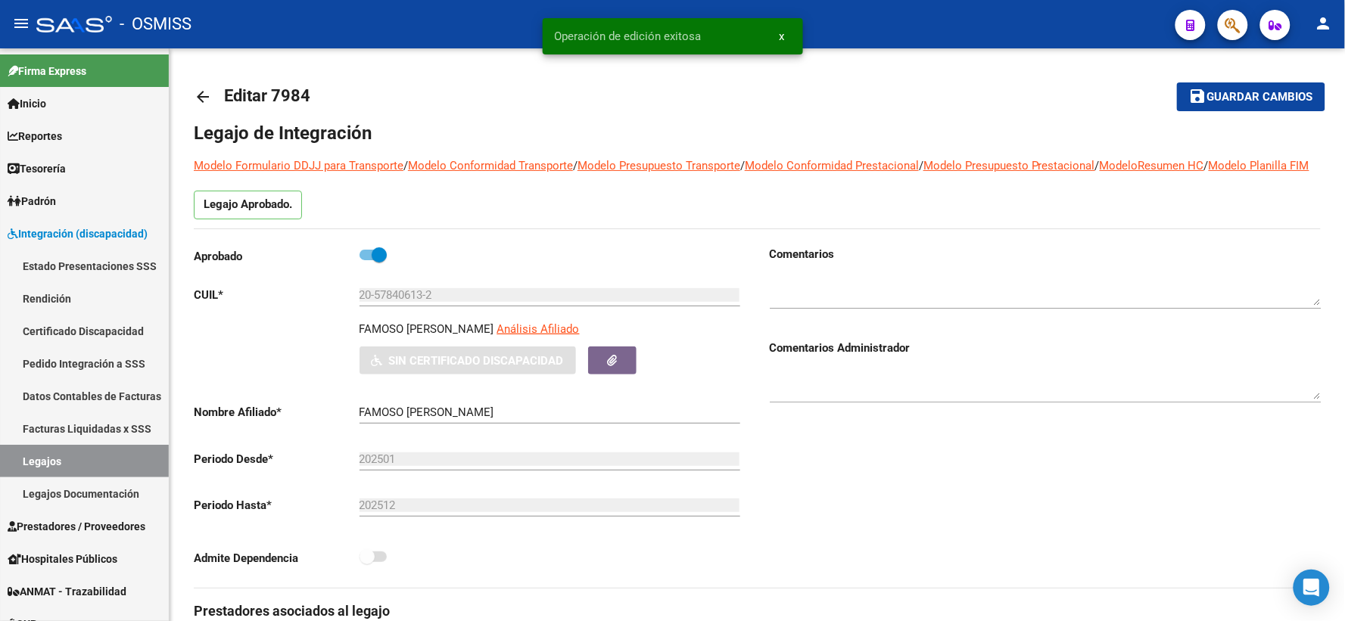
click at [202, 95] on mat-icon "arrow_back" at bounding box center [203, 97] width 18 height 18
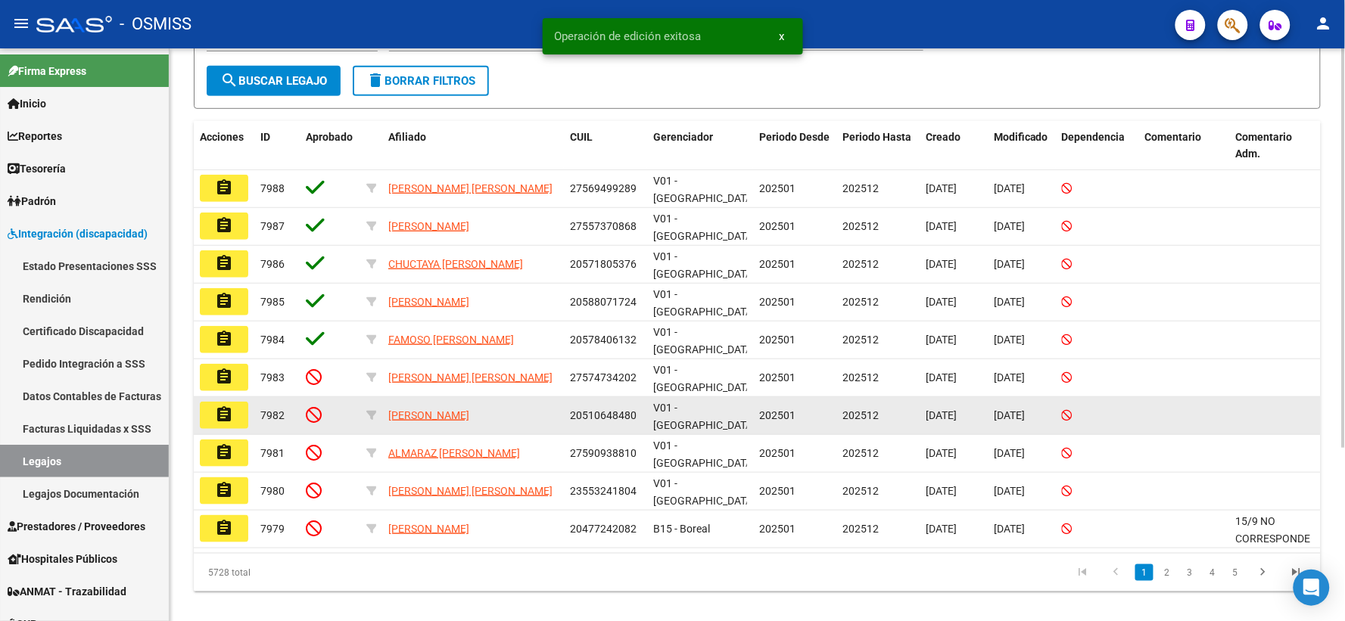
scroll to position [247, 0]
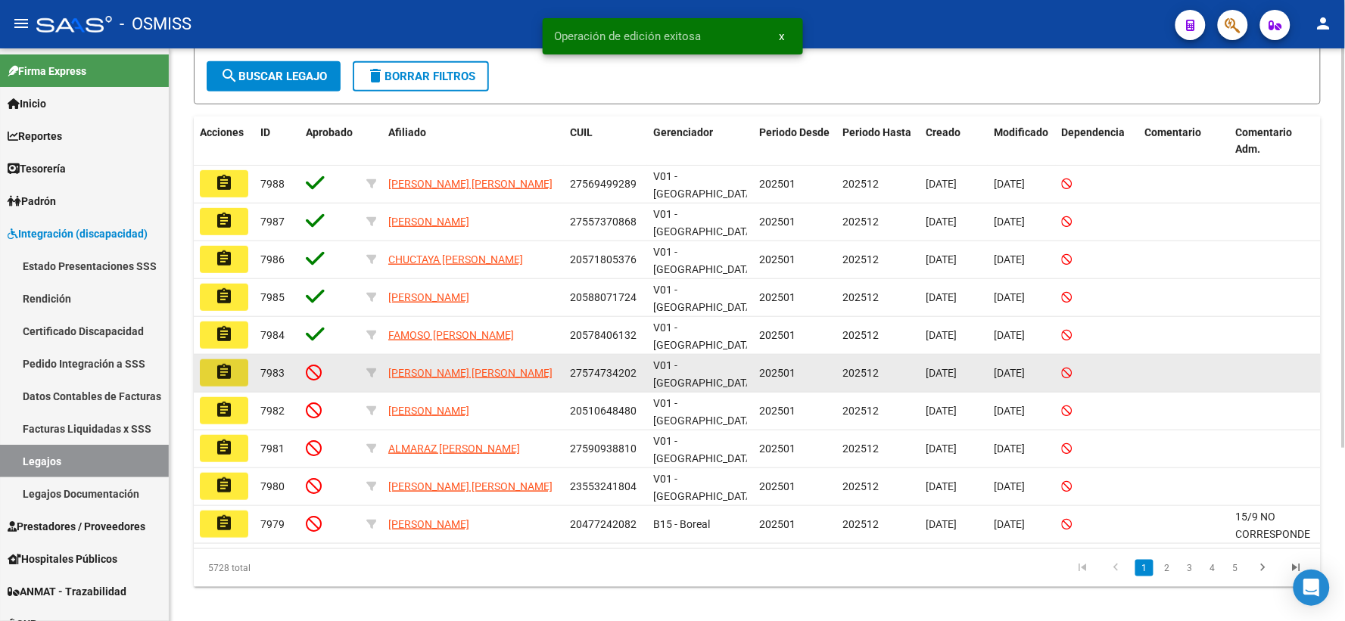
click at [227, 365] on mat-icon "assignment" at bounding box center [224, 372] width 18 height 18
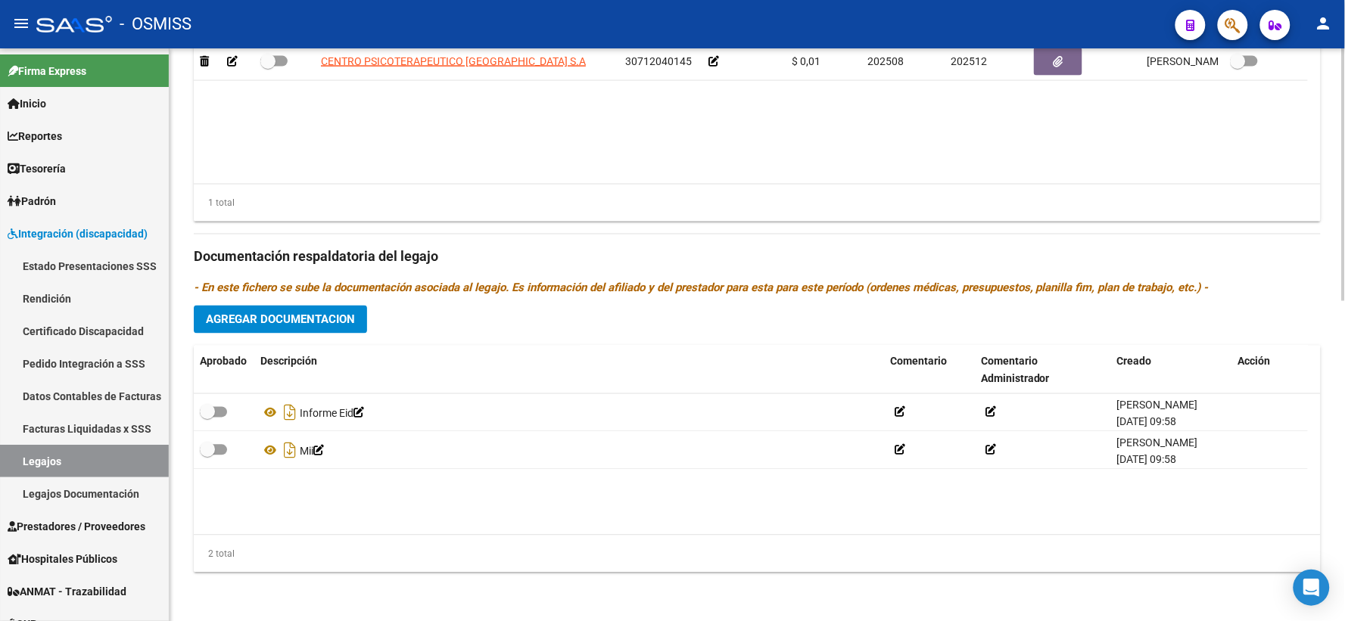
scroll to position [726, 0]
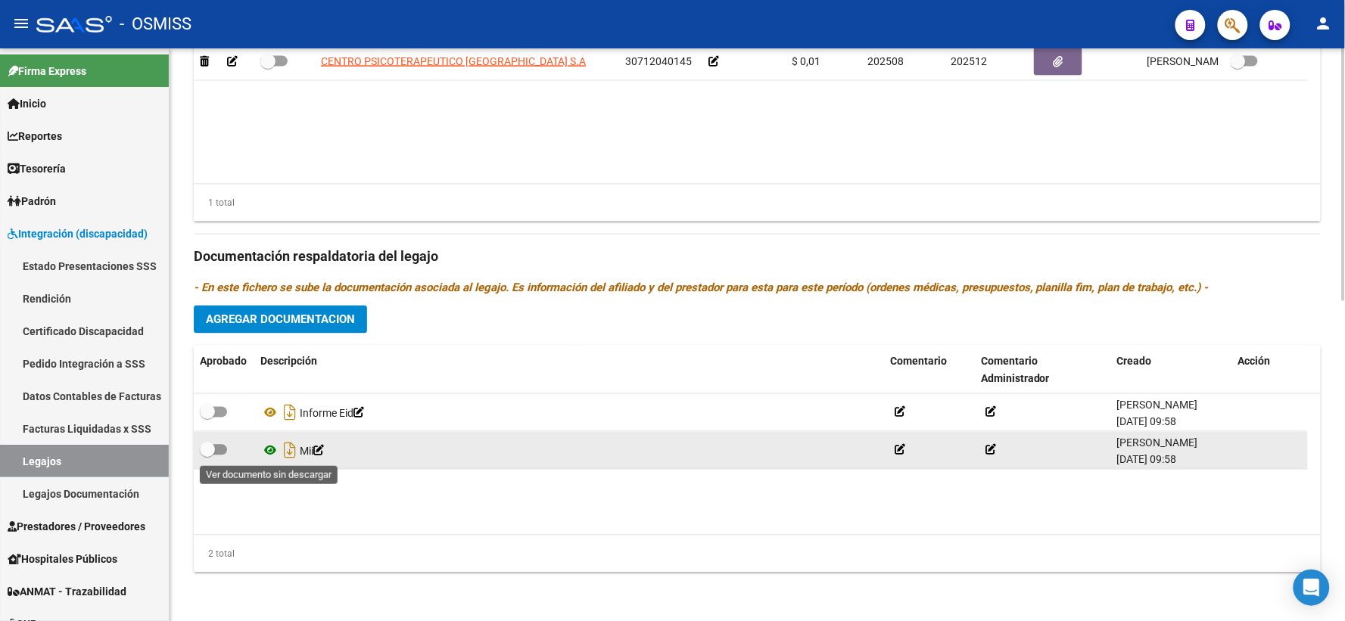
click at [269, 446] on icon at bounding box center [270, 451] width 20 height 18
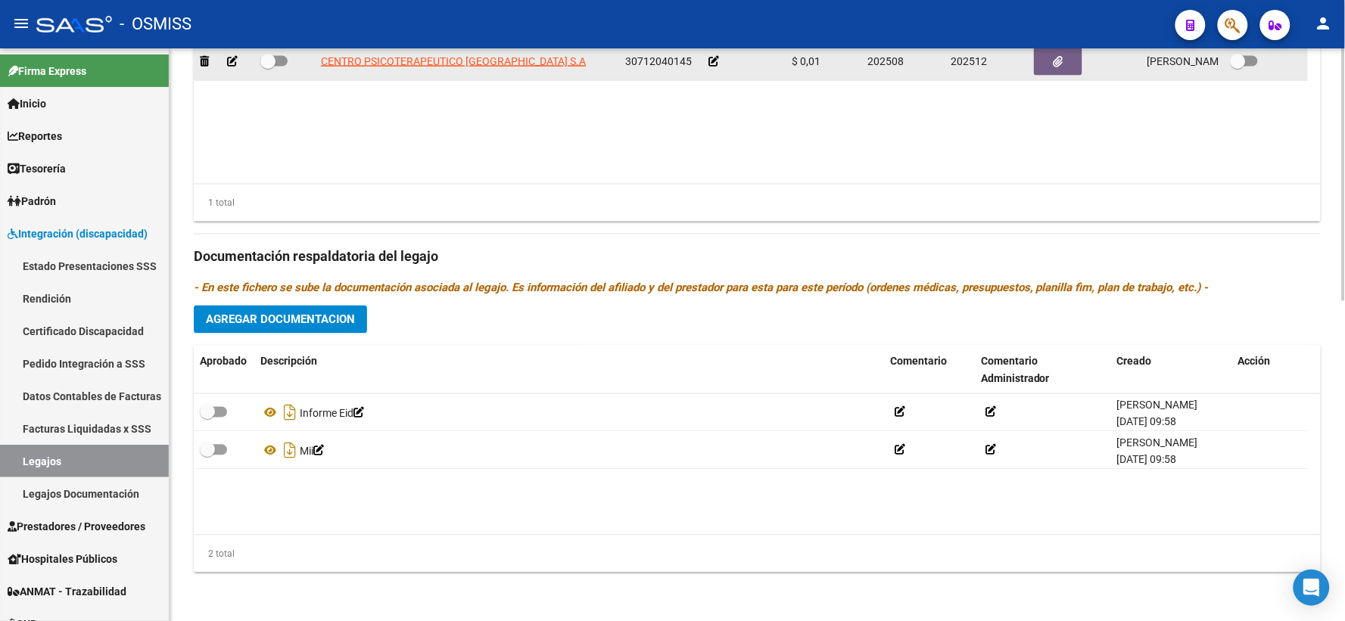
click at [711, 61] on icon at bounding box center [713, 61] width 11 height 11
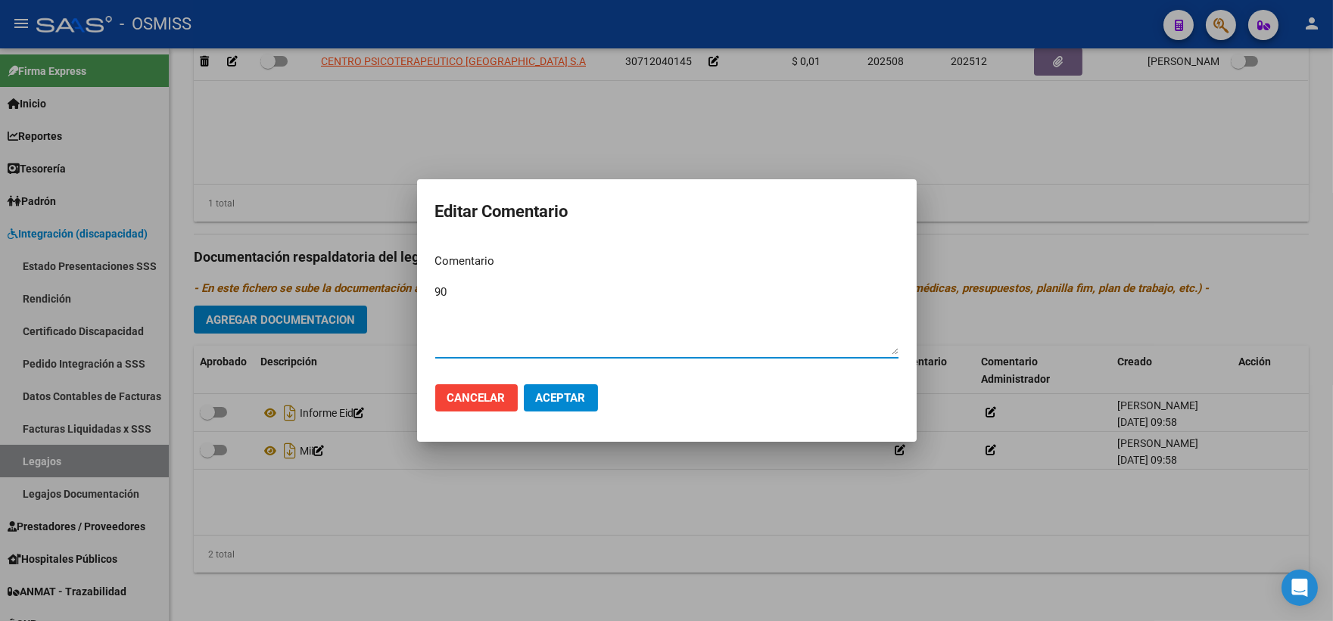
type textarea "90"
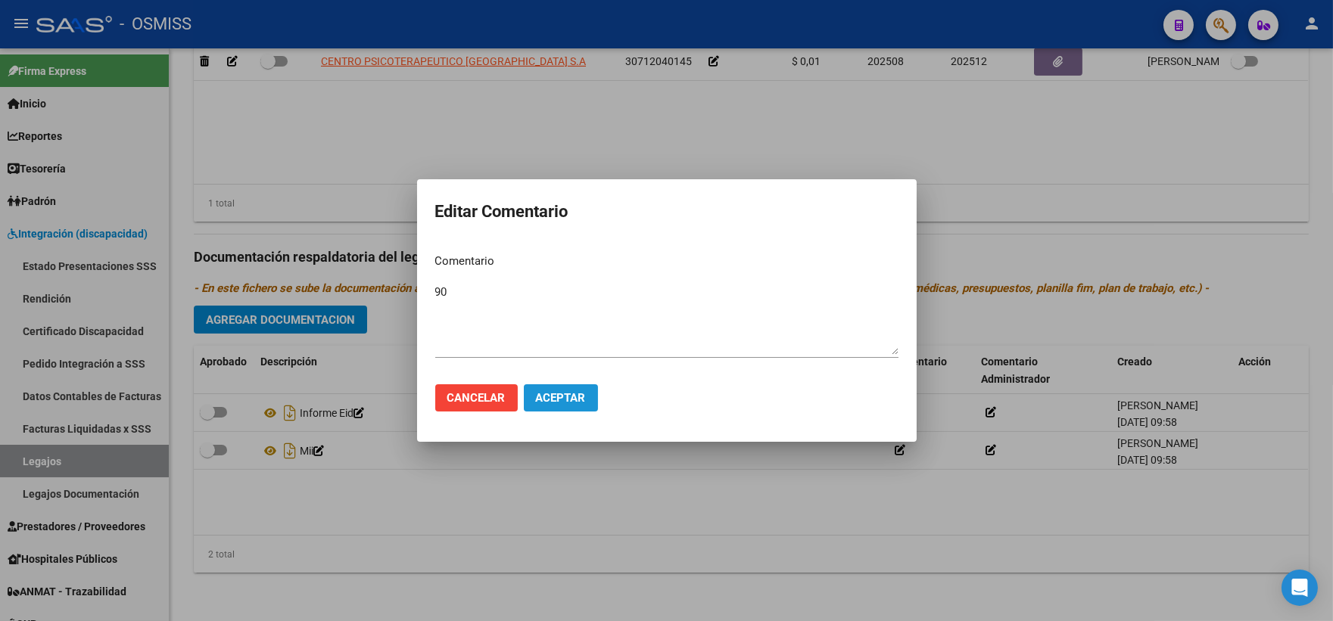
click at [554, 397] on span "Aceptar" at bounding box center [561, 398] width 50 height 14
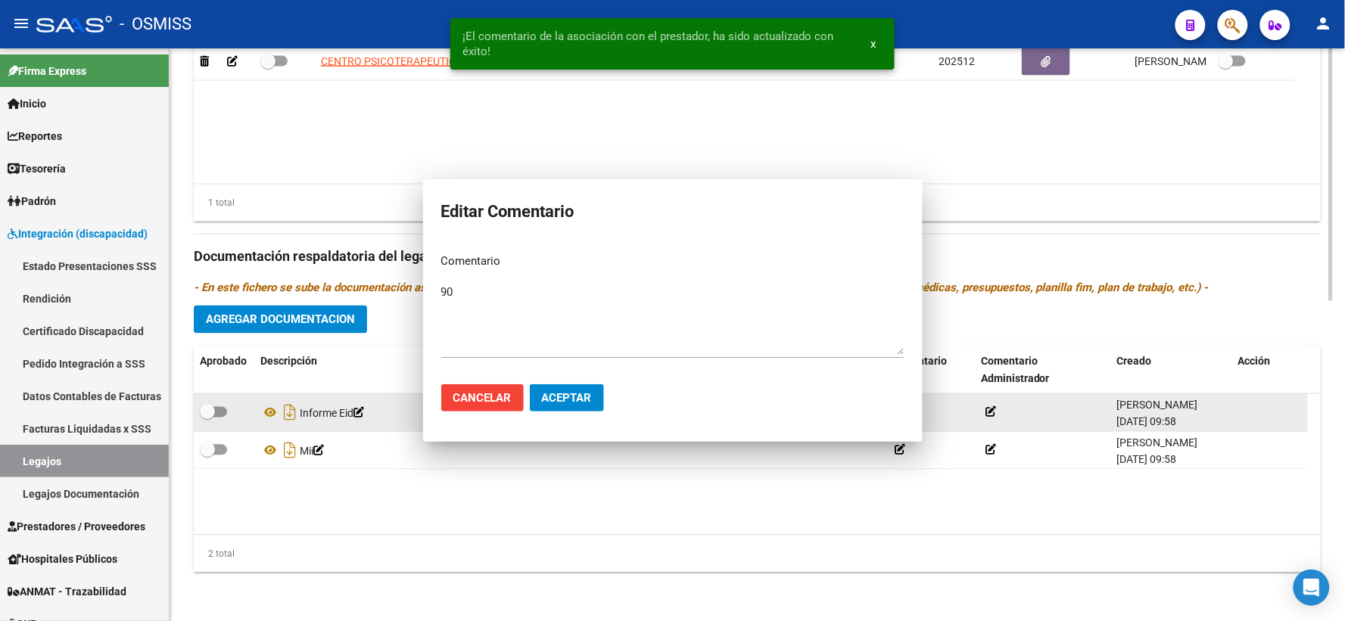
scroll to position [720, 0]
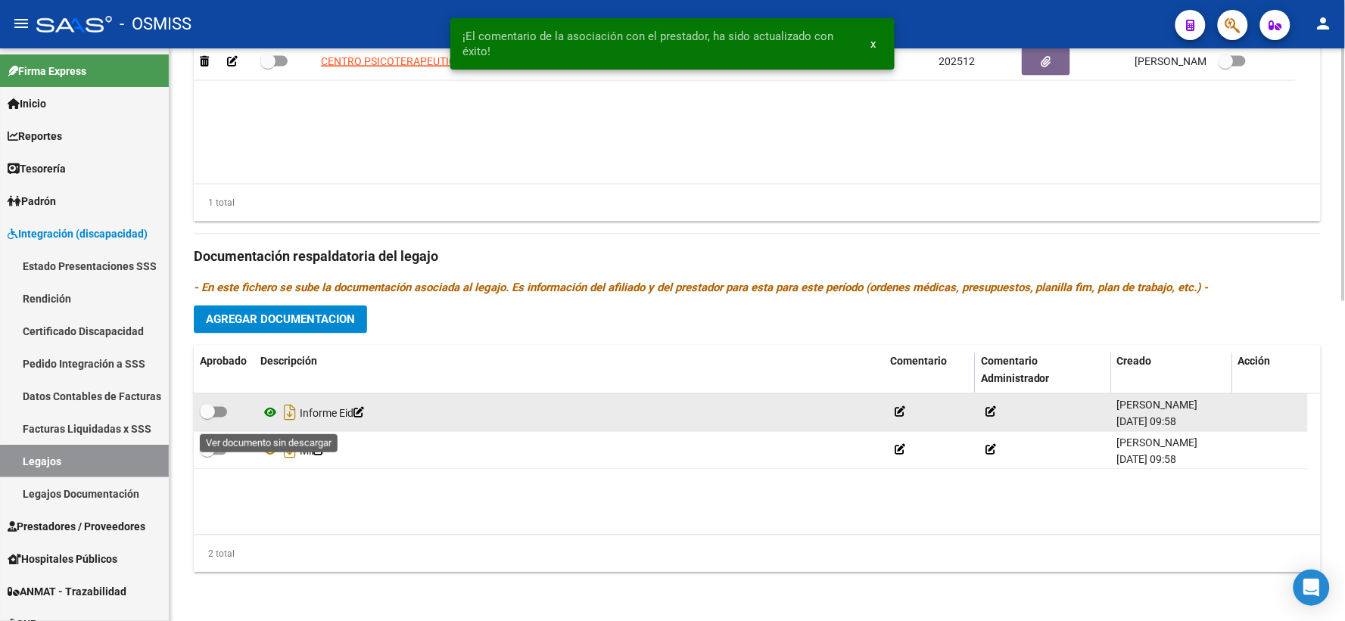
click at [271, 419] on icon at bounding box center [270, 413] width 20 height 18
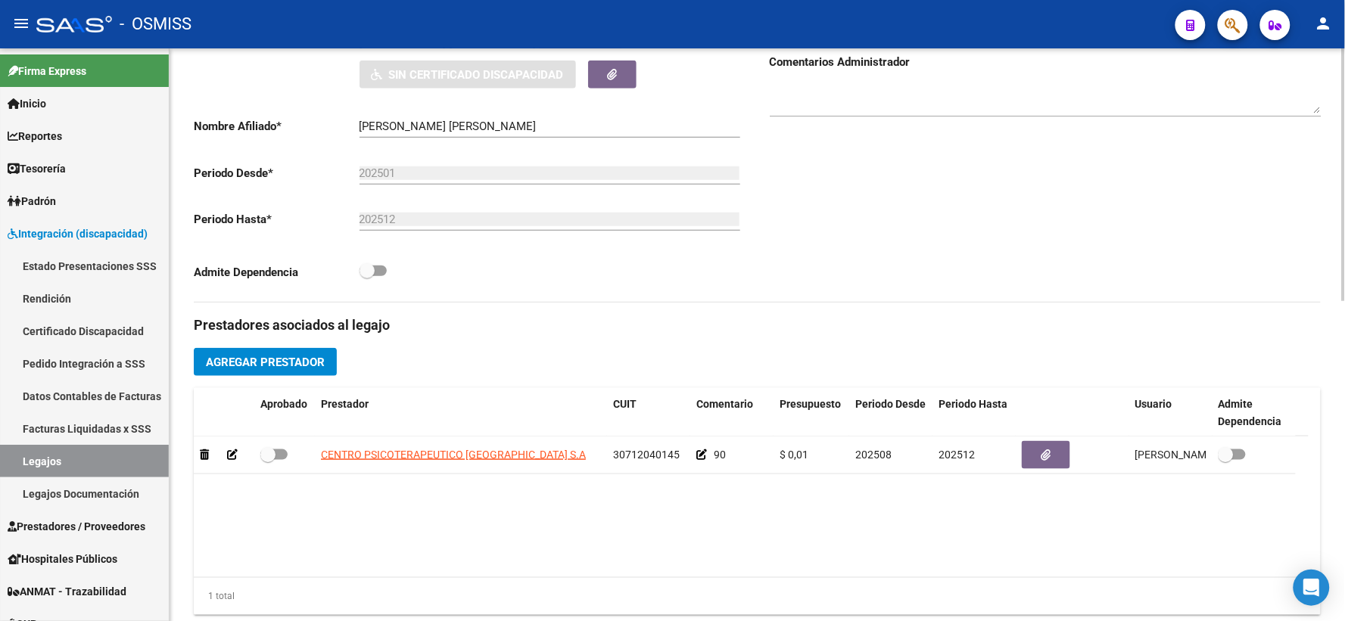
scroll to position [216, 0]
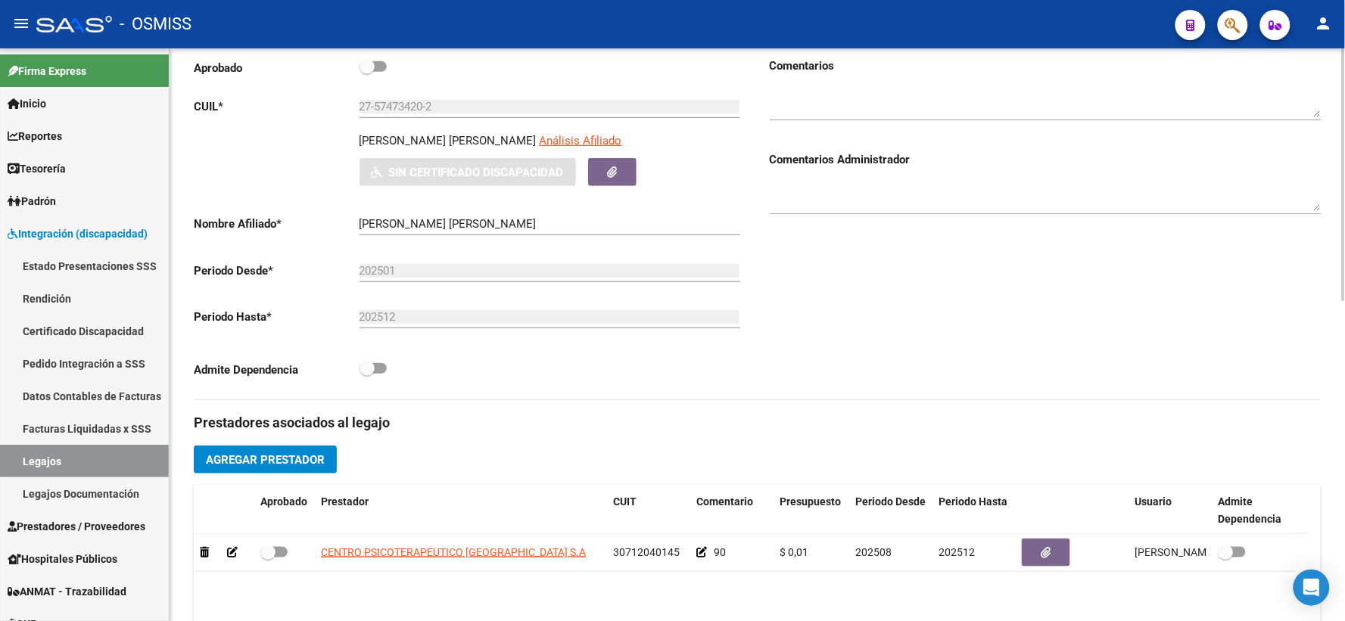
click at [869, 205] on textarea at bounding box center [1046, 196] width 552 height 30
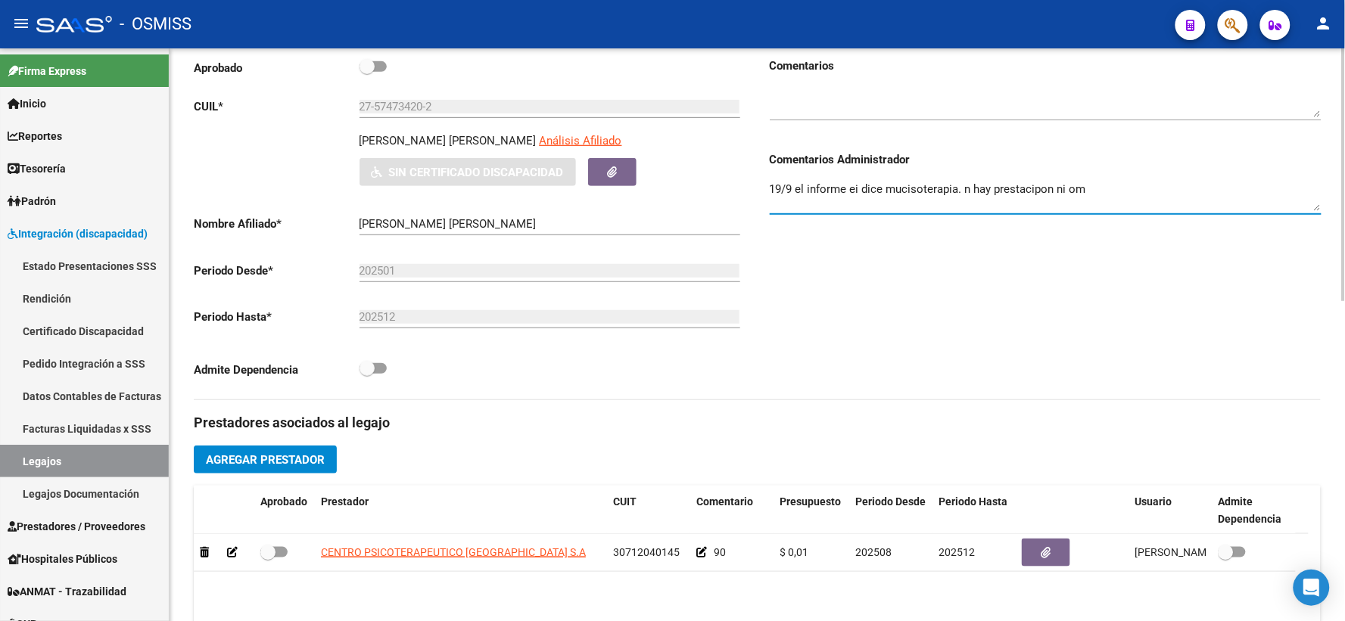
click at [969, 207] on textarea "19/9 el informe ei dice mucisoterapia. n hay prestacipon ni om" at bounding box center [1046, 196] width 552 height 30
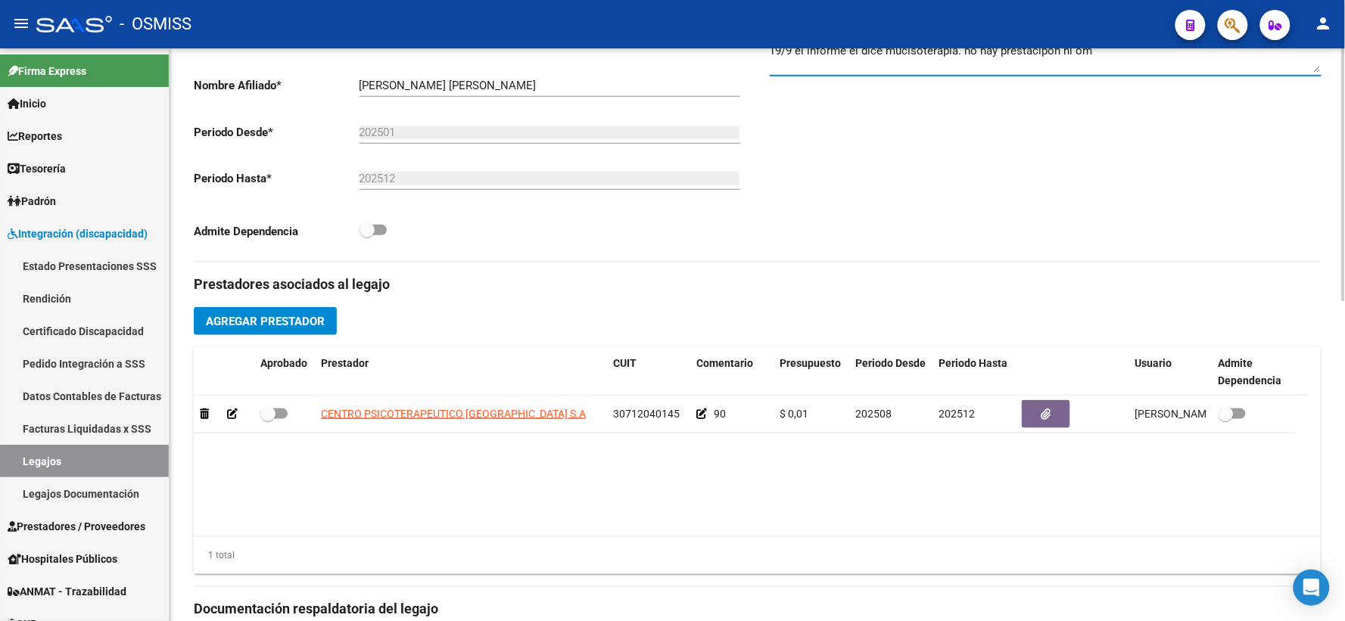
scroll to position [384, 0]
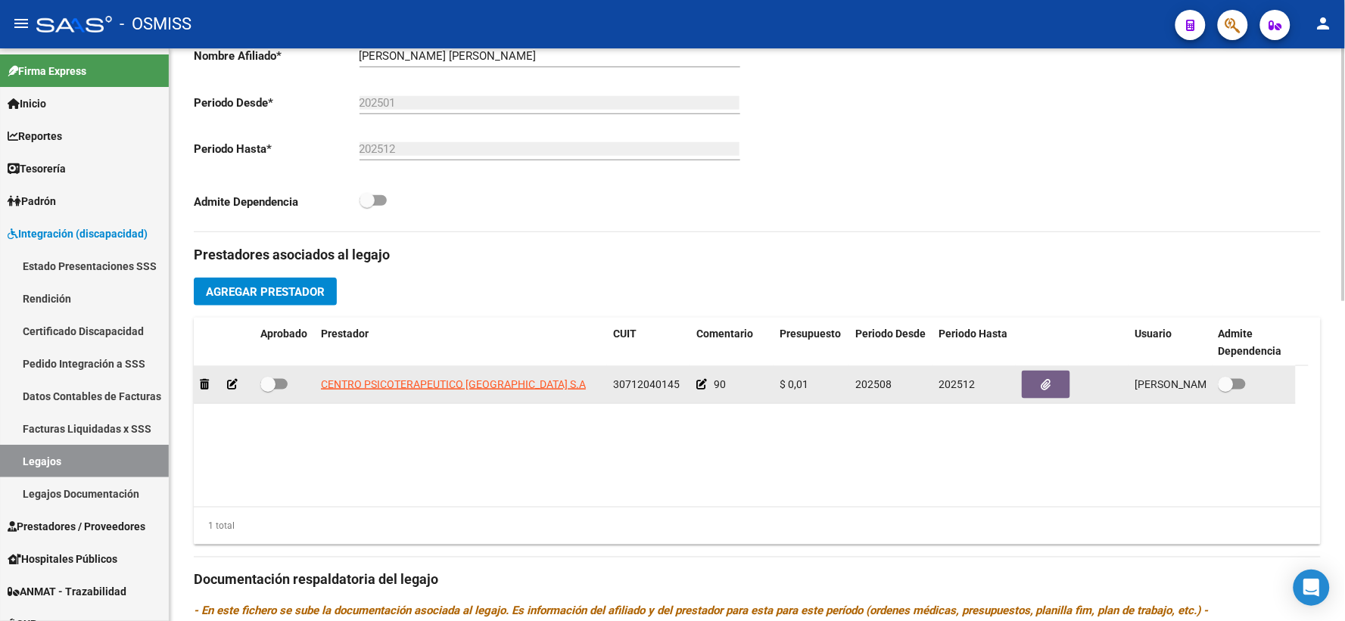
type textarea "19/9 el informe ei dice mucisoterapia. no hay prestacipon ni om"
click at [263, 392] on span at bounding box center [267, 384] width 15 height 15
click at [267, 390] on input "checkbox" at bounding box center [267, 390] width 1 height 1
checkbox input "true"
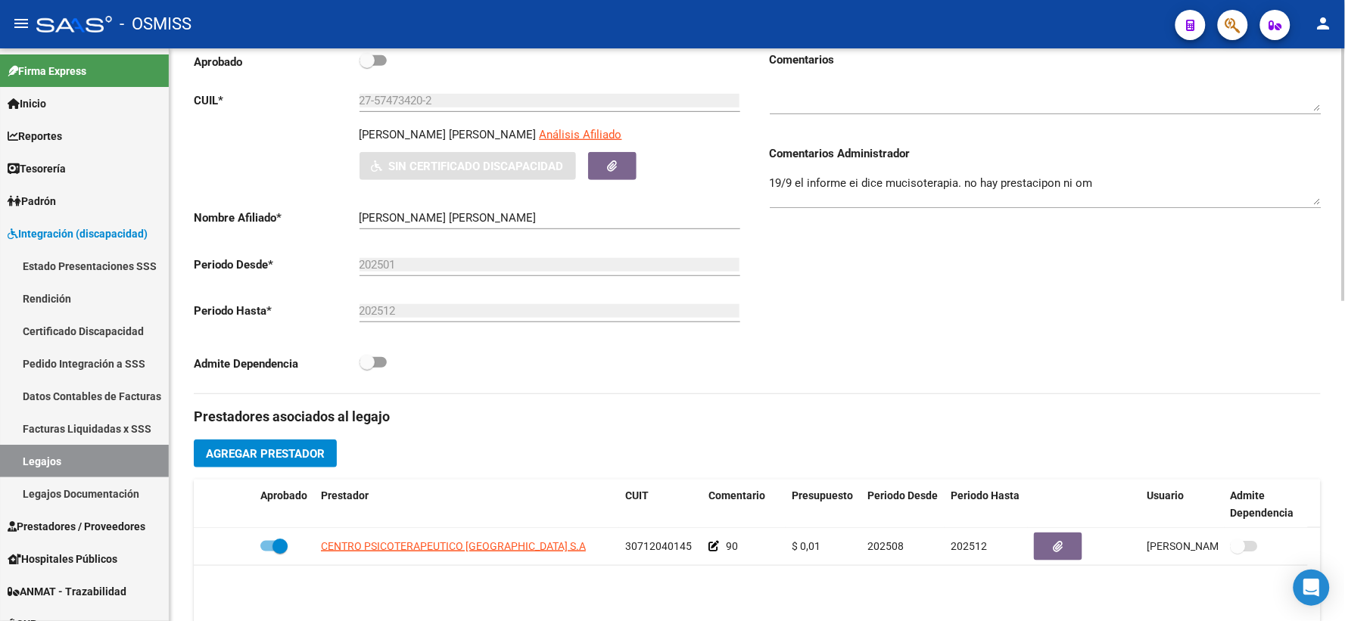
scroll to position [0, 0]
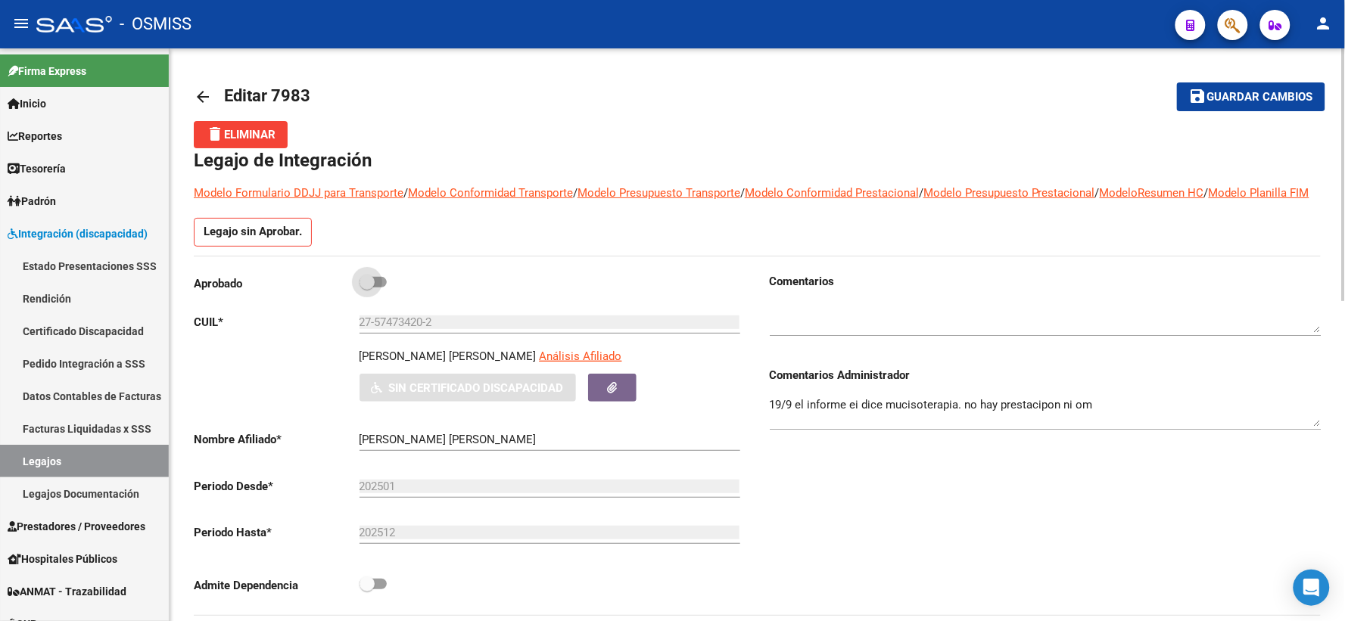
click at [371, 290] on span at bounding box center [366, 282] width 15 height 15
click at [367, 288] on input "checkbox" at bounding box center [366, 288] width 1 height 1
checkbox input "true"
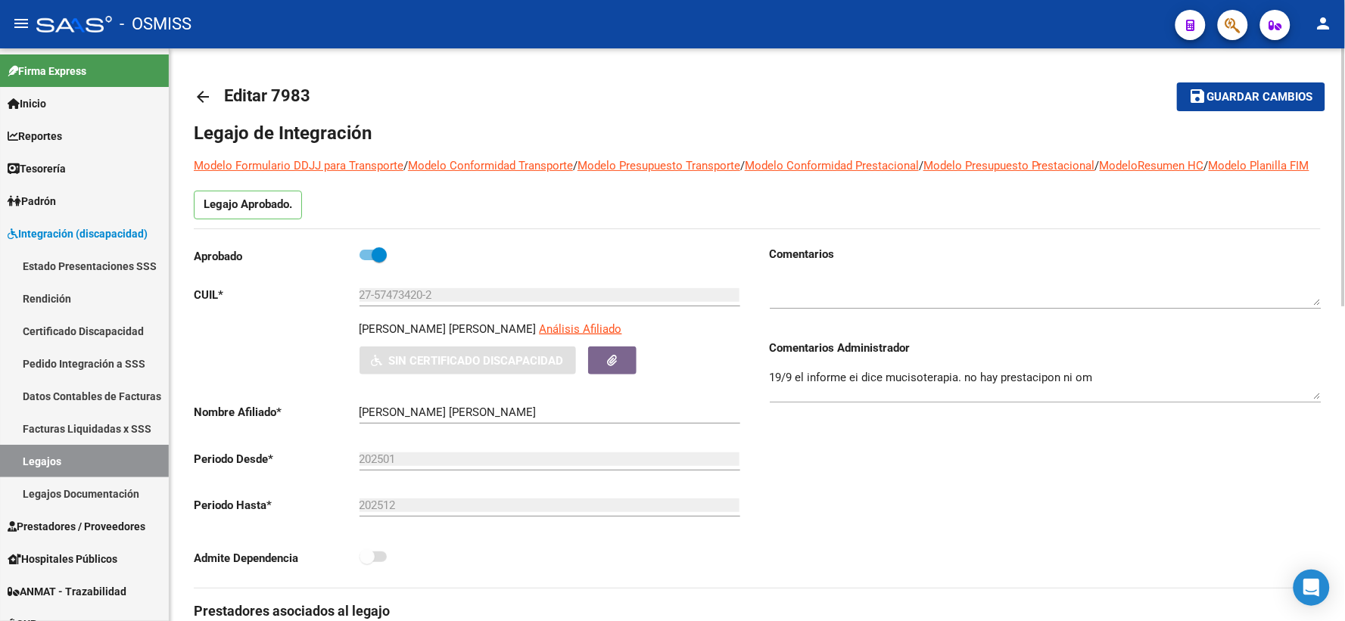
click at [1243, 101] on span "Guardar cambios" at bounding box center [1260, 98] width 106 height 14
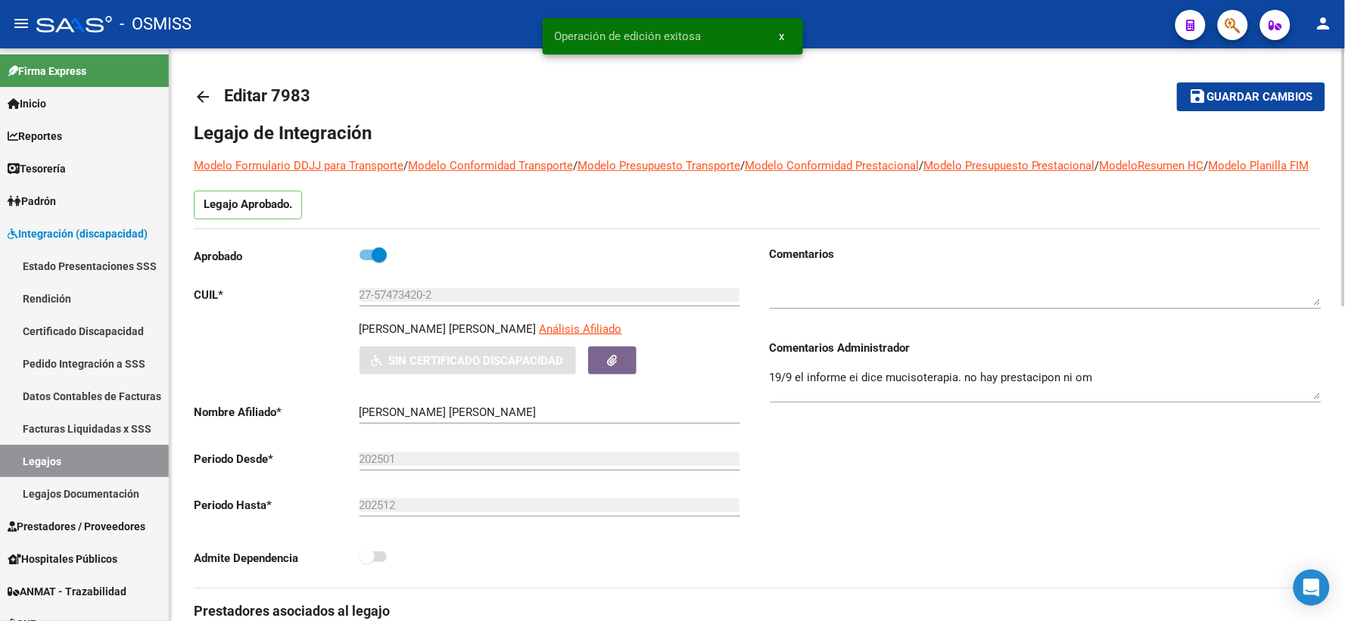
click at [206, 91] on mat-icon "arrow_back" at bounding box center [203, 97] width 18 height 18
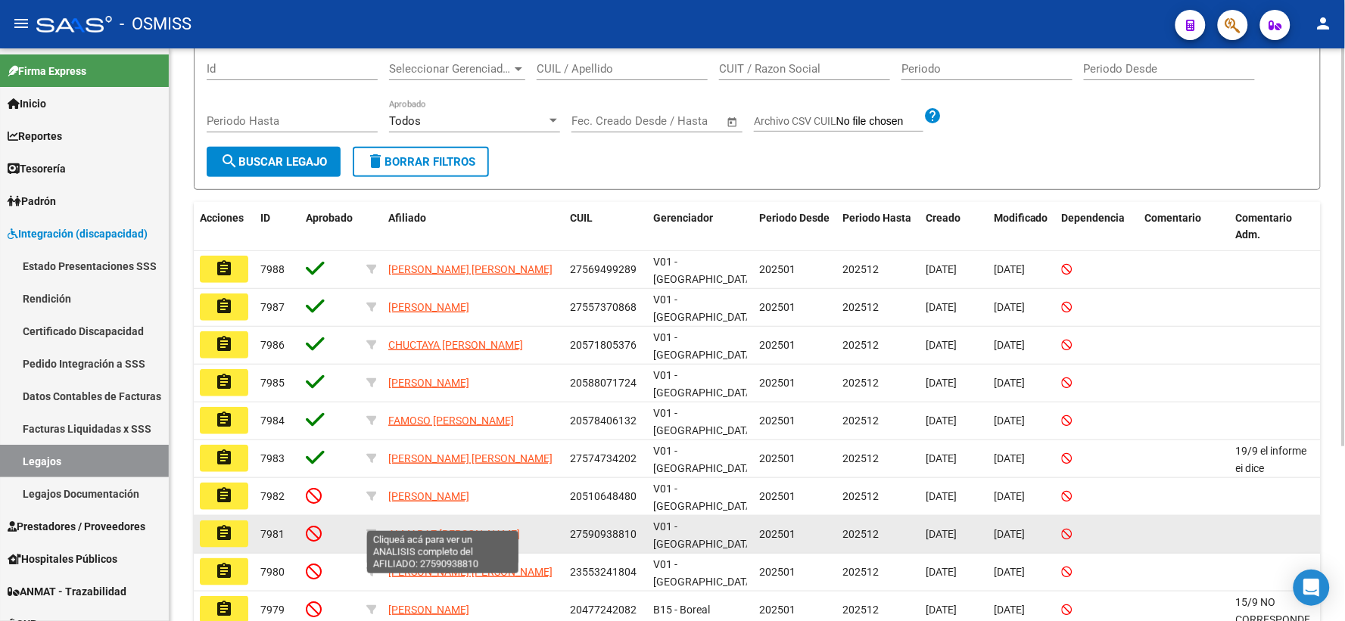
scroll to position [168, 0]
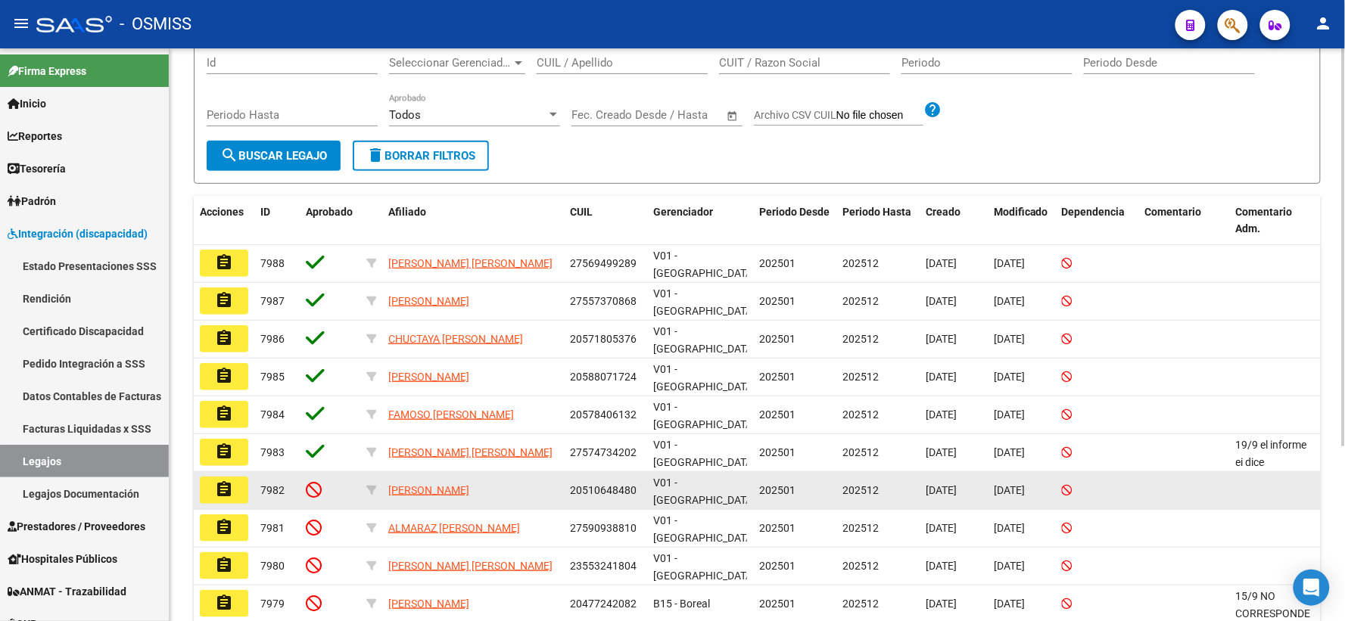
click at [229, 483] on mat-icon "assignment" at bounding box center [224, 490] width 18 height 18
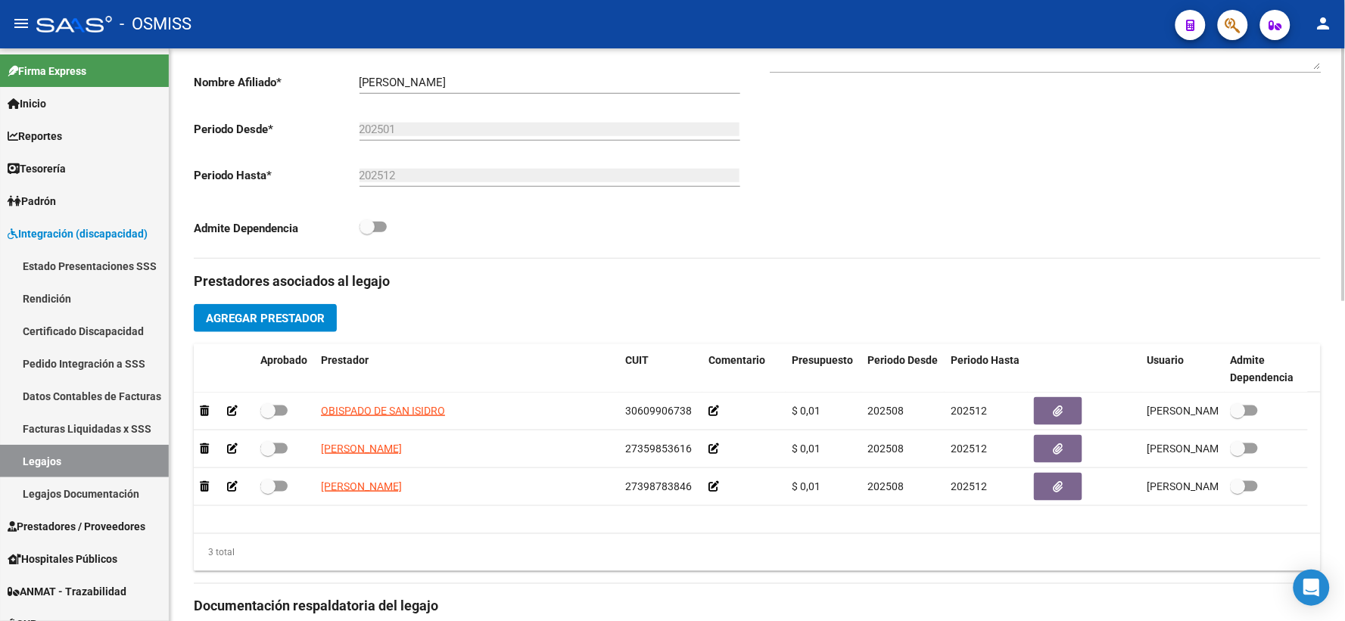
scroll to position [420, 0]
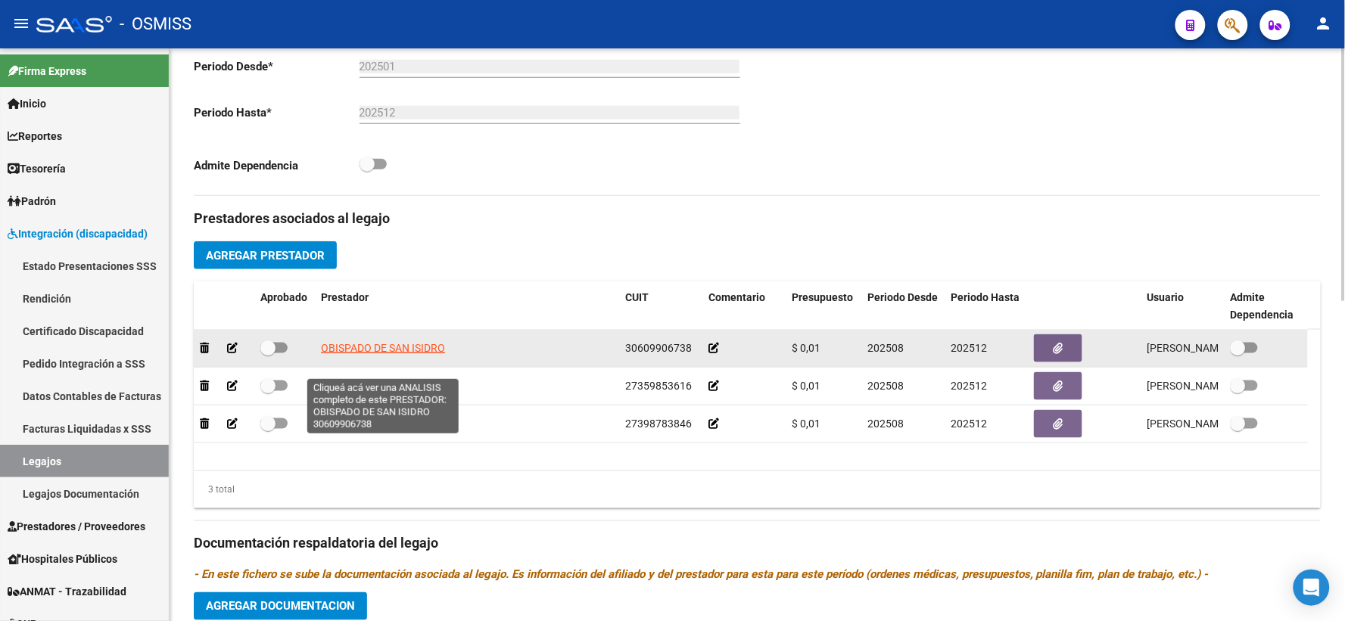
click at [343, 354] on span "OBISPADO DE SAN ISIDRO" at bounding box center [383, 348] width 124 height 12
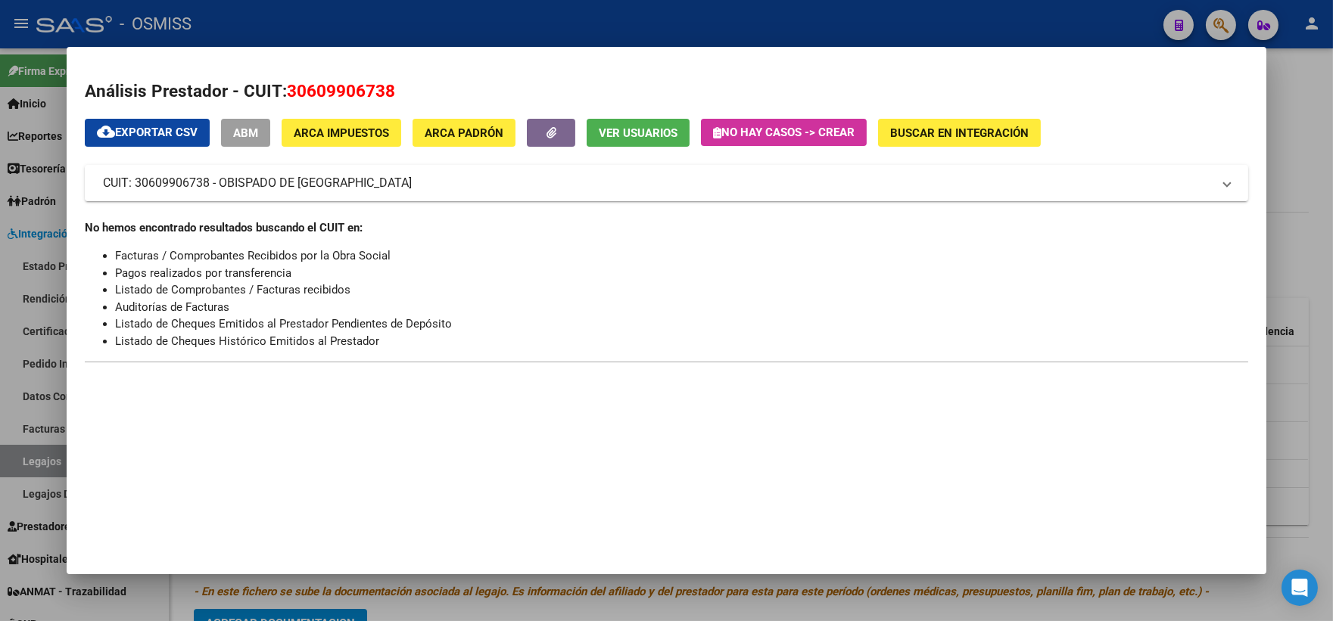
click at [1283, 404] on div at bounding box center [666, 310] width 1333 height 621
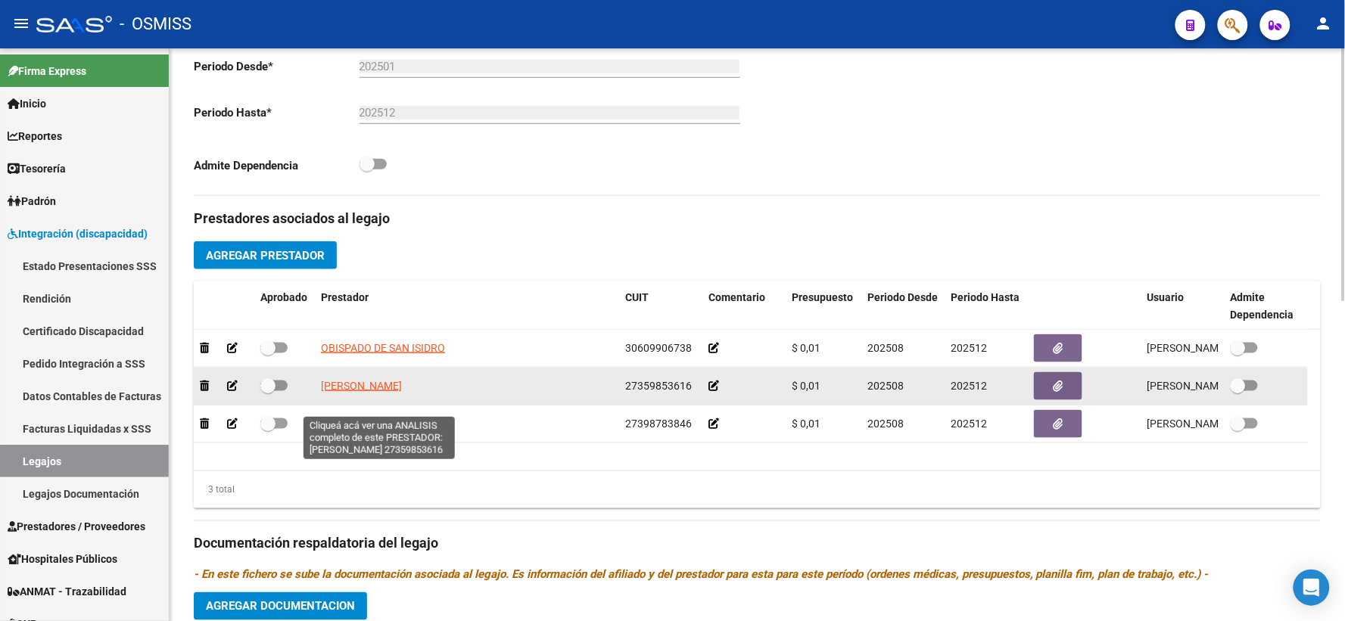
click at [390, 392] on span "MOREIRA MAIRA NOEMI" at bounding box center [361, 386] width 81 height 12
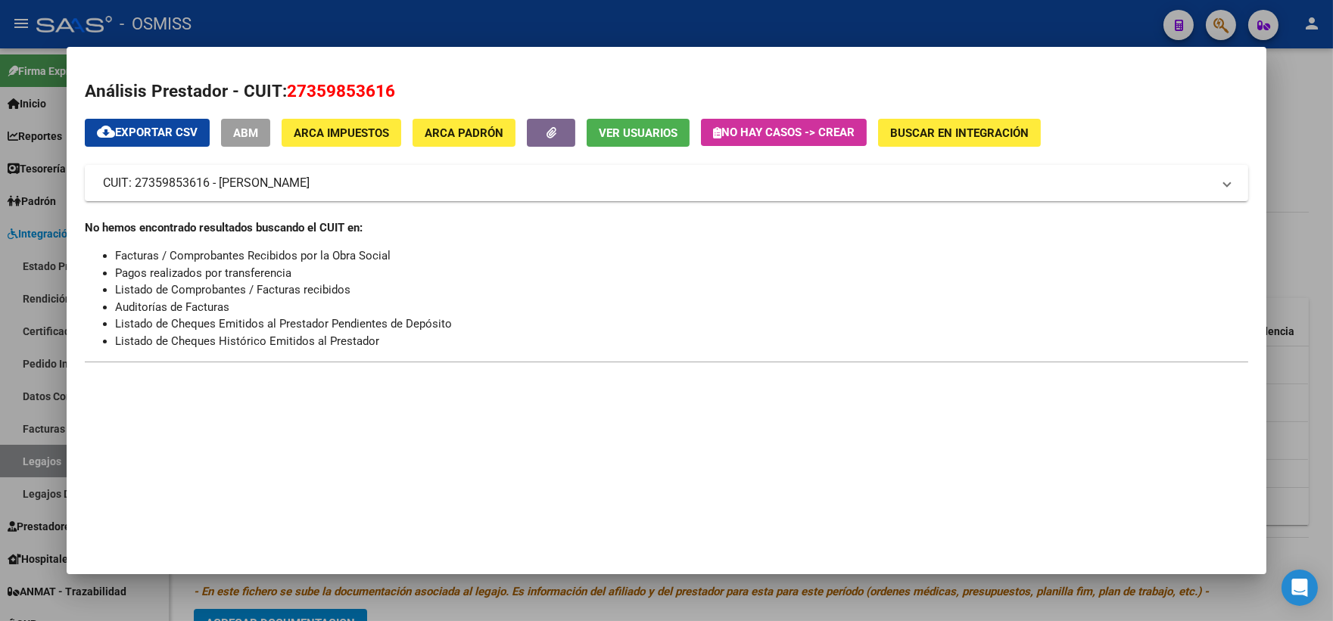
click at [1292, 406] on div at bounding box center [666, 310] width 1333 height 621
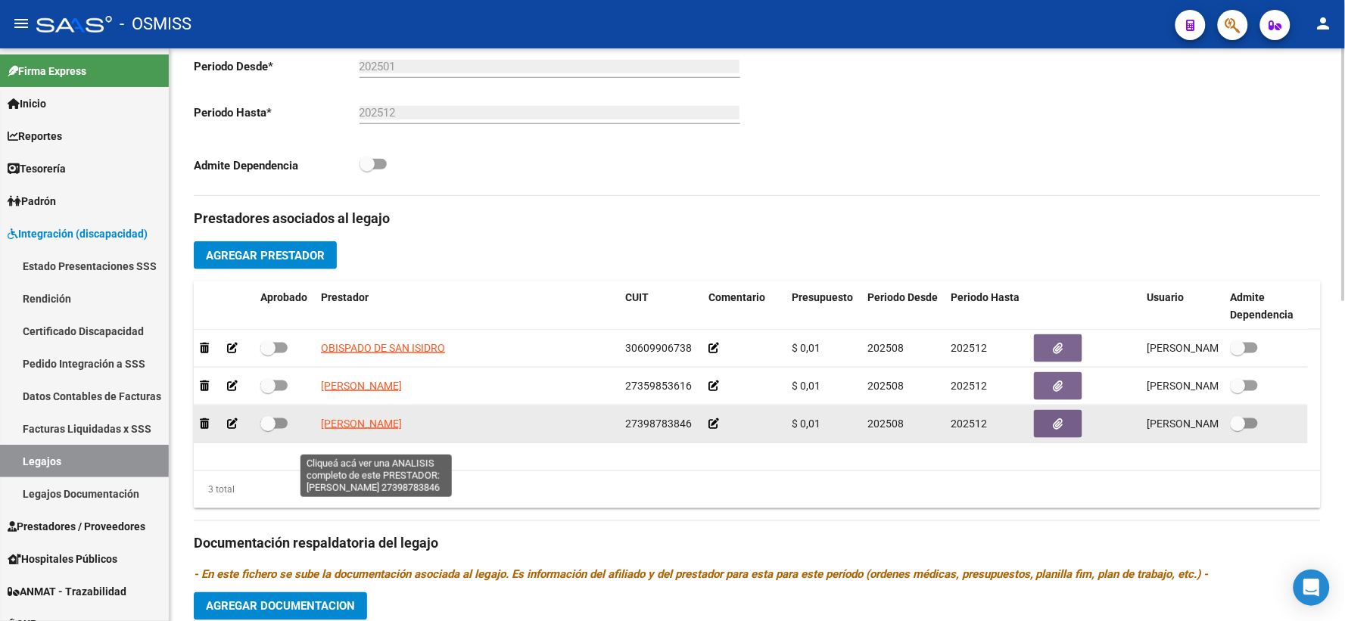
click at [371, 430] on span "DUAIP AGOSTINA IARA" at bounding box center [361, 424] width 81 height 12
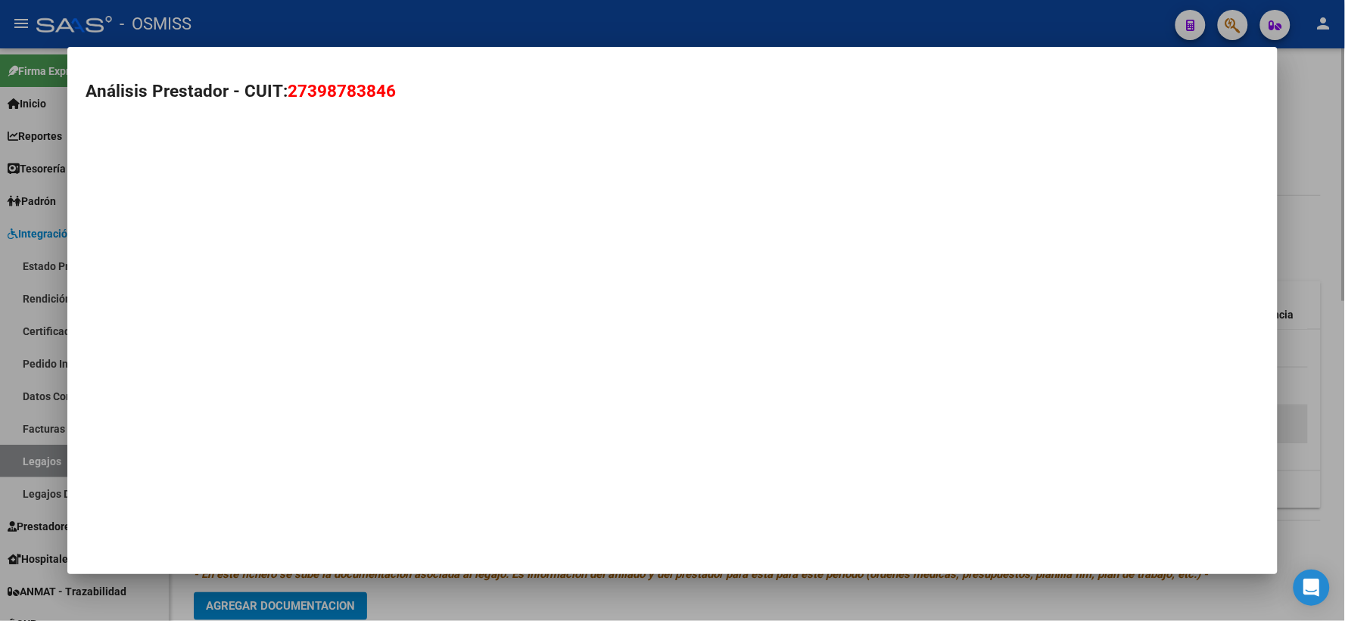
type textarea "27398783846"
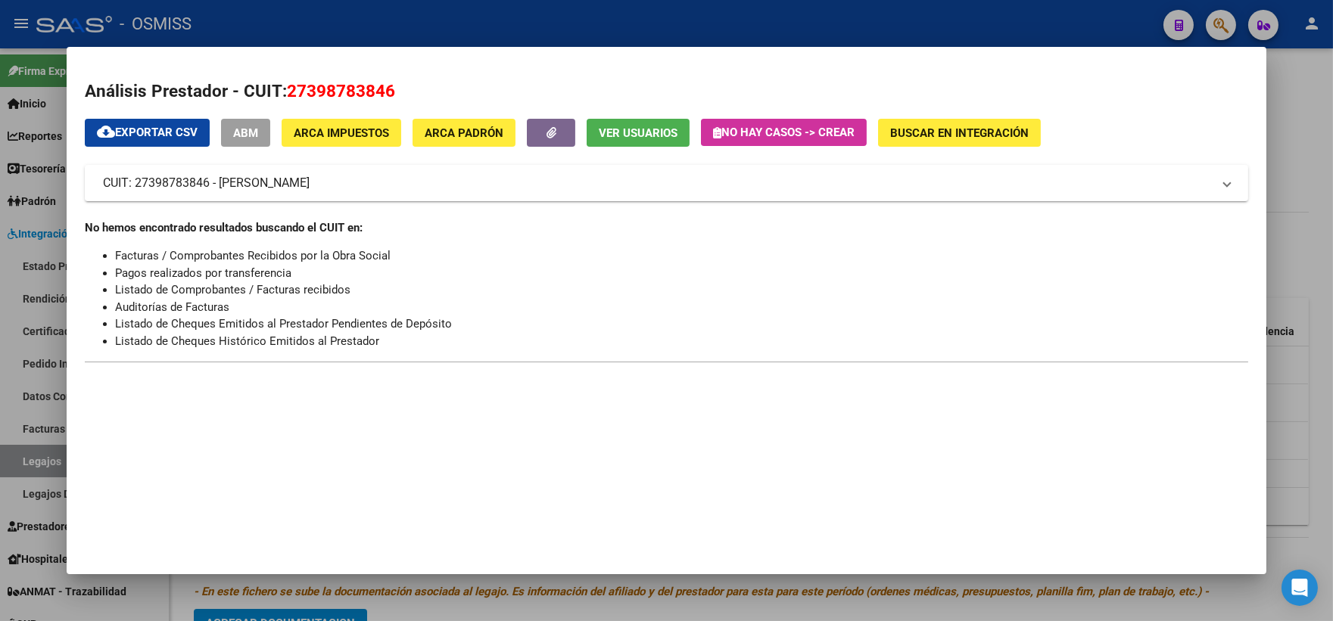
click at [1289, 430] on div at bounding box center [666, 310] width 1333 height 621
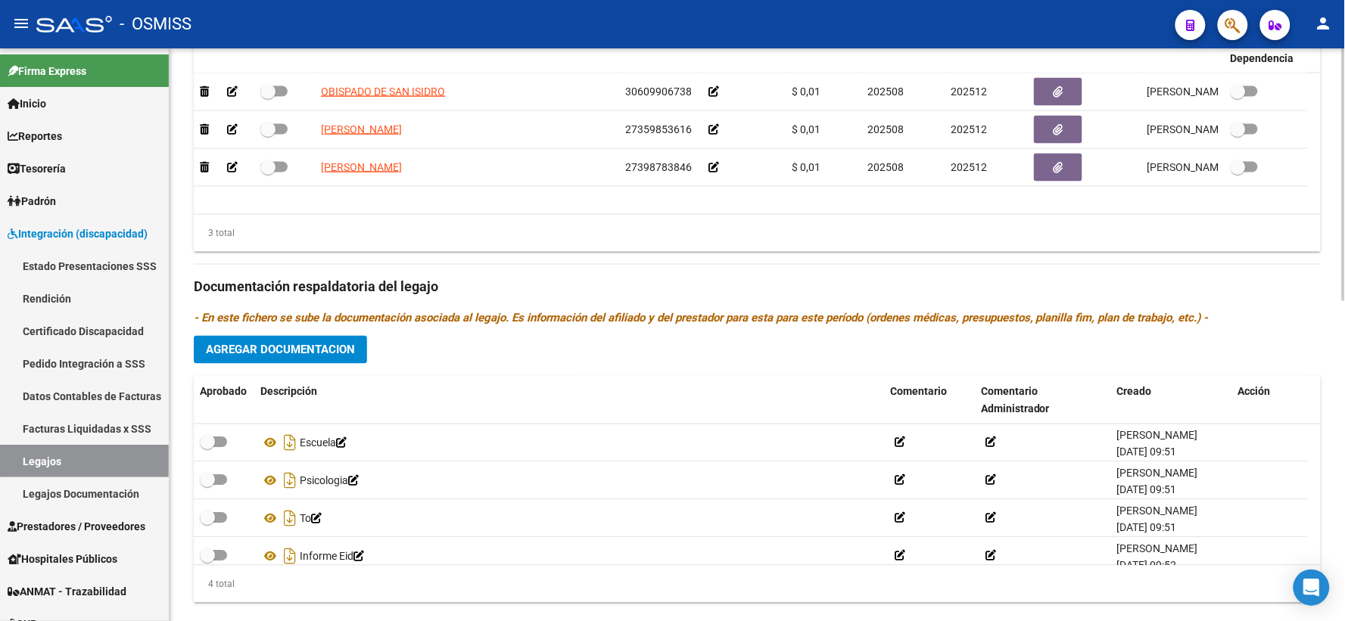
scroll to position [726, 0]
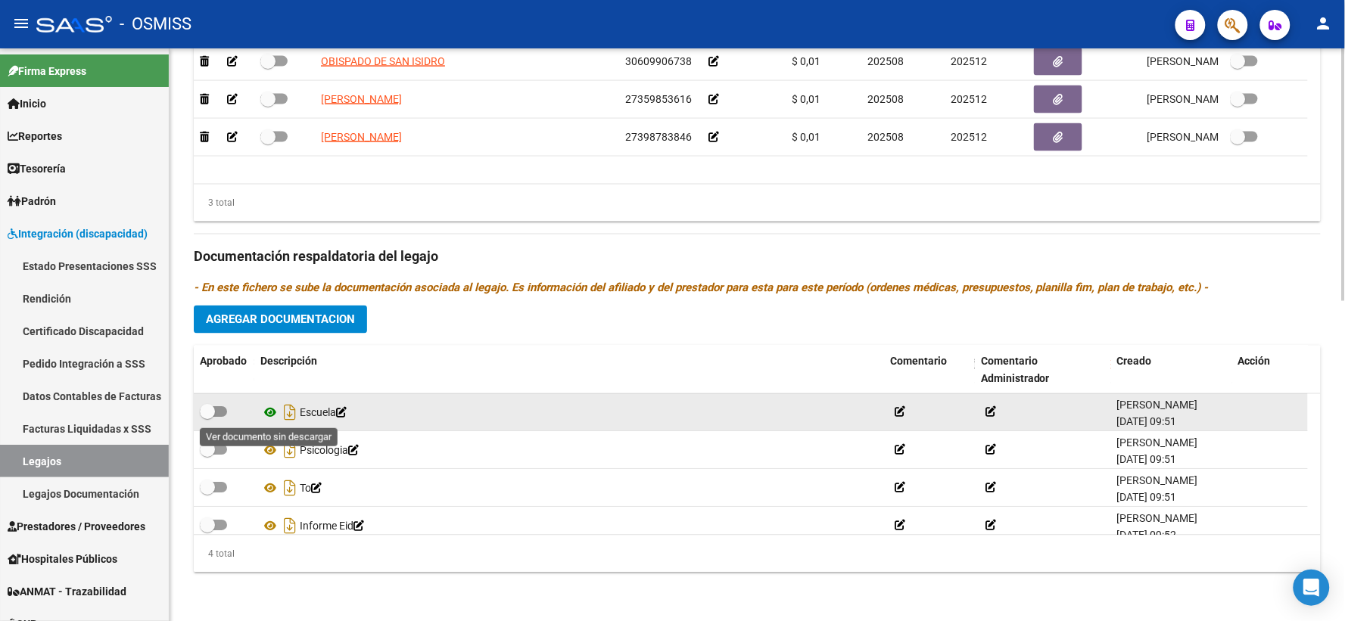
click at [270, 414] on icon at bounding box center [270, 413] width 20 height 18
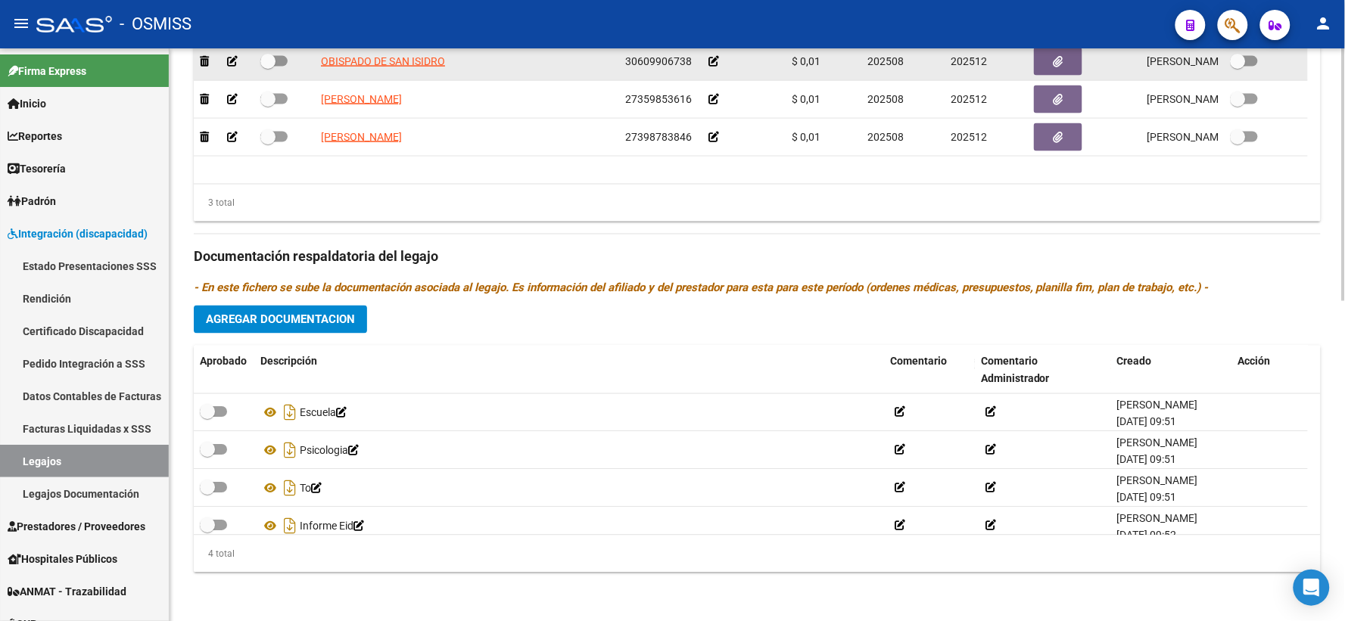
click at [712, 57] on icon at bounding box center [713, 61] width 11 height 11
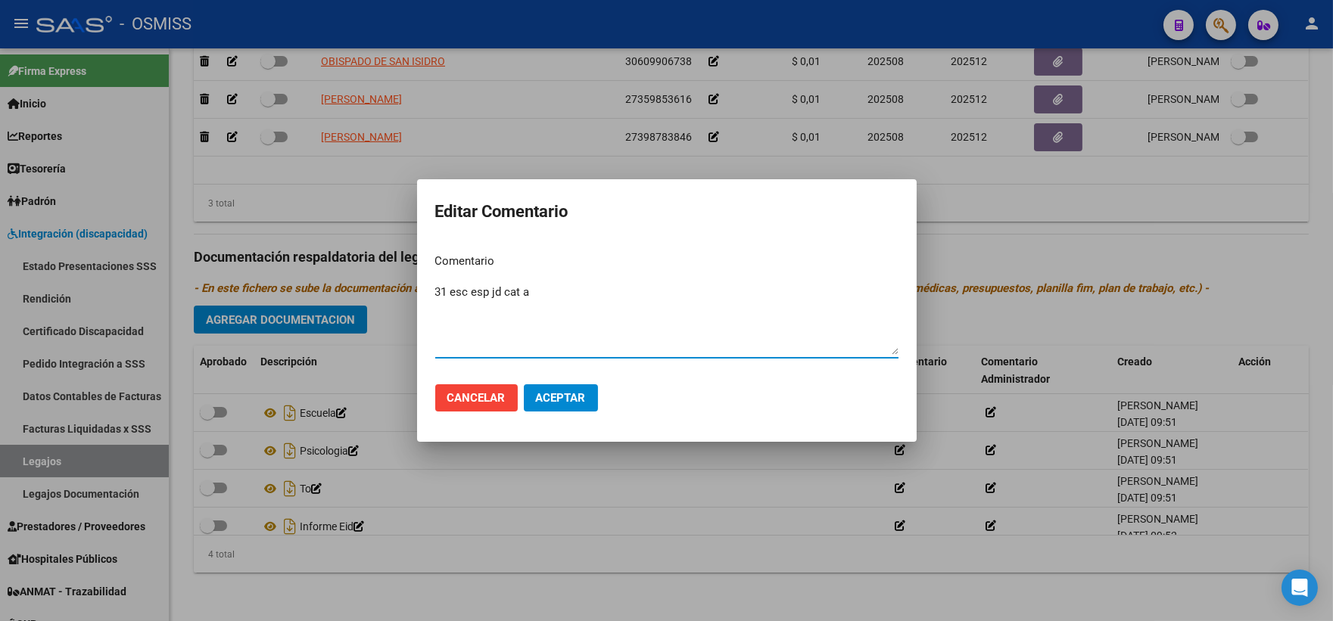
type textarea "31 esc esp jd cat a"
click at [575, 396] on span "Aceptar" at bounding box center [561, 398] width 50 height 14
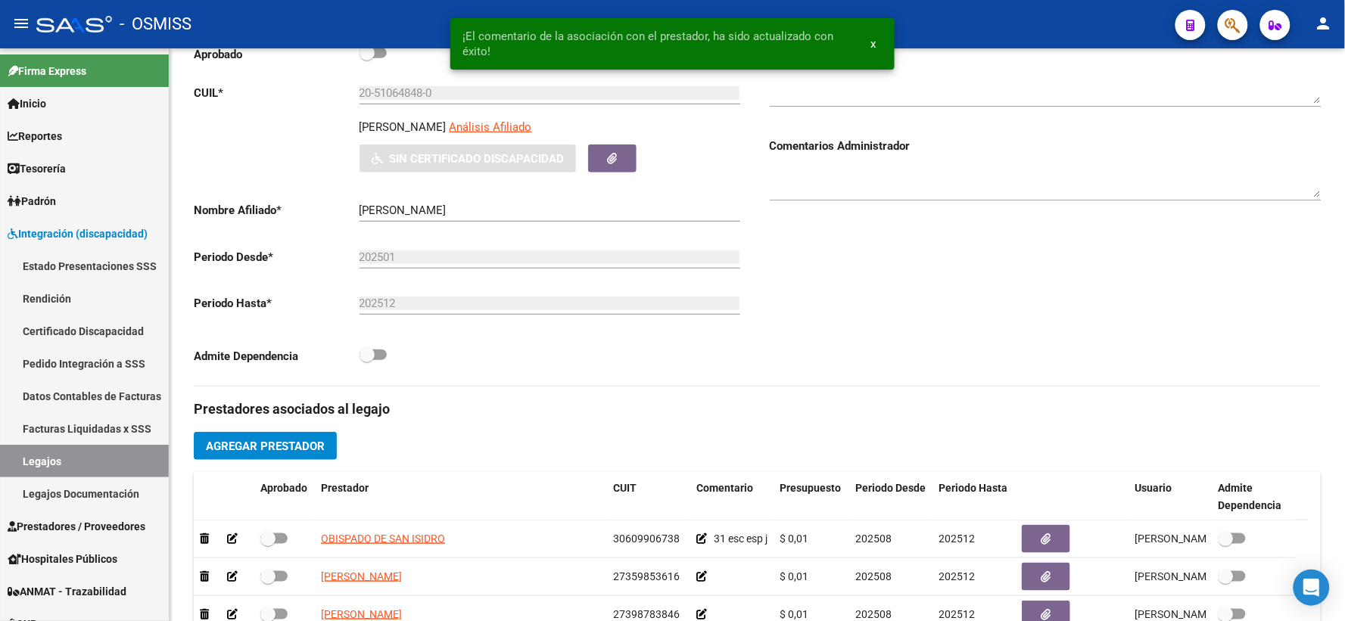
scroll to position [216, 0]
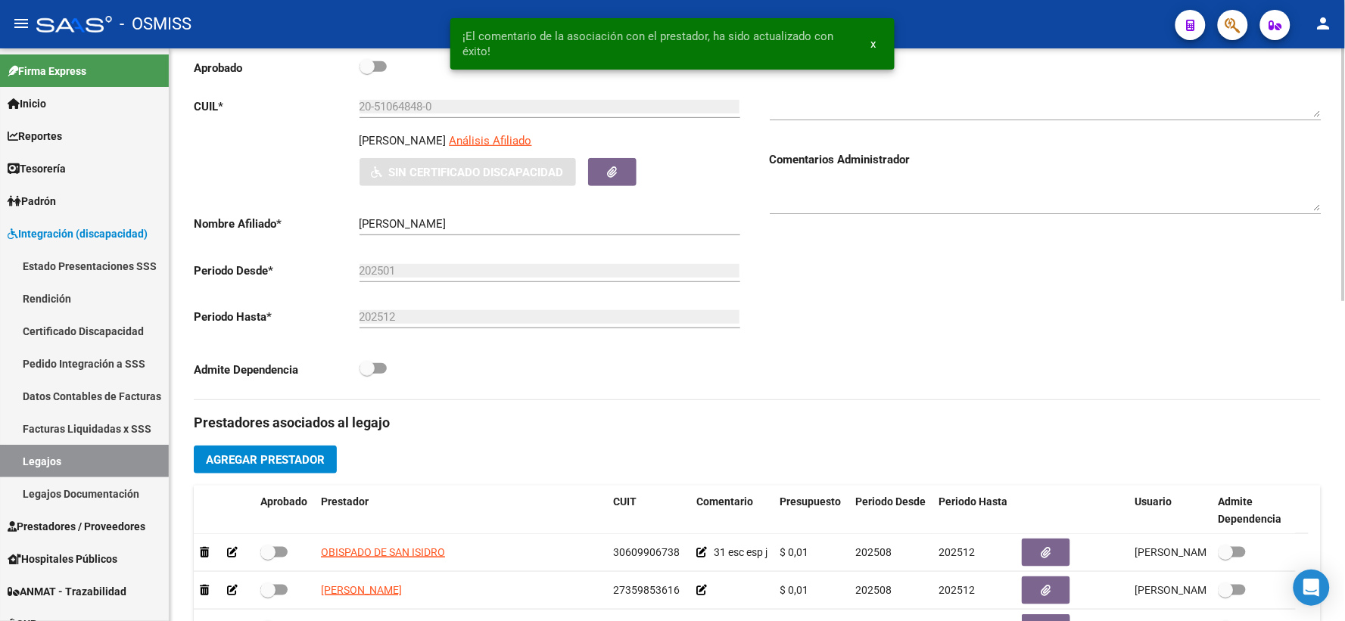
click at [412, 149] on p "SANTOS ENZO TIZIANO" at bounding box center [402, 140] width 87 height 17
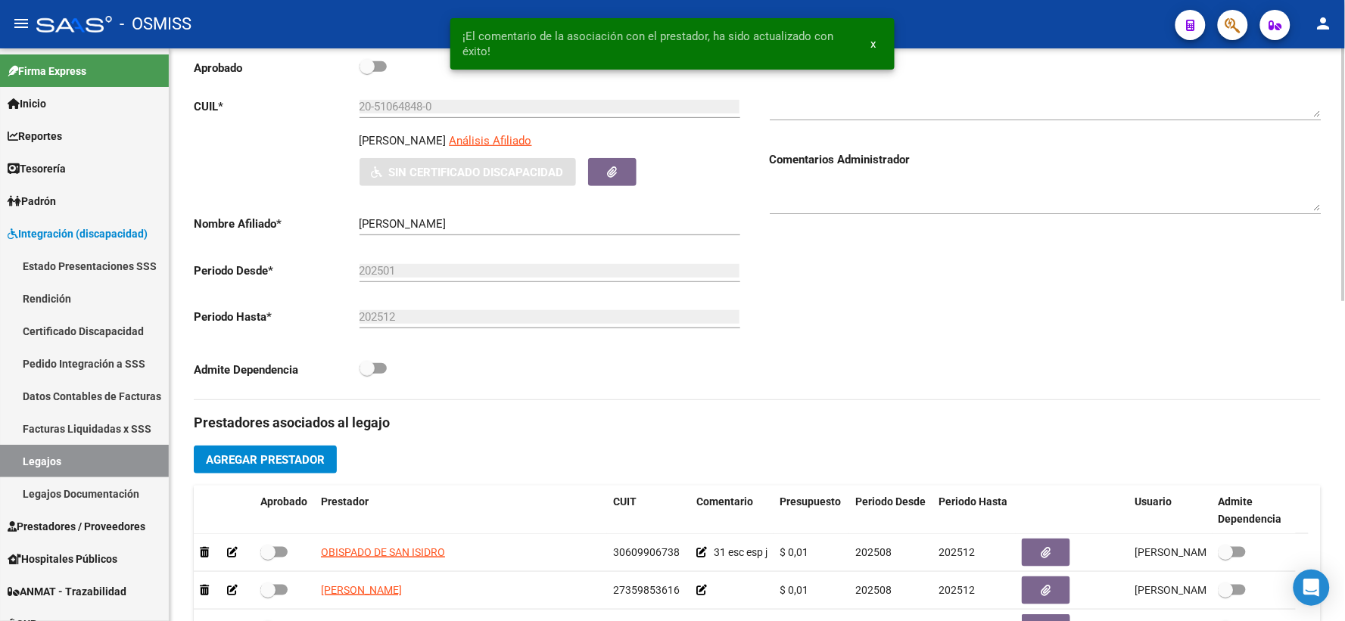
copy p "SANTOS ENZO TIZIANO"
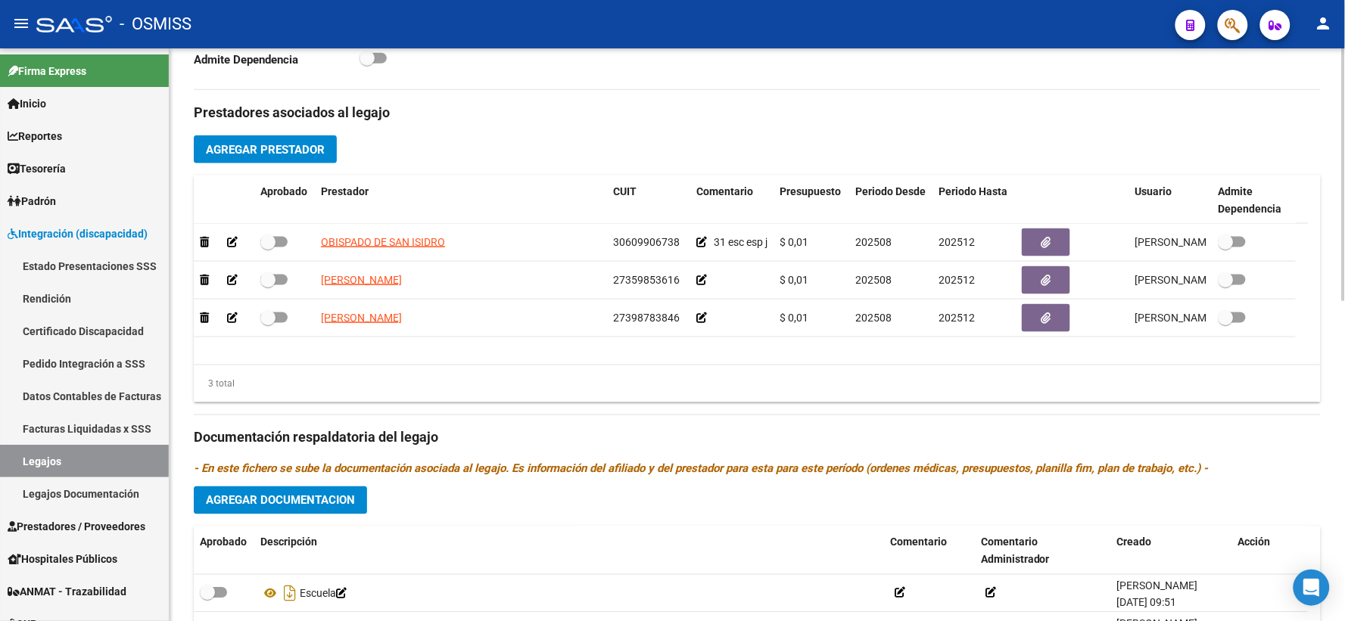
scroll to position [552, 0]
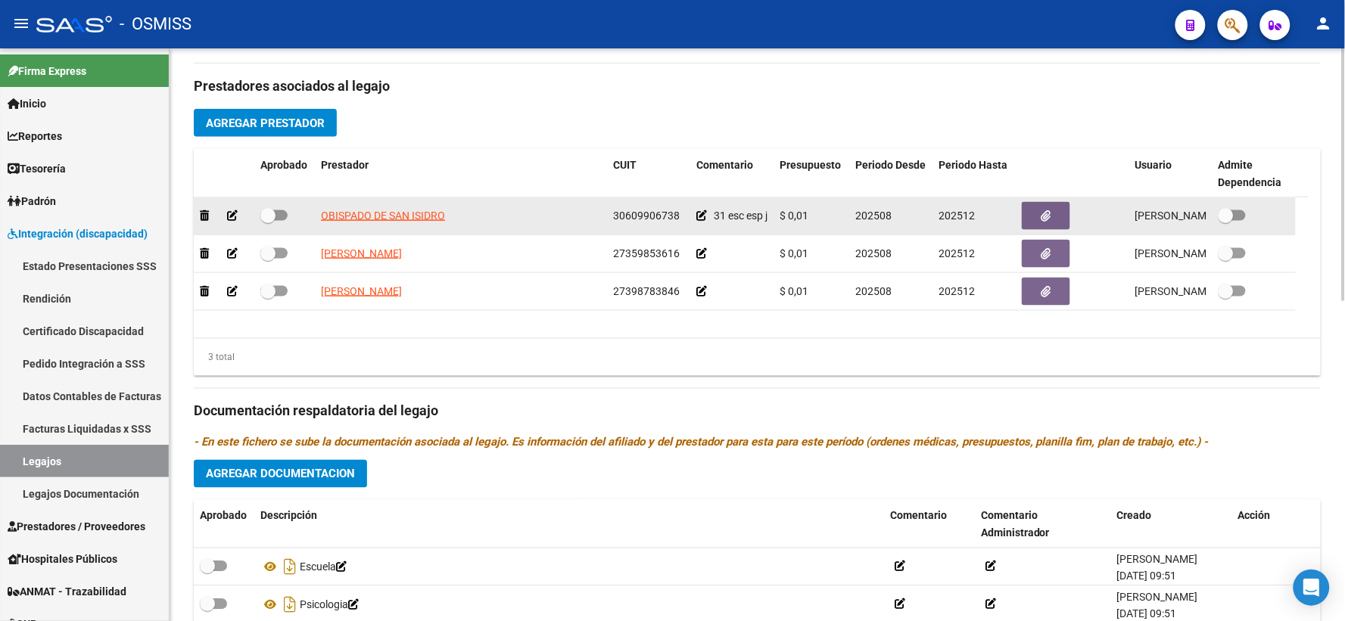
click at [701, 221] on icon at bounding box center [701, 215] width 11 height 11
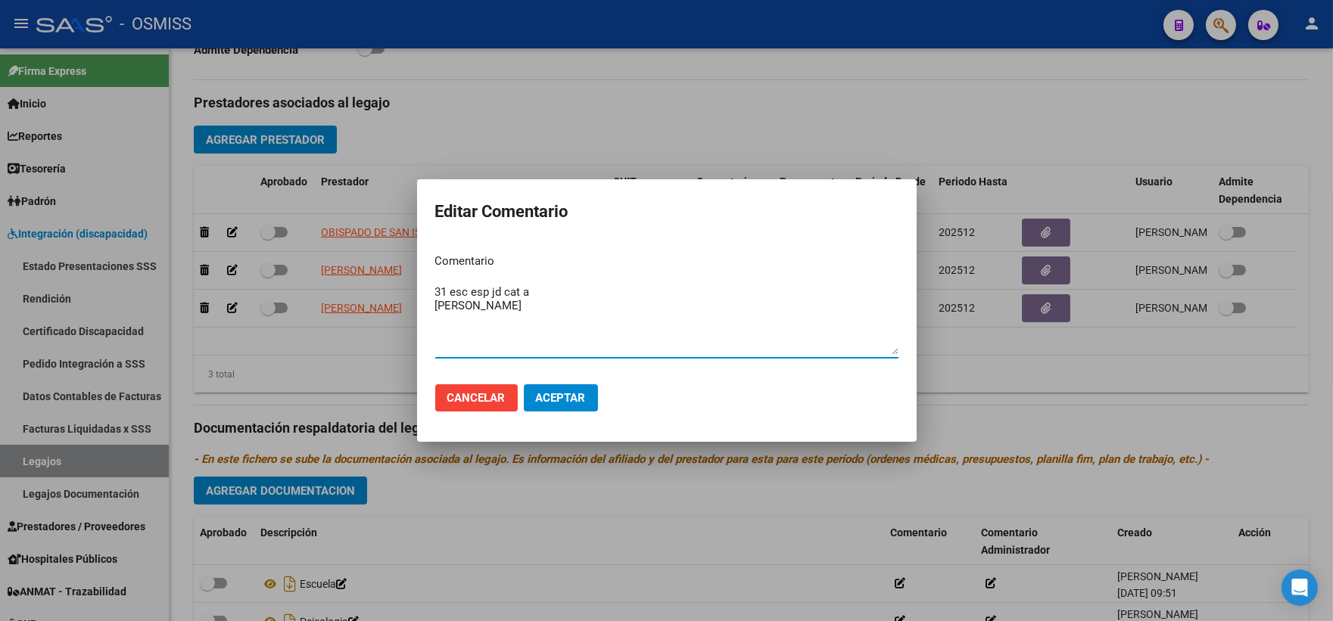
type textarea "31 esc esp jd cat a SANTOS ENZO TIZIANO"
click at [578, 404] on span "Aceptar" at bounding box center [561, 398] width 50 height 14
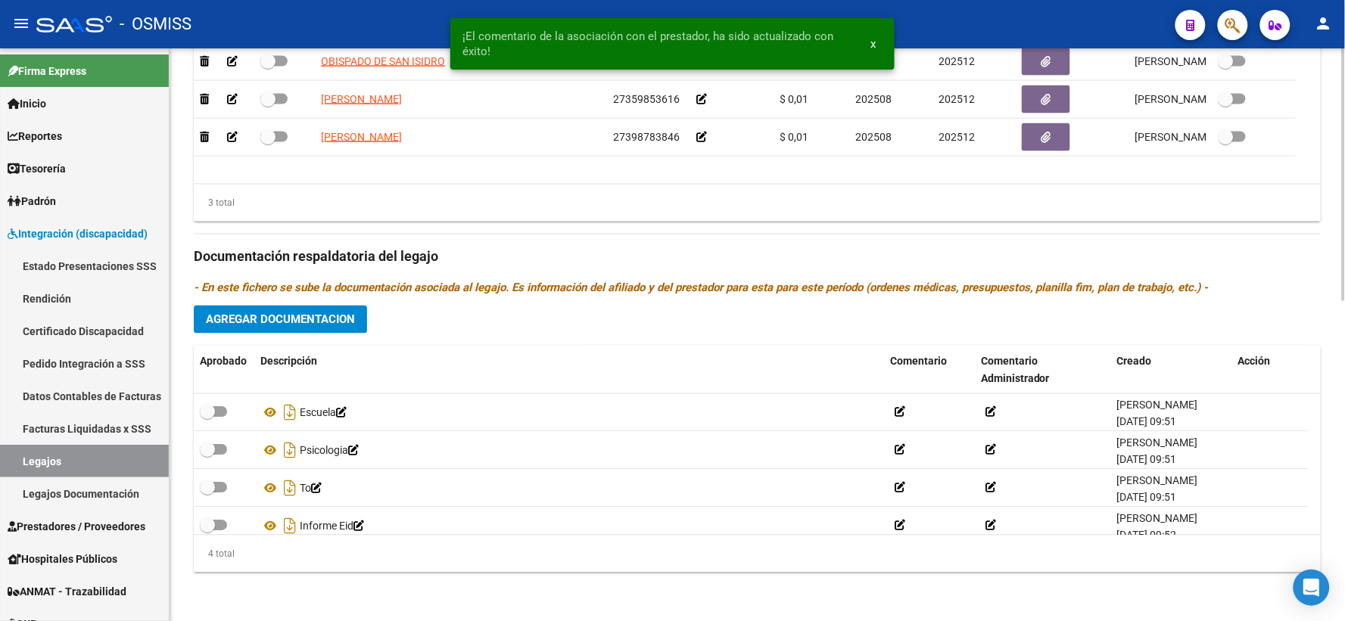
scroll to position [642, 0]
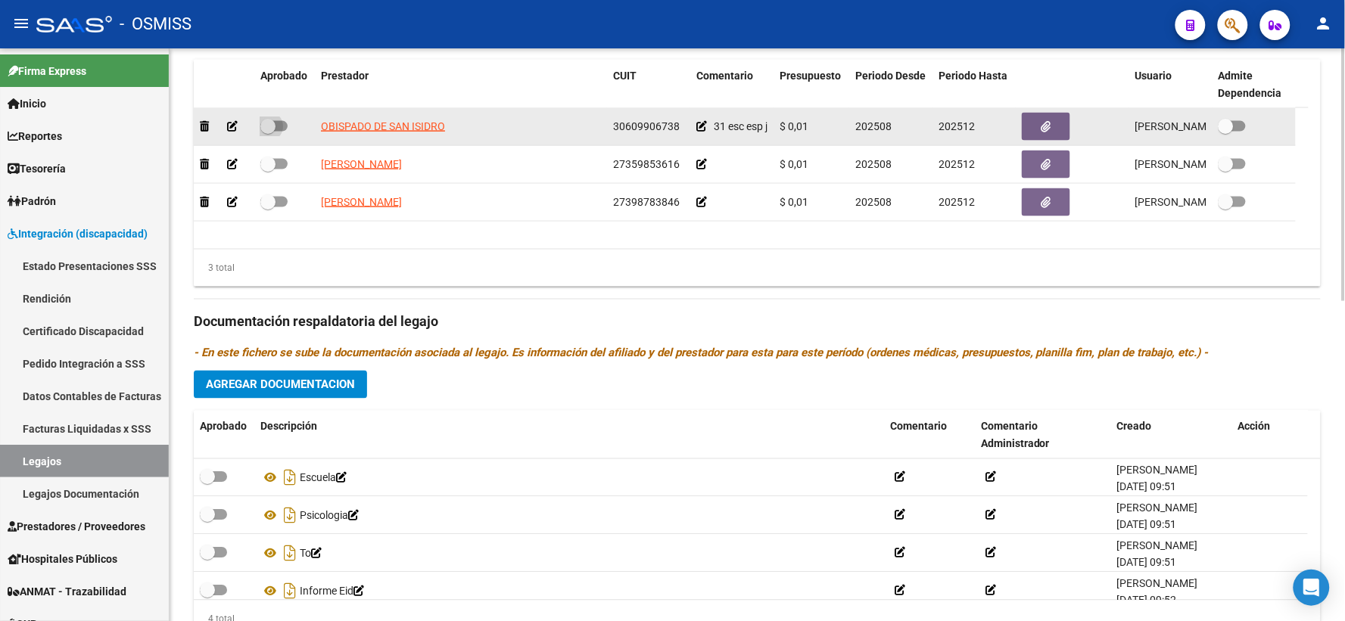
click at [270, 134] on span at bounding box center [267, 126] width 15 height 15
click at [268, 132] on input "checkbox" at bounding box center [267, 132] width 1 height 1
checkbox input "true"
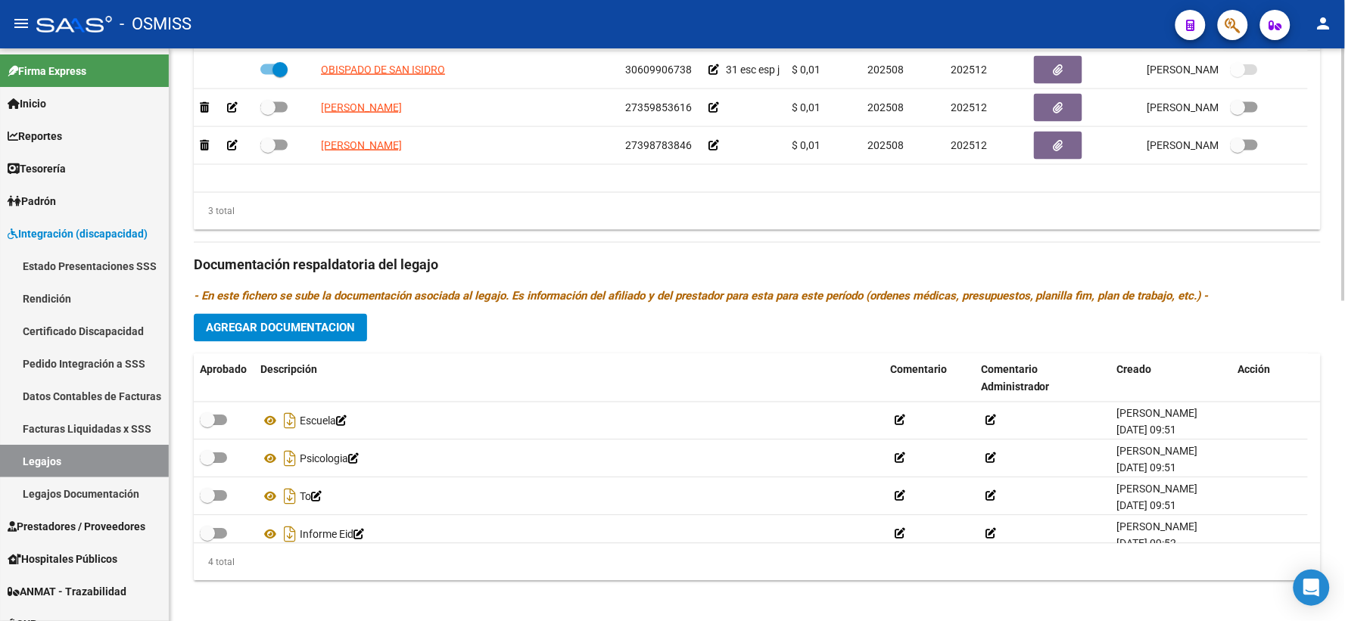
scroll to position [726, 0]
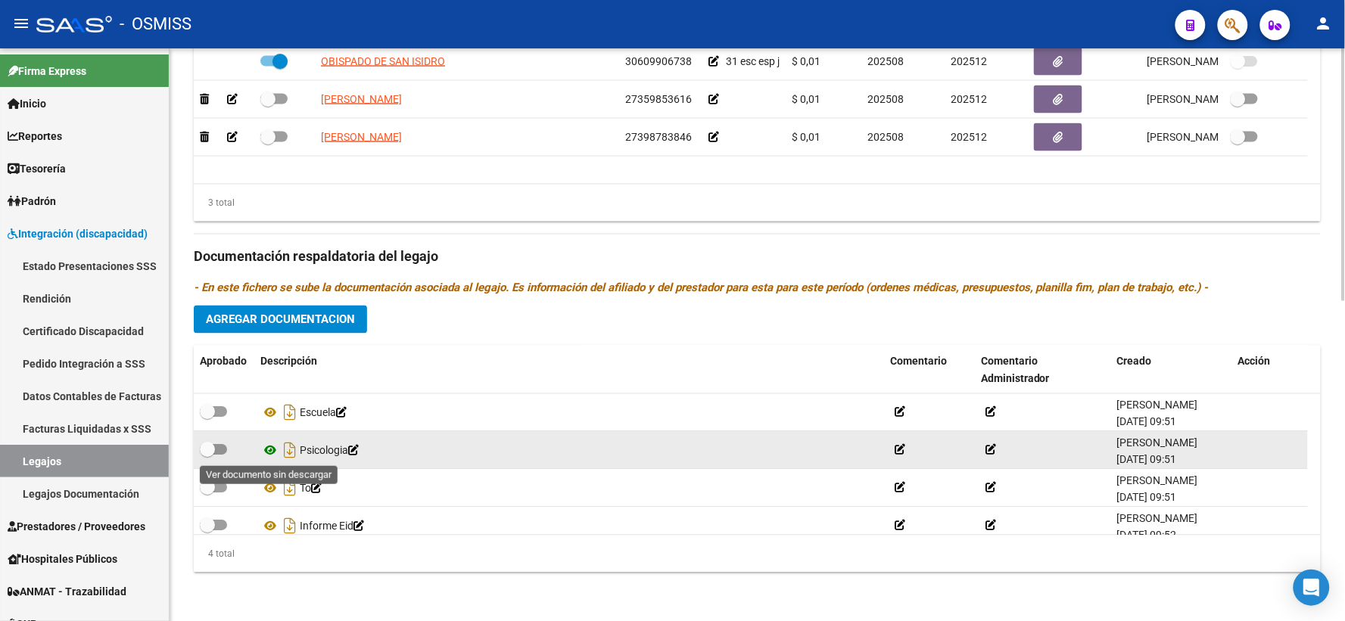
click at [270, 450] on icon at bounding box center [270, 451] width 20 height 18
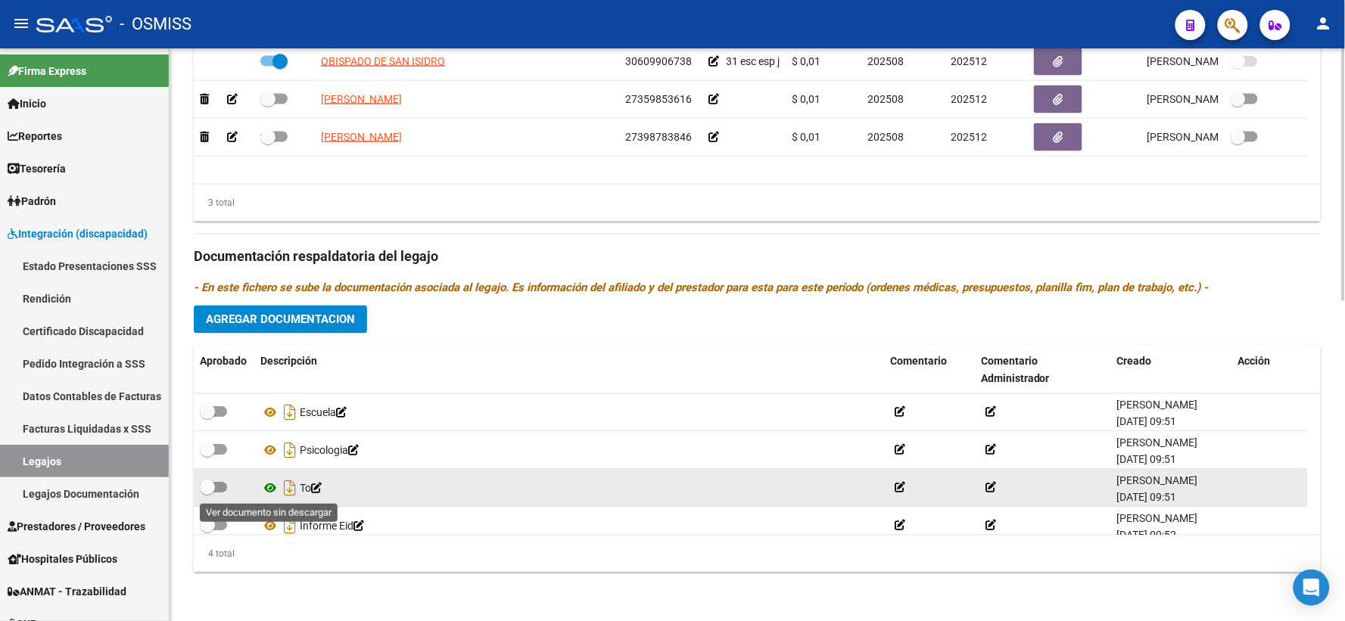
click at [268, 483] on icon at bounding box center [270, 489] width 20 height 18
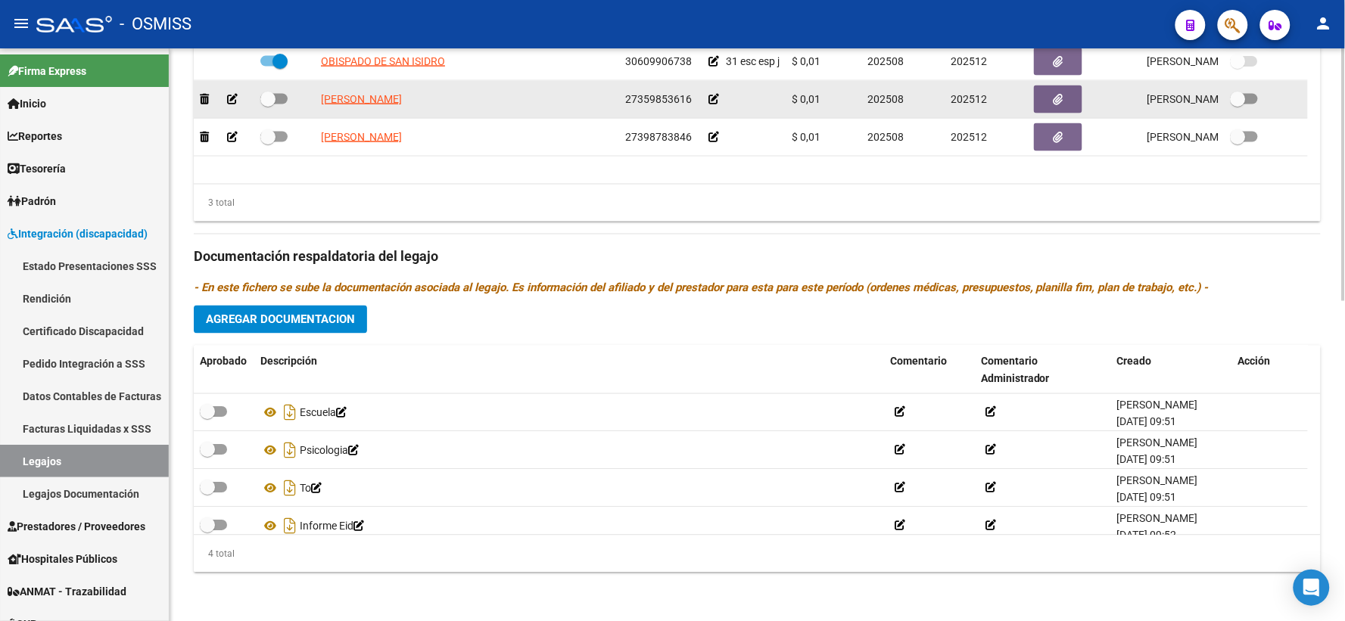
click at [714, 101] on icon at bounding box center [713, 99] width 11 height 11
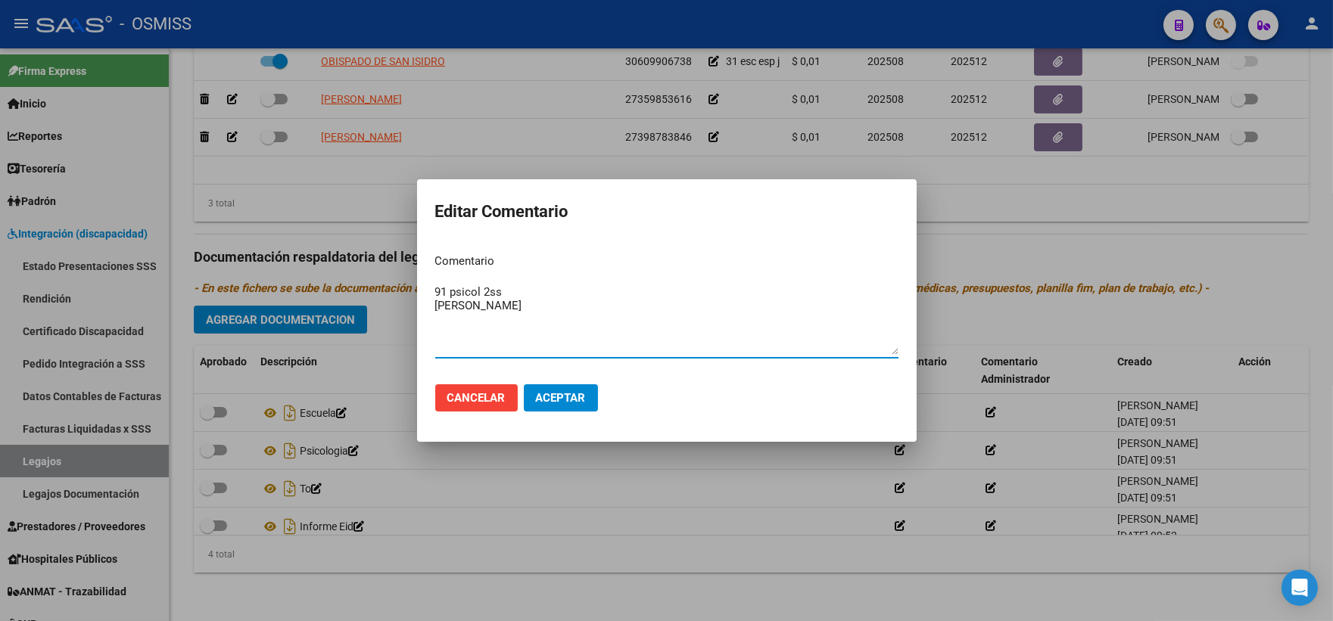
type textarea "91 psicol 2ss SANTOS ENZO TIZIANO"
click at [558, 394] on span "Aceptar" at bounding box center [561, 398] width 50 height 14
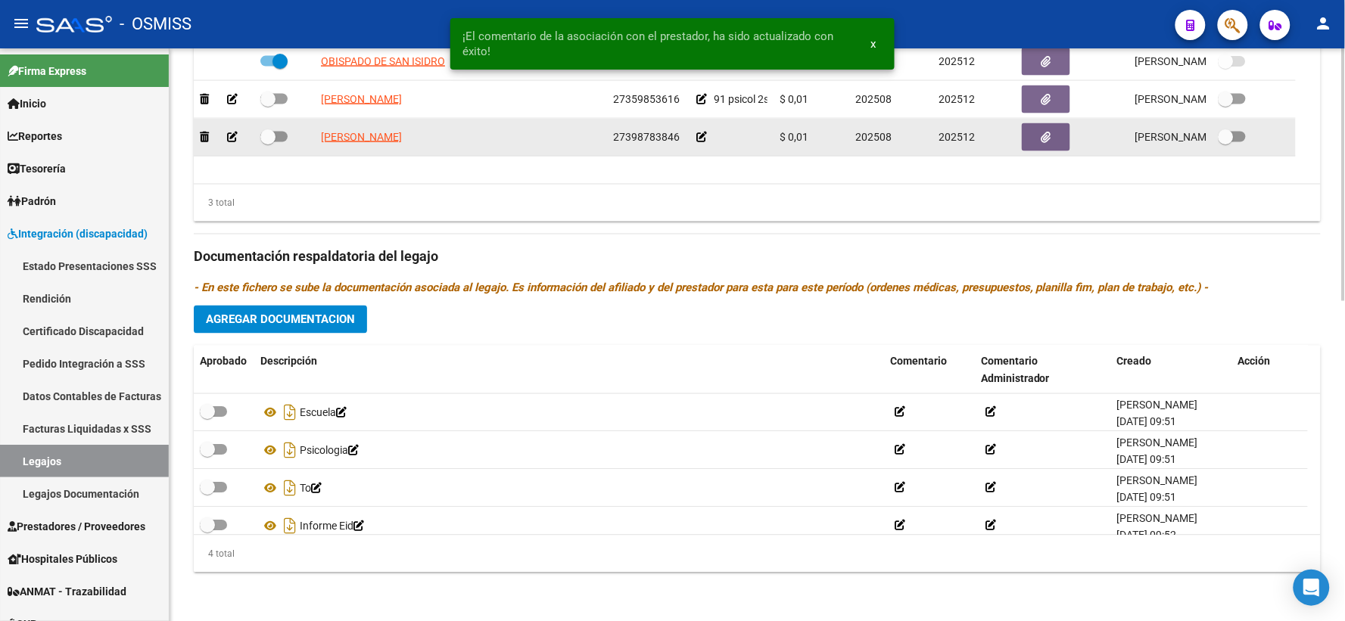
click at [699, 134] on icon at bounding box center [701, 137] width 11 height 11
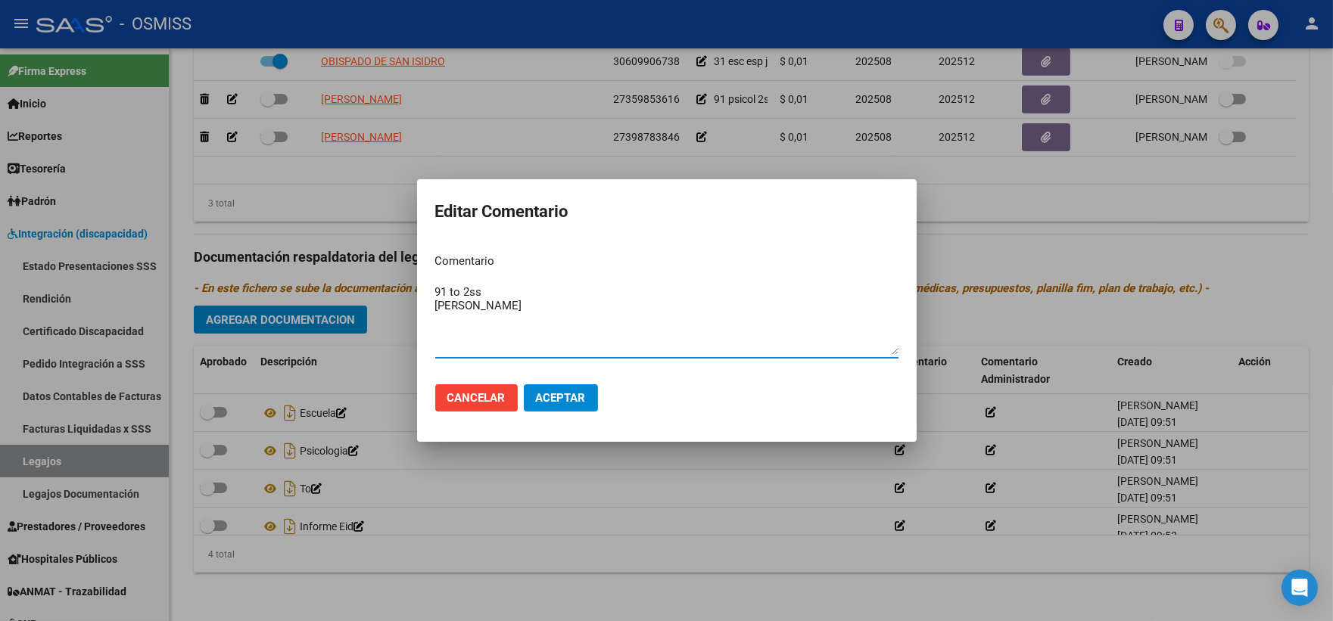
type textarea "91 to 2ss SANTOS ENZO TIZIANO"
click at [568, 391] on span "Aceptar" at bounding box center [561, 398] width 50 height 14
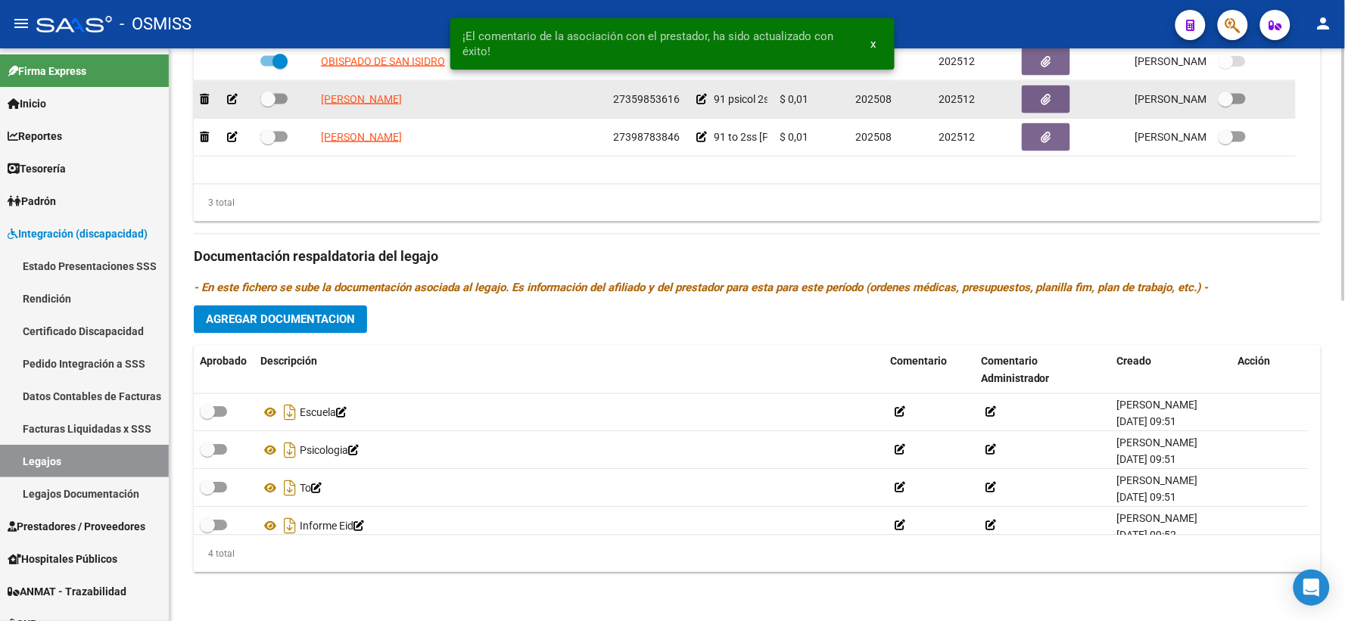
click at [266, 95] on span at bounding box center [267, 99] width 15 height 15
click at [267, 104] on input "checkbox" at bounding box center [267, 104] width 1 height 1
checkbox input "true"
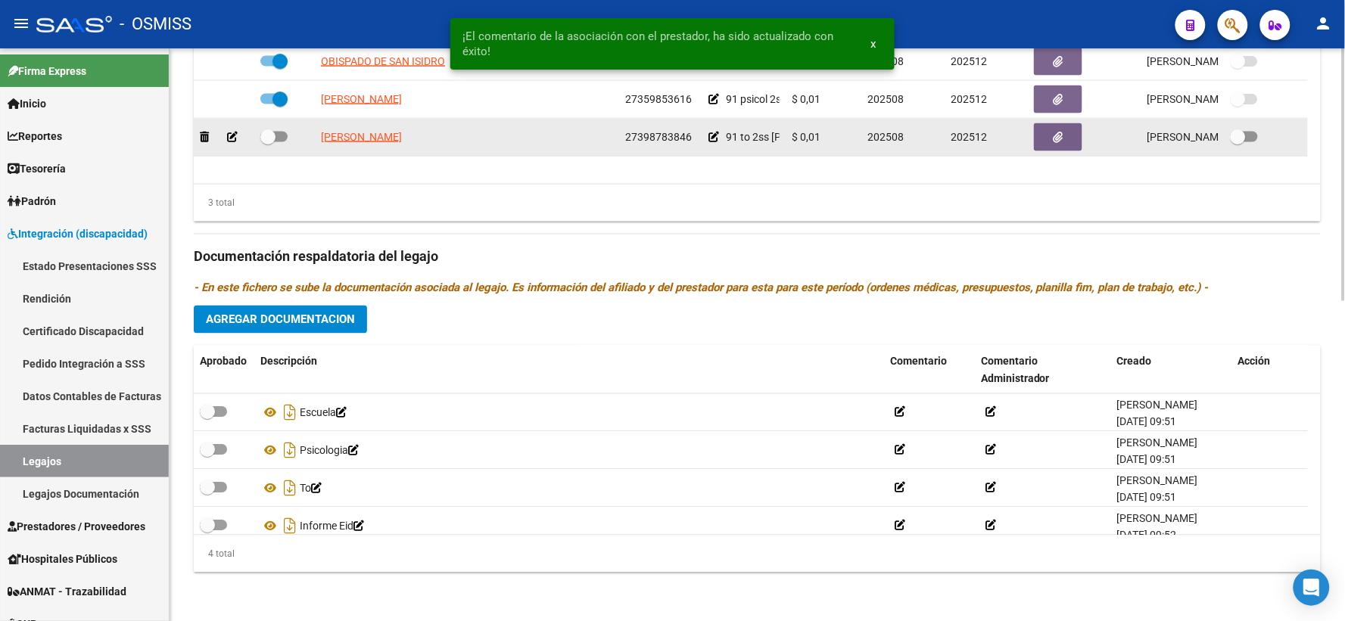
click at [266, 133] on span at bounding box center [267, 136] width 15 height 15
click at [267, 142] on input "checkbox" at bounding box center [267, 142] width 1 height 1
checkbox input "true"
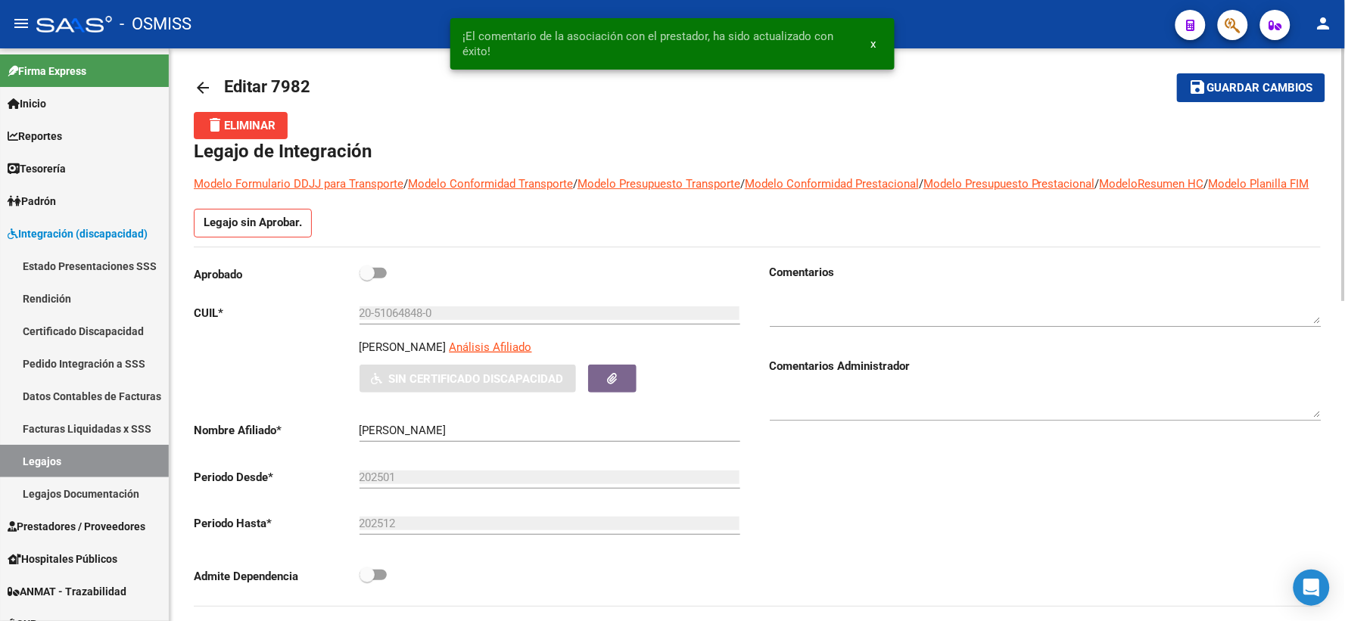
scroll to position [0, 0]
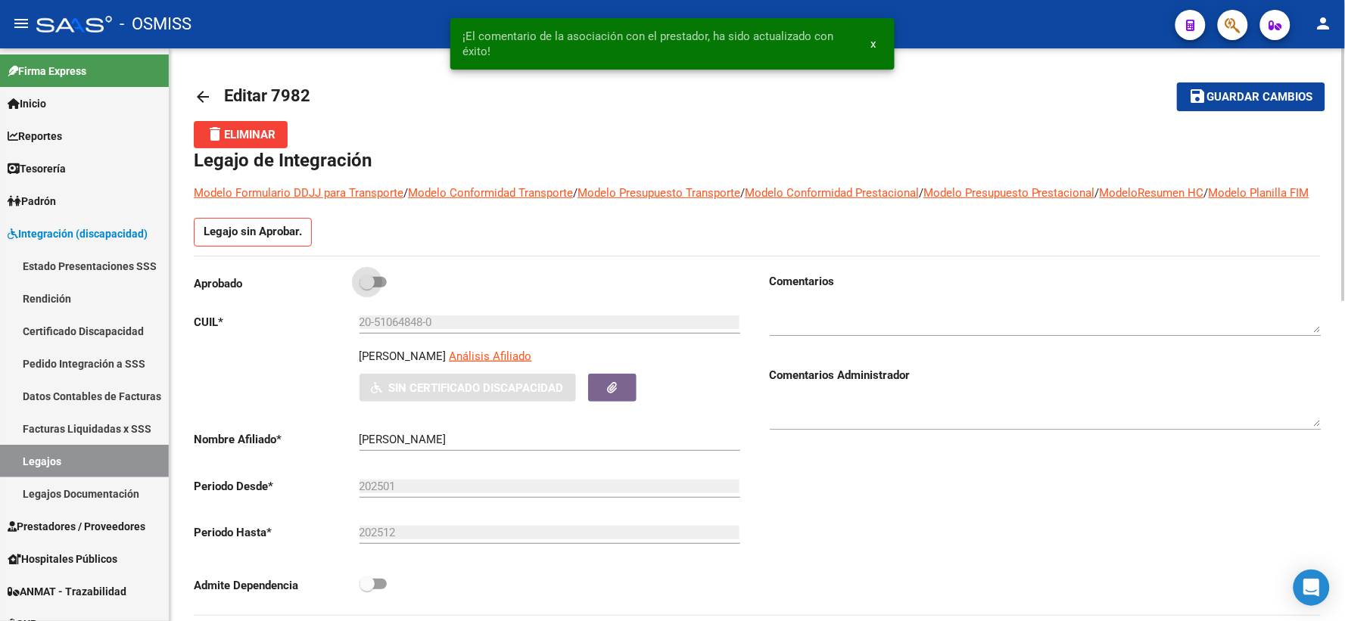
click at [367, 290] on span at bounding box center [366, 282] width 15 height 15
click at [367, 288] on input "checkbox" at bounding box center [366, 288] width 1 height 1
checkbox input "true"
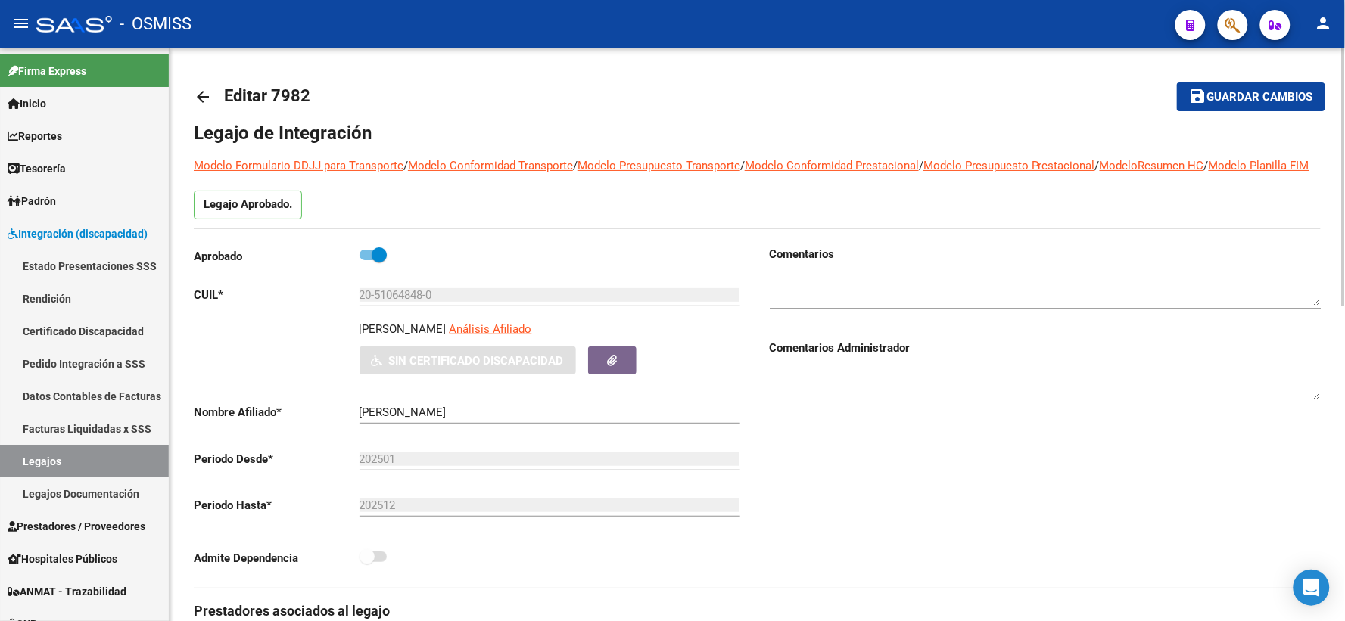
click at [1237, 98] on span "Guardar cambios" at bounding box center [1260, 98] width 106 height 14
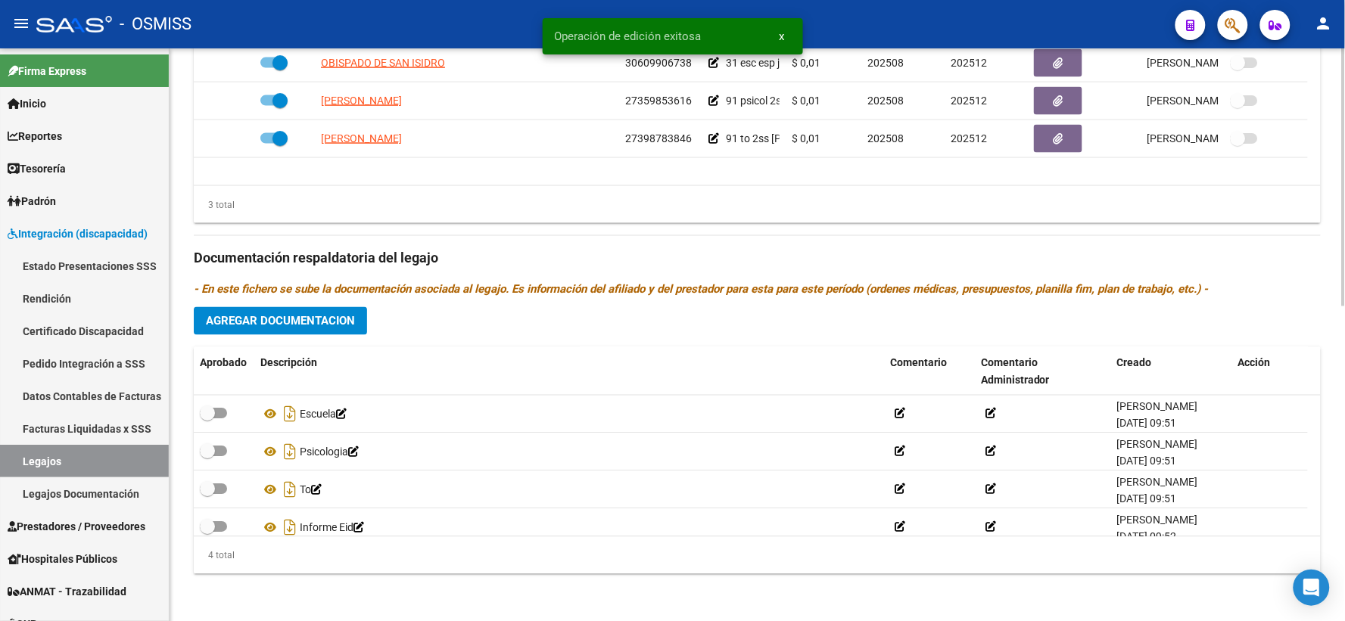
scroll to position [698, 0]
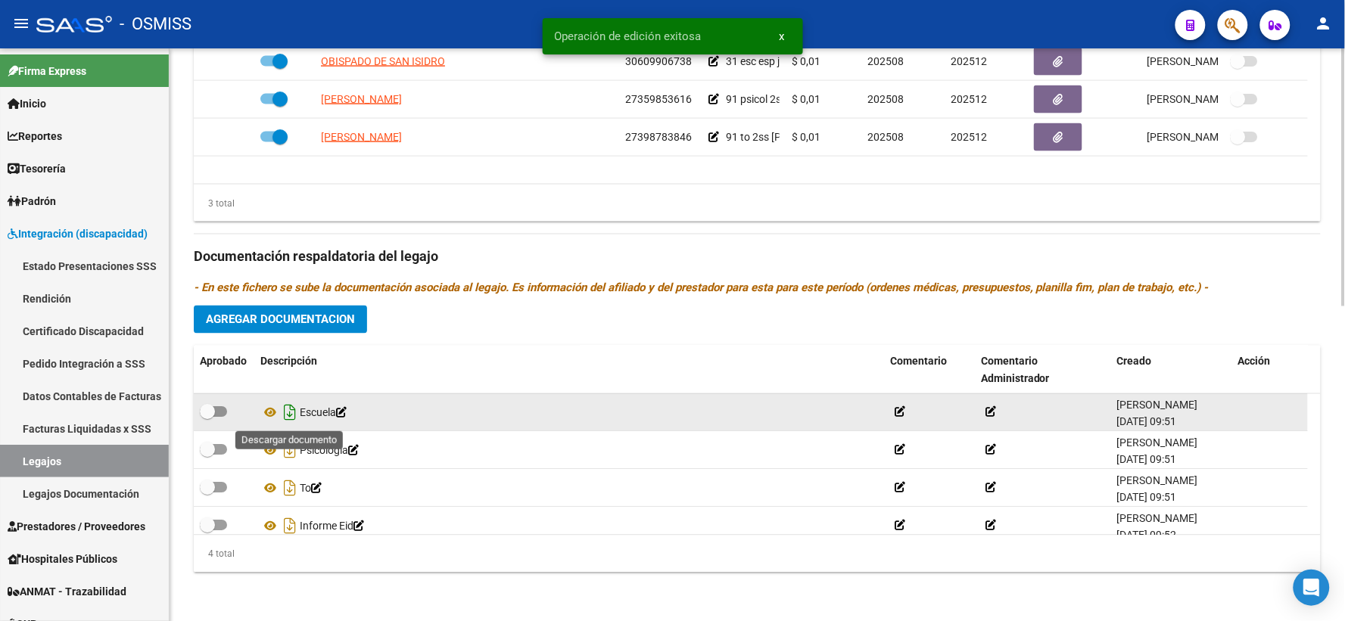
click at [288, 417] on icon "Descargar documento" at bounding box center [290, 413] width 20 height 24
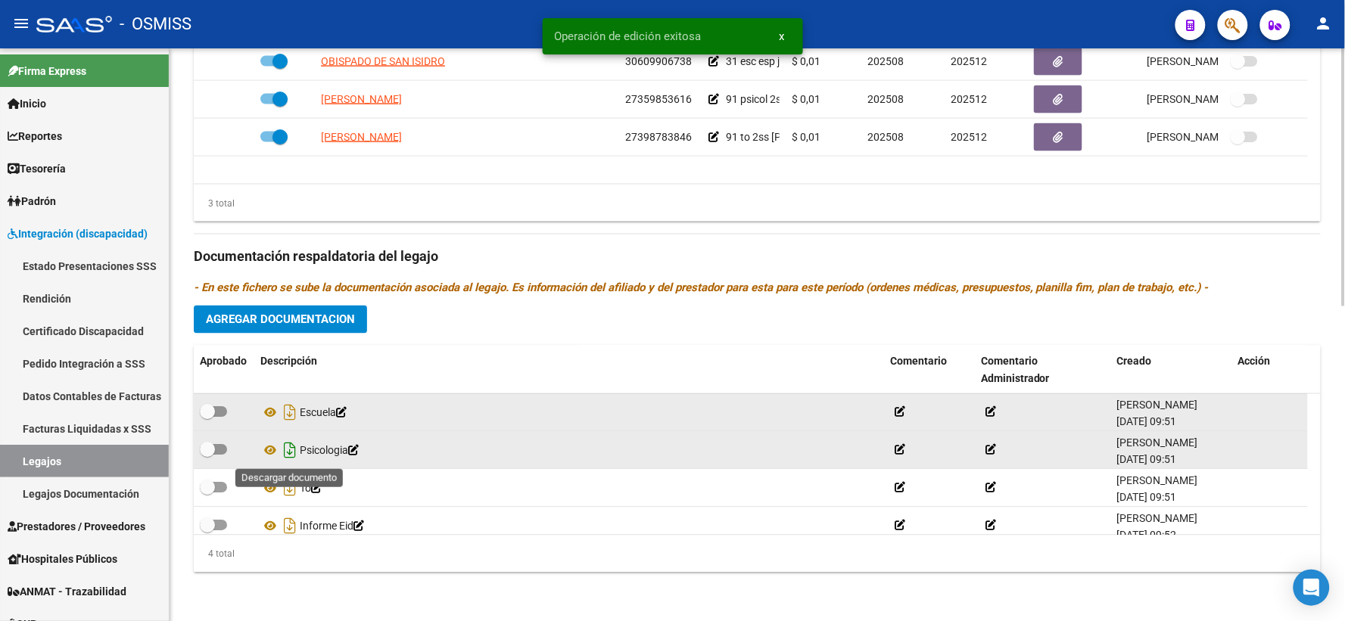
click at [290, 445] on icon "Descargar documento" at bounding box center [290, 451] width 20 height 24
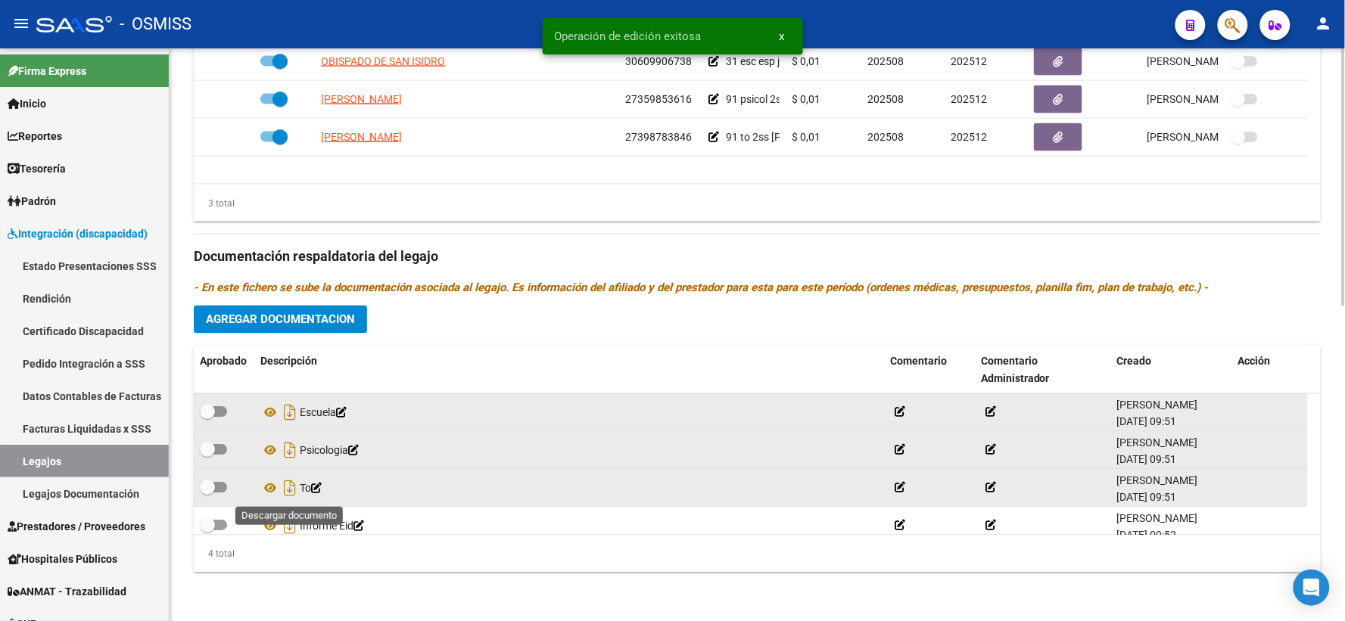
click at [286, 484] on icon "Descargar documento" at bounding box center [290, 489] width 20 height 24
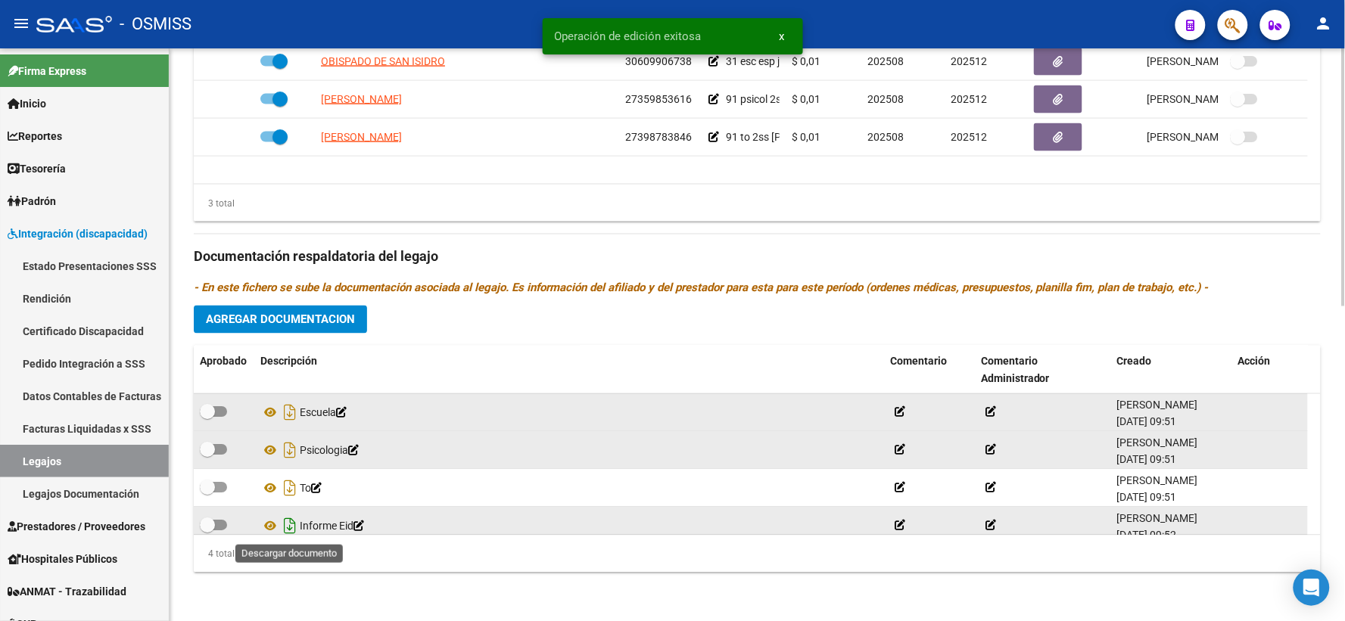
click at [291, 523] on icon "Descargar documento" at bounding box center [290, 527] width 20 height 24
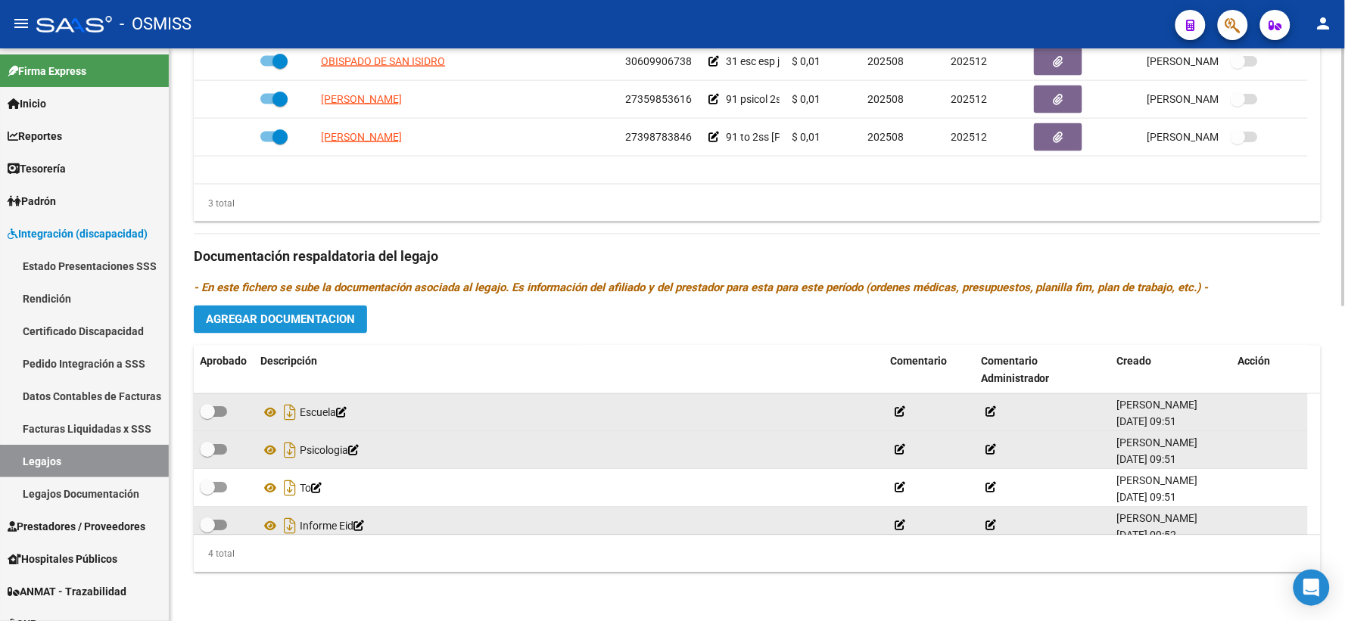
click at [293, 321] on span "Agregar Documentacion" at bounding box center [280, 320] width 149 height 14
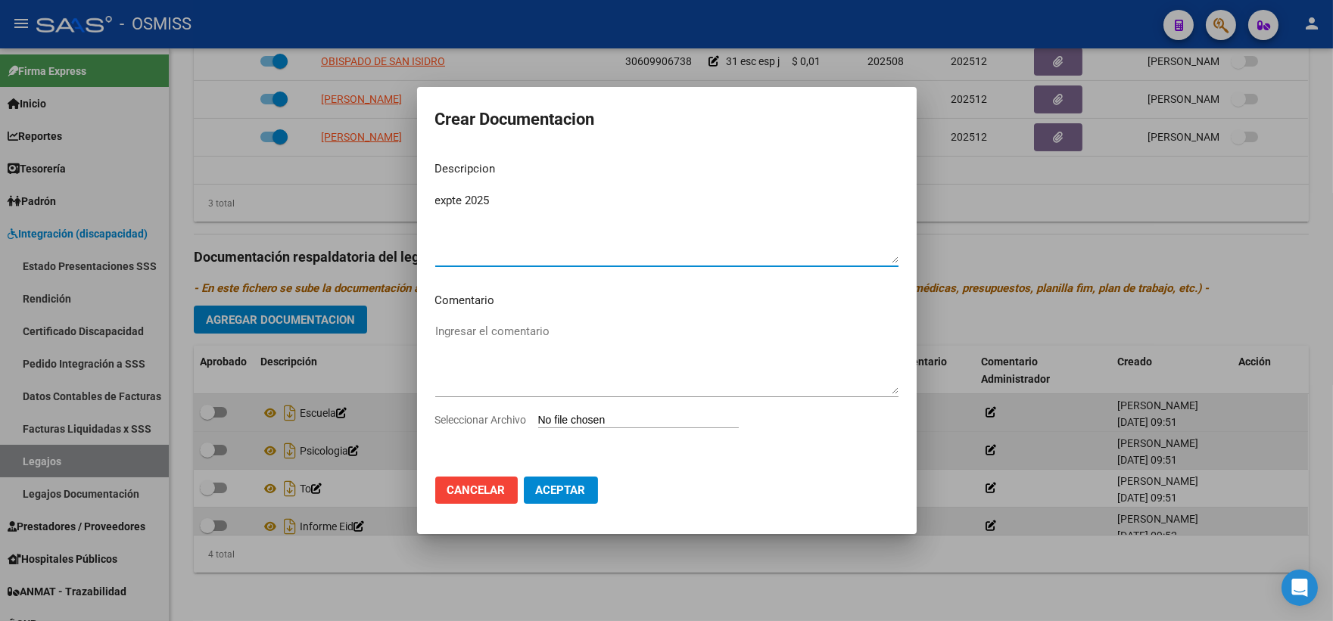
type textarea "expte 2025"
type input "C:\fakepath\ilovepdf_merged_compressed - 2025-09-18T145904.191.pdf"
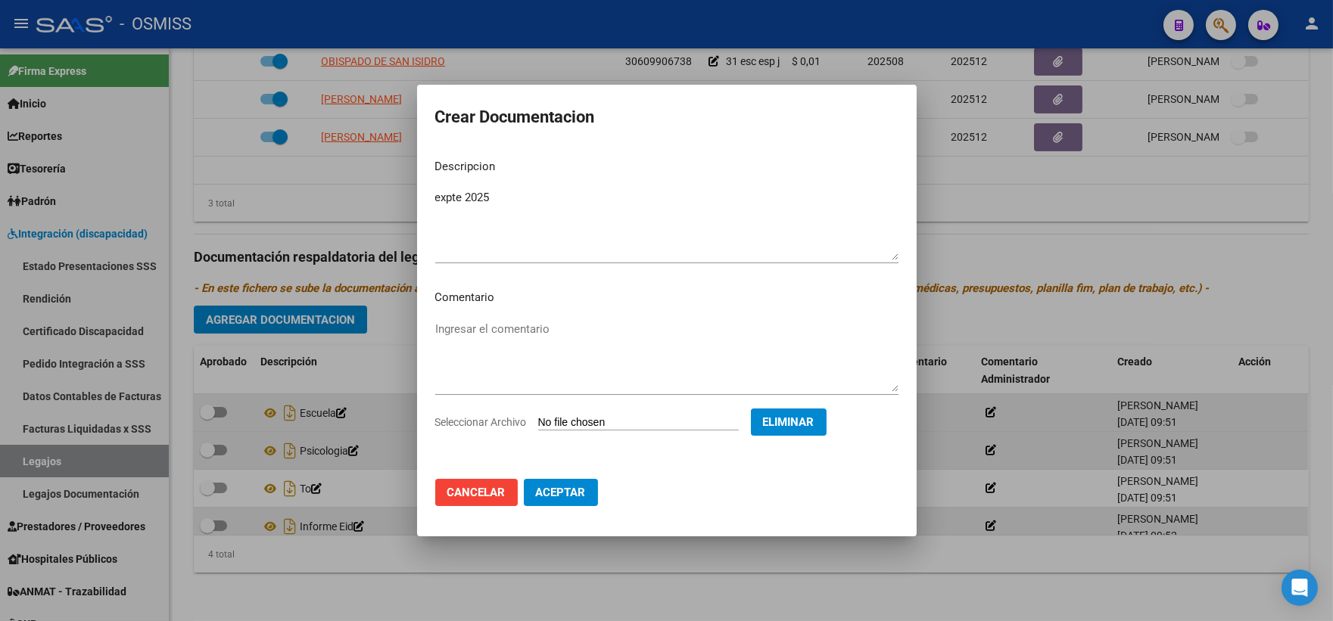
click at [558, 499] on span "Aceptar" at bounding box center [561, 493] width 50 height 14
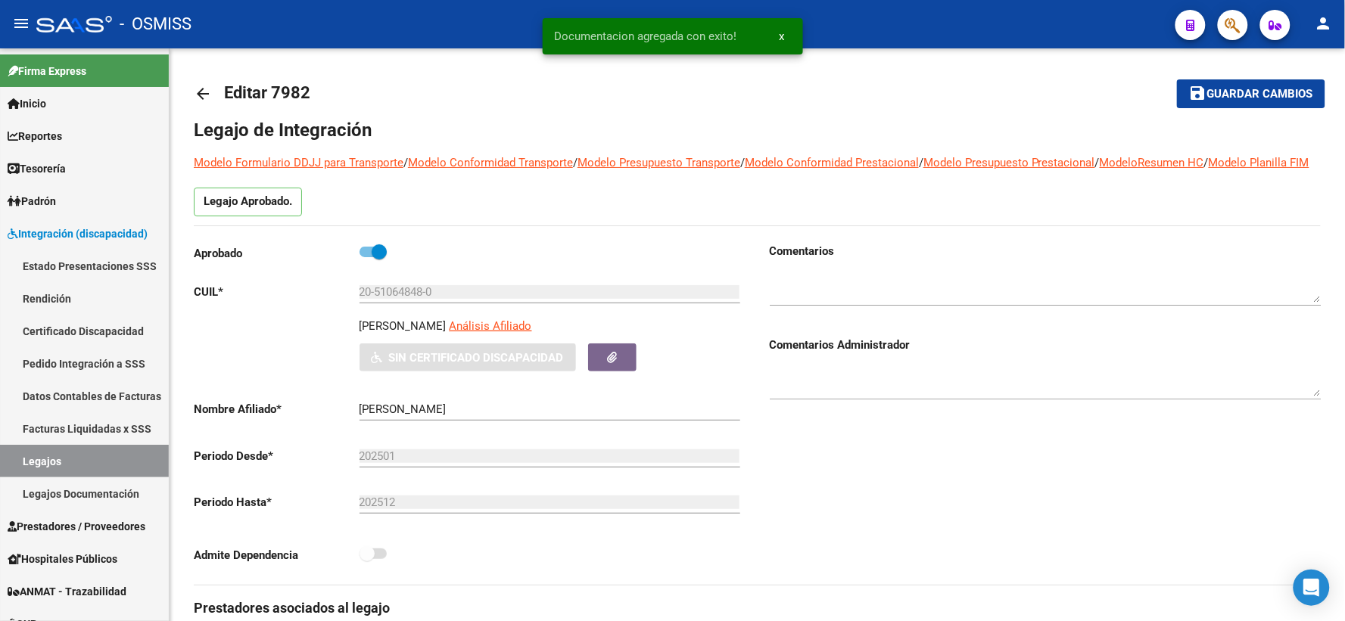
scroll to position [0, 0]
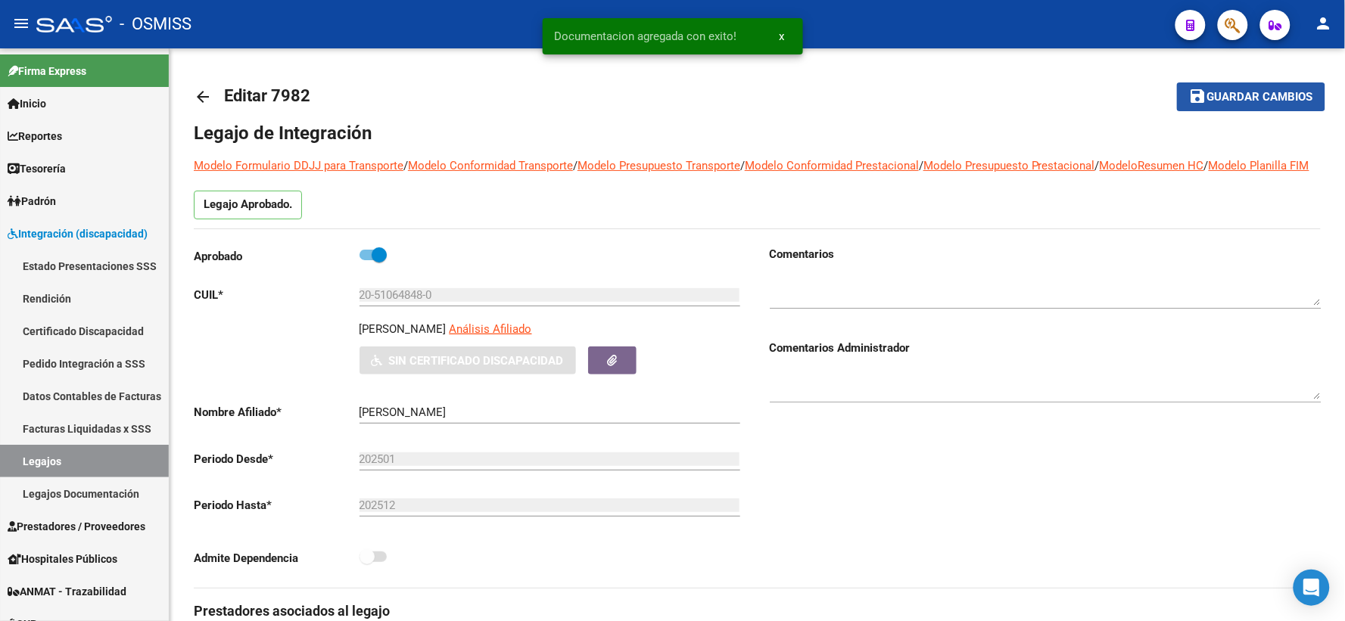
click at [1251, 88] on button "save Guardar cambios" at bounding box center [1251, 96] width 148 height 28
click at [198, 98] on mat-icon "arrow_back" at bounding box center [203, 97] width 18 height 18
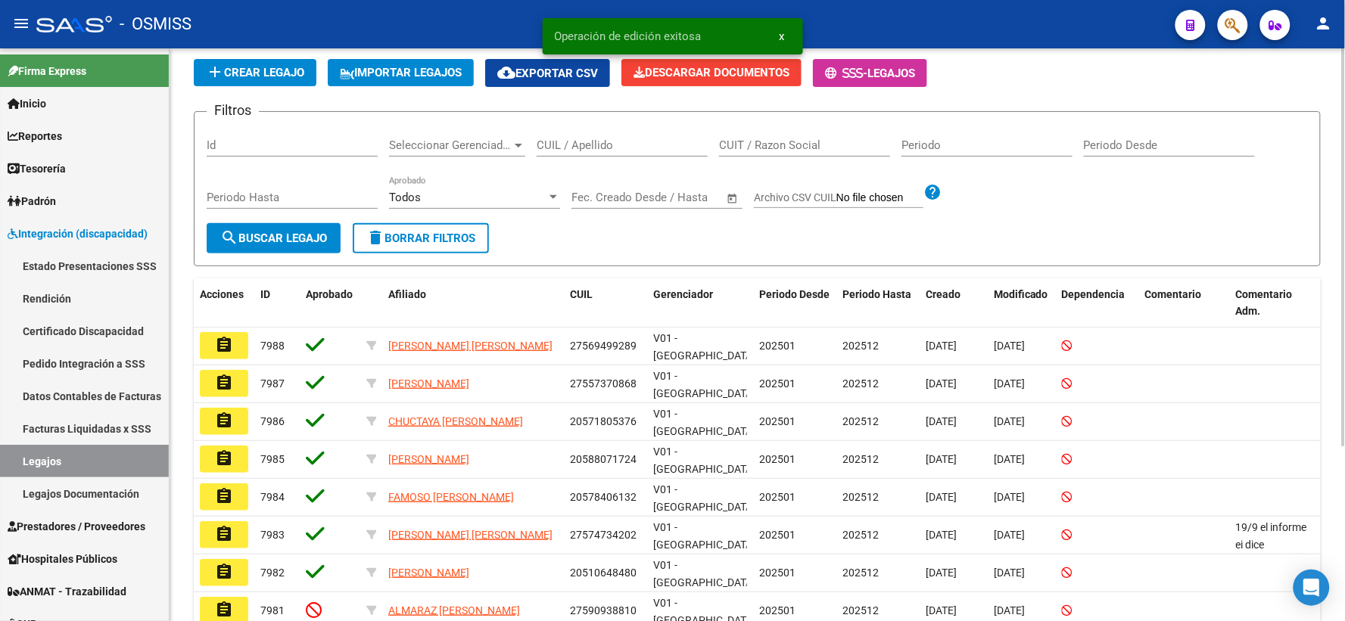
scroll to position [251, 0]
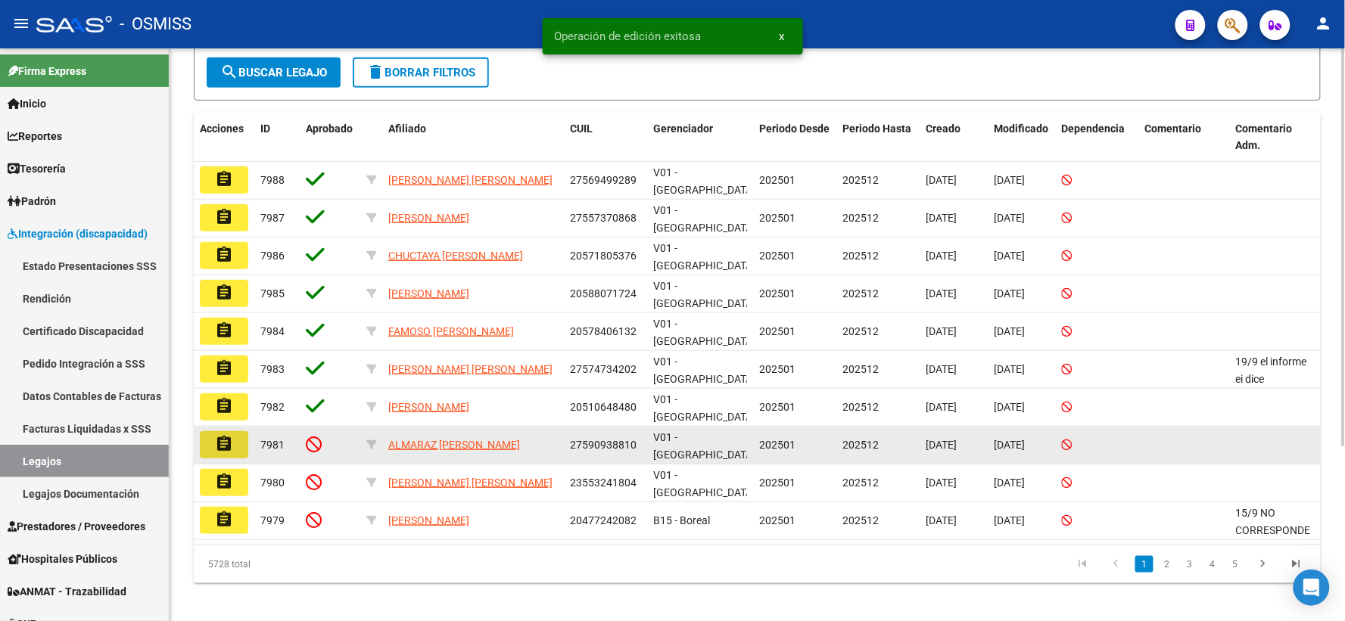
click at [221, 435] on mat-icon "assignment" at bounding box center [224, 444] width 18 height 18
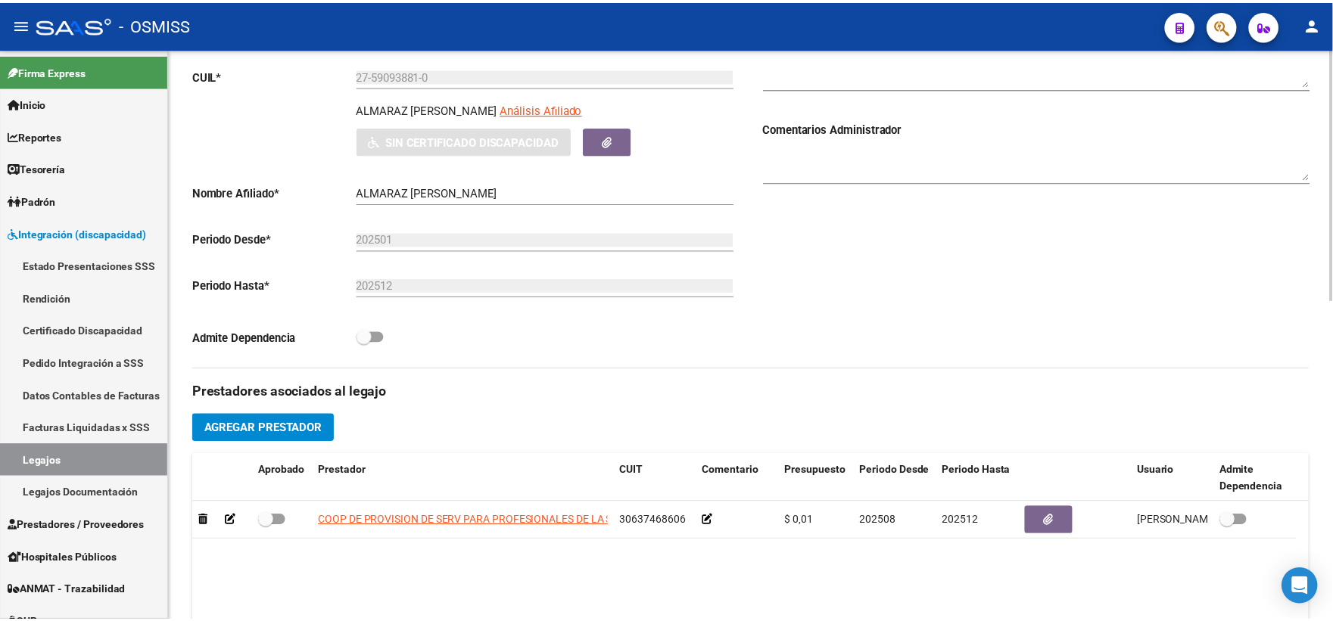
scroll to position [336, 0]
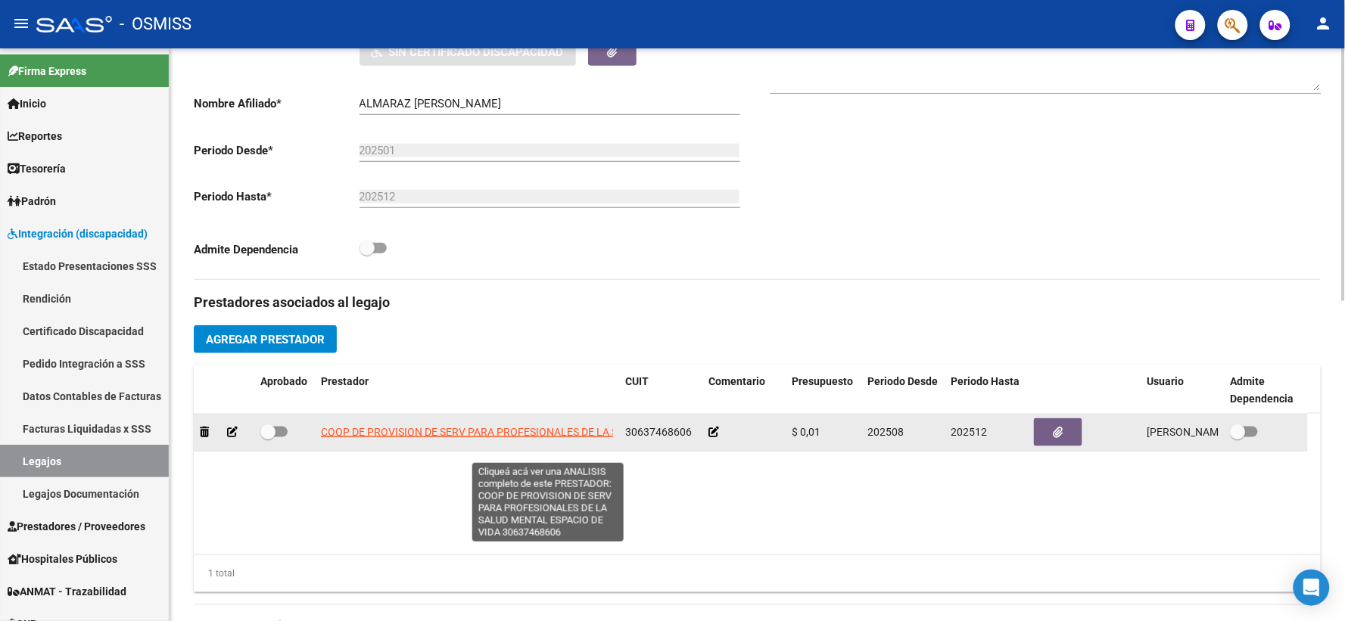
click at [390, 438] on span "COOP DE PROVISION DE SERV PARA PROFESIONALES DE LA SALUD MENTAL ESPACIO DE VIDA" at bounding box center [547, 432] width 452 height 12
type textarea "30637468606"
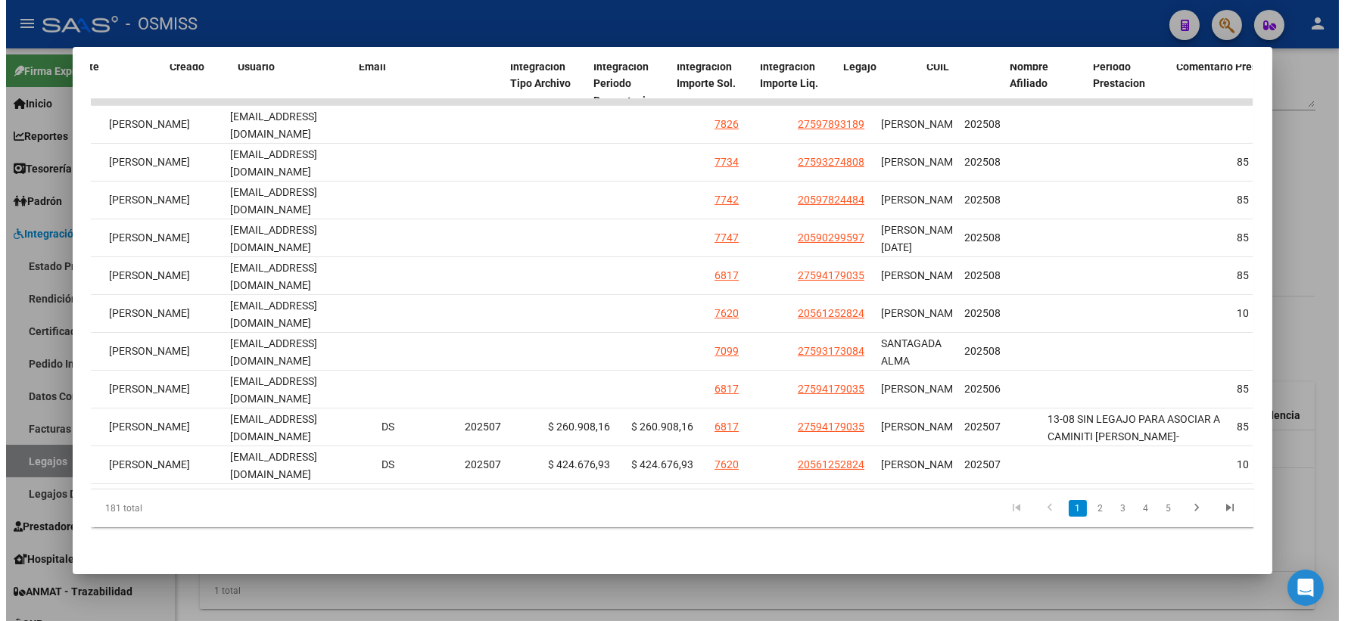
scroll to position [0, 1813]
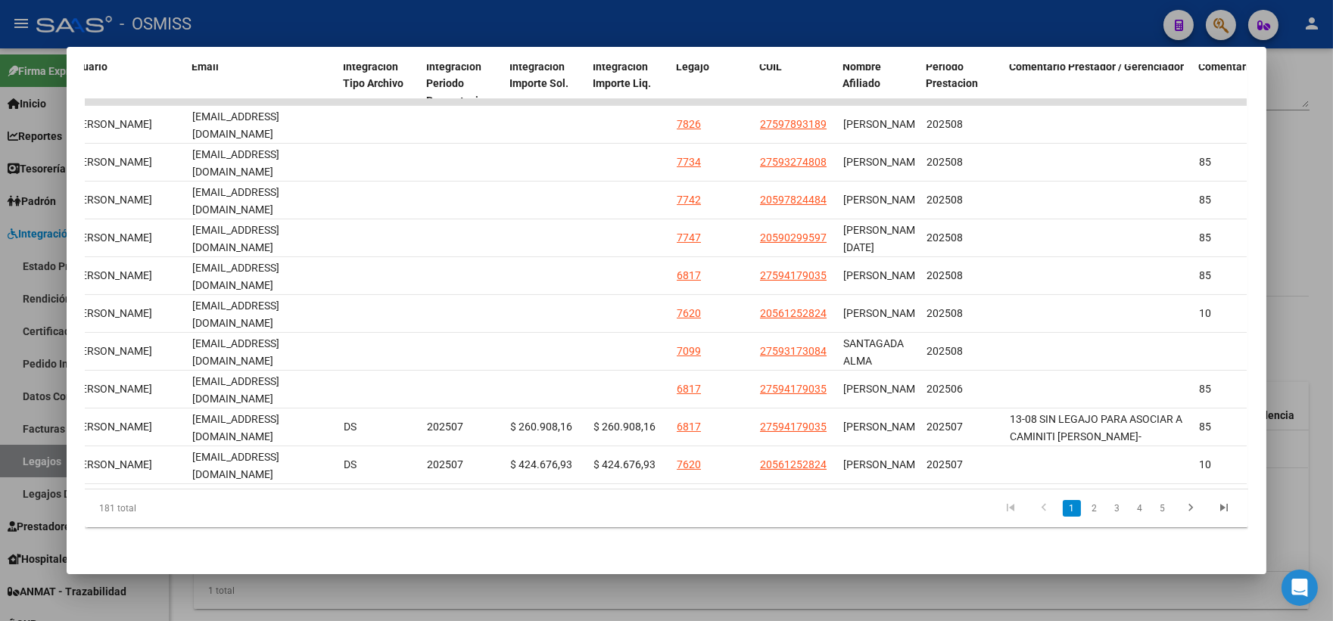
click at [1305, 266] on div at bounding box center [666, 310] width 1333 height 621
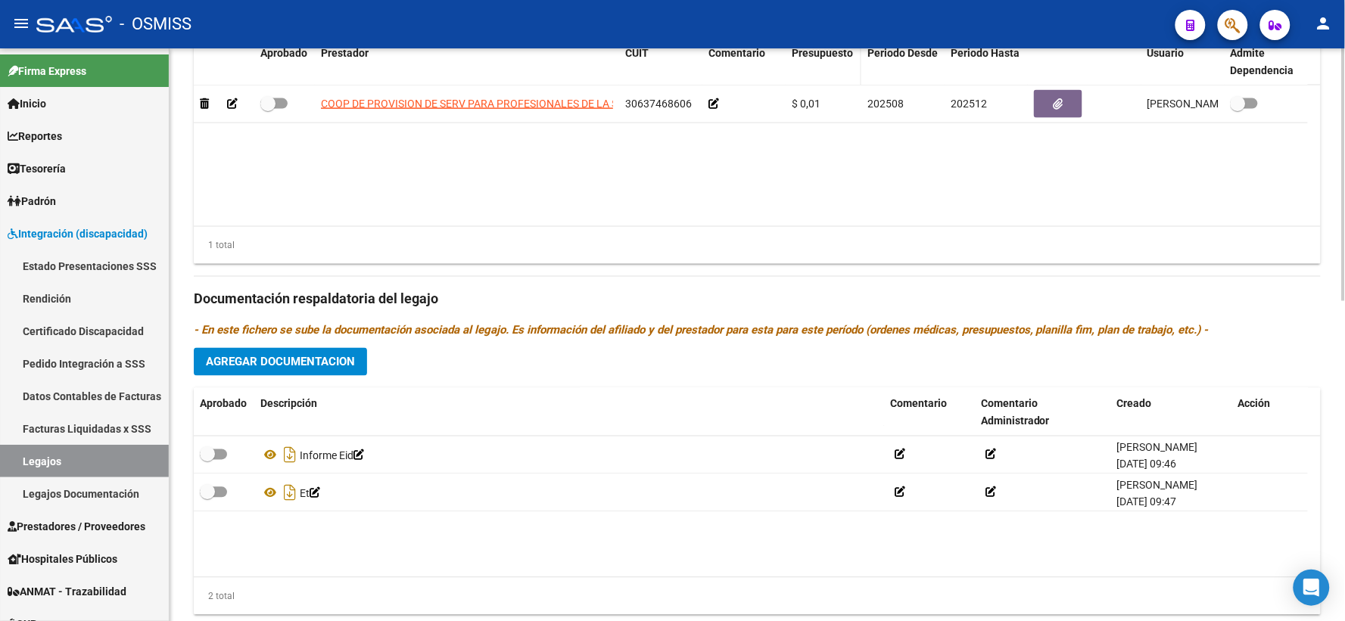
scroll to position [726, 0]
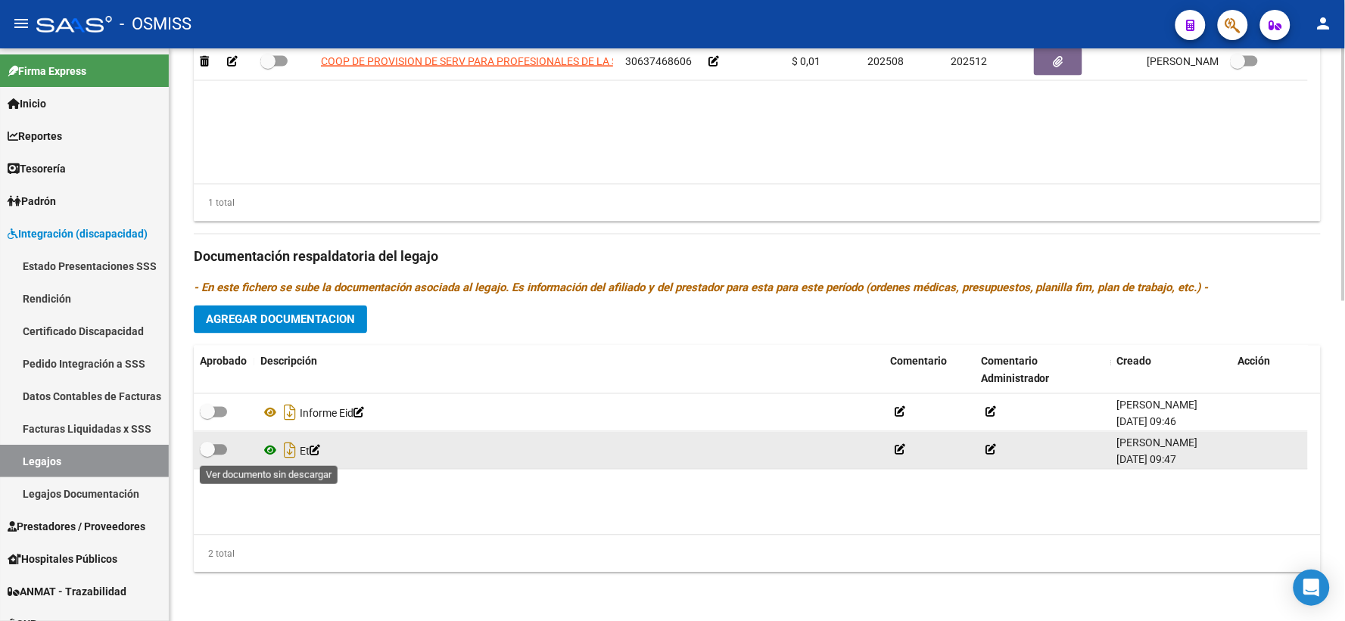
click at [269, 448] on icon at bounding box center [270, 451] width 20 height 18
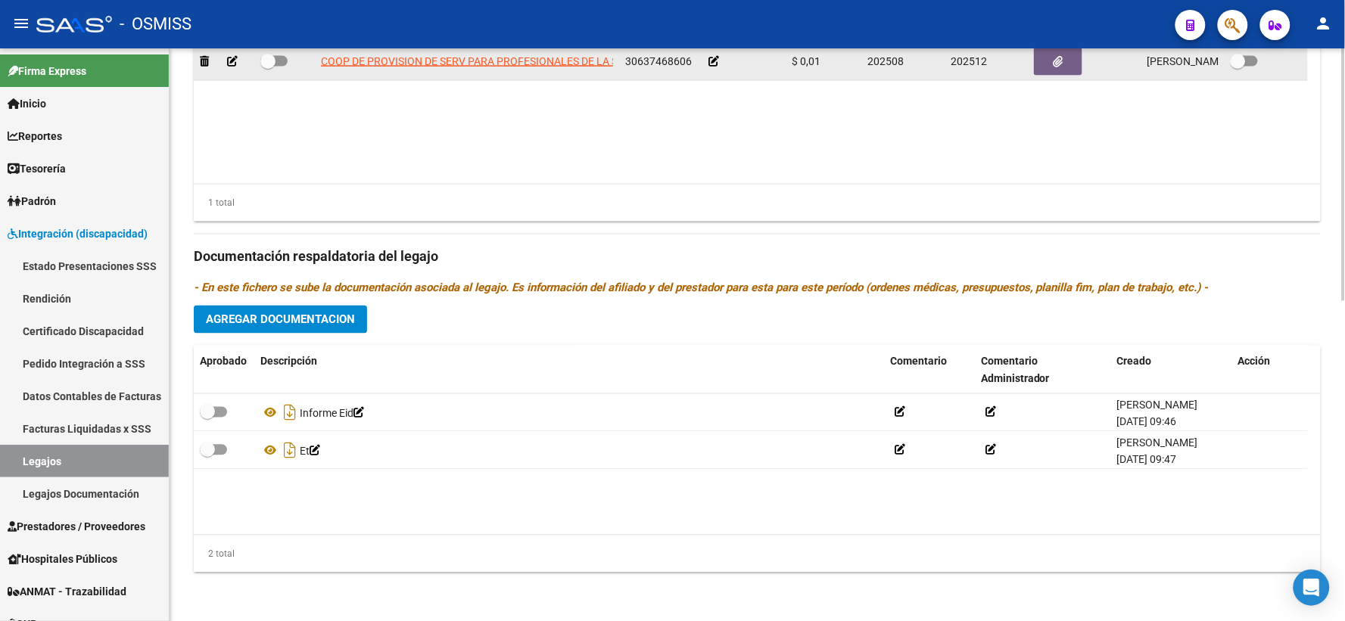
click at [714, 57] on icon at bounding box center [713, 61] width 11 height 11
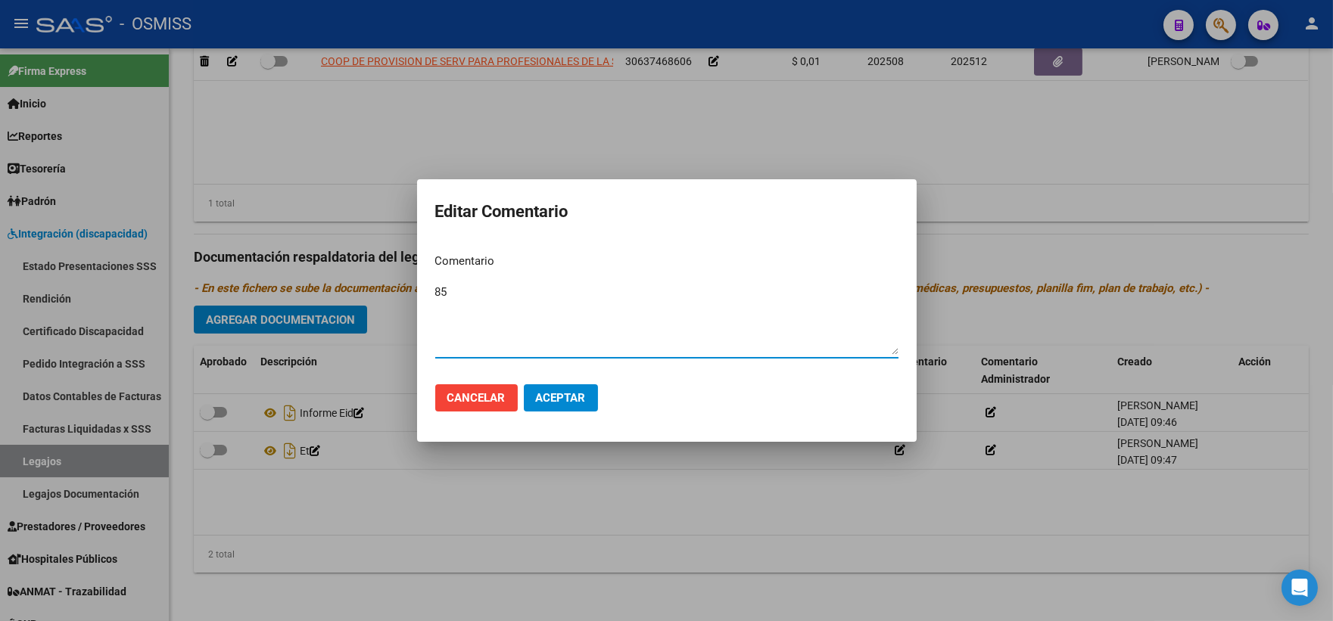
type textarea "85"
click at [556, 399] on span "Aceptar" at bounding box center [561, 398] width 50 height 14
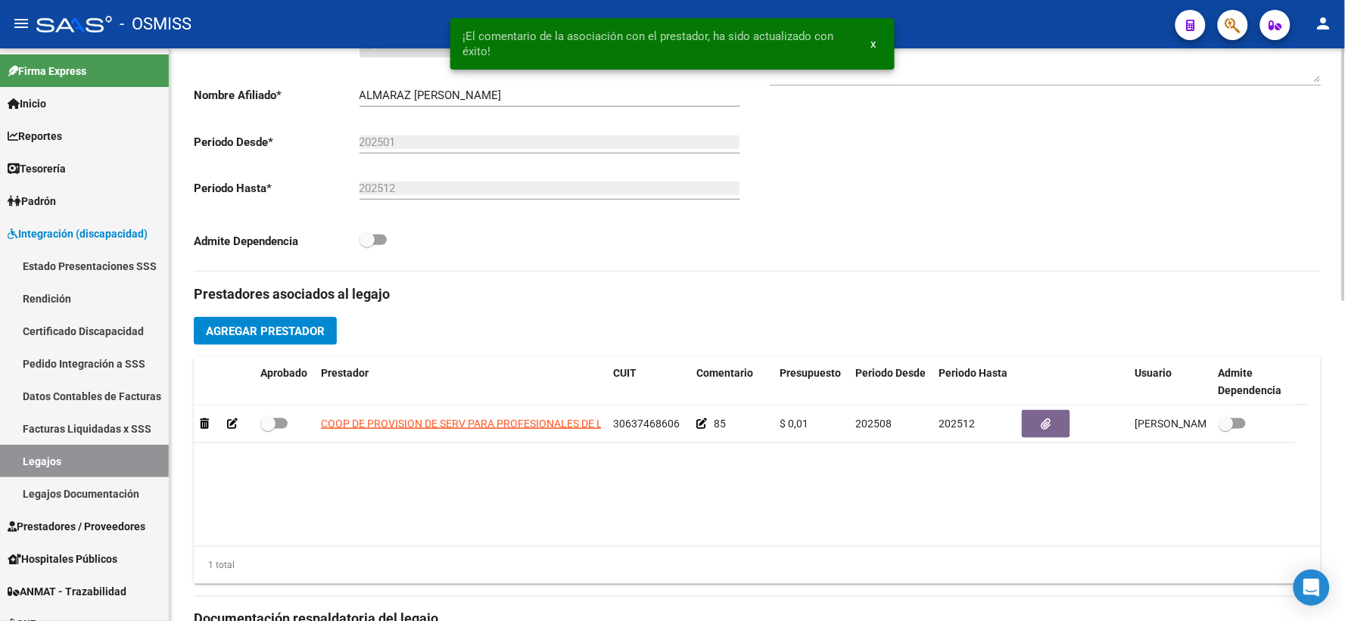
scroll to position [300, 0]
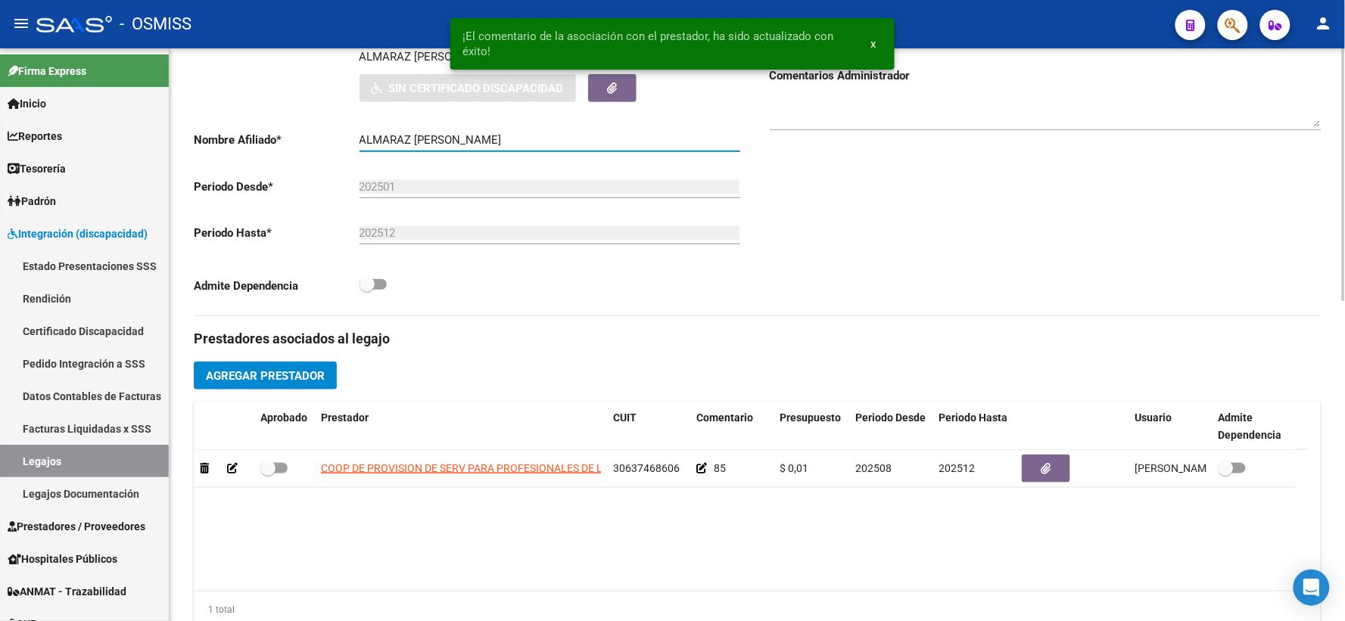
click at [432, 147] on input "ALMARAZ ROMA JAEL" at bounding box center [549, 140] width 381 height 14
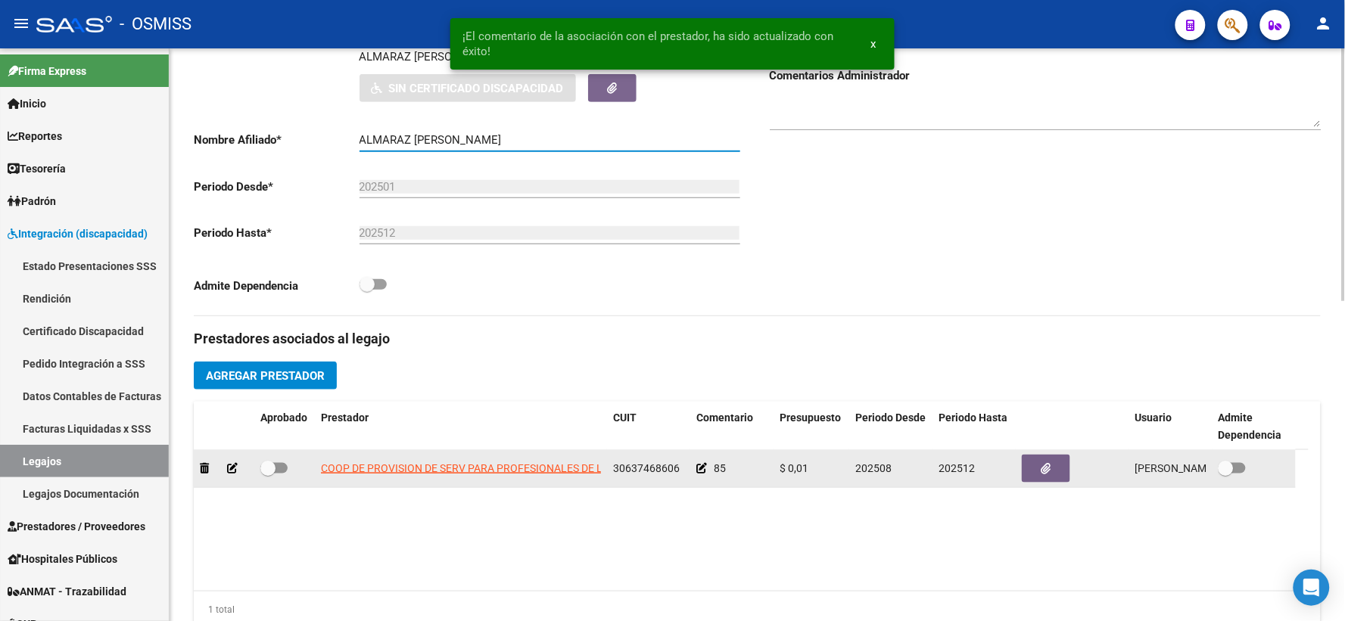
click at [702, 474] on icon at bounding box center [701, 468] width 11 height 11
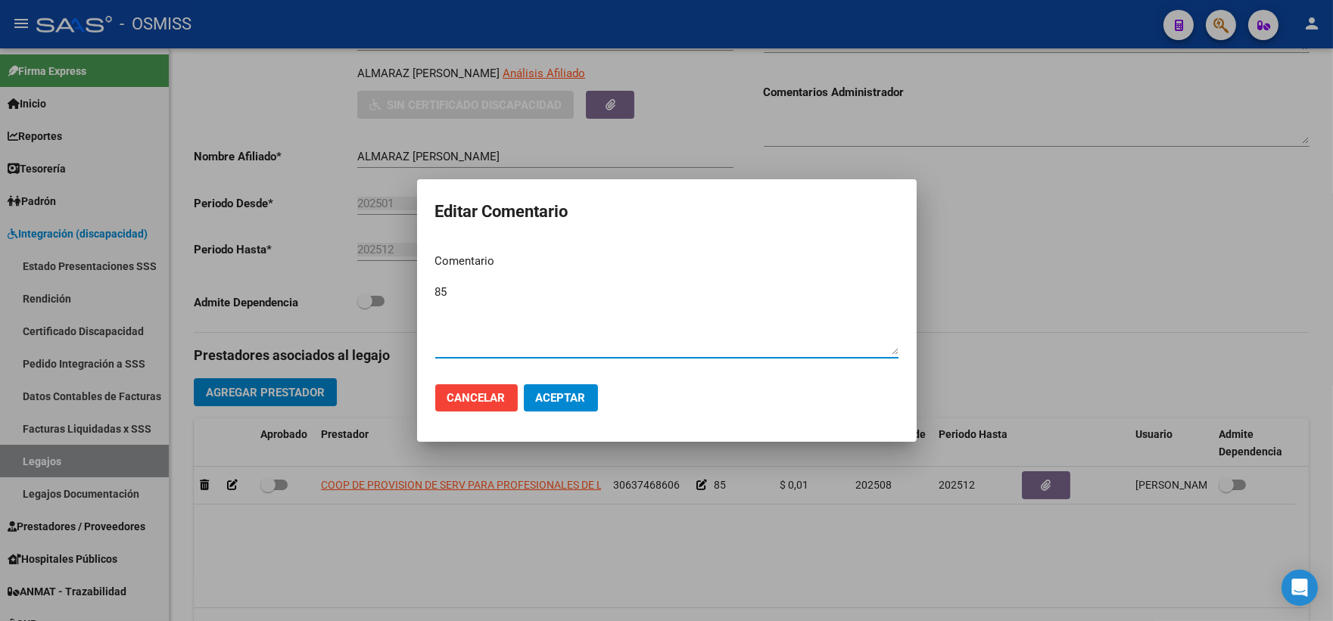
paste textarea "ALMARAZ ROMA JAEL"
type textarea "85 ALMARAZ ROMA JAEL"
click at [558, 390] on button "Aceptar" at bounding box center [561, 397] width 74 height 27
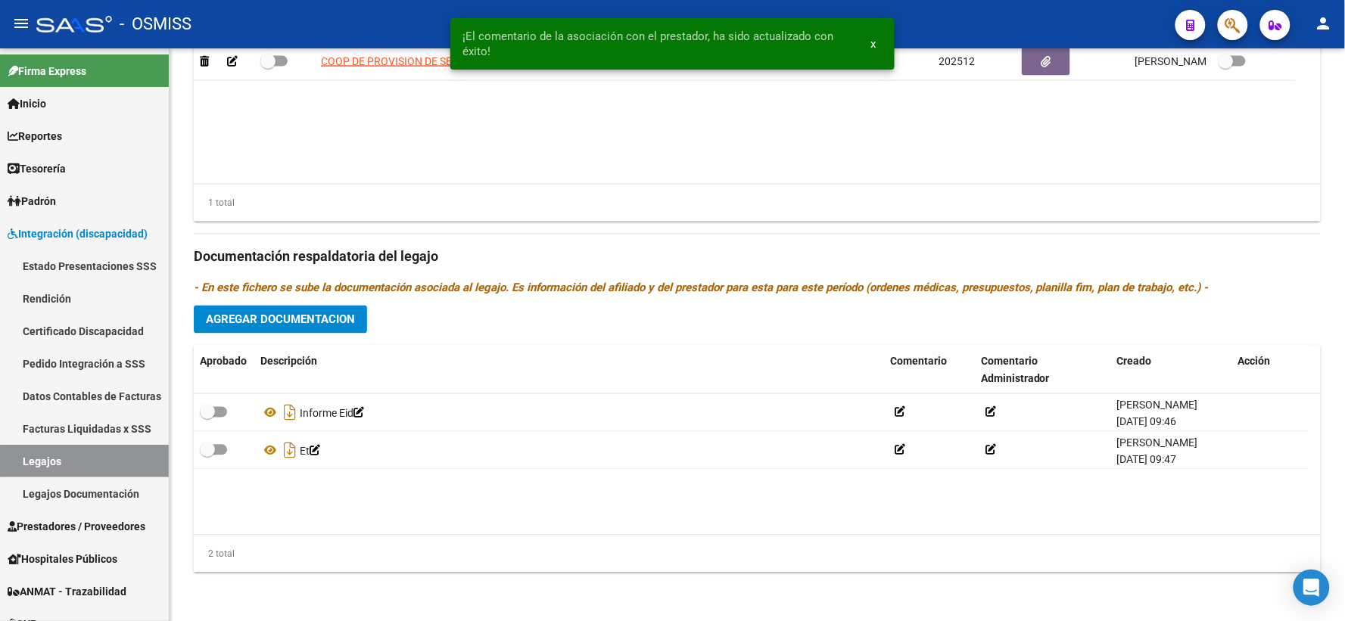
scroll to position [720, 0]
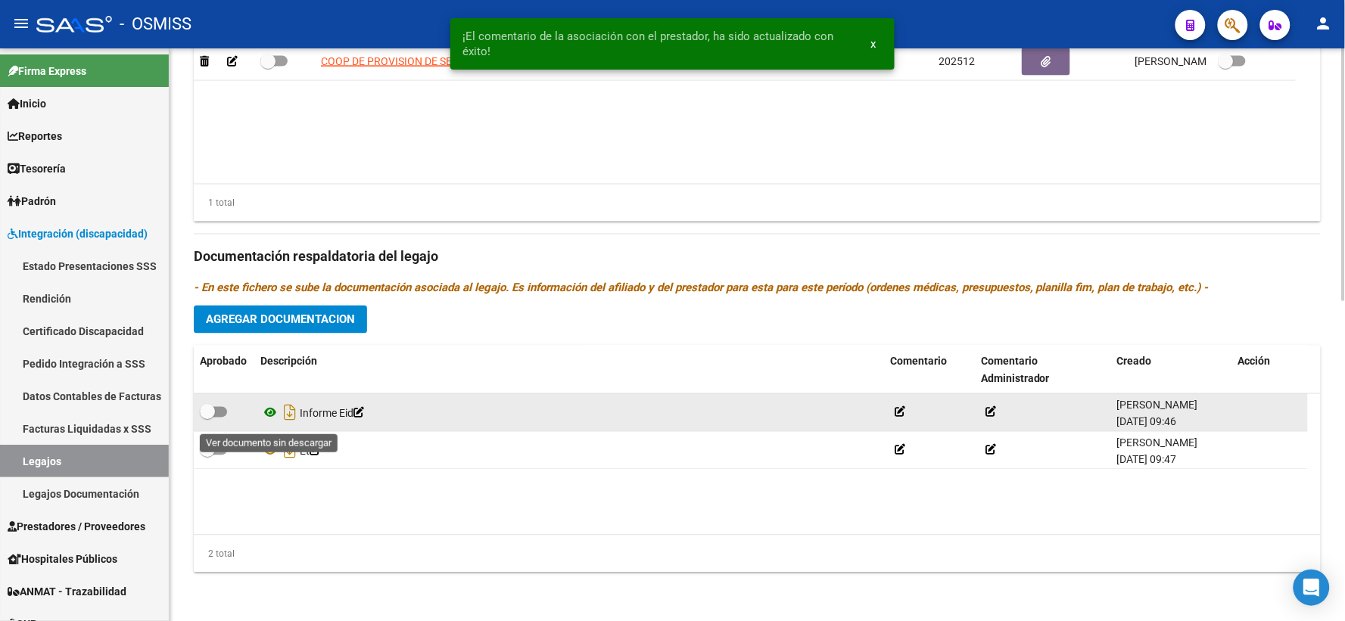
click at [272, 417] on icon at bounding box center [270, 413] width 20 height 18
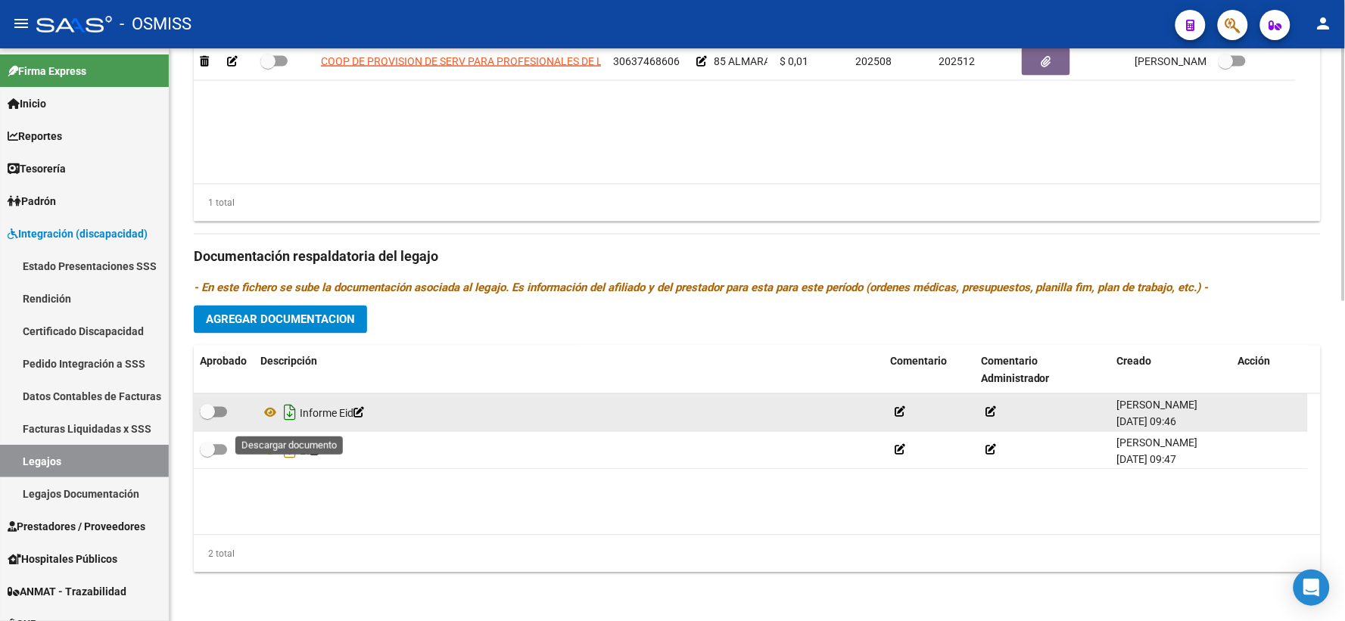
click at [291, 416] on icon "Descargar documento" at bounding box center [290, 413] width 20 height 24
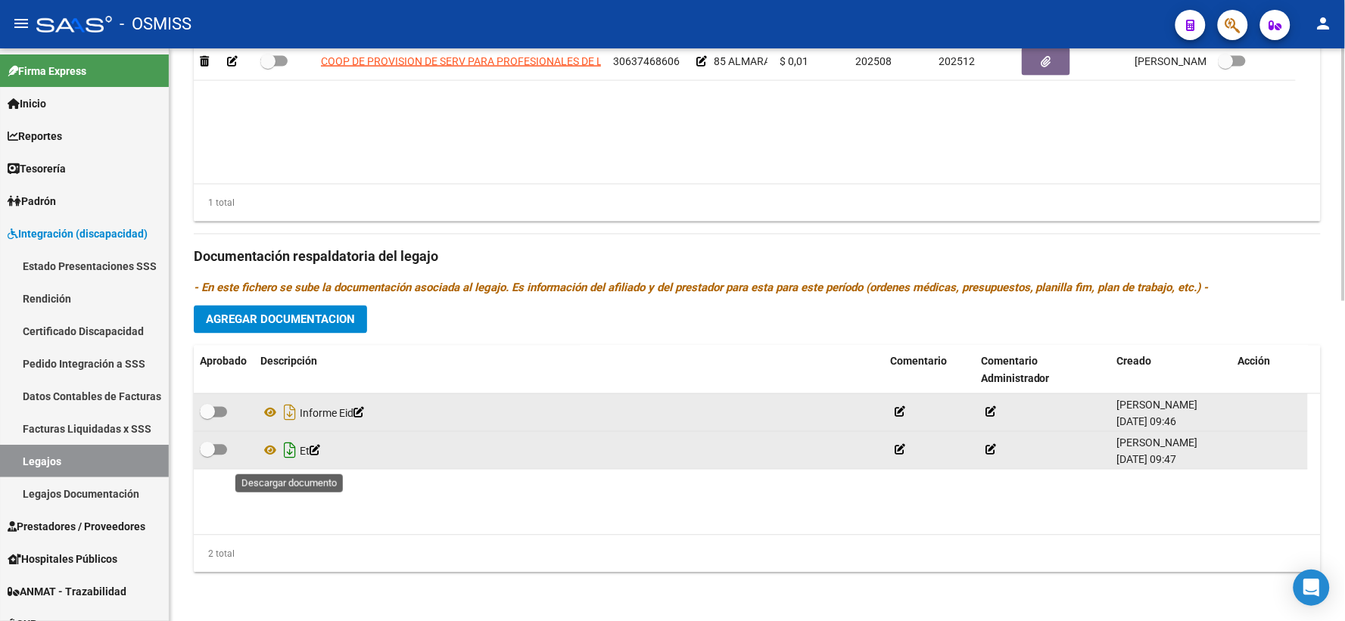
click at [291, 454] on icon "Descargar documento" at bounding box center [290, 451] width 20 height 24
drag, startPoint x: 274, startPoint y: 66, endPoint x: 324, endPoint y: 313, distance: 251.7
click at [274, 66] on span at bounding box center [267, 61] width 15 height 15
click at [268, 67] on input "checkbox" at bounding box center [267, 67] width 1 height 1
checkbox input "true"
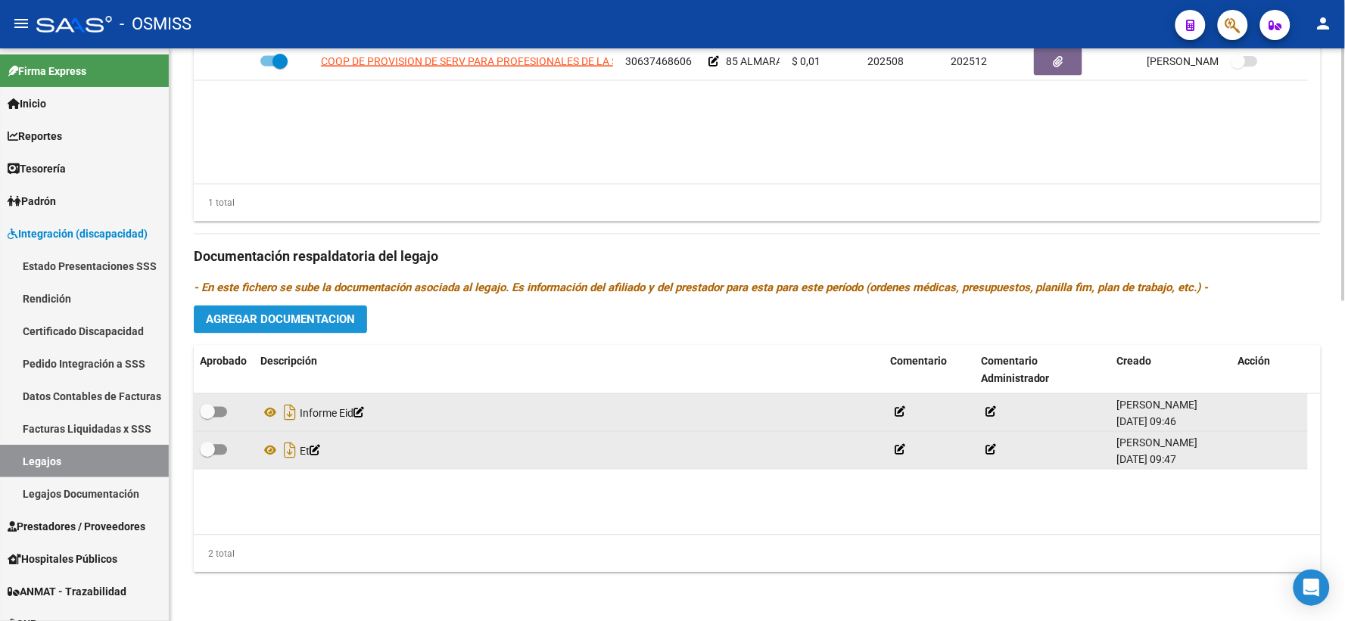
click at [320, 327] on span "Agregar Documentacion" at bounding box center [280, 320] width 149 height 14
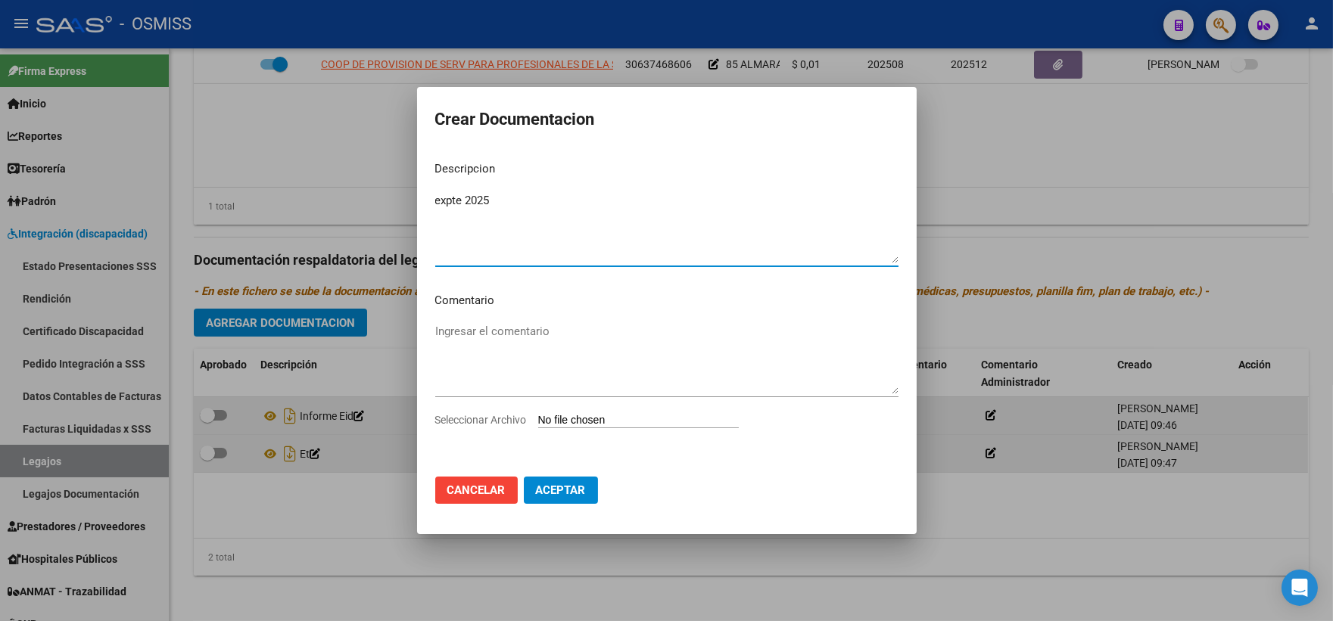
type textarea "expte 2025"
type input "C:\fakepath\ilovepdf_merged_compressed - 2025-09-18T150107.837.pdf"
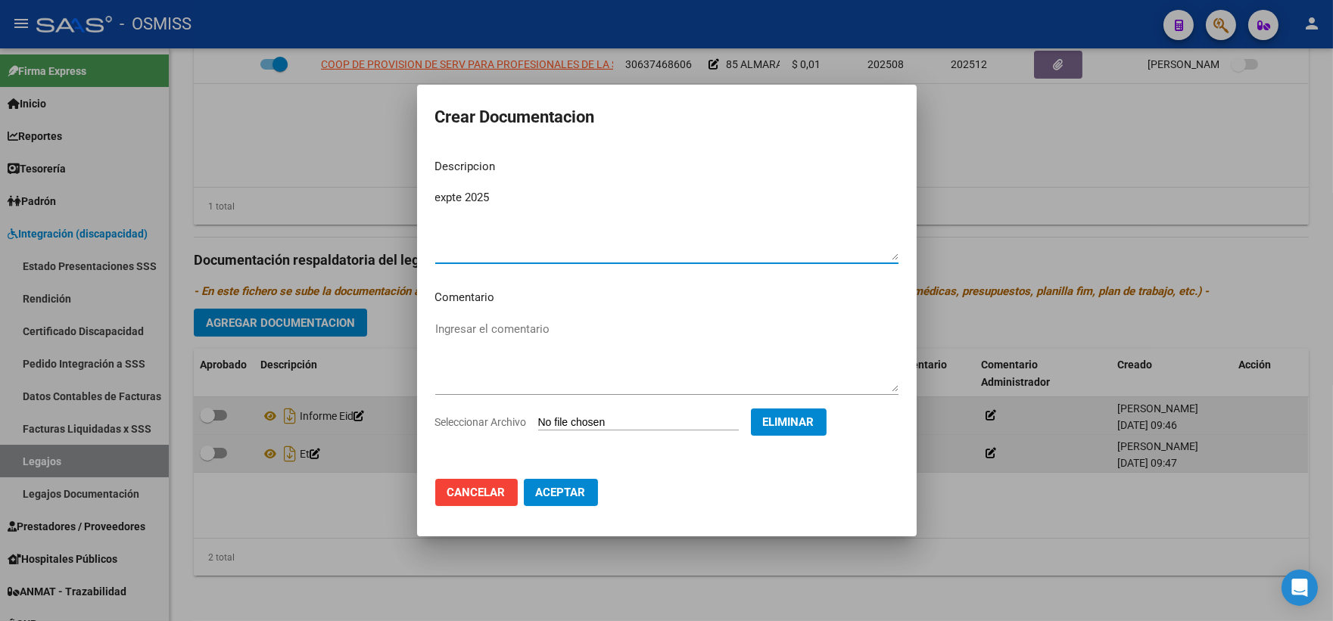
click at [558, 493] on span "Aceptar" at bounding box center [561, 493] width 50 height 14
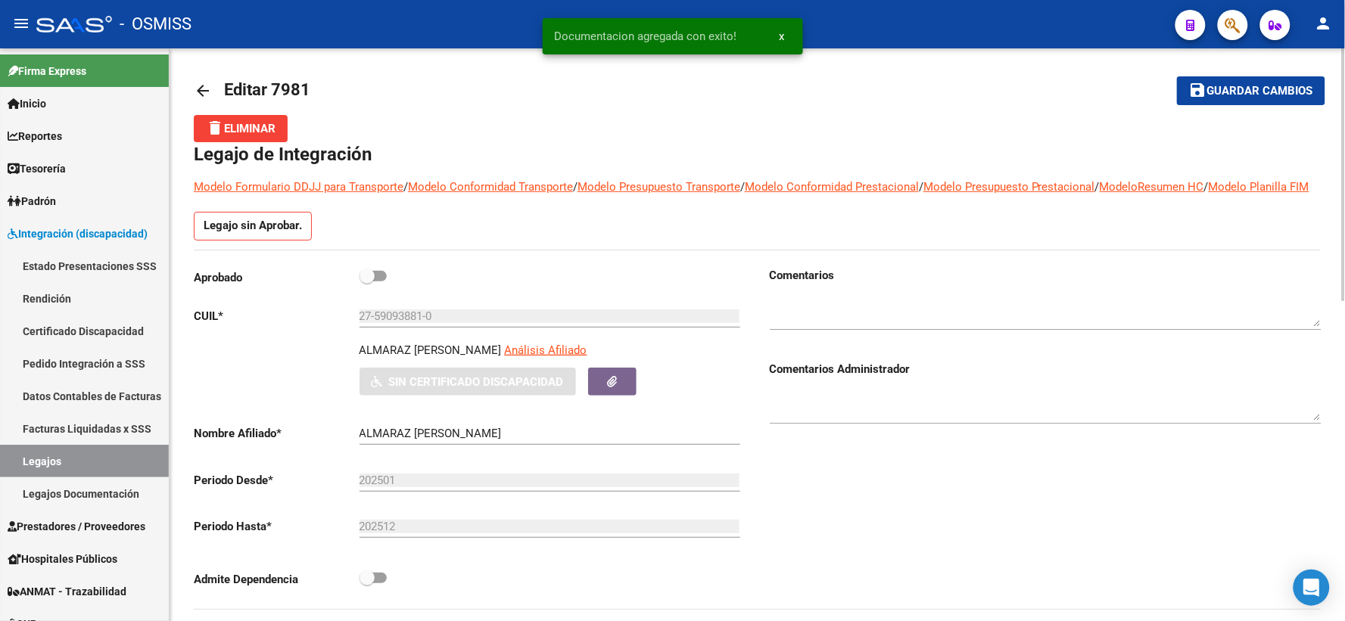
scroll to position [0, 0]
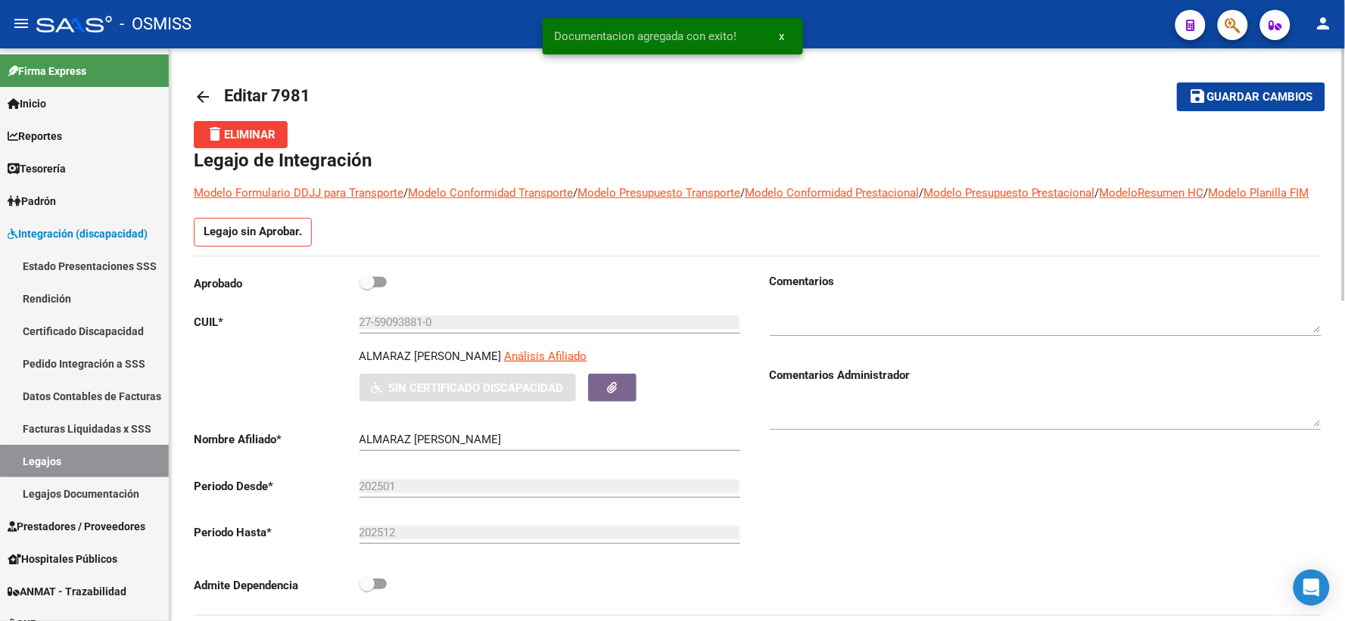
click at [364, 290] on span at bounding box center [366, 282] width 15 height 15
click at [366, 288] on input "checkbox" at bounding box center [366, 288] width 1 height 1
checkbox input "true"
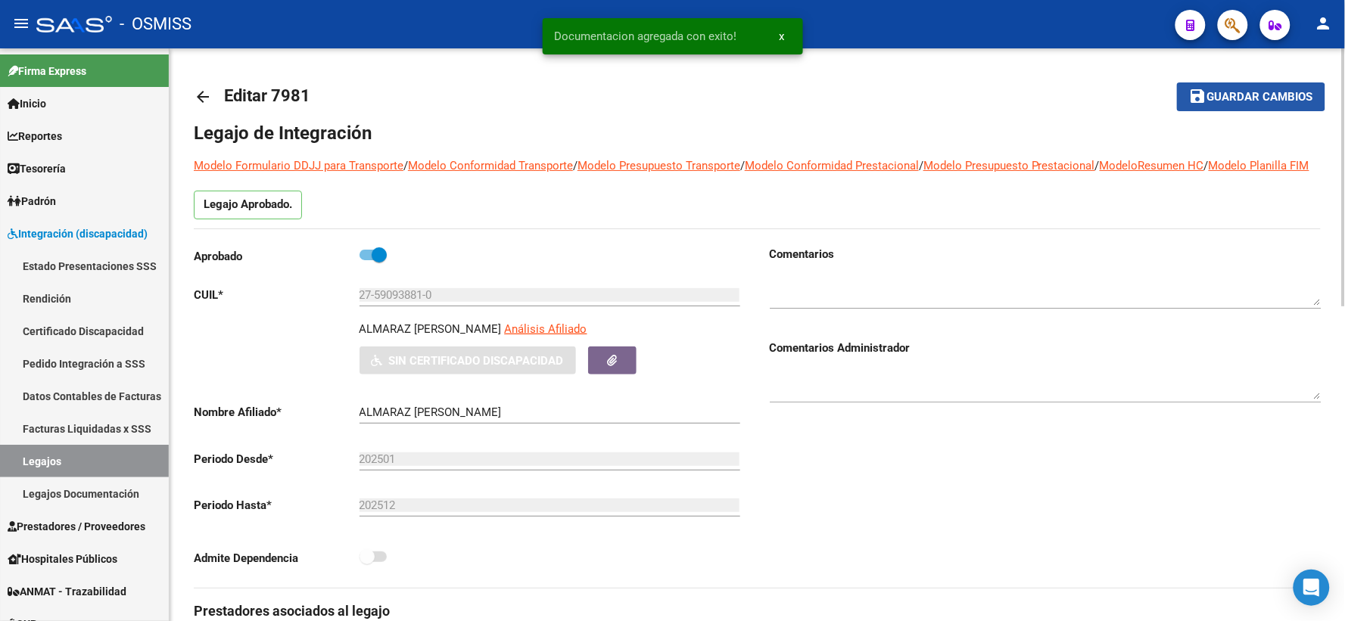
click at [1250, 96] on span "Guardar cambios" at bounding box center [1260, 98] width 106 height 14
click at [198, 100] on mat-icon "arrow_back" at bounding box center [203, 97] width 18 height 18
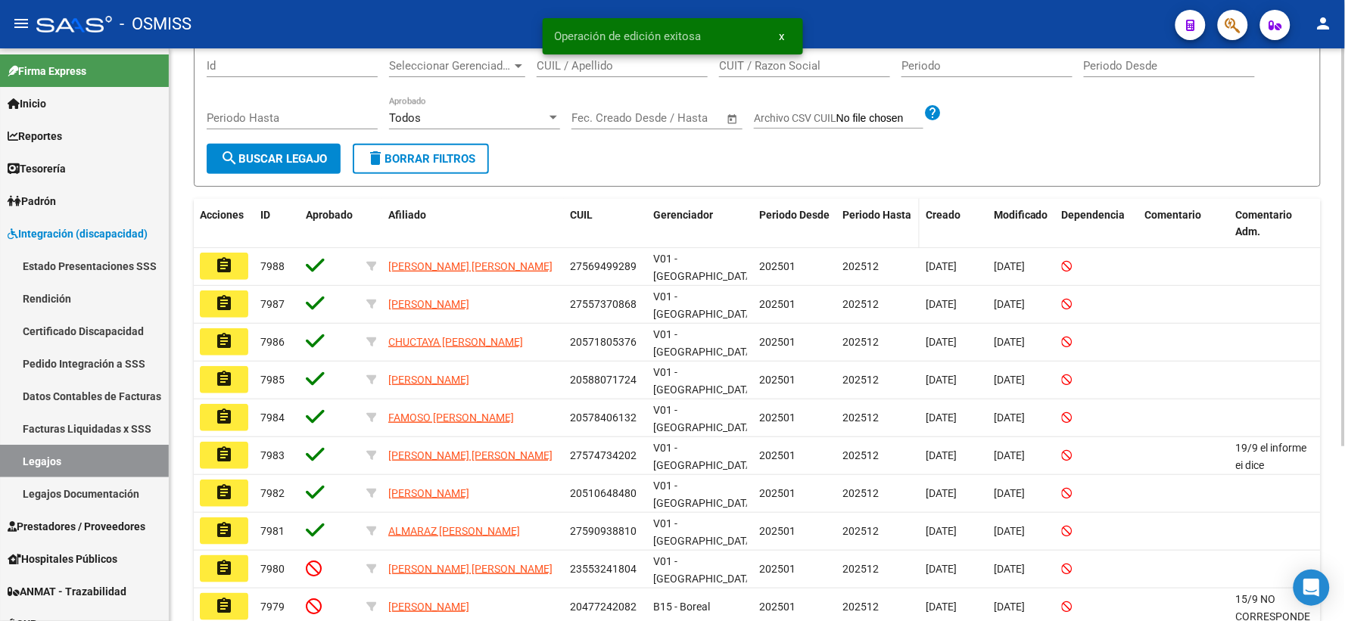
scroll to position [168, 0]
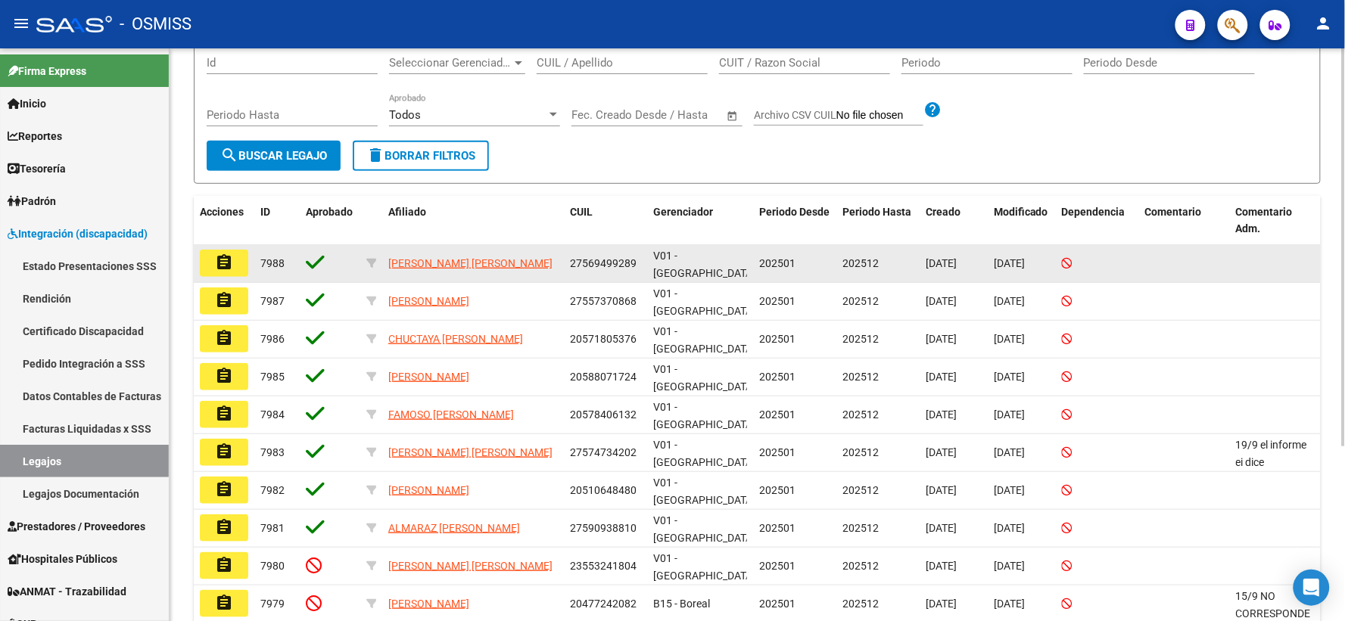
click at [215, 272] on mat-icon "assignment" at bounding box center [224, 263] width 18 height 18
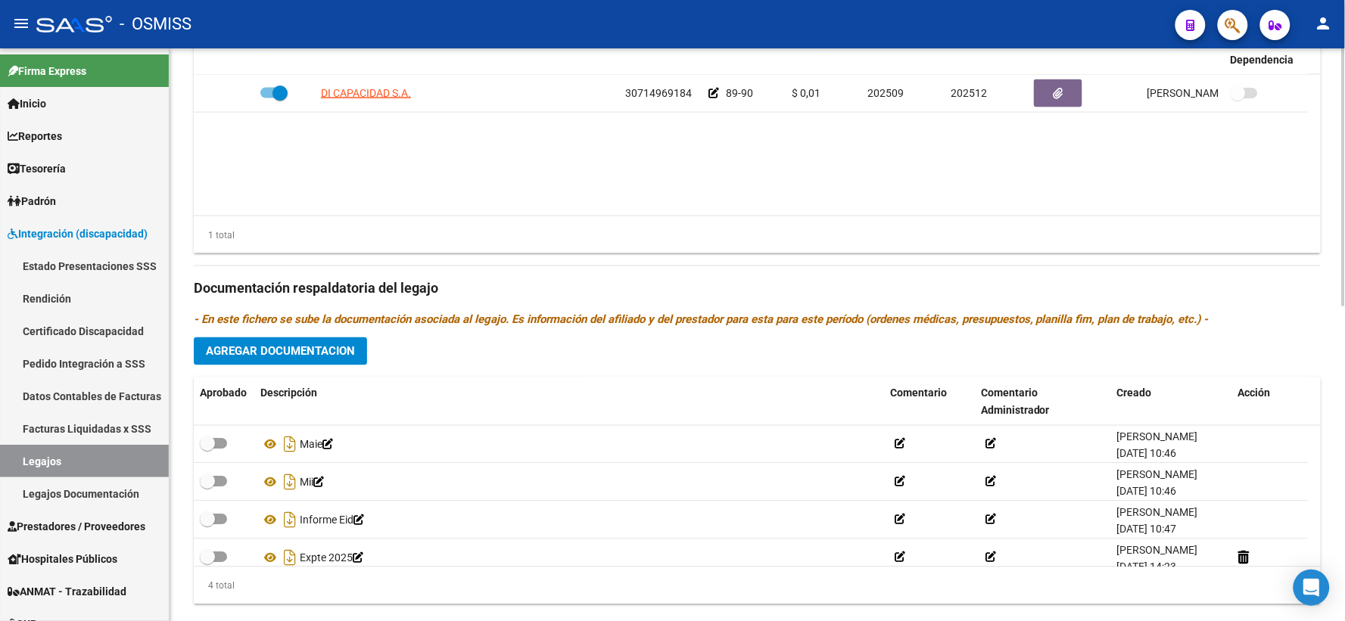
scroll to position [672, 0]
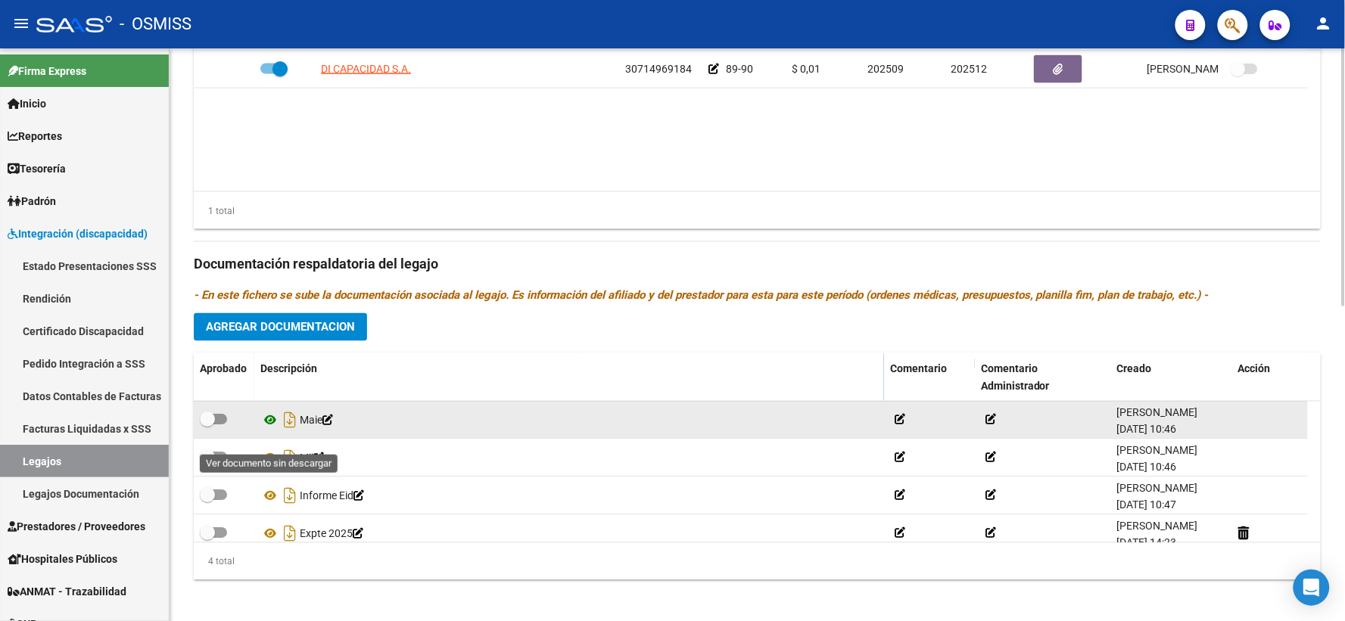
click at [268, 430] on icon at bounding box center [270, 421] width 20 height 18
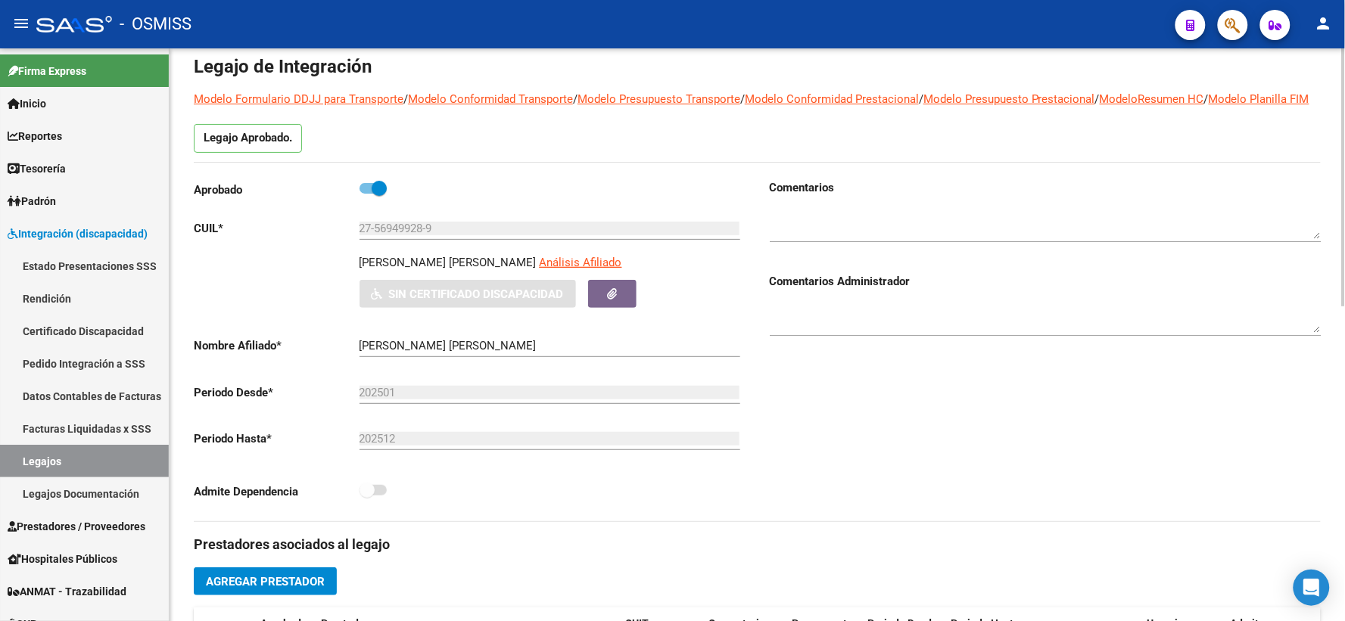
scroll to position [0, 0]
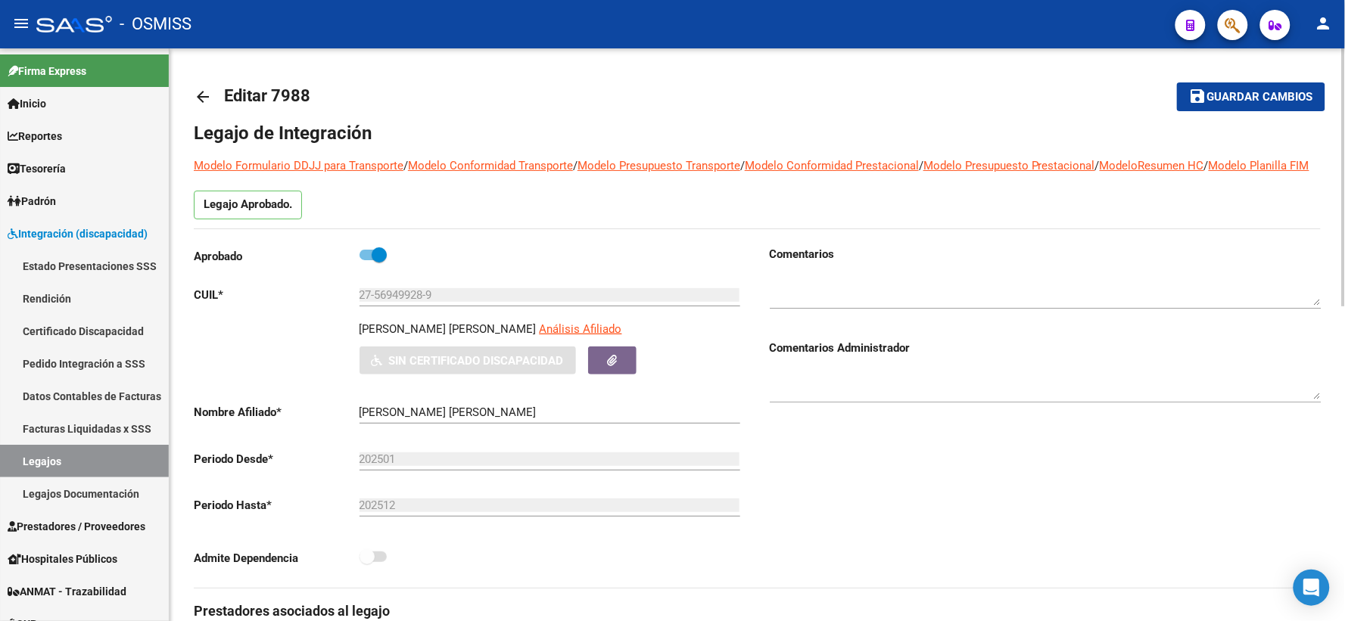
click at [208, 94] on mat-icon "arrow_back" at bounding box center [203, 97] width 18 height 18
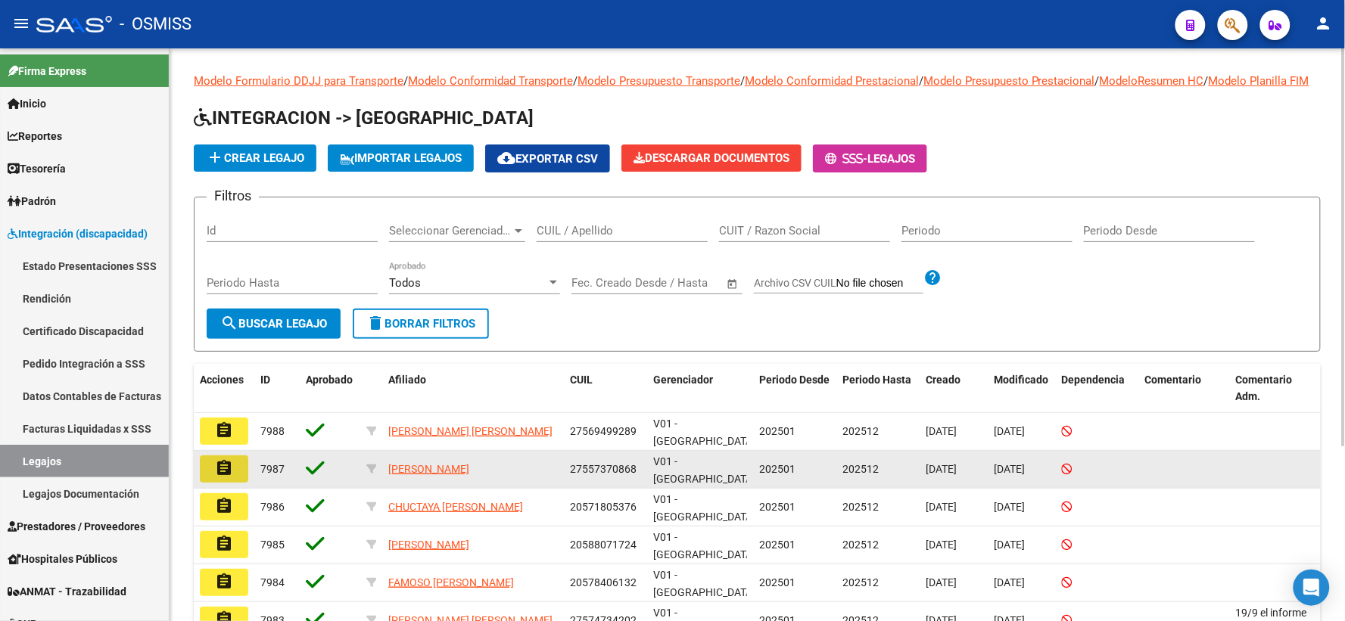
click at [222, 478] on mat-icon "assignment" at bounding box center [224, 468] width 18 height 18
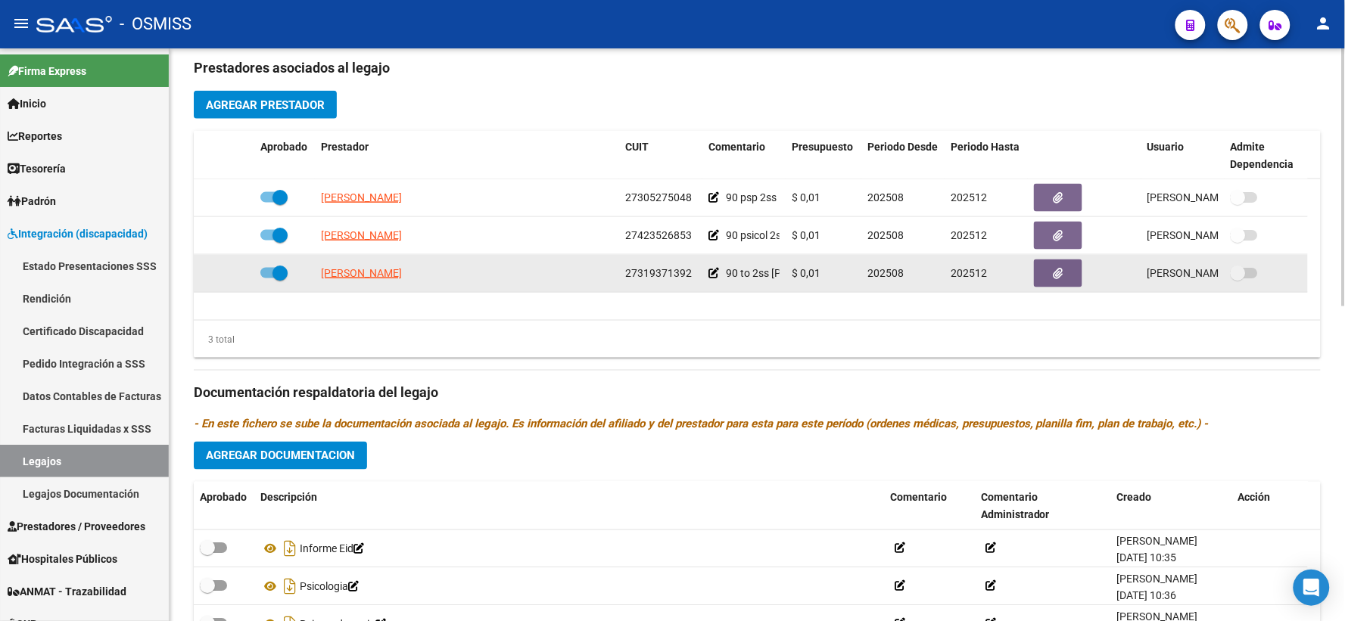
scroll to position [588, 0]
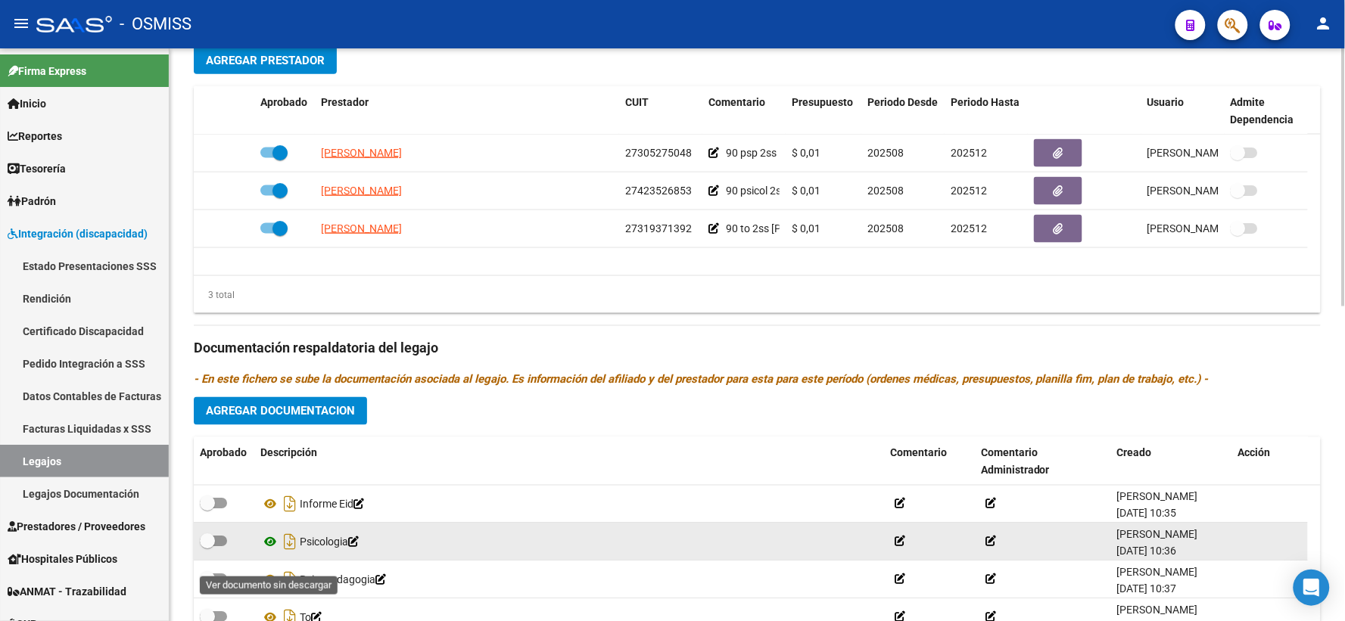
click at [269, 552] on icon at bounding box center [270, 543] width 20 height 18
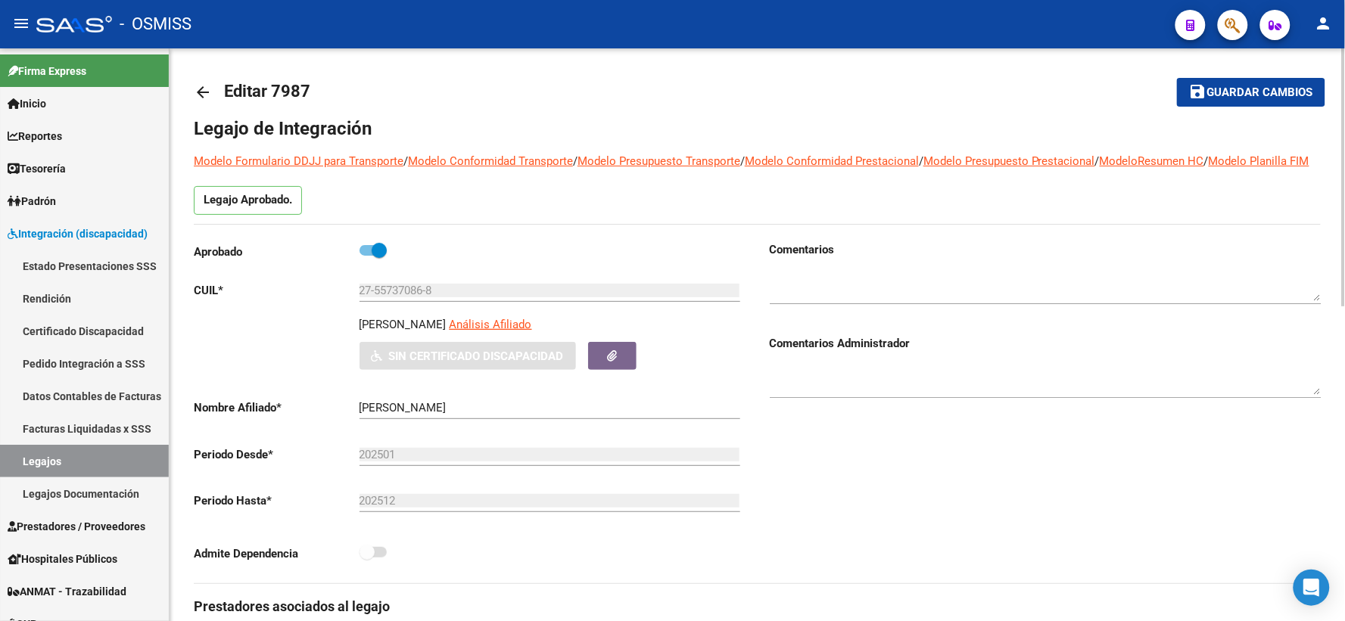
scroll to position [0, 0]
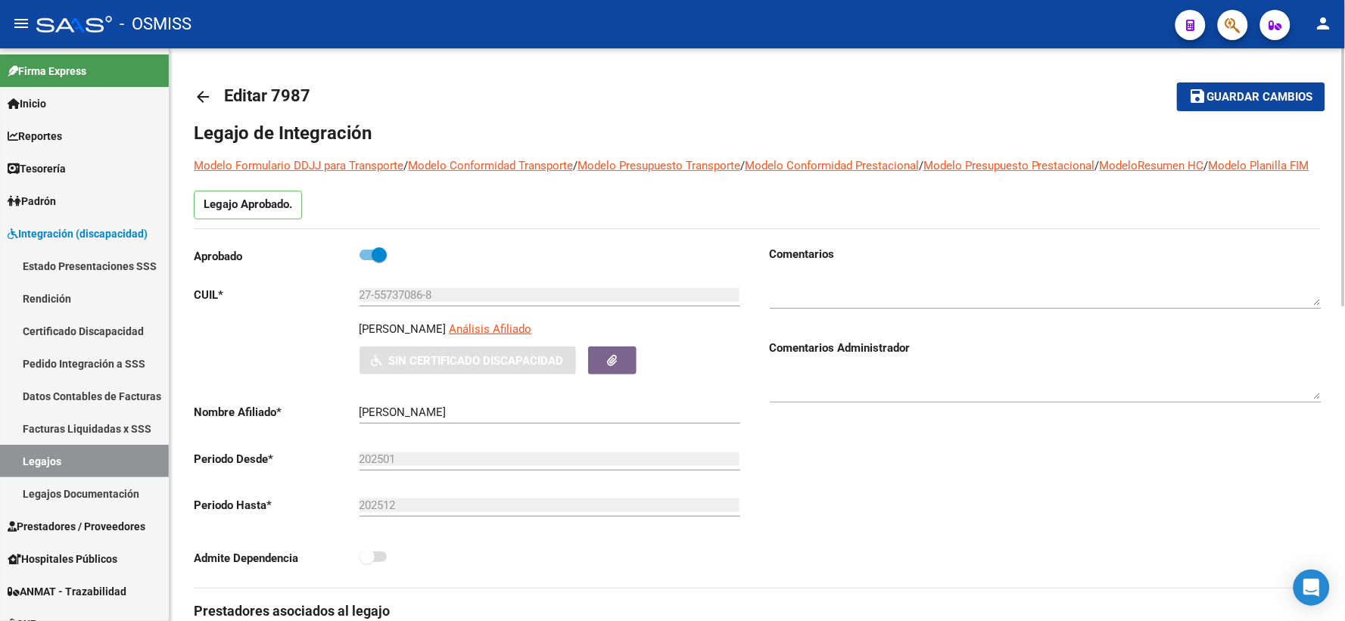
click at [204, 98] on mat-icon "arrow_back" at bounding box center [203, 97] width 18 height 18
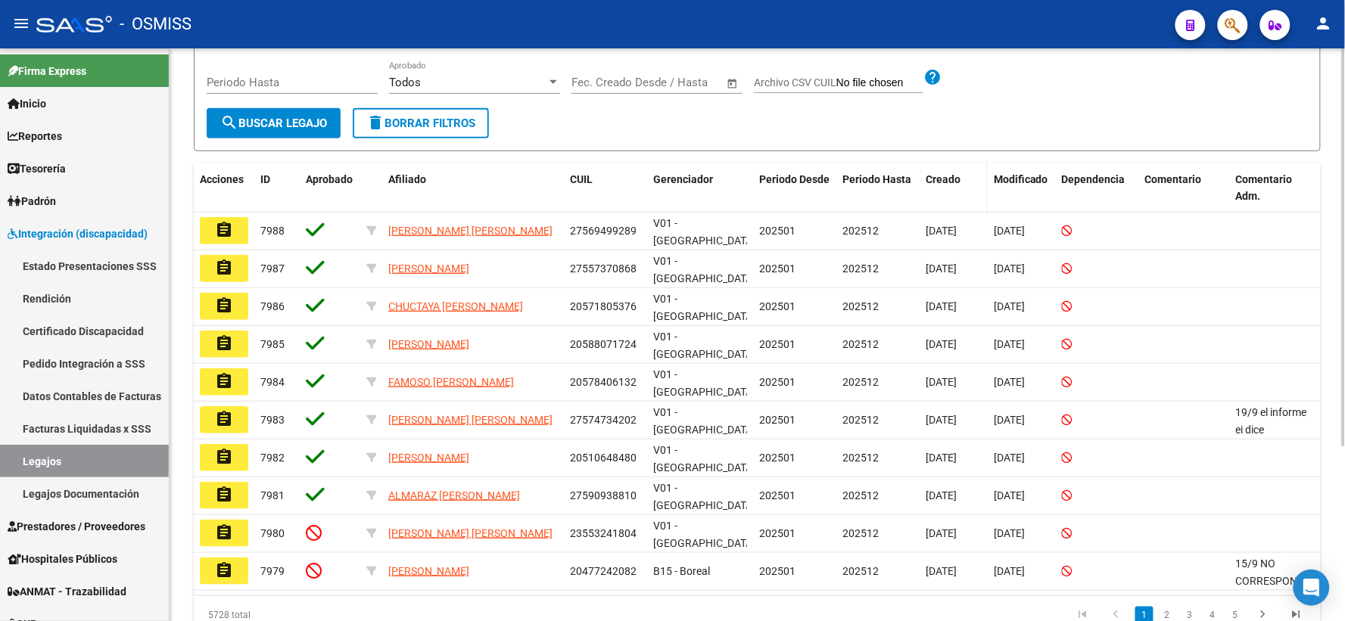
scroll to position [251, 0]
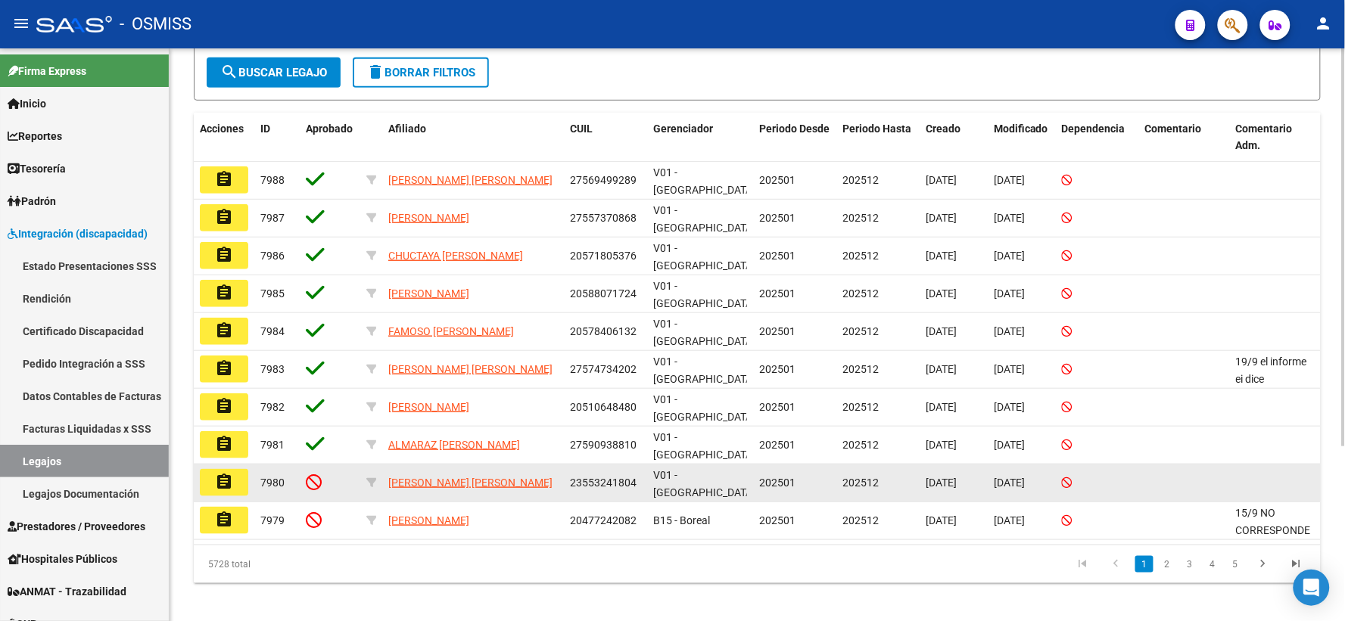
click at [223, 473] on mat-icon "assignment" at bounding box center [224, 482] width 18 height 18
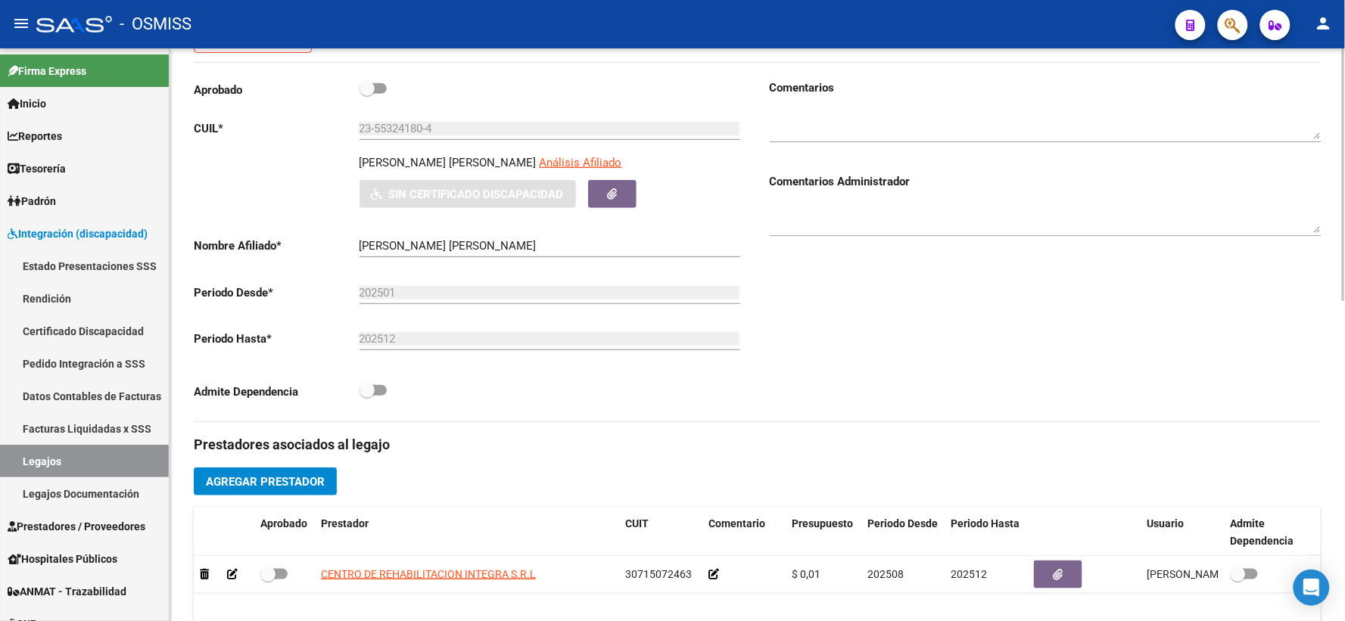
scroll to position [168, 0]
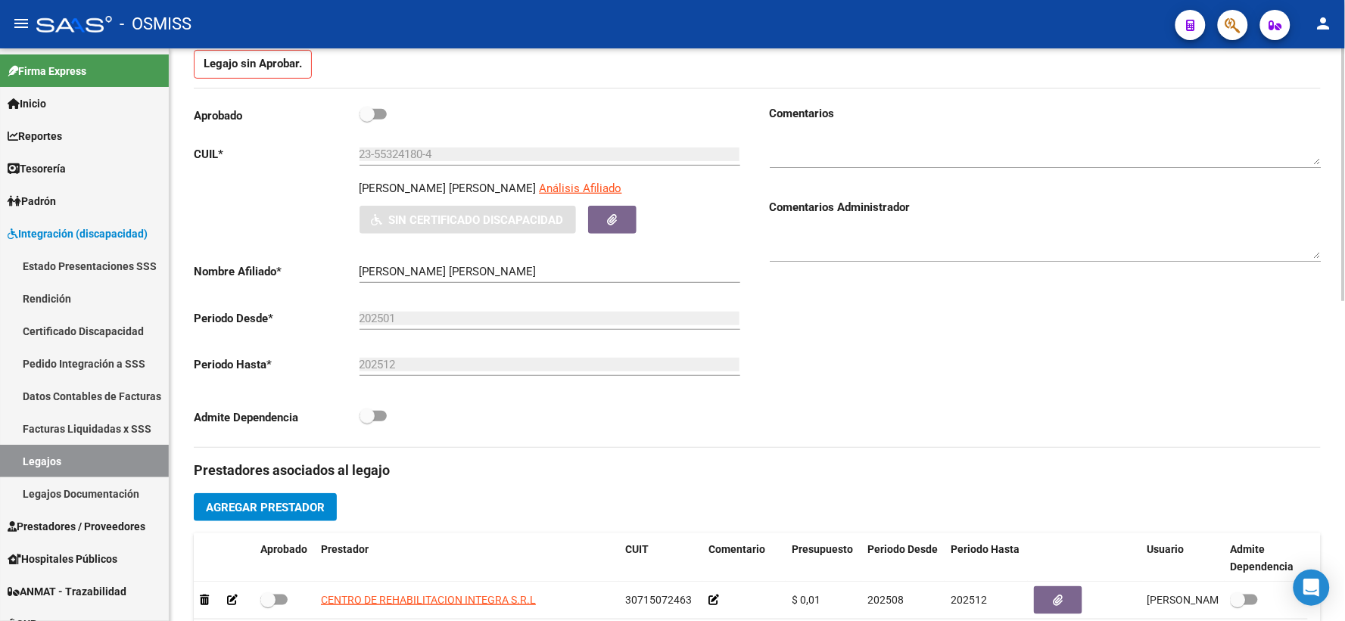
click at [447, 278] on input "MANSILLA GOYENECHE JAZMIN ISABELLA" at bounding box center [549, 272] width 381 height 14
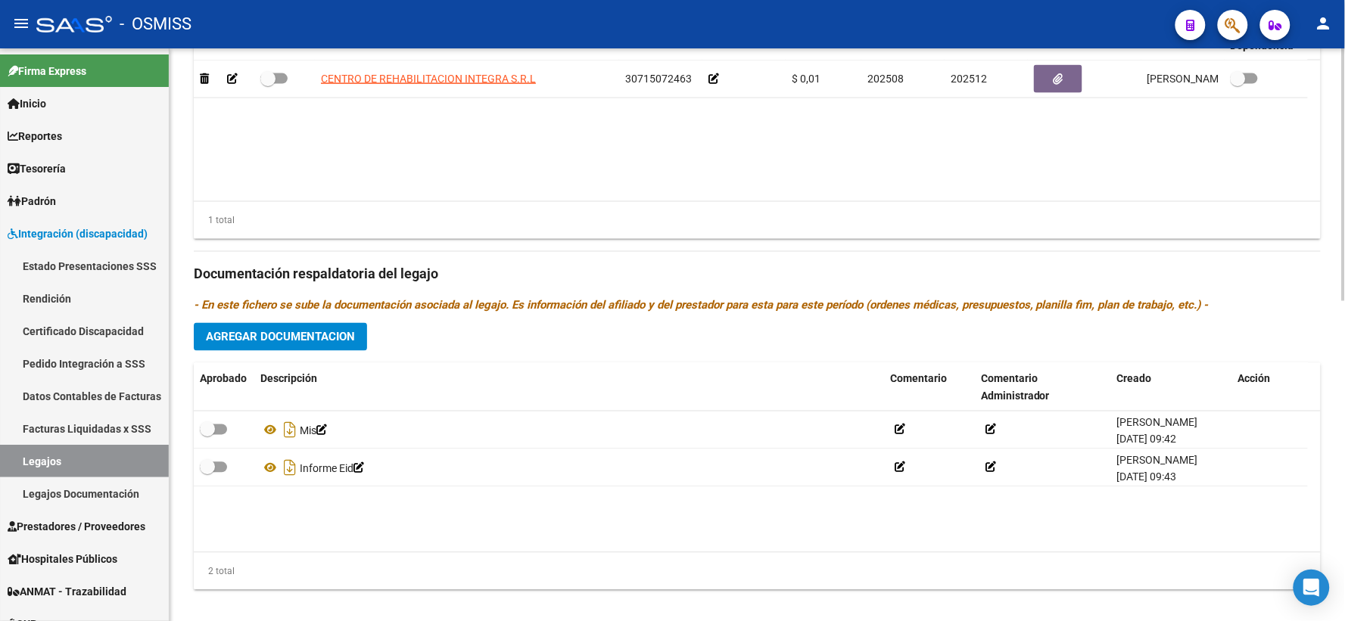
scroll to position [726, 0]
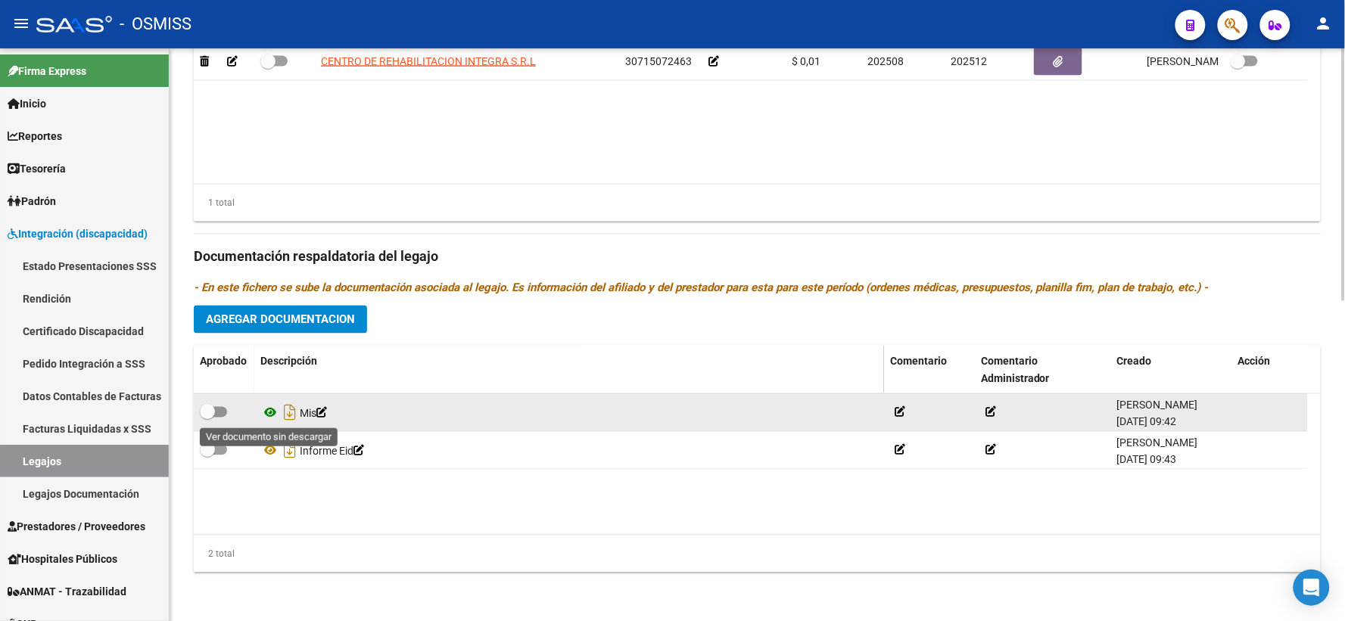
click at [271, 412] on icon at bounding box center [270, 413] width 20 height 18
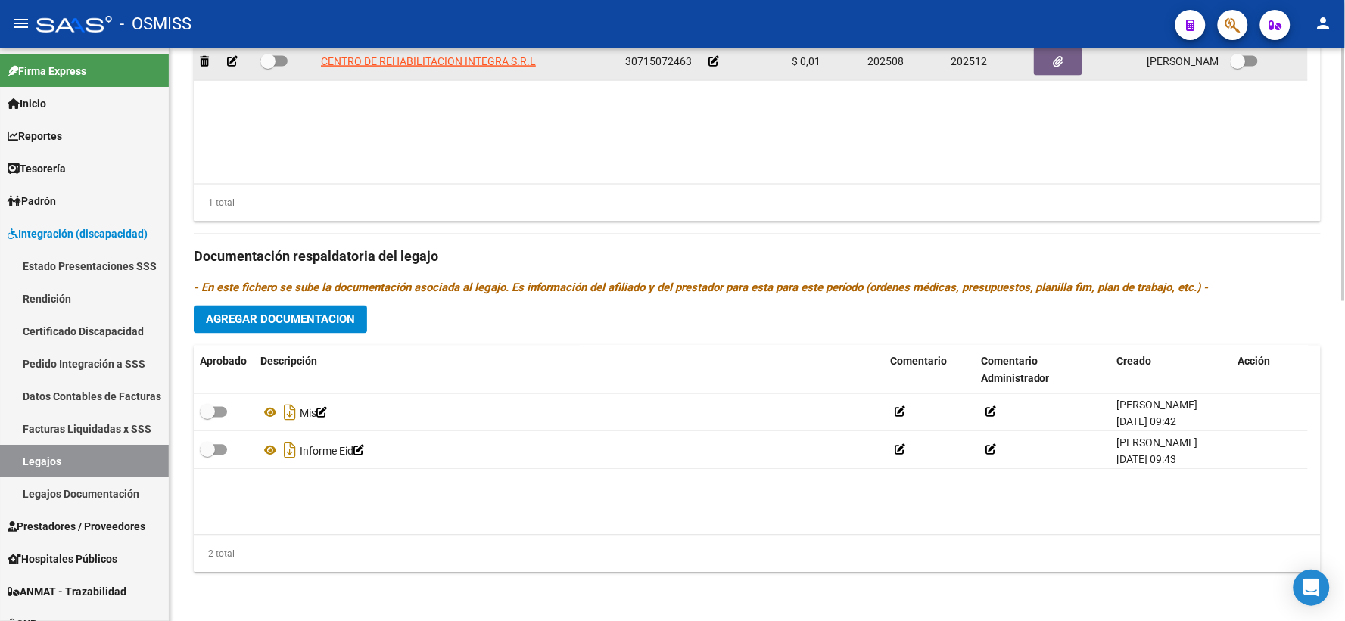
click at [714, 59] on icon at bounding box center [713, 61] width 11 height 11
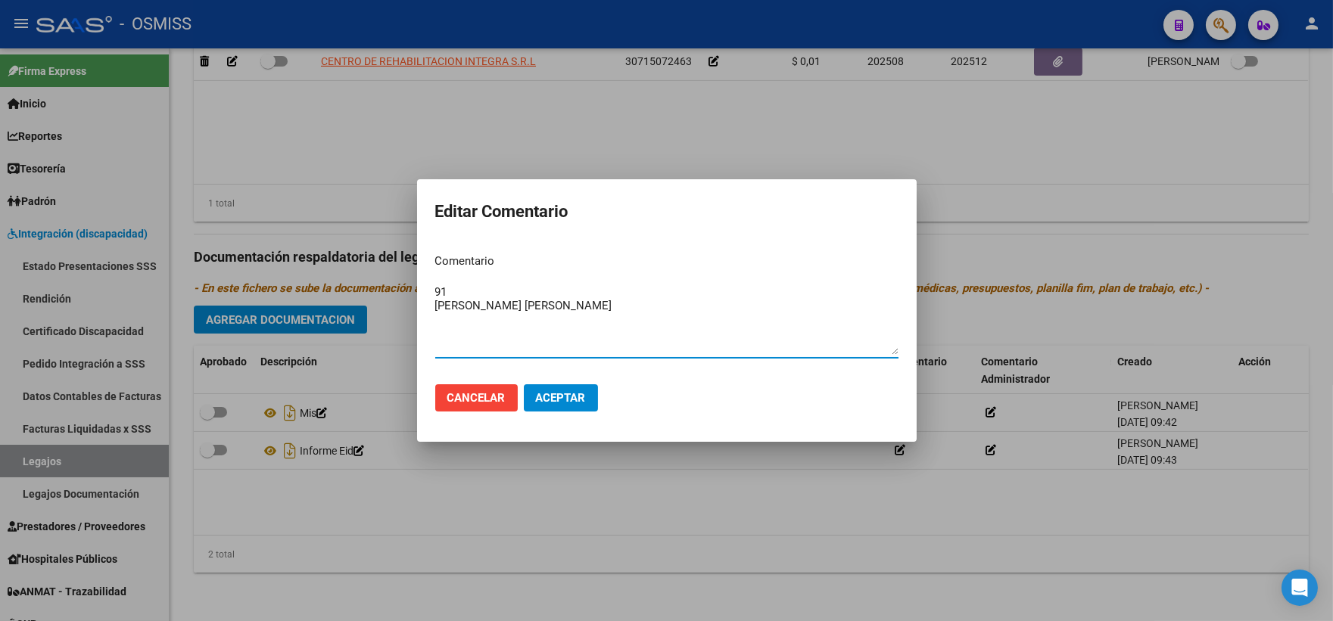
type textarea "91 MANSILLA GOYENECHE JAZMIN ISABELLA"
click at [549, 398] on span "Aceptar" at bounding box center [561, 398] width 50 height 14
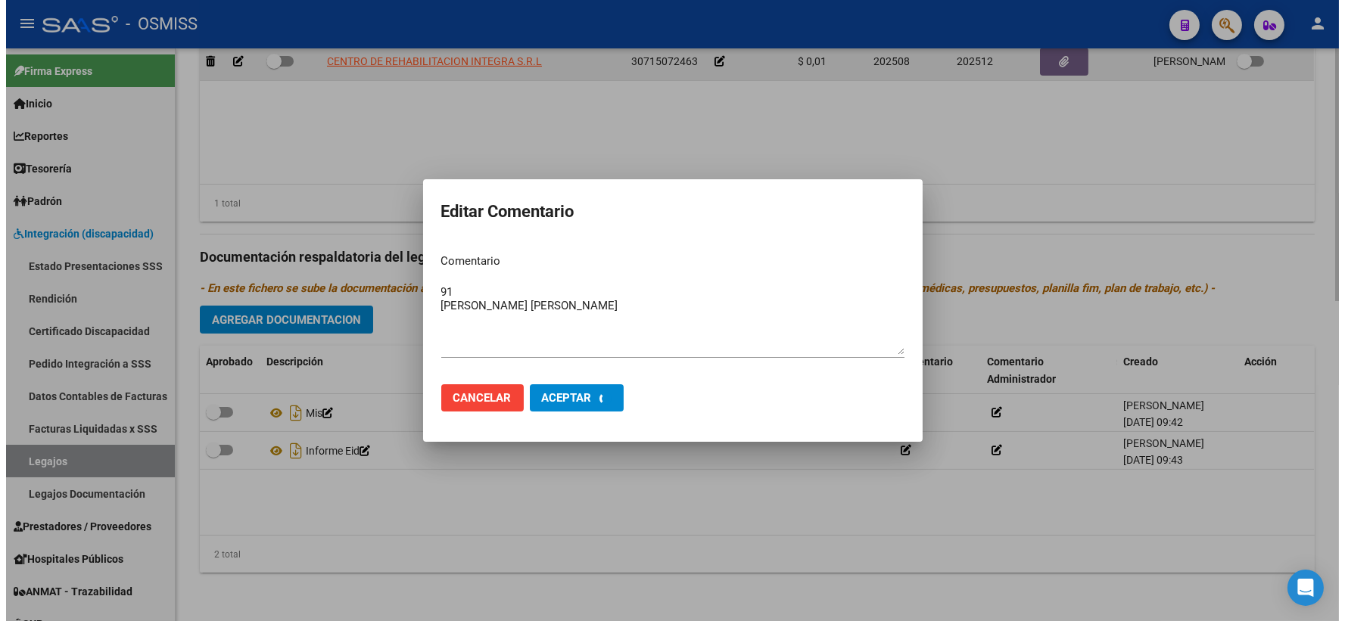
scroll to position [720, 0]
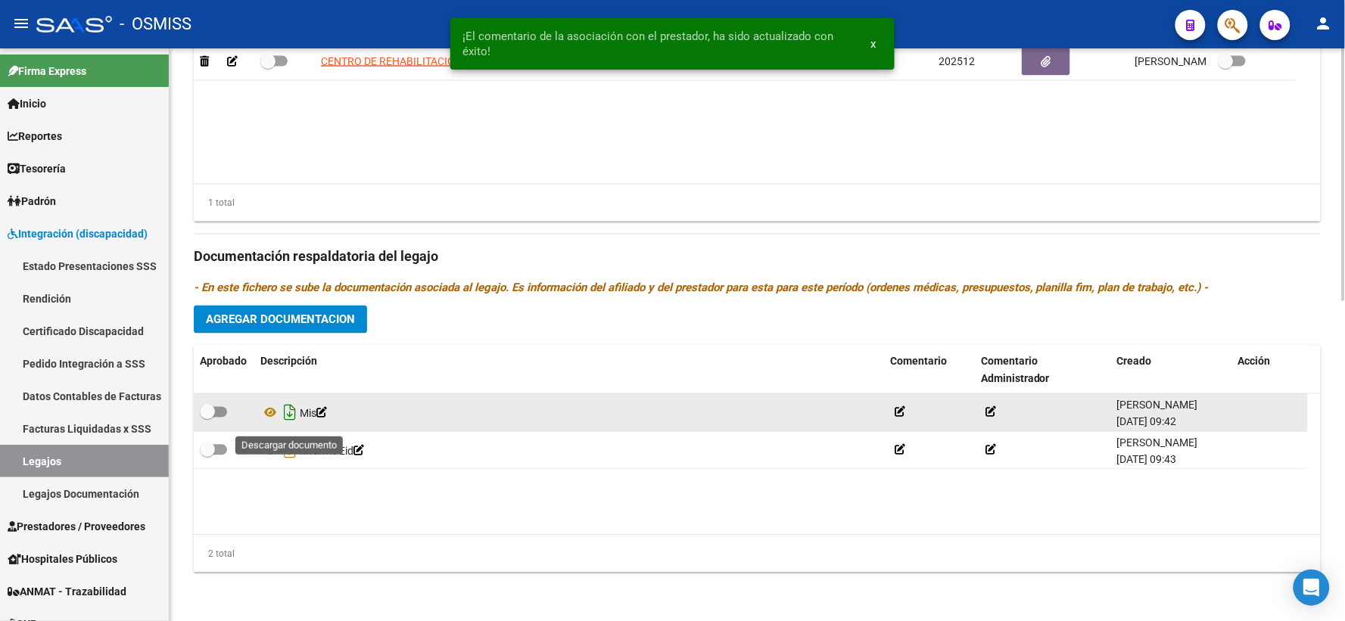
click at [293, 421] on icon "Descargar documento" at bounding box center [290, 413] width 20 height 24
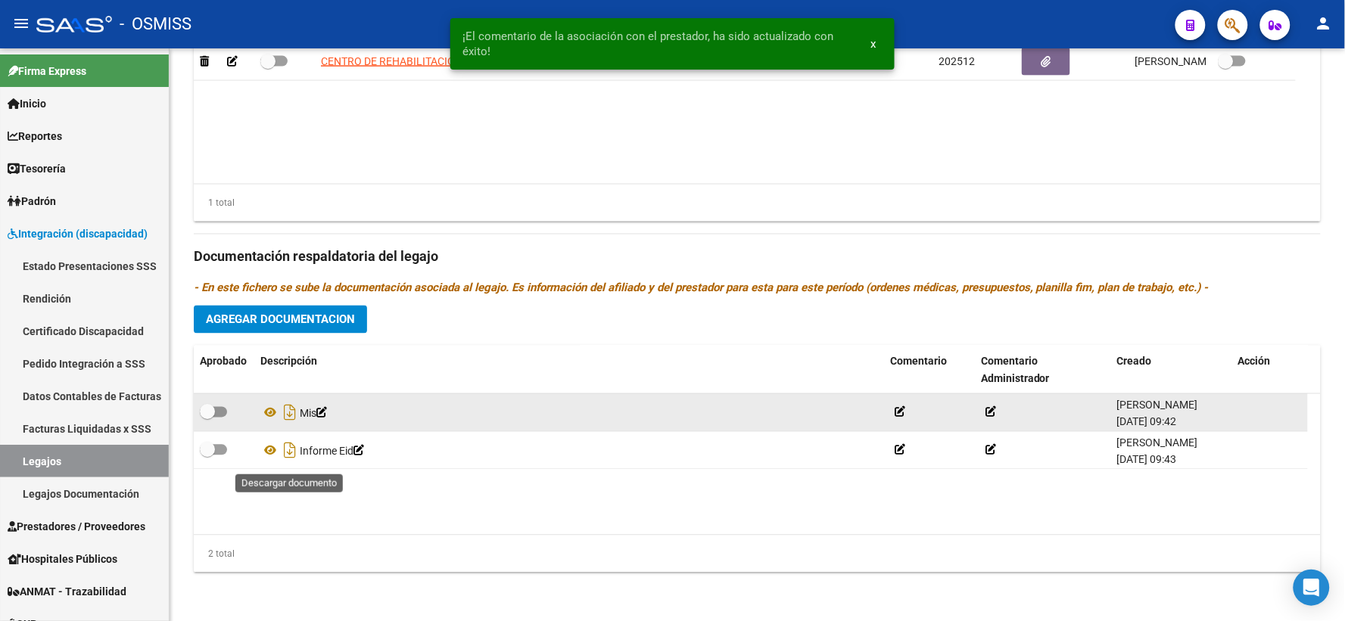
drag, startPoint x: 286, startPoint y: 453, endPoint x: 487, endPoint y: 1, distance: 494.6
click at [286, 453] on icon "Descargar documento" at bounding box center [290, 451] width 20 height 24
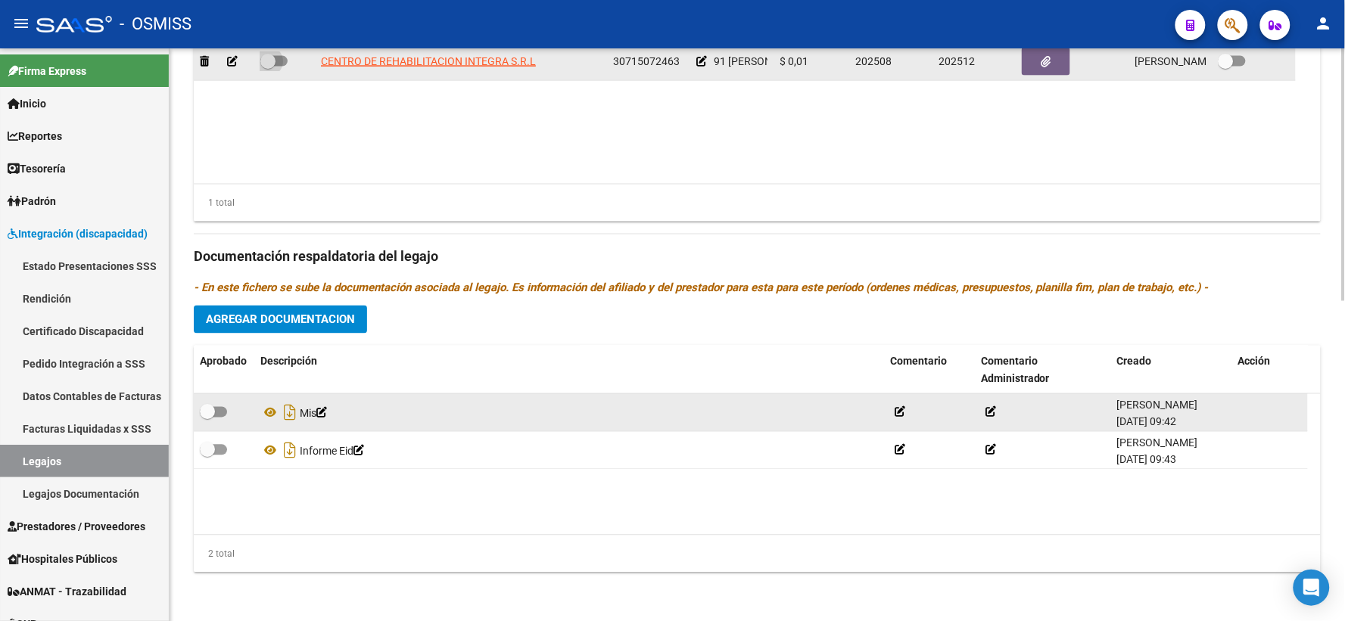
click at [267, 58] on span at bounding box center [267, 61] width 15 height 15
click at [267, 67] on input "checkbox" at bounding box center [267, 67] width 1 height 1
checkbox input "true"
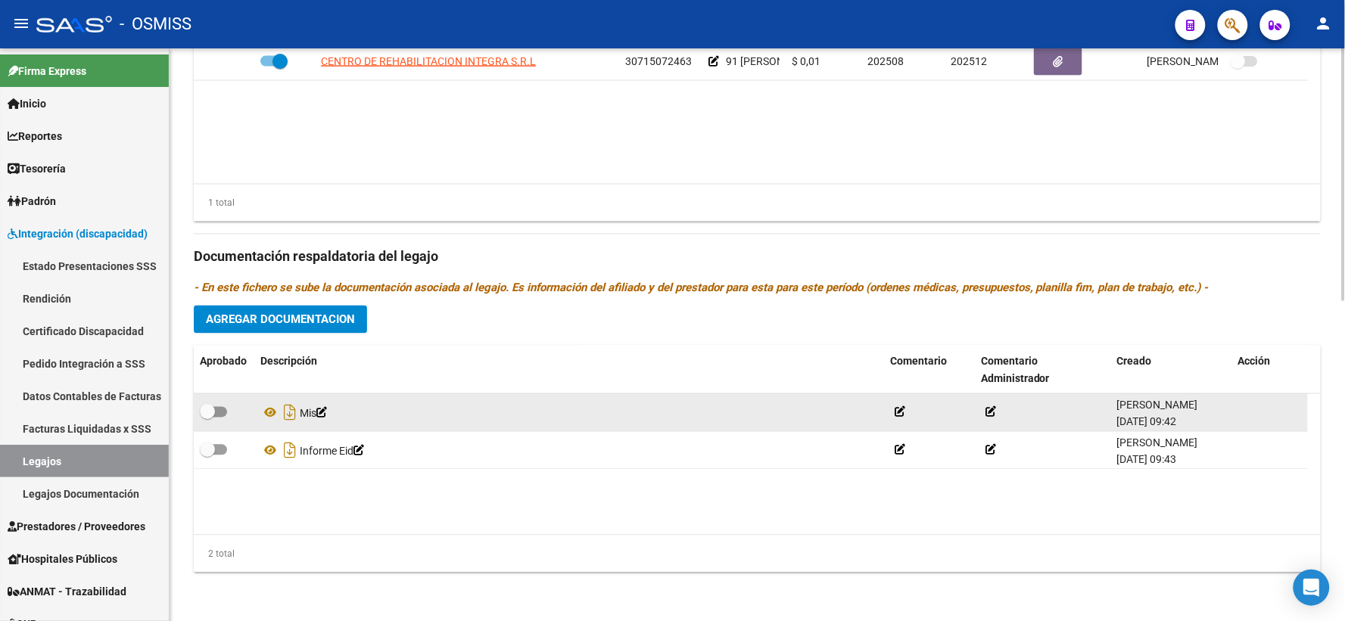
click at [312, 327] on span "Agregar Documentacion" at bounding box center [280, 320] width 149 height 14
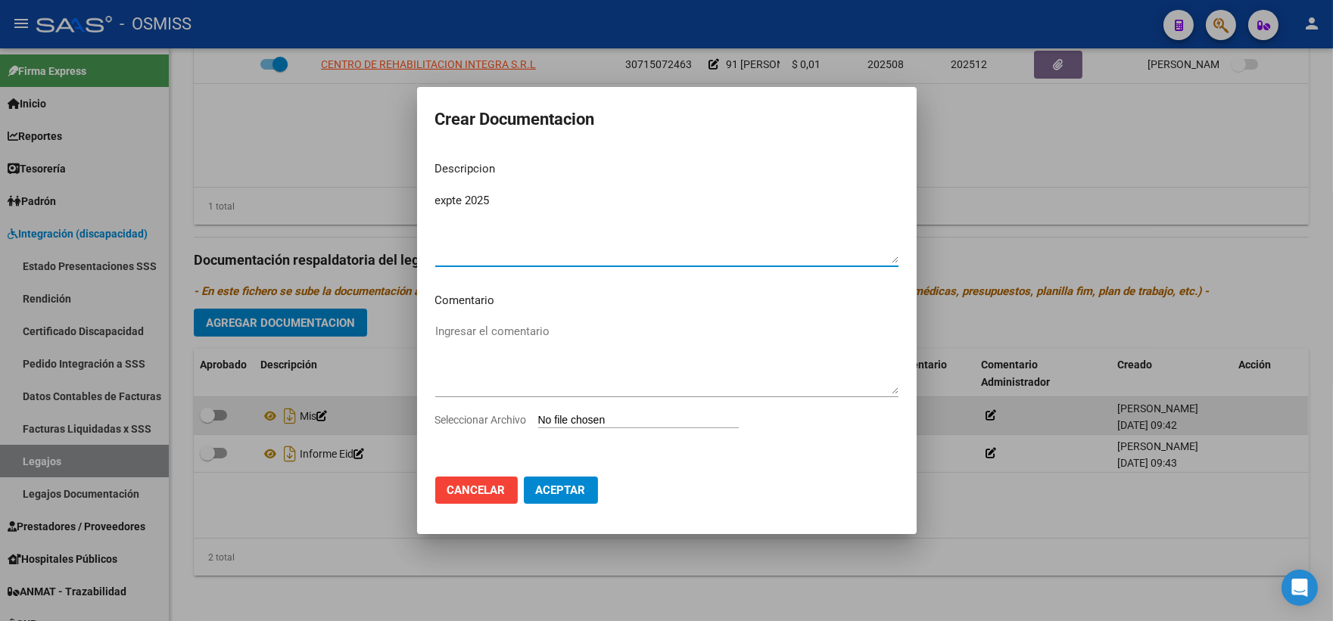
type textarea "expte 2025"
type input "C:\fakepath\ilovepdf_merged_compressed - 2025-09-18T150334.268.pdf"
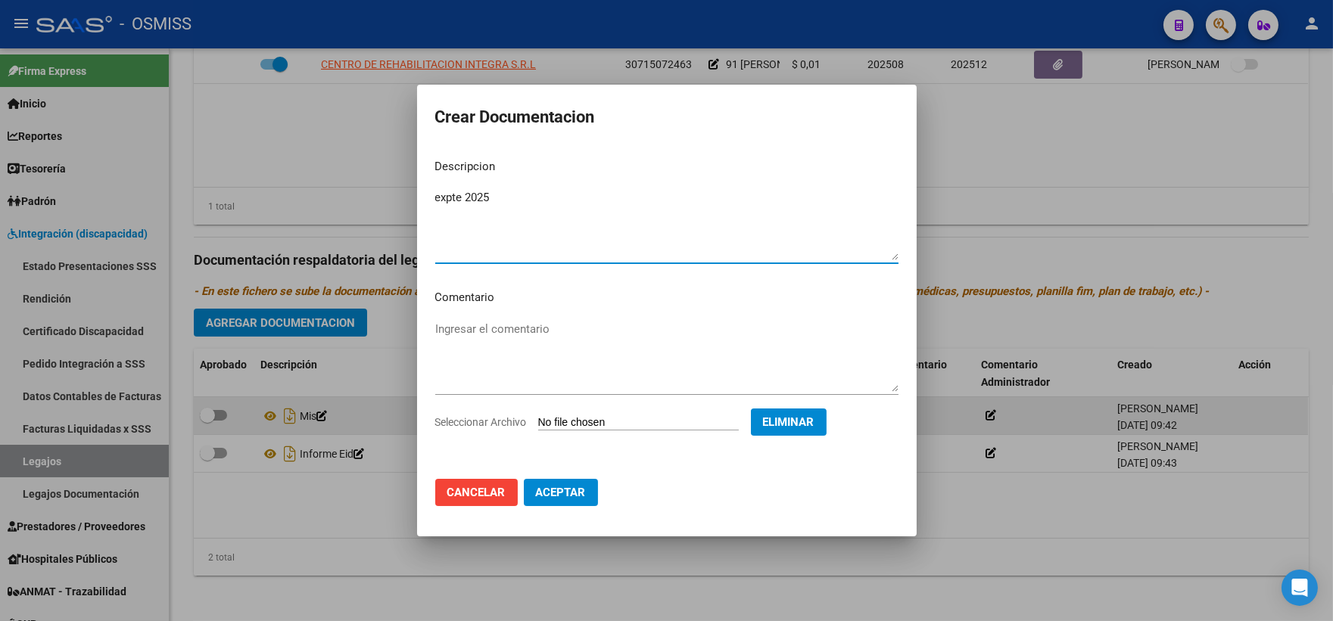
click at [566, 495] on span "Aceptar" at bounding box center [561, 493] width 50 height 14
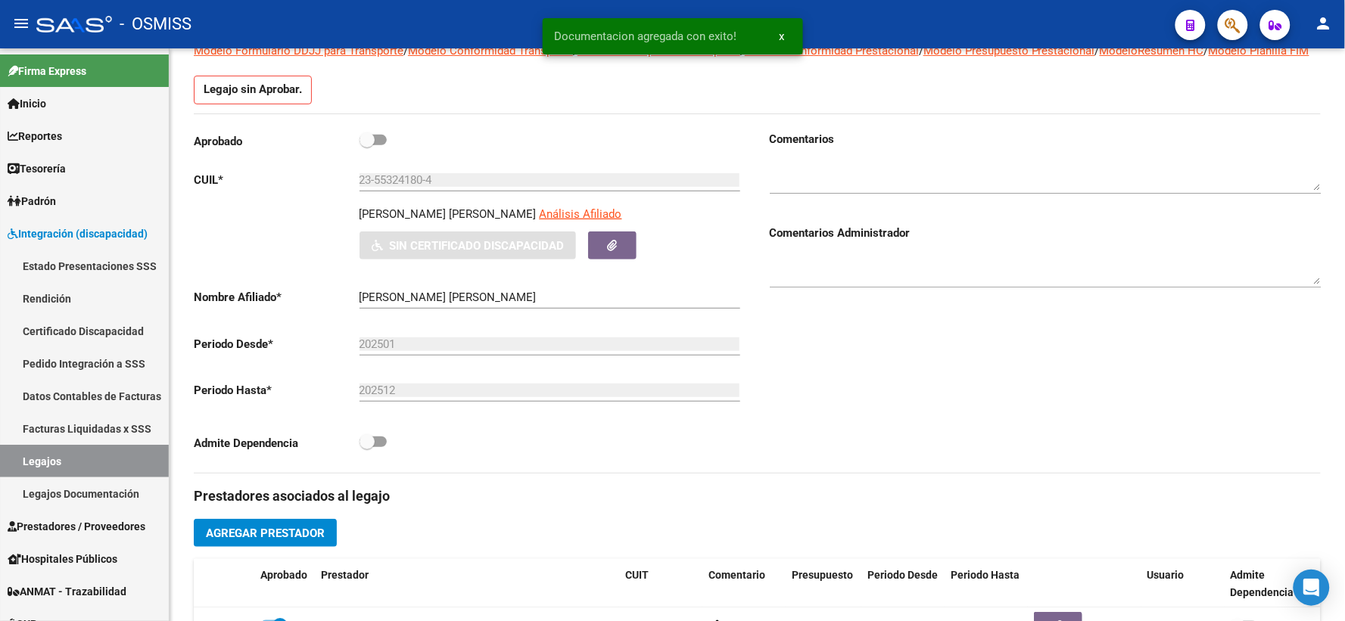
scroll to position [132, 0]
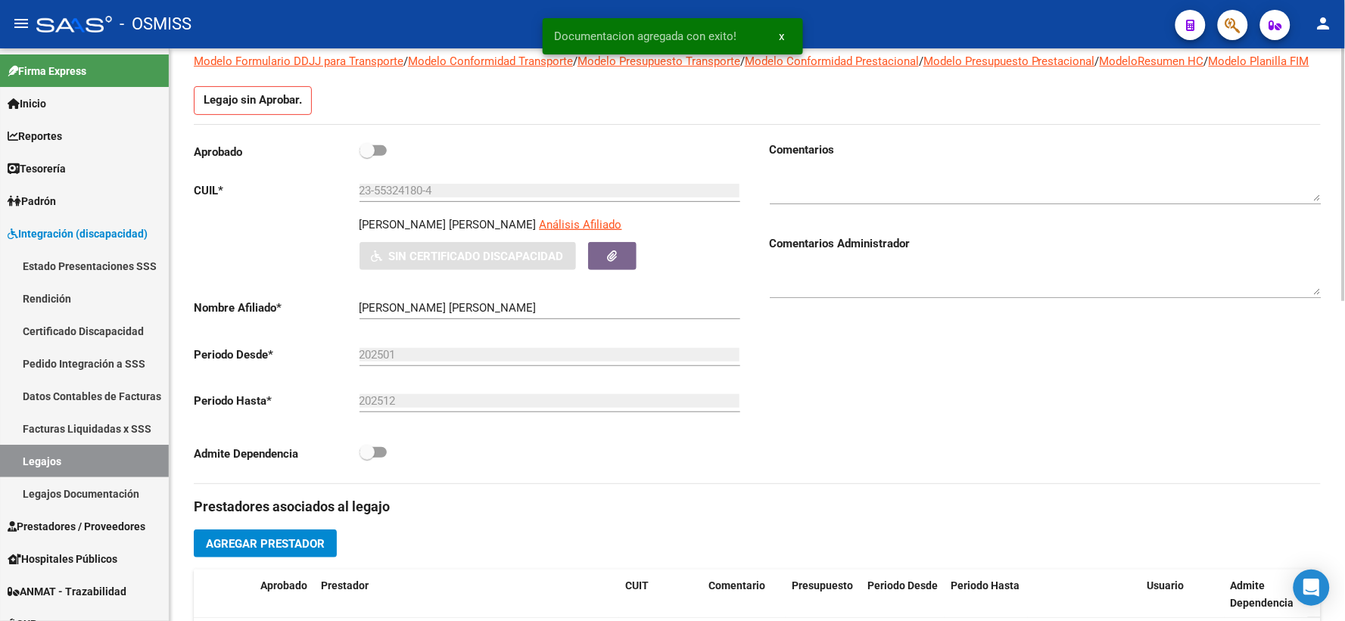
click at [371, 158] on span at bounding box center [366, 150] width 15 height 15
click at [367, 157] on input "checkbox" at bounding box center [366, 156] width 1 height 1
checkbox input "true"
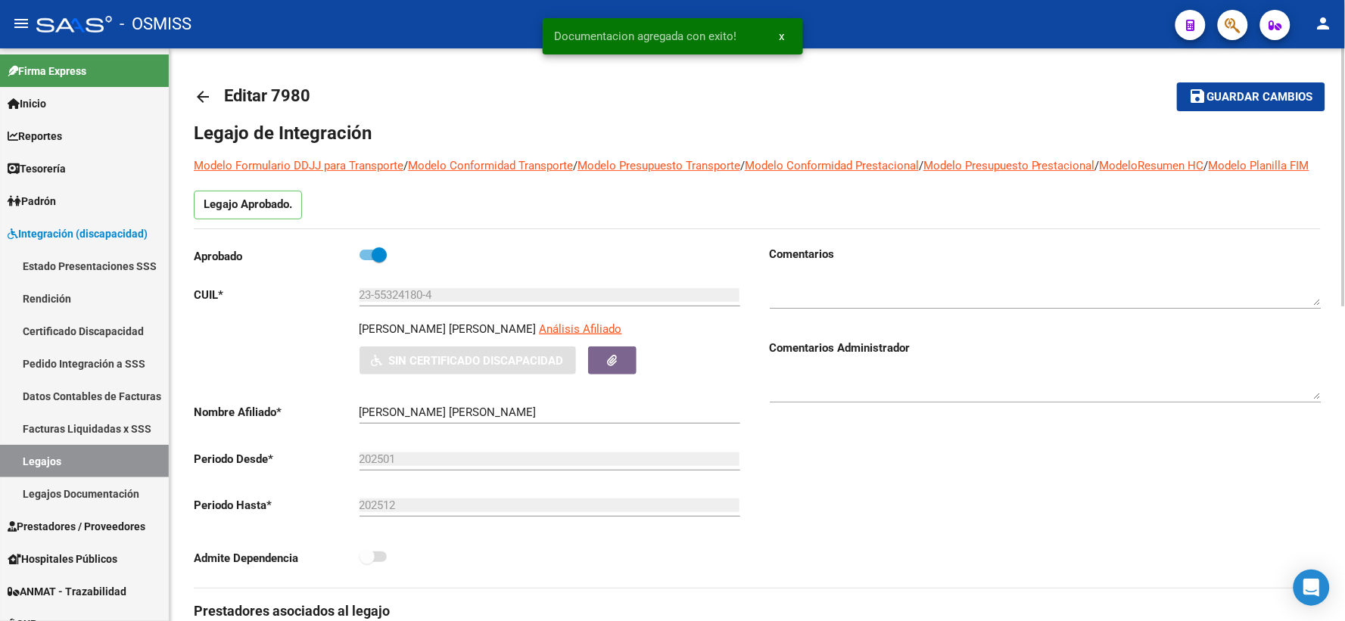
click at [1231, 100] on span "Guardar cambios" at bounding box center [1260, 98] width 106 height 14
click at [199, 95] on mat-icon "arrow_back" at bounding box center [203, 97] width 18 height 18
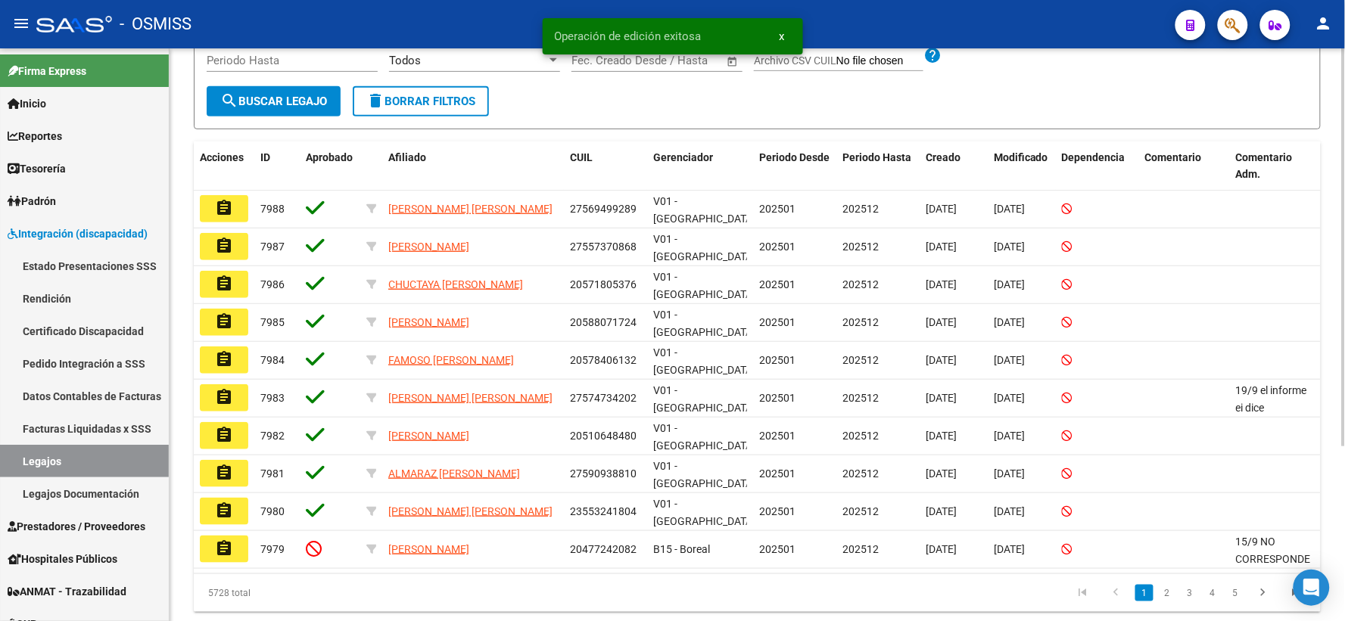
scroll to position [251, 0]
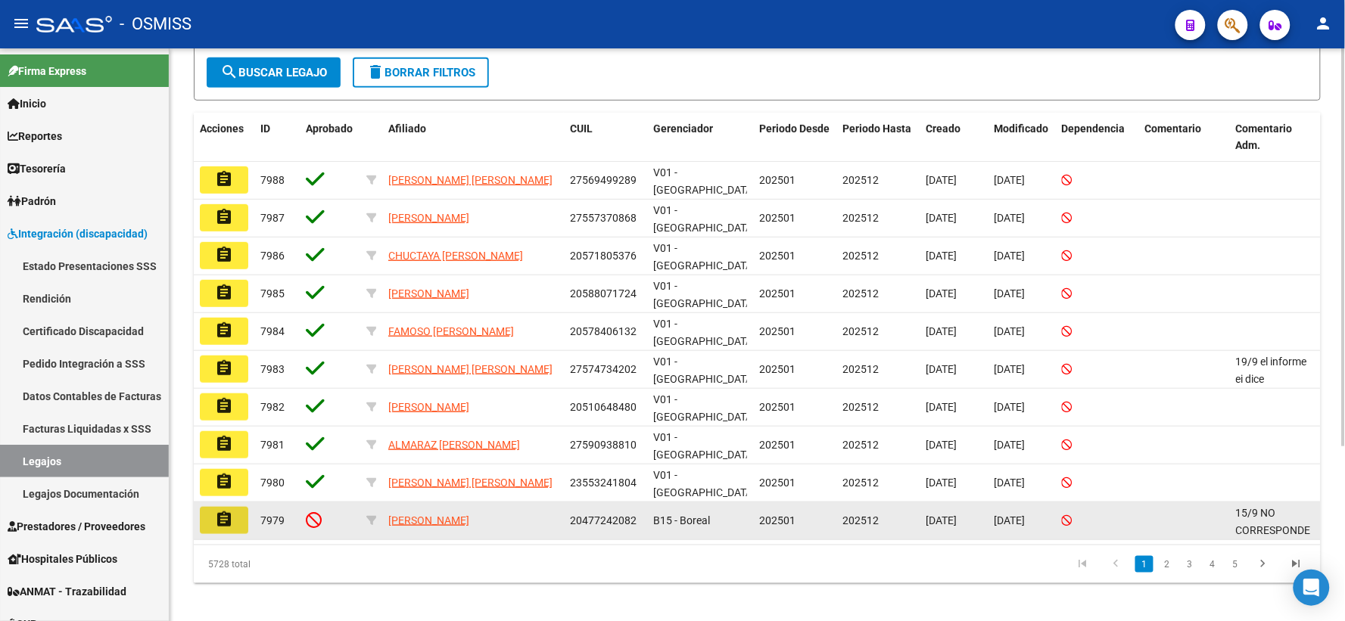
click at [227, 511] on mat-icon "assignment" at bounding box center [224, 520] width 18 height 18
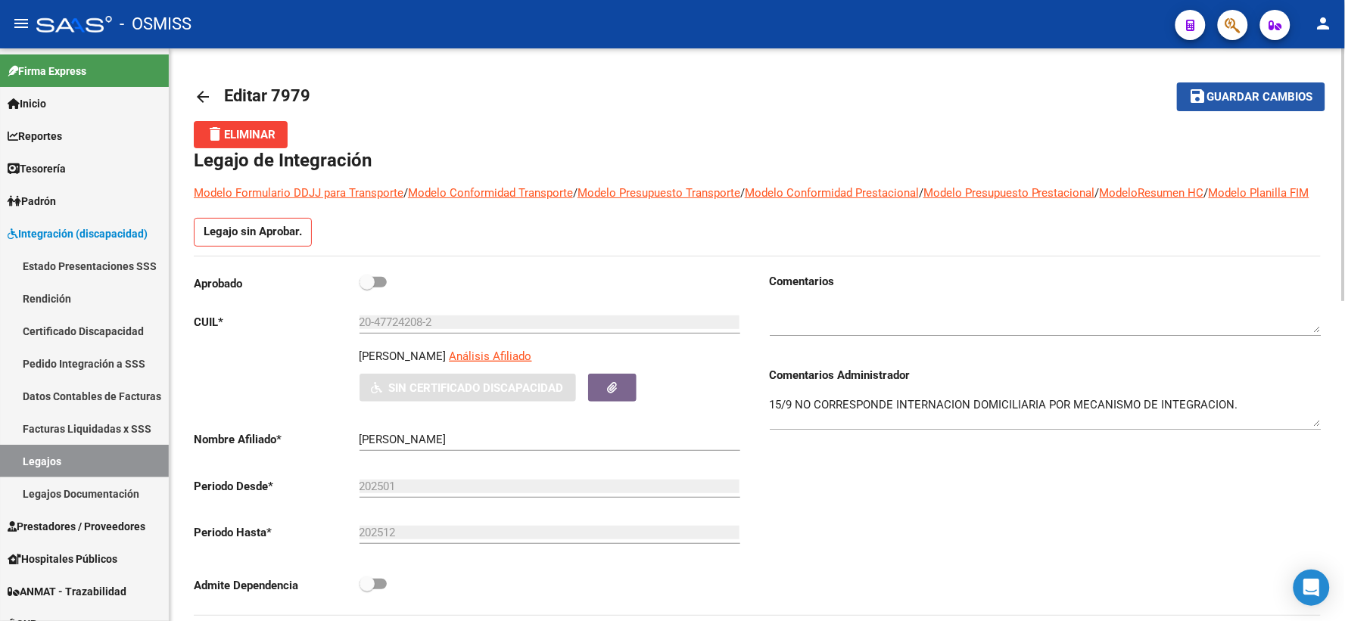
click at [1277, 106] on button "save Guardar cambios" at bounding box center [1251, 96] width 148 height 28
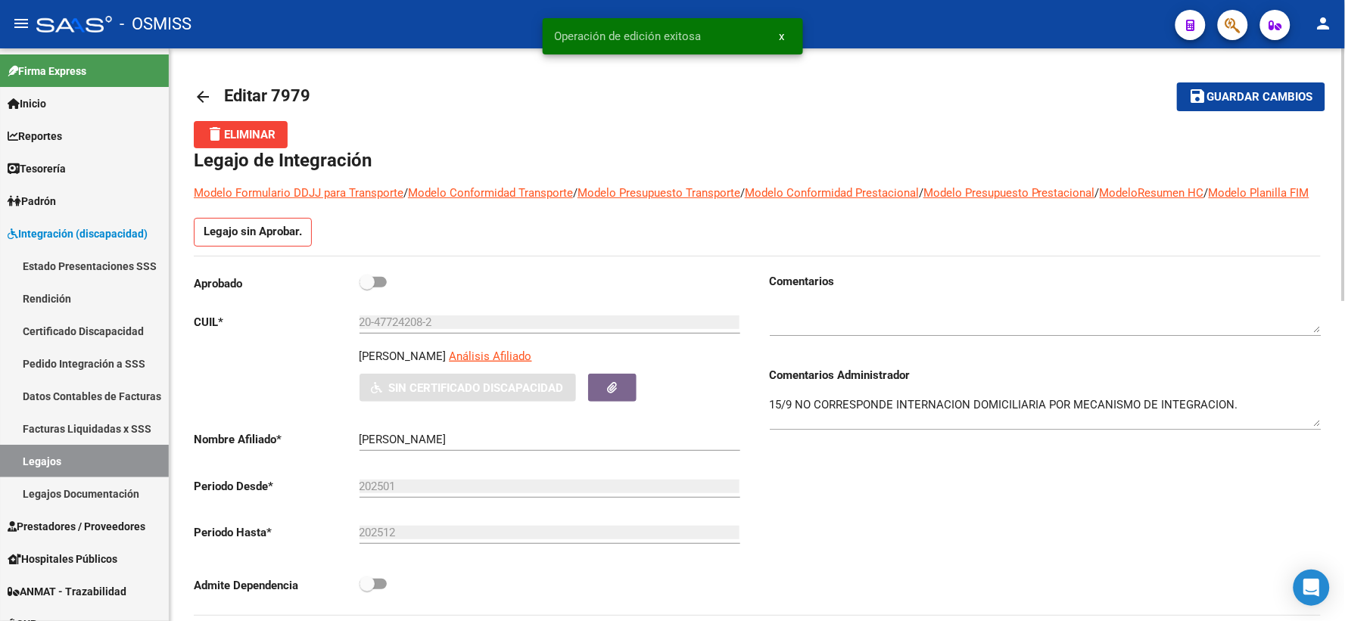
click at [210, 95] on mat-icon "arrow_back" at bounding box center [203, 97] width 18 height 18
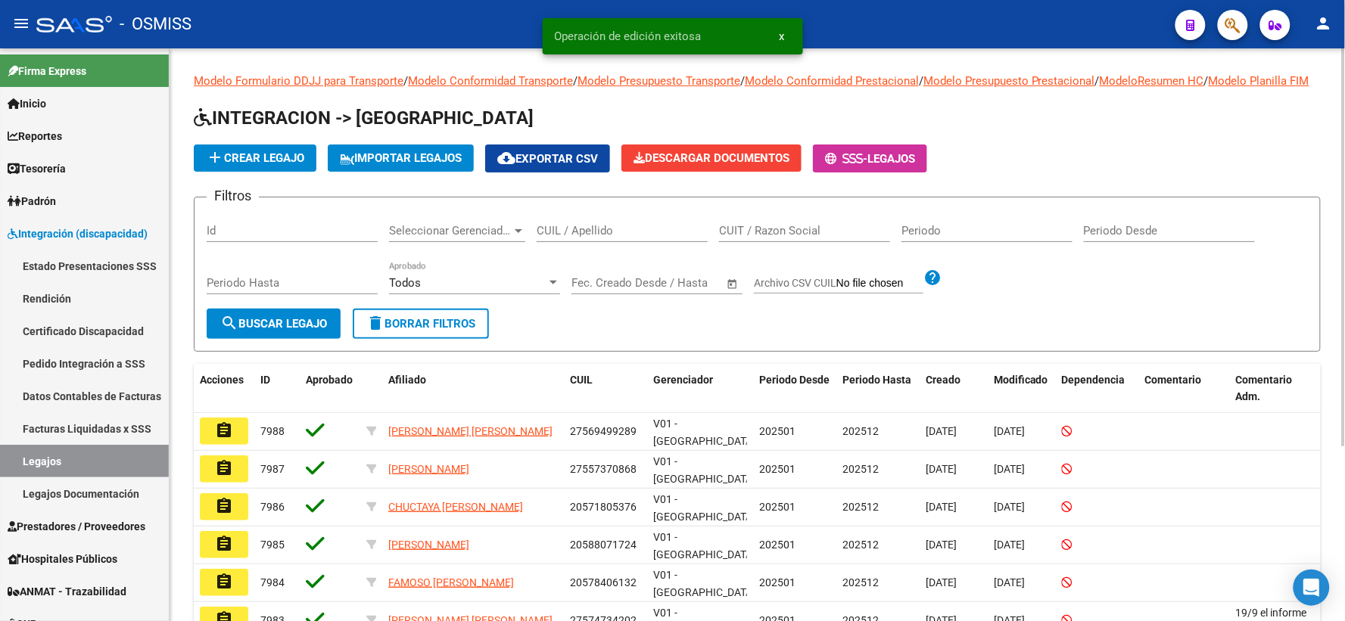
click at [552, 289] on div at bounding box center [553, 283] width 14 height 12
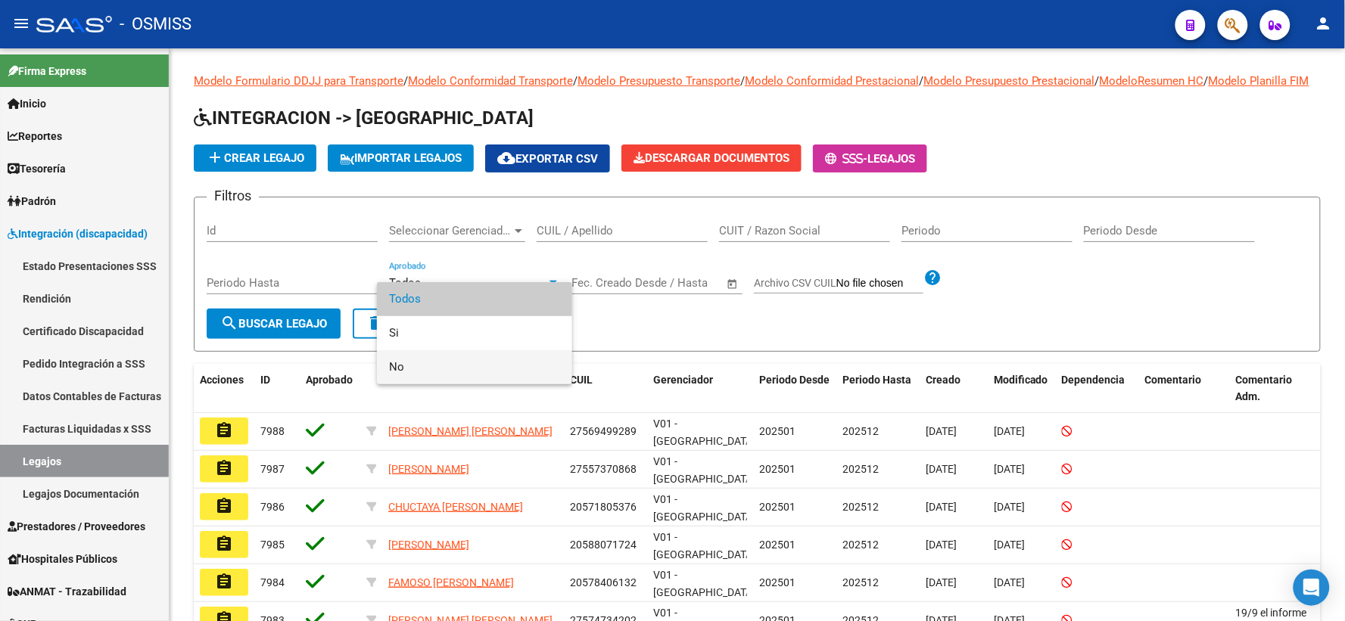
drag, startPoint x: 418, startPoint y: 366, endPoint x: 344, endPoint y: 353, distance: 75.3
click at [417, 366] on span "No" at bounding box center [474, 367] width 171 height 34
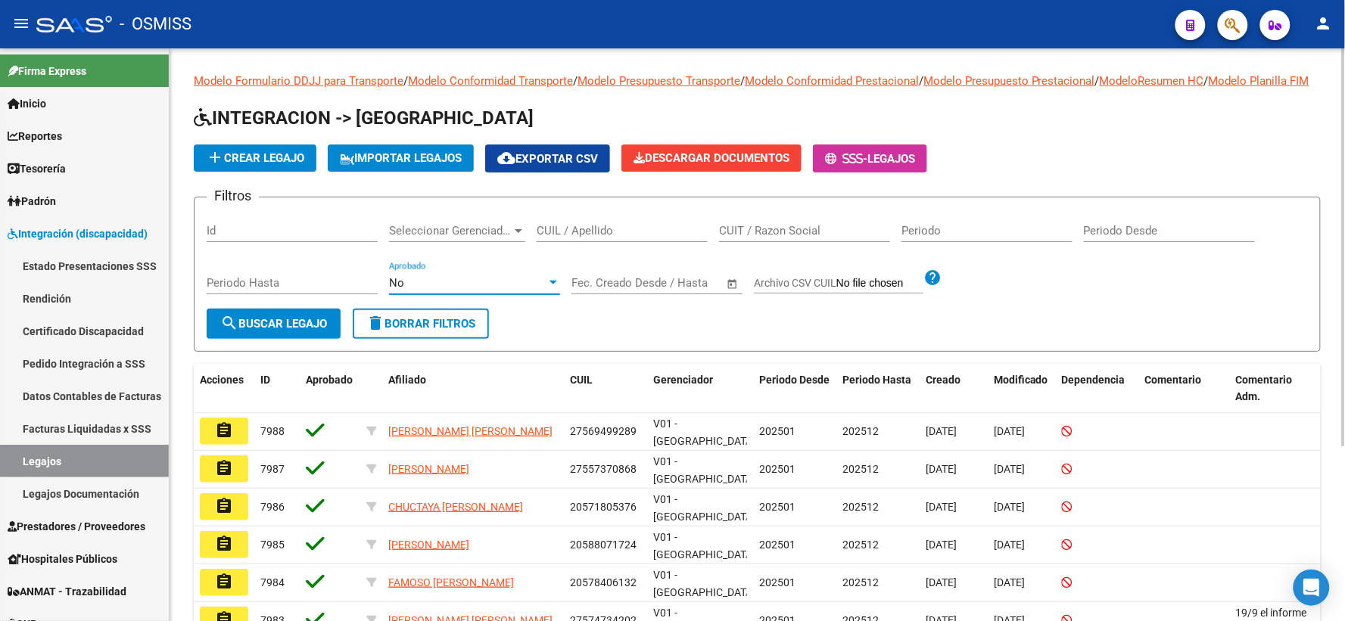
click at [322, 339] on button "search Buscar Legajo" at bounding box center [274, 324] width 134 height 30
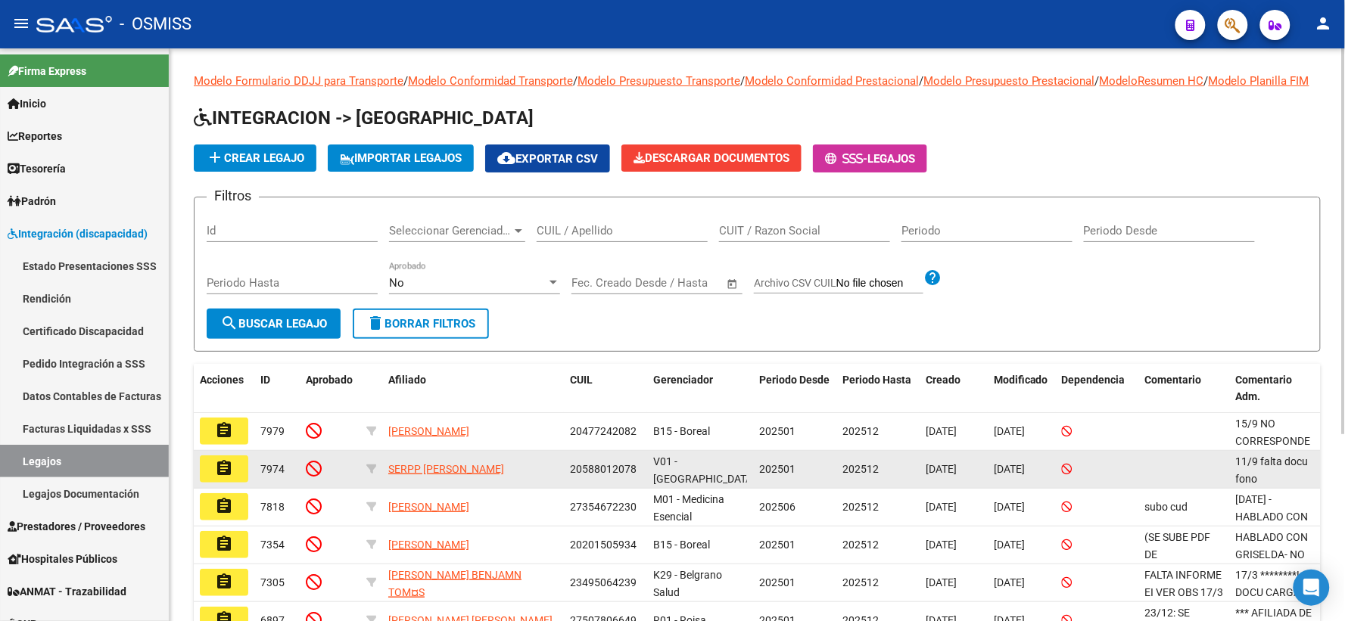
click at [223, 478] on mat-icon "assignment" at bounding box center [224, 468] width 18 height 18
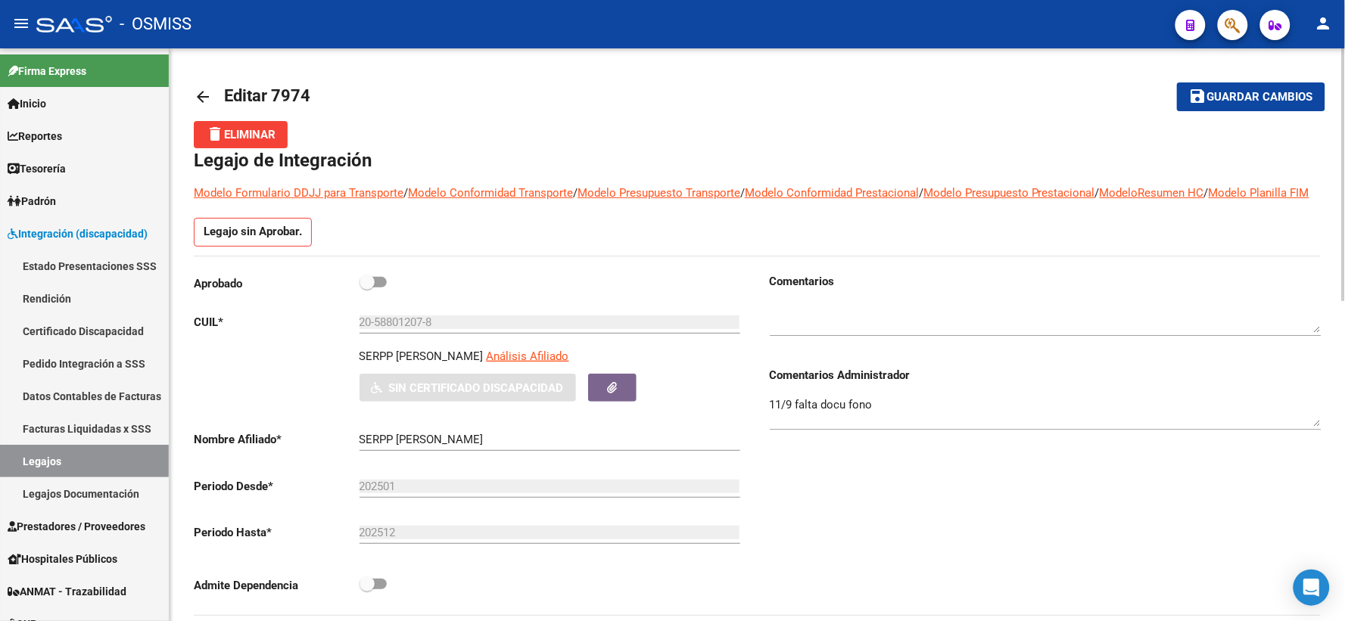
click at [206, 101] on mat-icon "arrow_back" at bounding box center [203, 97] width 18 height 18
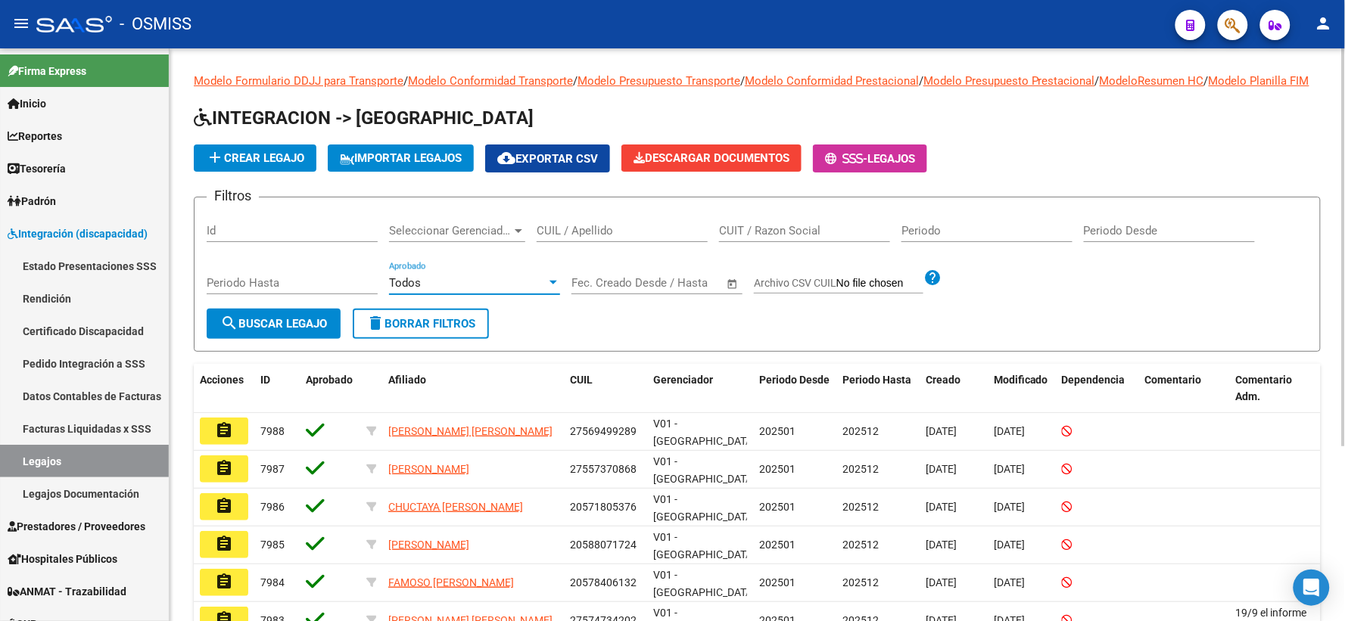
click at [550, 285] on div at bounding box center [553, 283] width 8 height 4
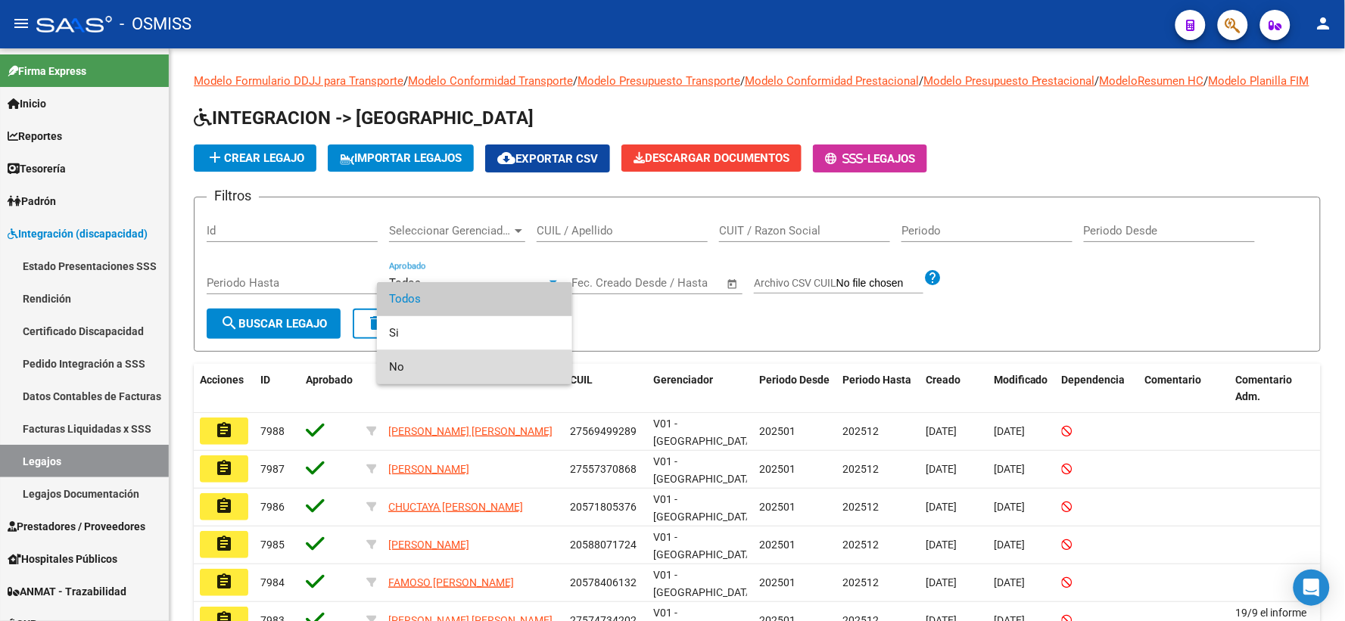
click at [454, 371] on span "No" at bounding box center [474, 367] width 171 height 34
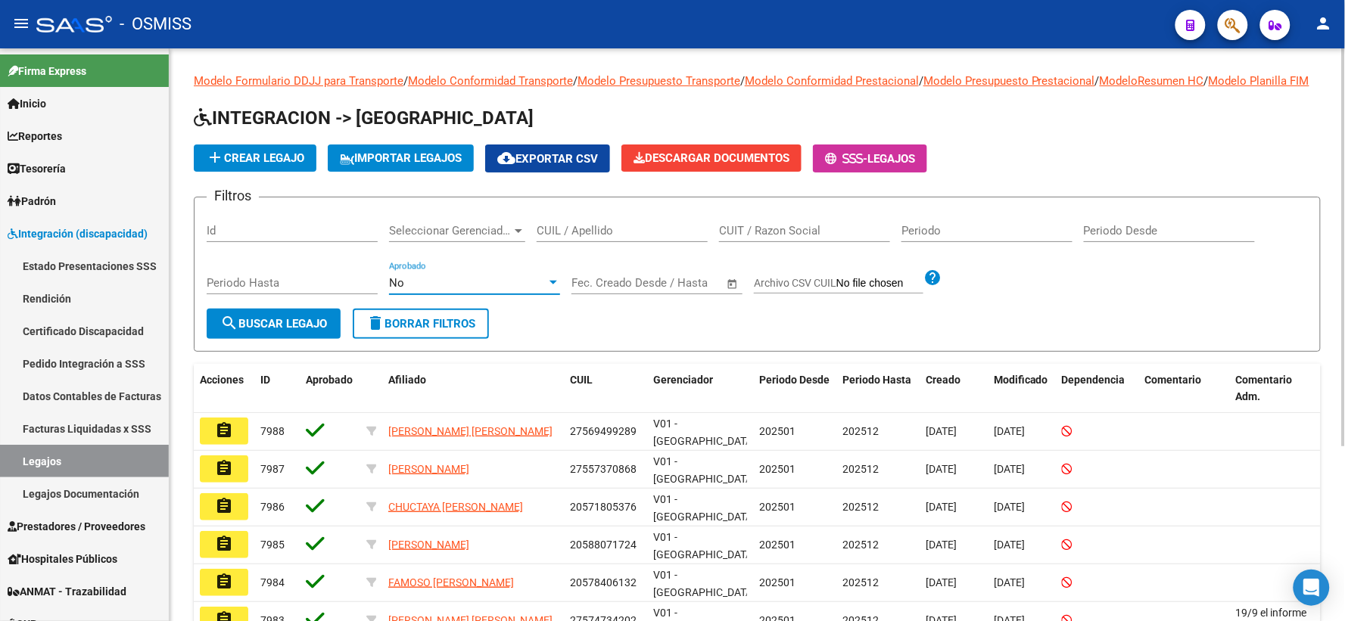
click at [334, 330] on button "search Buscar Legajo" at bounding box center [274, 324] width 134 height 30
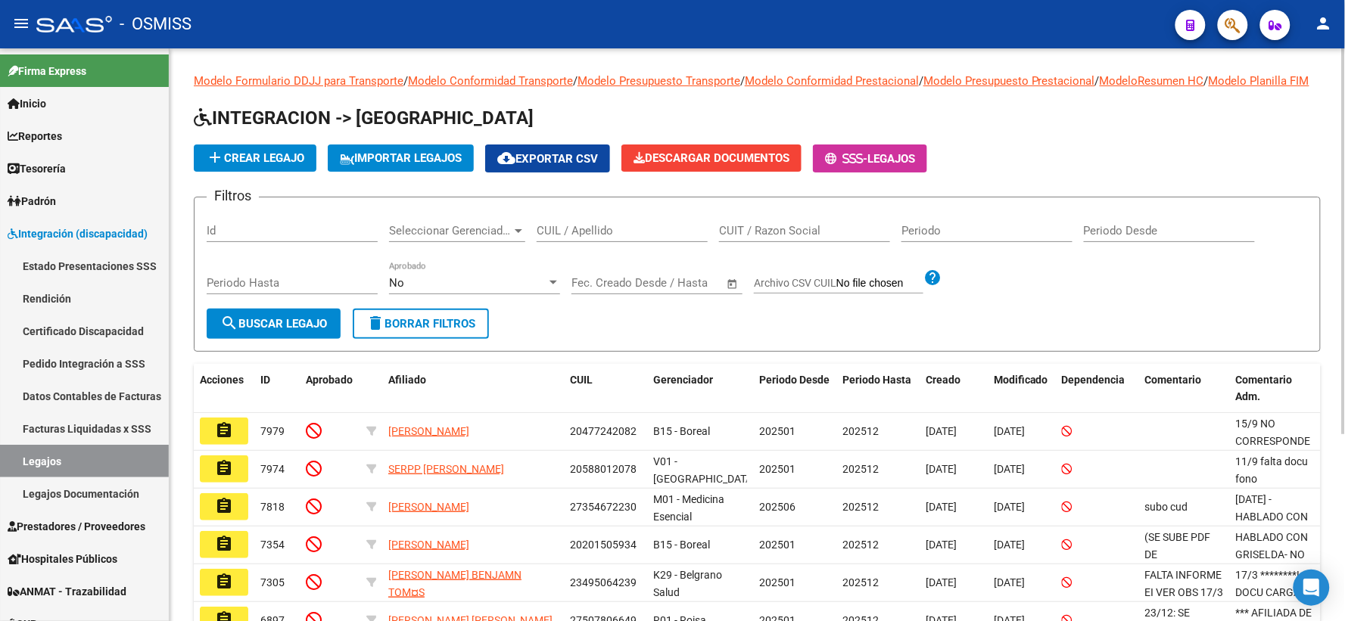
click at [555, 285] on div at bounding box center [553, 283] width 8 height 4
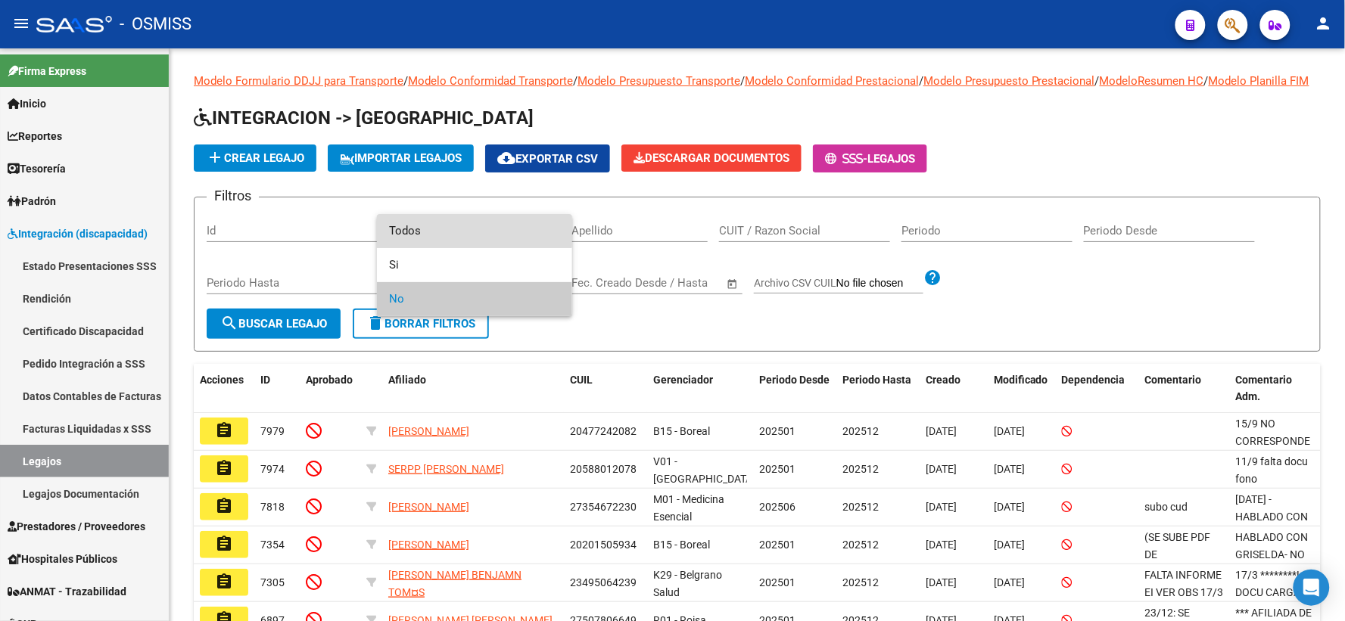
click at [426, 221] on span "Todos" at bounding box center [474, 231] width 171 height 34
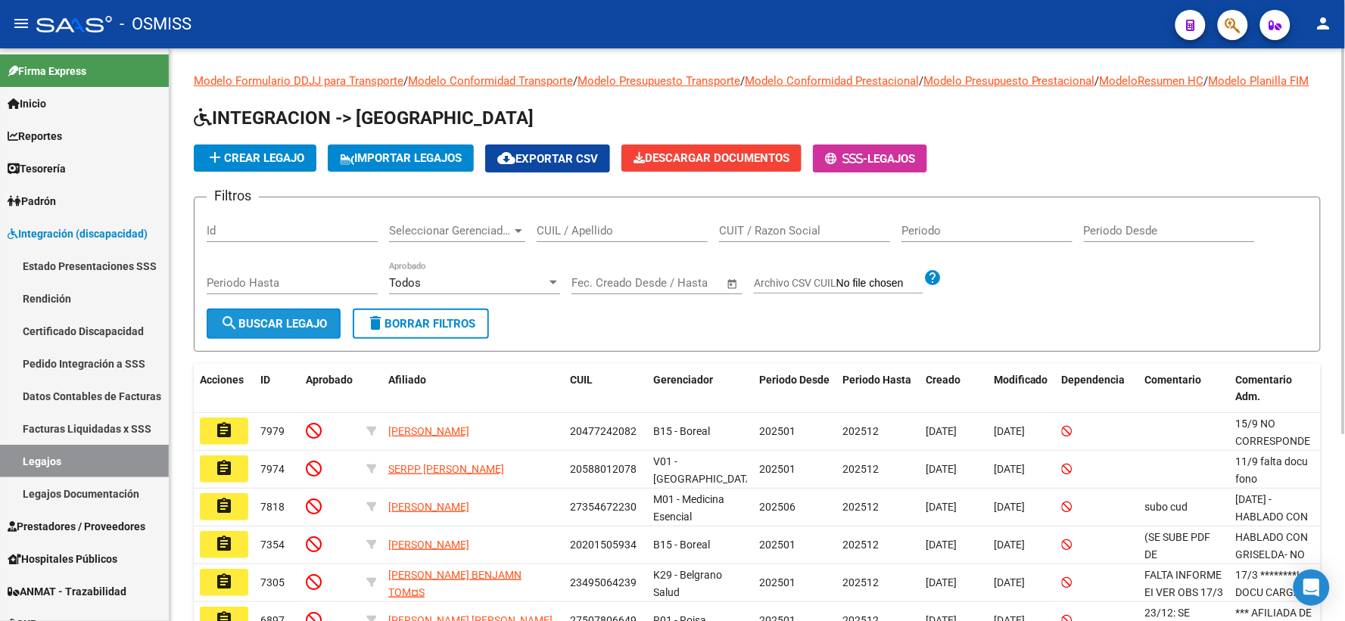
click at [300, 331] on span "search Buscar Legajo" at bounding box center [273, 324] width 107 height 14
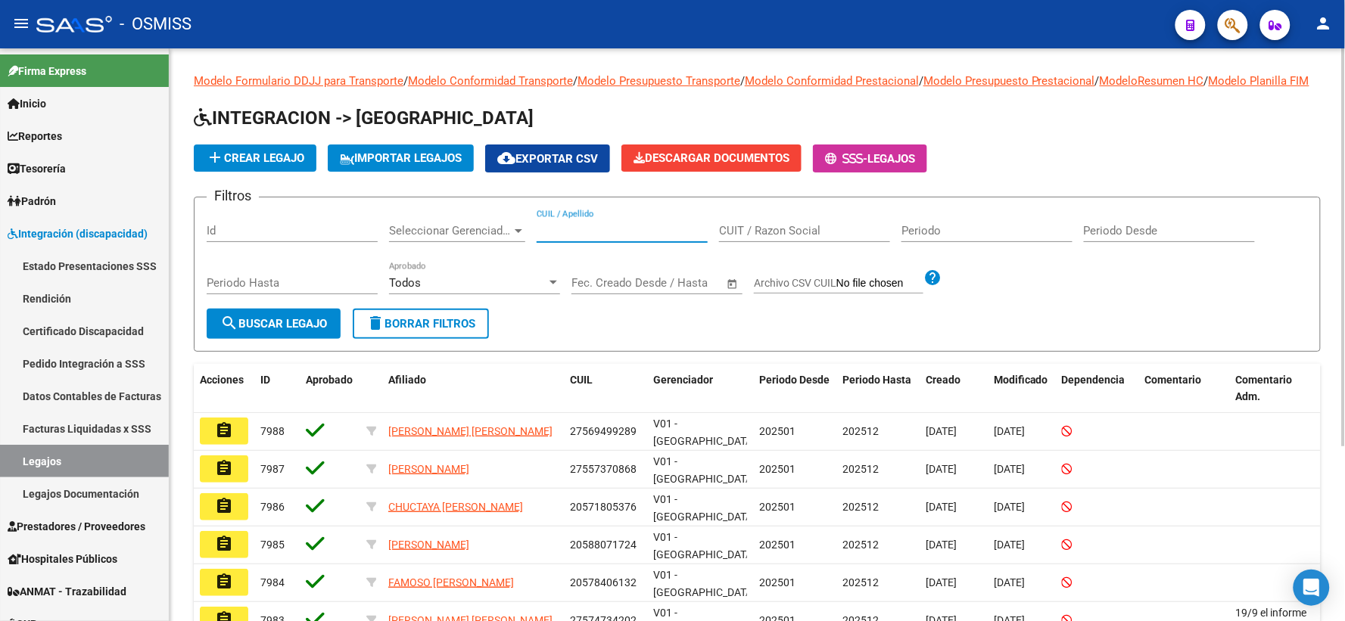
click at [601, 238] on input "CUIL / Apellido" at bounding box center [622, 231] width 171 height 14
